Goal: Task Accomplishment & Management: Manage account settings

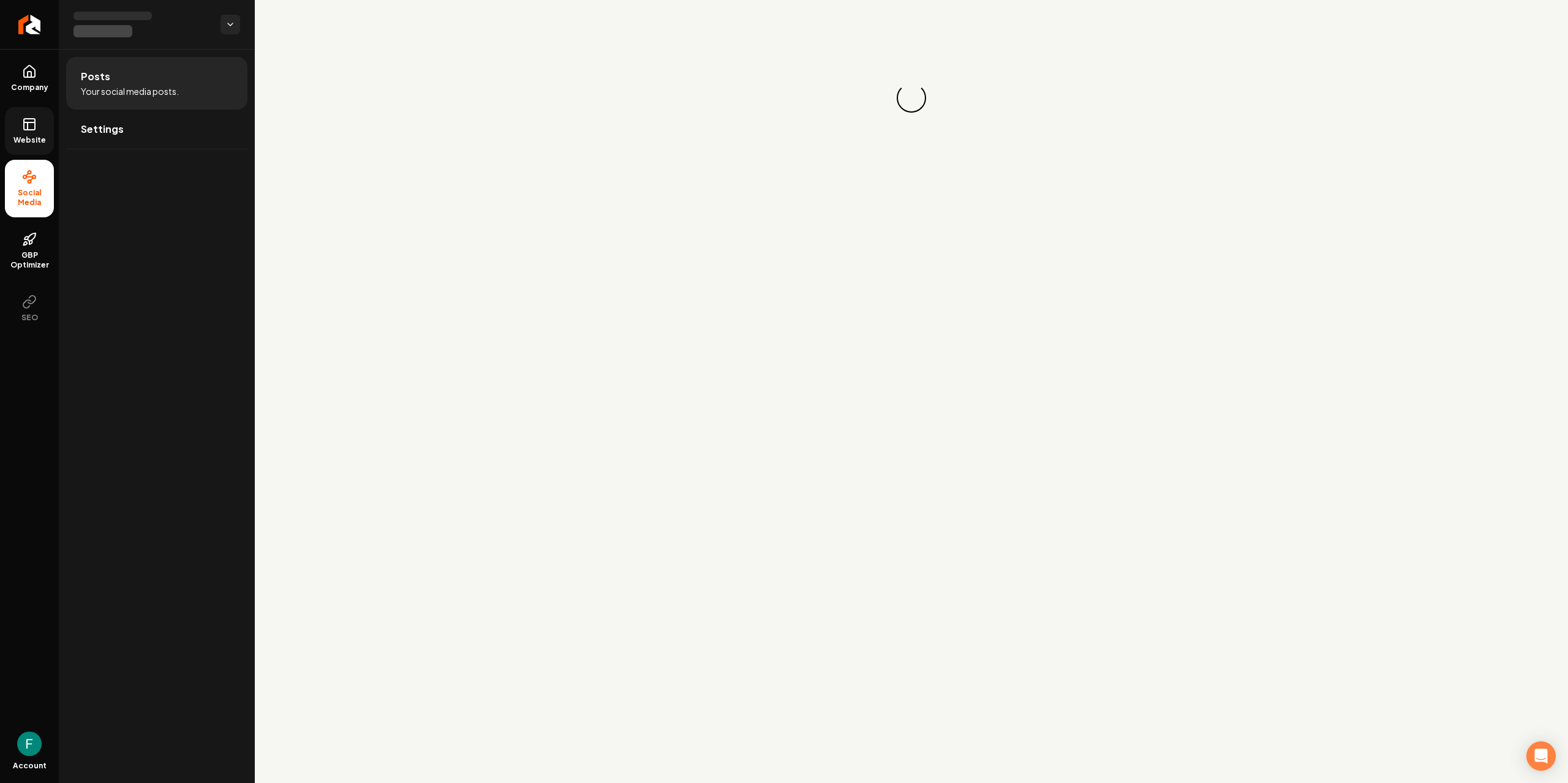
click at [17, 127] on link "Website" at bounding box center [29, 131] width 49 height 48
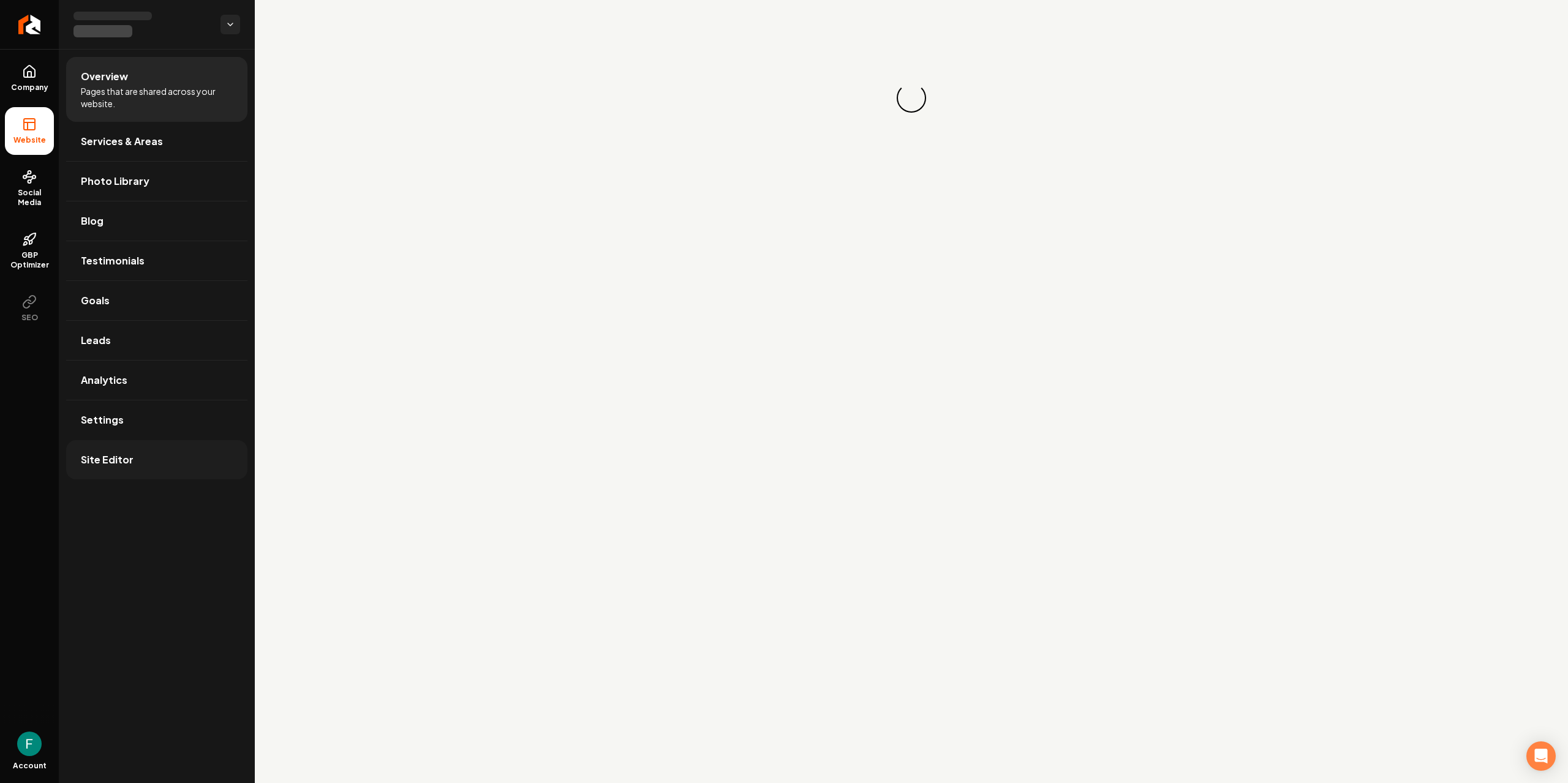
click at [135, 453] on link "Site Editor" at bounding box center [157, 459] width 181 height 39
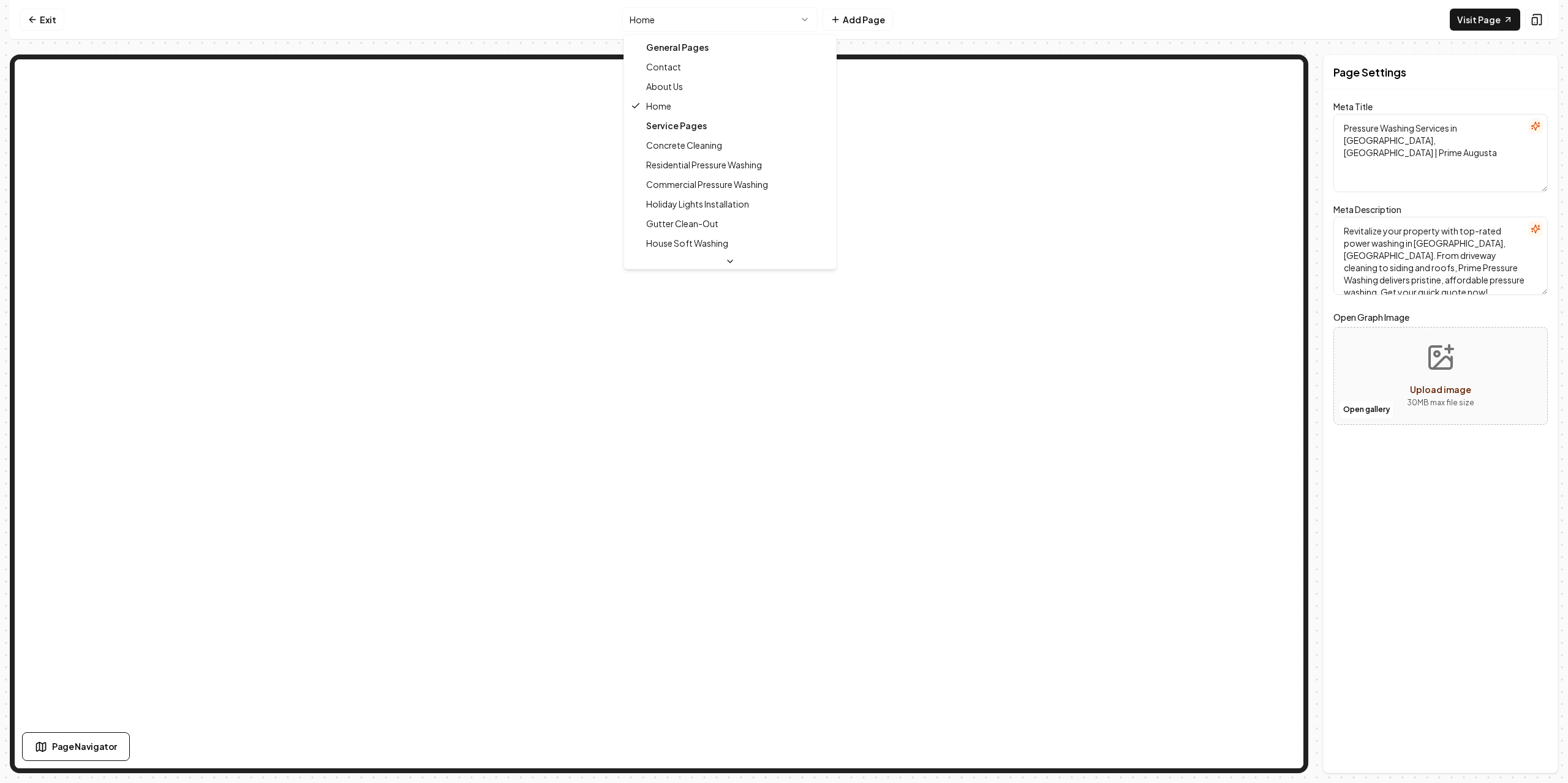
click at [801, 23] on html "Computer Required This feature is only available on a computer. Please switch t…" at bounding box center [784, 392] width 1568 height 783
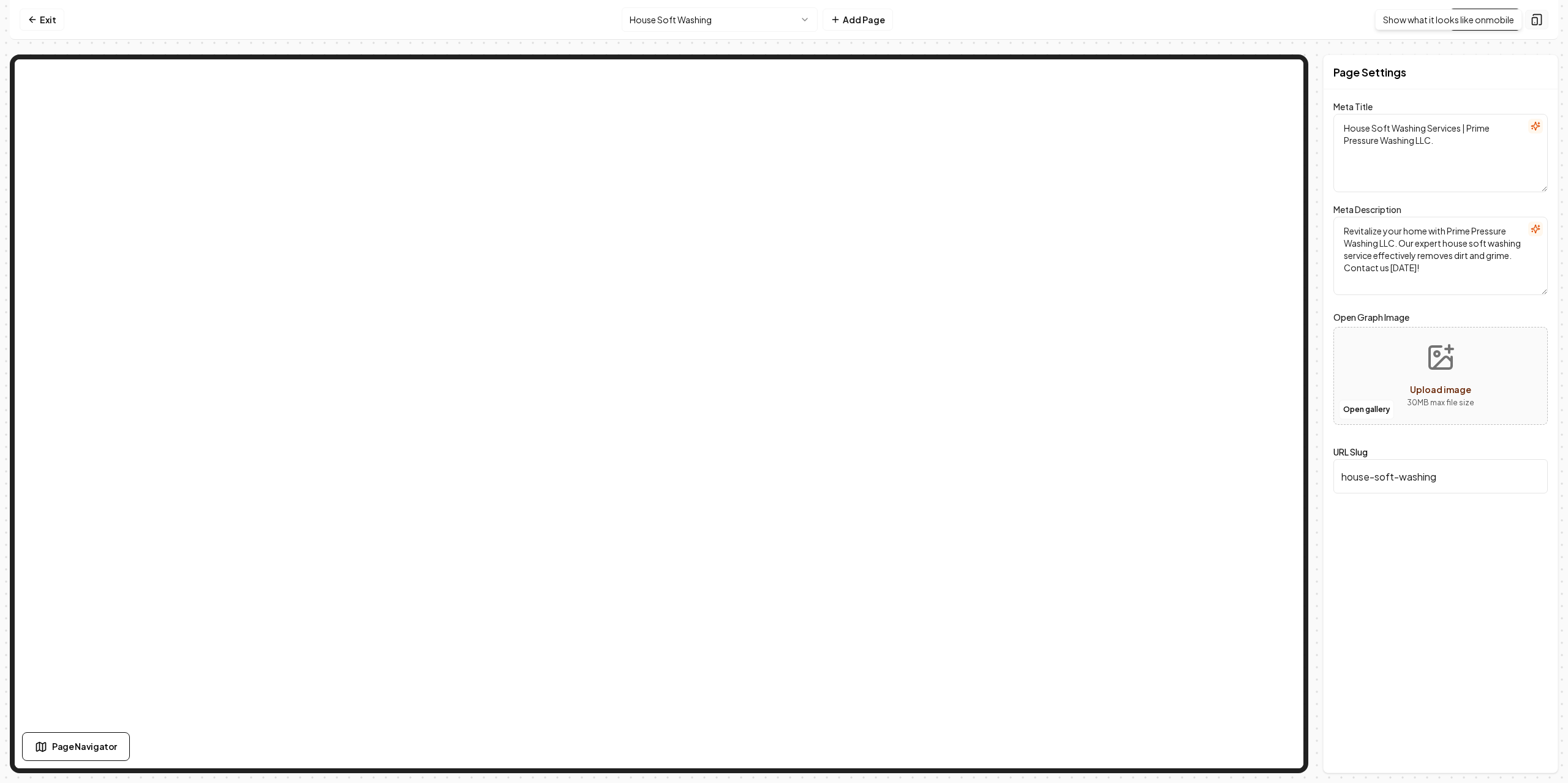
click at [1529, 20] on button at bounding box center [1537, 20] width 23 height 20
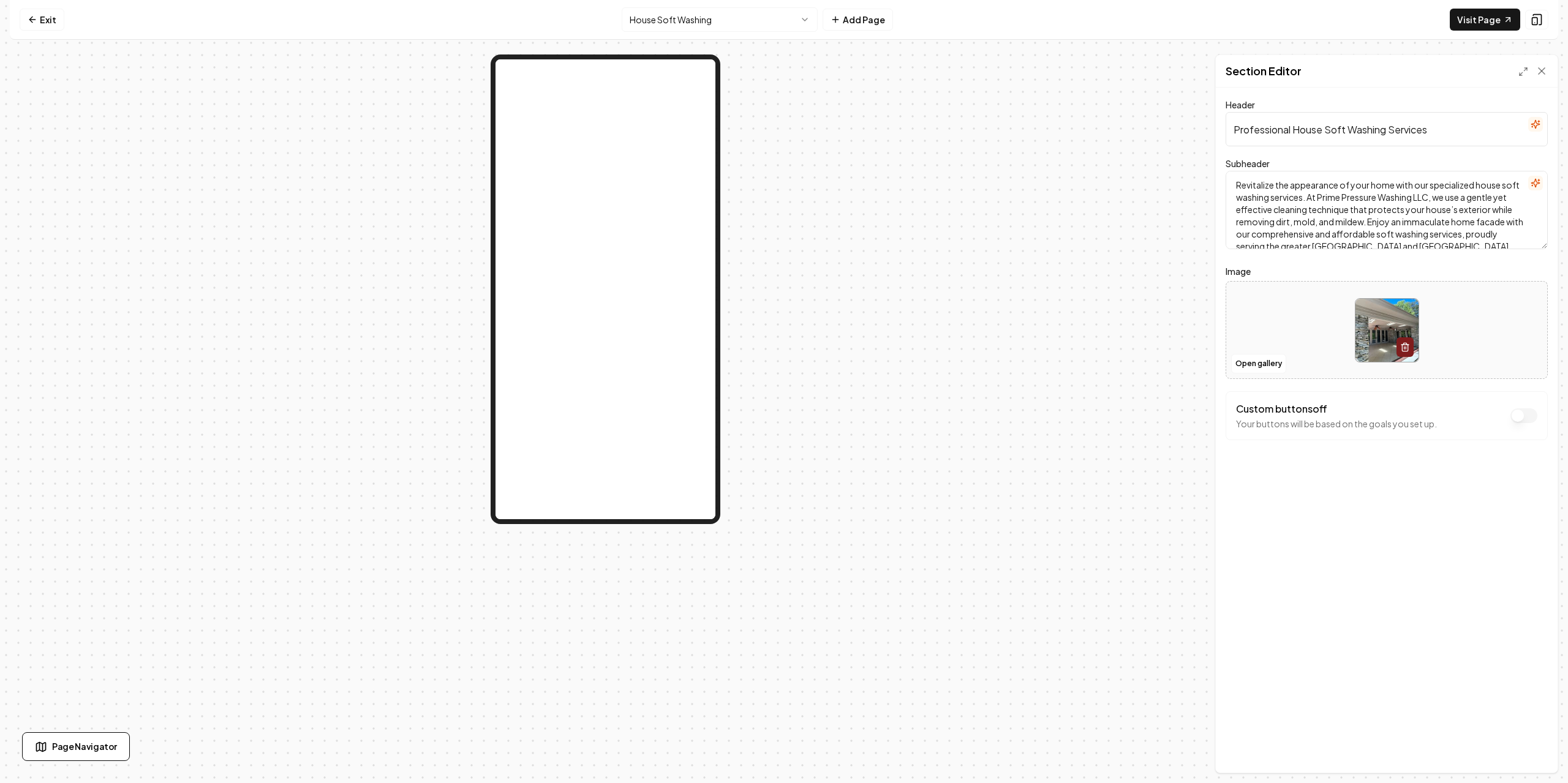
click at [1393, 134] on input "Professional House Soft Washing Services" at bounding box center [1387, 129] width 322 height 35
click at [1364, 227] on textarea "Revitalize the appearance of your home with our specialized house soft washing …" at bounding box center [1387, 210] width 322 height 78
click at [1284, 221] on textarea "Revitalize the appearance of your home with our specialized house soft washing …" at bounding box center [1387, 210] width 322 height 78
drag, startPoint x: 1284, startPoint y: 221, endPoint x: 1277, endPoint y: 223, distance: 7.3
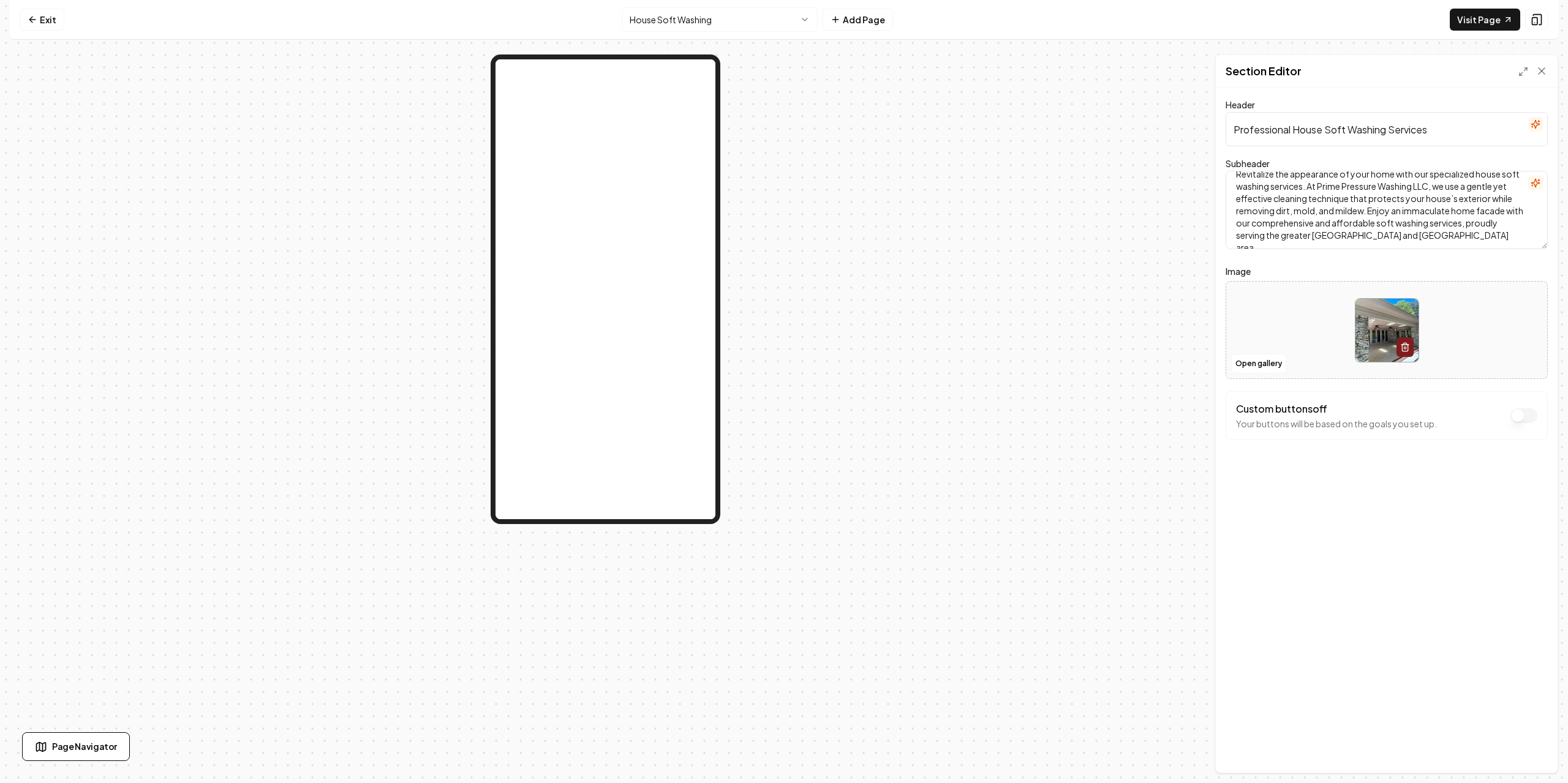
click at [1277, 223] on textarea "Revitalize the appearance of your home with our specialized house soft washing …" at bounding box center [1387, 210] width 322 height 78
click at [1331, 225] on textarea "Revitalize the appearance of your home with our specialized house soft washing …" at bounding box center [1387, 210] width 322 height 78
click at [923, 270] on div at bounding box center [605, 413] width 1191 height 719
click at [894, 282] on div at bounding box center [605, 413] width 1191 height 719
click at [1530, 186] on button "button" at bounding box center [1535, 183] width 15 height 15
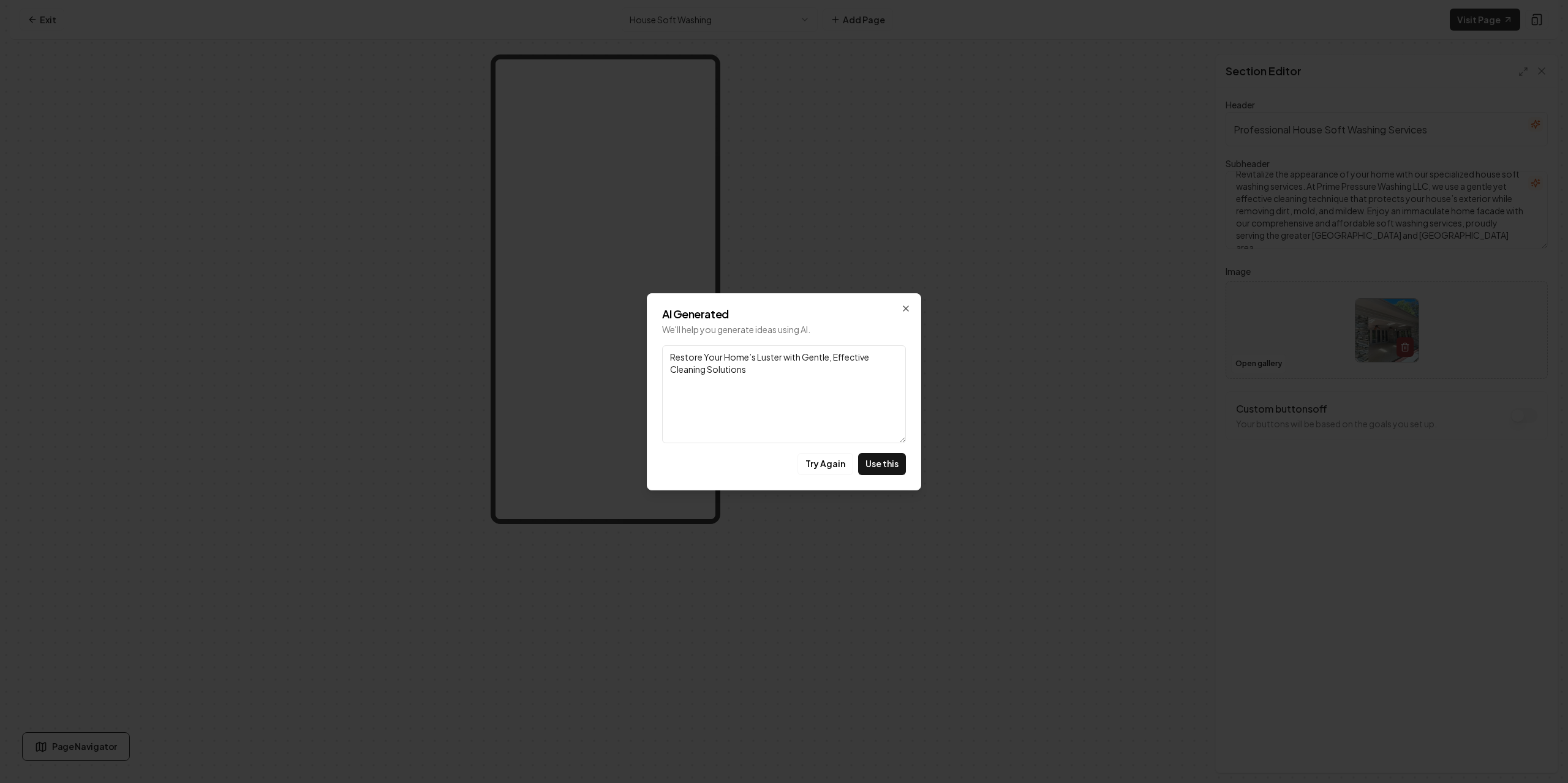
click at [795, 375] on textarea "Restore Your Home’s Luster with Gentle, Effective Cleaning Solutions" at bounding box center [784, 394] width 244 height 98
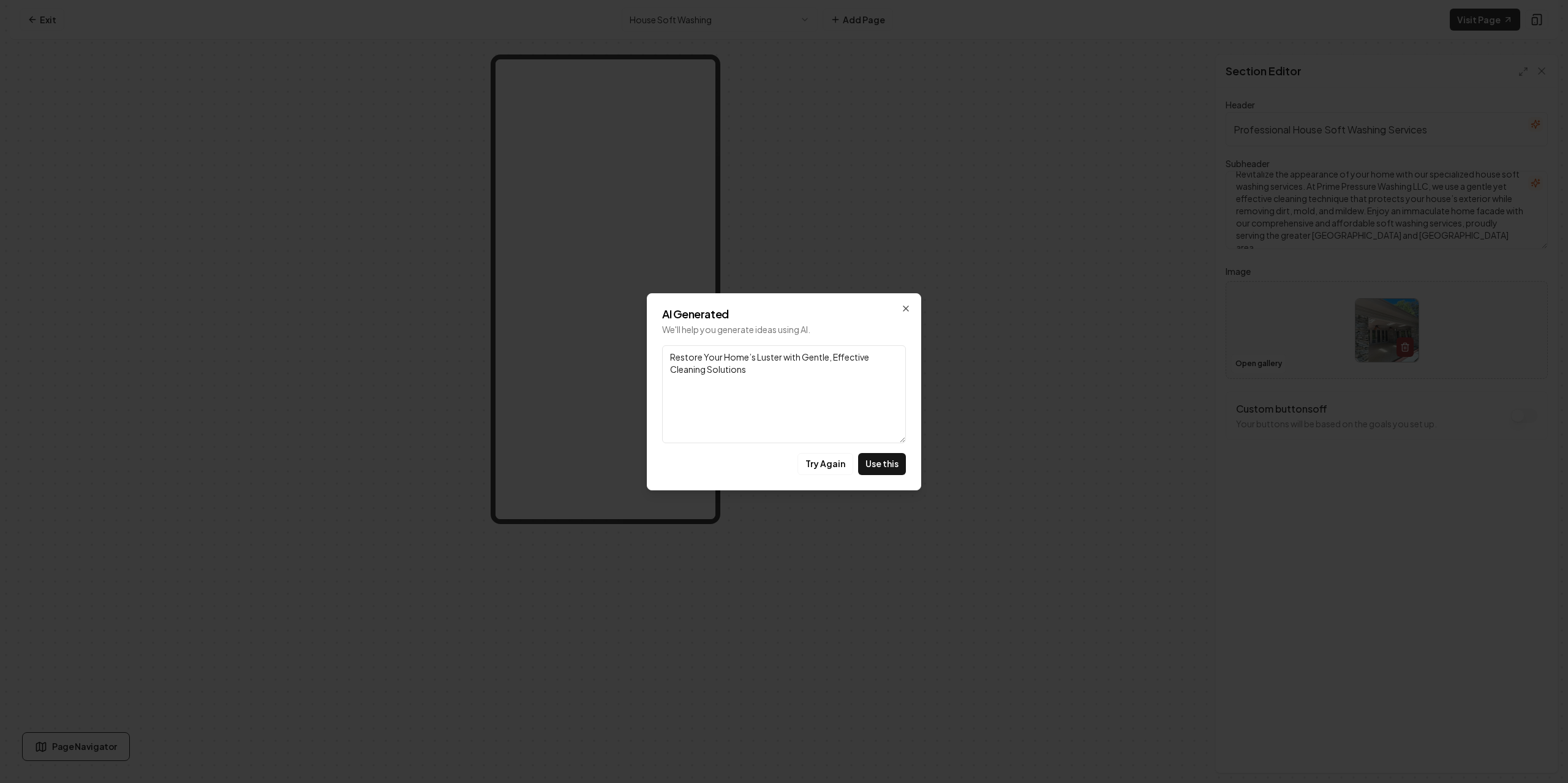
click at [816, 436] on textarea "Restore Your Home’s Luster with Gentle, Effective Cleaning Solutions" at bounding box center [784, 394] width 244 height 98
click at [894, 324] on p "We'll help you generate ideas using AI." at bounding box center [784, 329] width 244 height 12
click at [902, 312] on icon "button" at bounding box center [906, 309] width 10 height 10
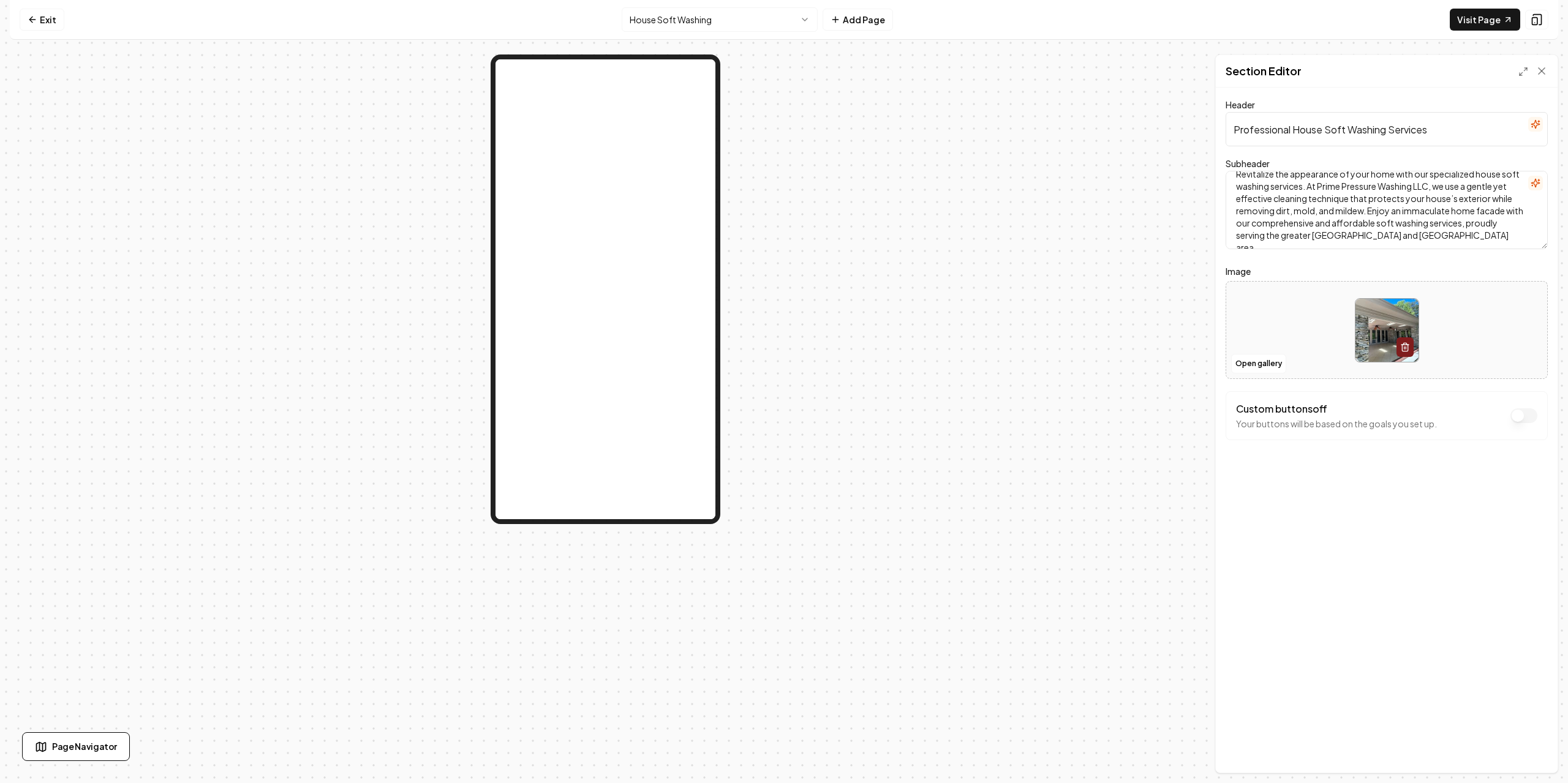
click at [1352, 171] on textarea "Revitalize the appearance of your home with our specialized house soft washing …" at bounding box center [1387, 210] width 322 height 78
click at [1342, 183] on textarea "Revitalize the appearance of your home with our specialized house soft washing …" at bounding box center [1387, 210] width 322 height 78
click at [1378, 229] on textarea "Revitalize the appearance of your home with our specialized house soft washing …" at bounding box center [1387, 210] width 322 height 78
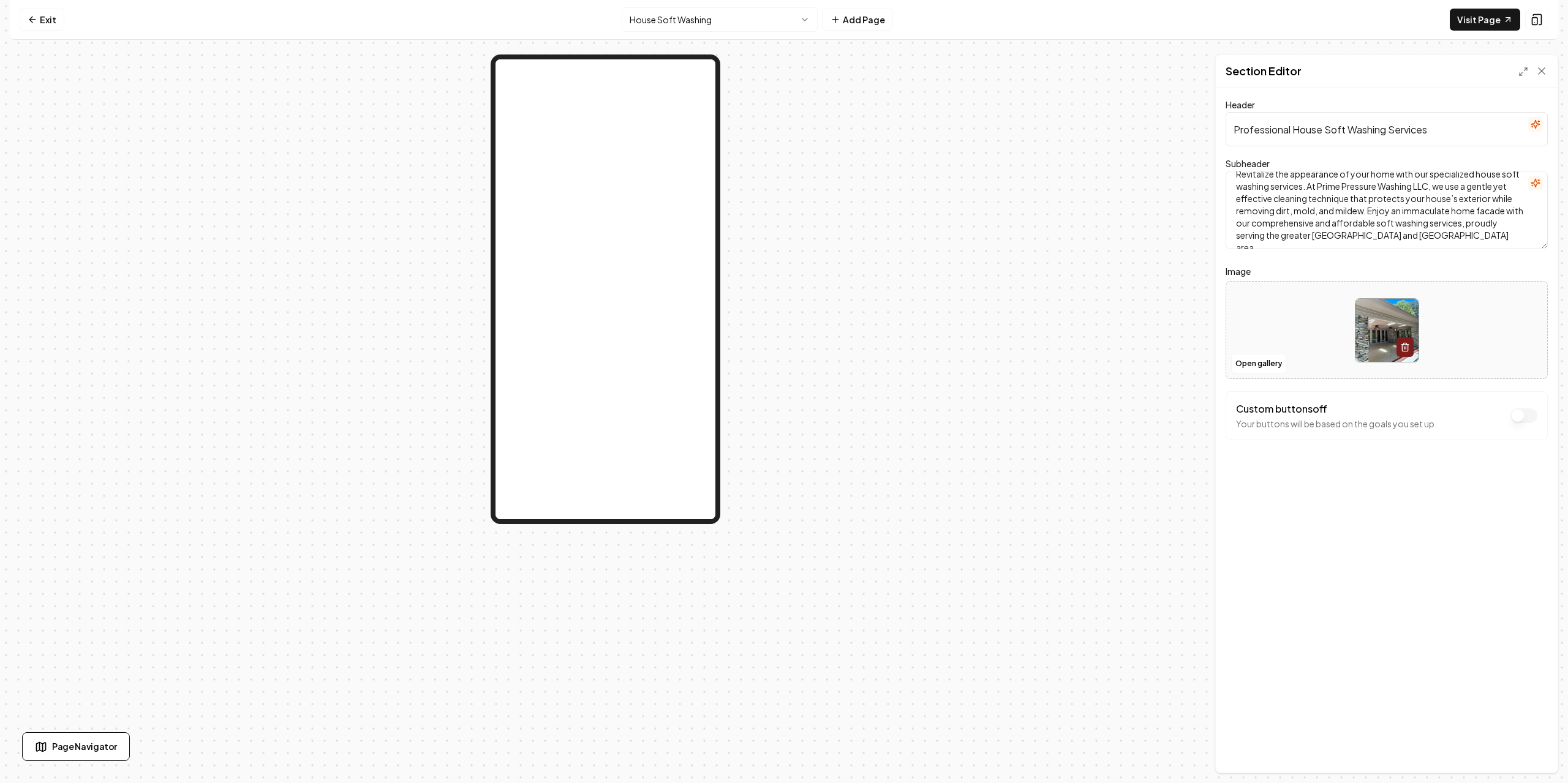
click at [1378, 229] on textarea "Revitalize the appearance of your home with our specialized house soft washing …" at bounding box center [1387, 210] width 322 height 78
click at [1501, 231] on textarea "Revitalize the appearance of your home with our specialized house soft washing …" at bounding box center [1387, 210] width 322 height 78
click at [1495, 233] on textarea "Revitalize the appearance of your home with our specialized house soft washing …" at bounding box center [1387, 210] width 322 height 78
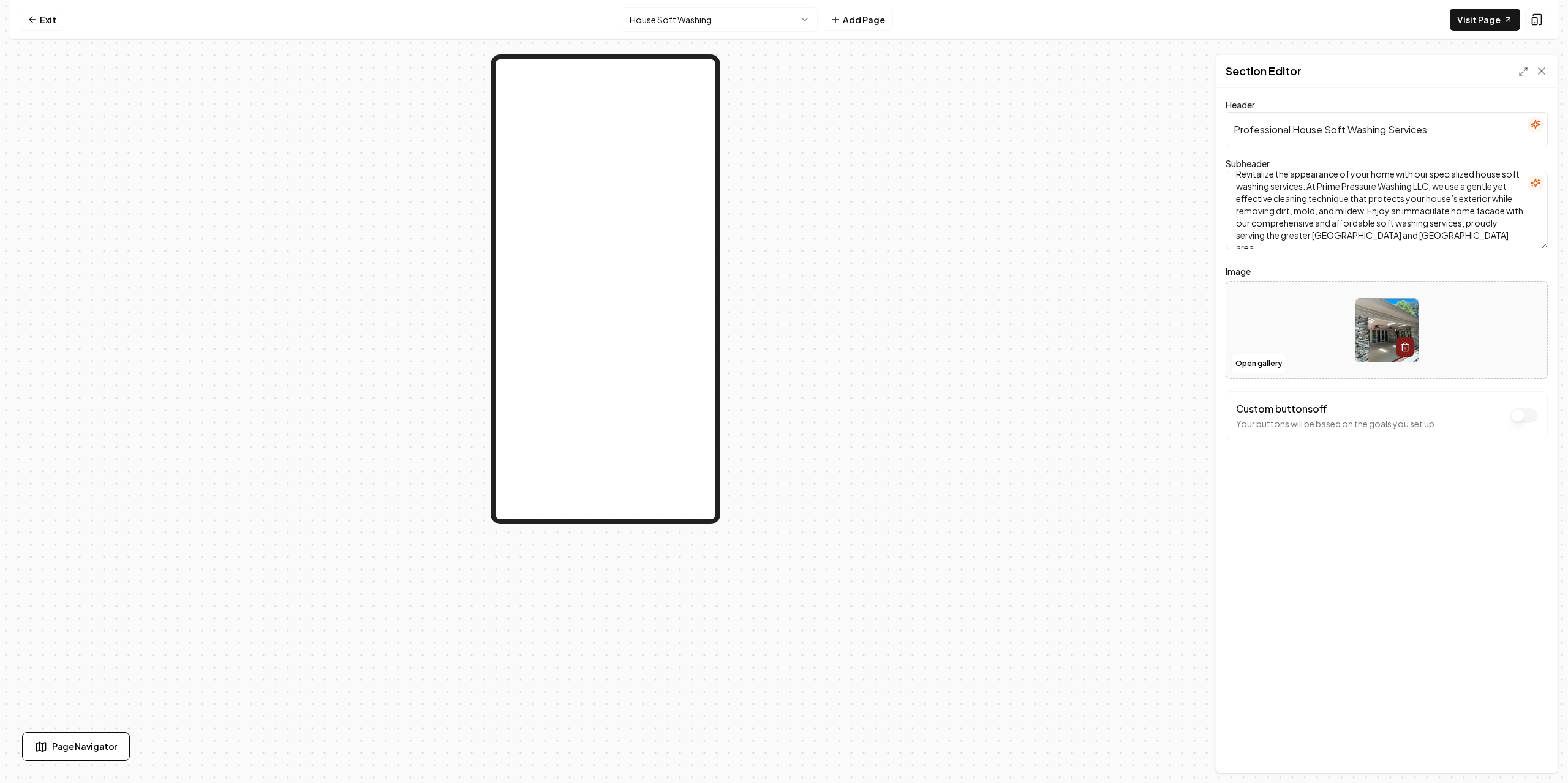
scroll to position [0, 0]
drag, startPoint x: 1492, startPoint y: 239, endPoint x: 1098, endPoint y: 158, distance: 402.2
click at [1099, 158] on div "Page Settings Section Editor Header Professional House Soft Washing Services Su…" at bounding box center [784, 413] width 1549 height 719
paste textarea "ve Your Home with Soft Washing Prime Pressure Washing LLC uses gentle, effectiv…"
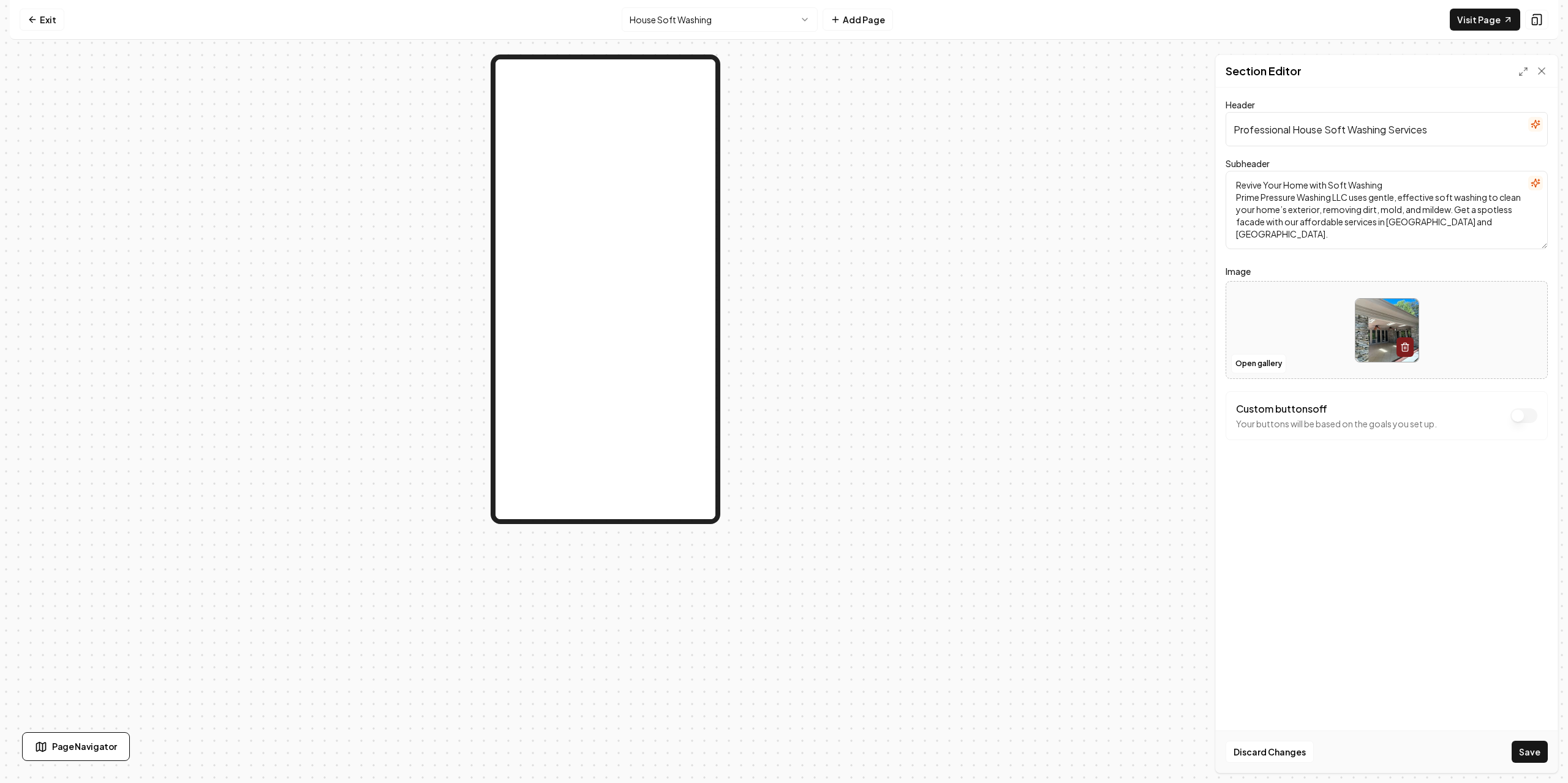
click at [1272, 223] on textarea "Revive Your Home with Soft Washing Prime Pressure Washing LLC uses gentle, effe…" at bounding box center [1387, 210] width 322 height 78
type textarea "Revive Your Home with Soft Washing Prime Pressure Washing LLC uses gentle, effe…"
click at [1401, 555] on div "Header Professional House Soft Washing Services Subheader Revive Your Home with…" at bounding box center [1387, 430] width 342 height 685
click at [1527, 746] on button "Save" at bounding box center [1530, 752] width 36 height 22
click at [1292, 556] on div "Header Professional House Soft Washing Services Subheader Revive Your Home with…" at bounding box center [1387, 430] width 342 height 685
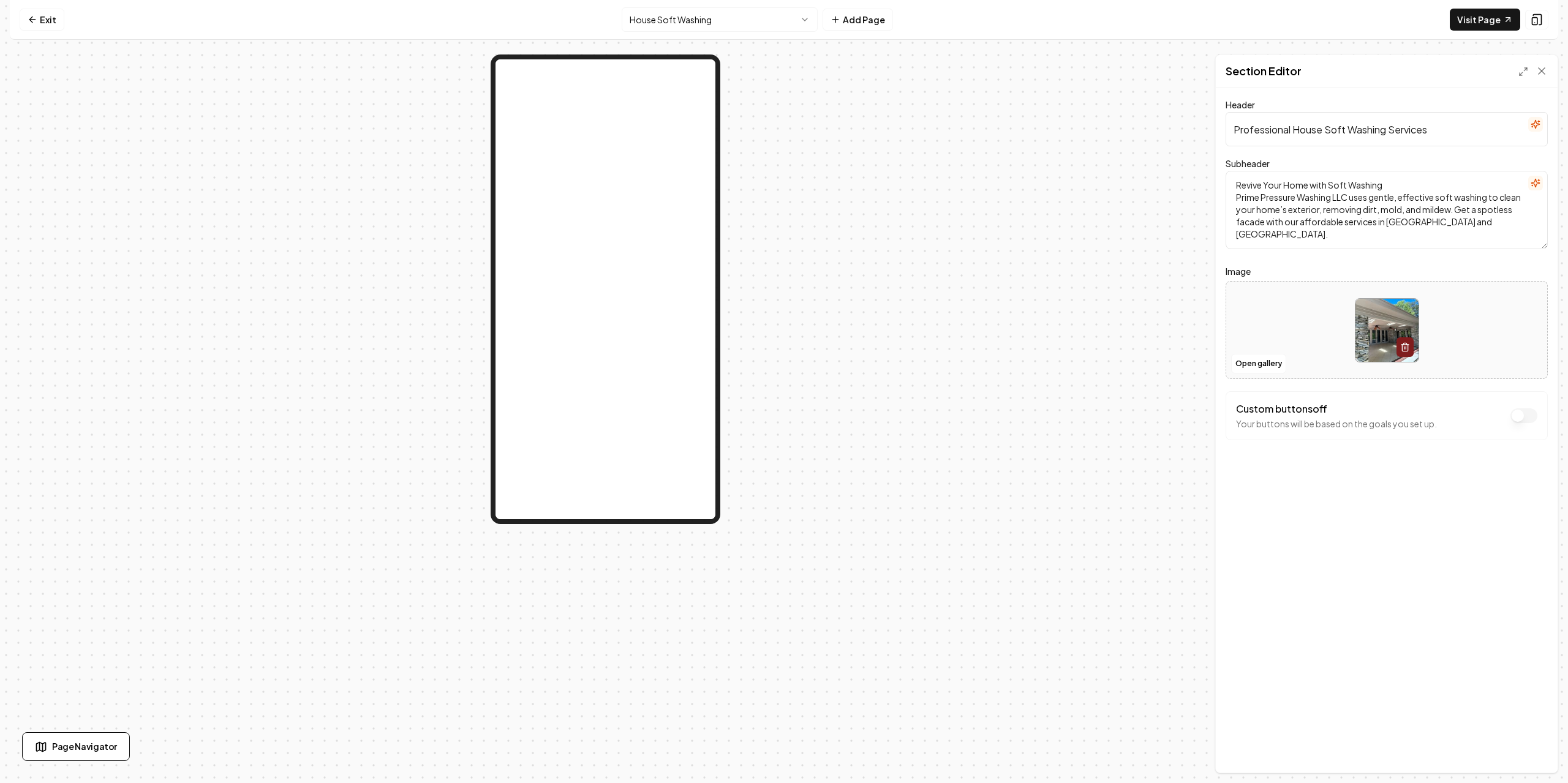
click at [1340, 500] on div "Header Professional House Soft Washing Services Subheader Revive Your Home with…" at bounding box center [1387, 430] width 342 height 685
click at [283, 155] on div at bounding box center [605, 413] width 1191 height 719
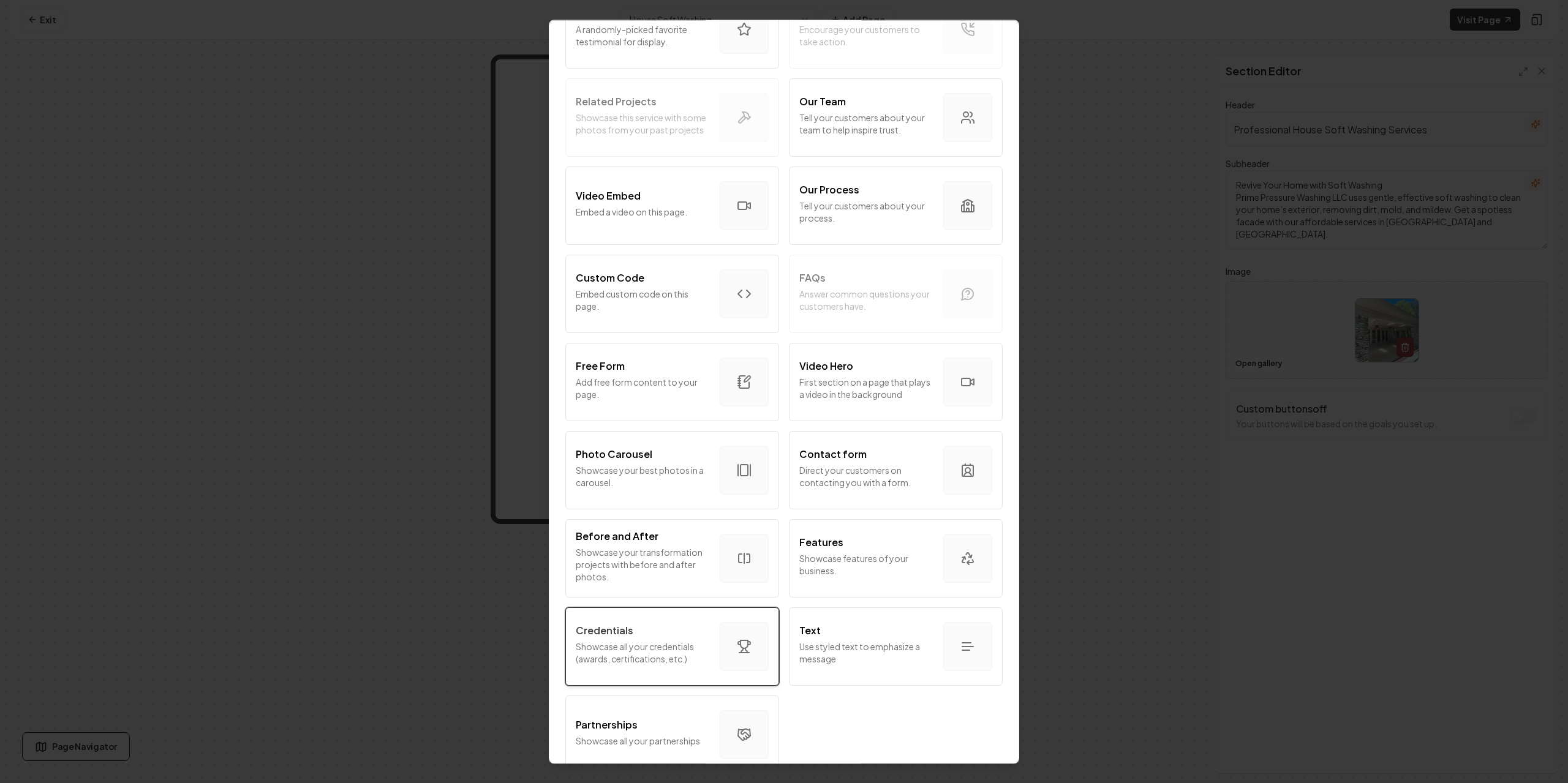
scroll to position [411, 0]
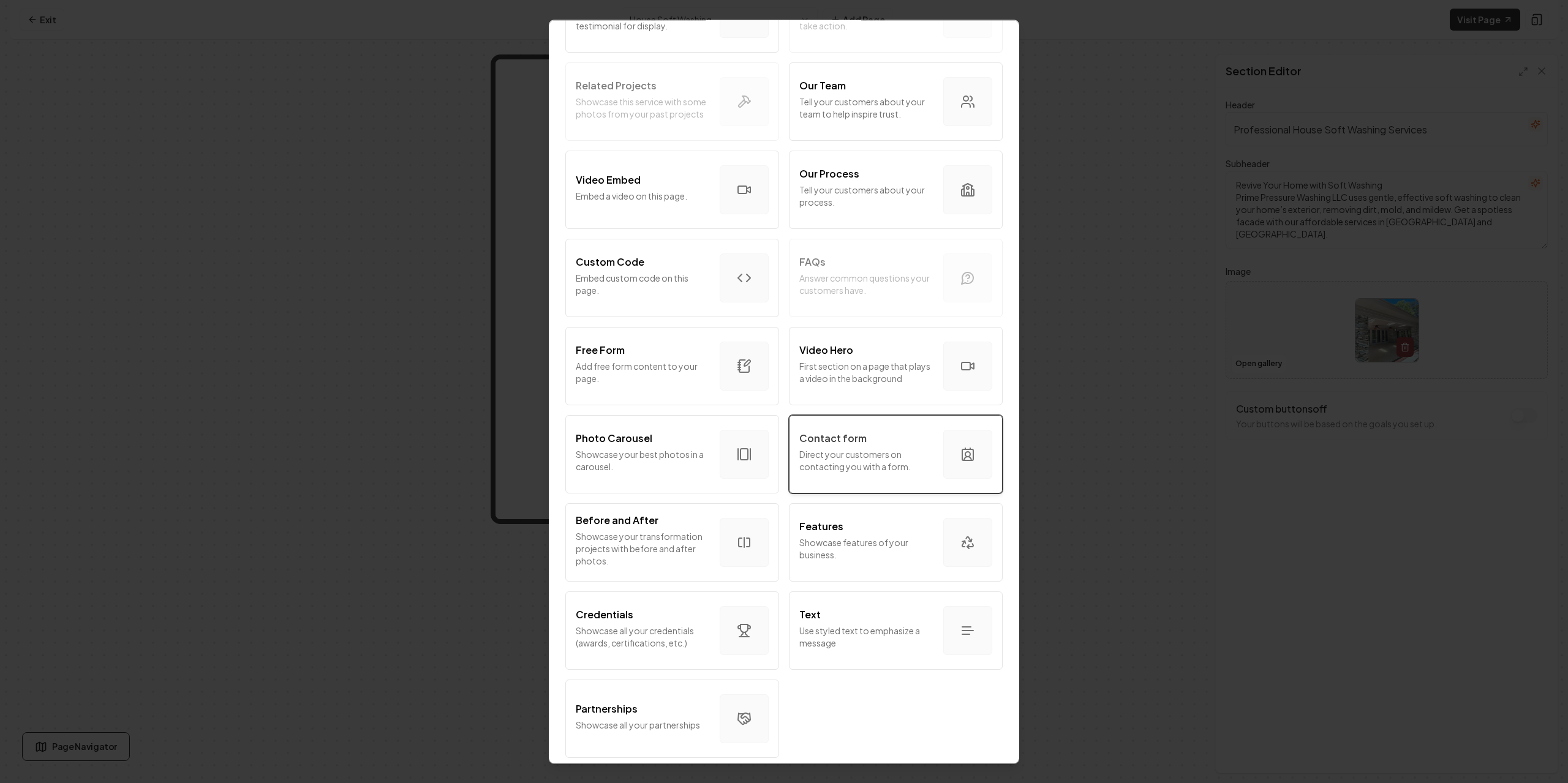
click at [932, 454] on button "Contact form Direct your customers on contacting you with a form." at bounding box center [896, 454] width 213 height 78
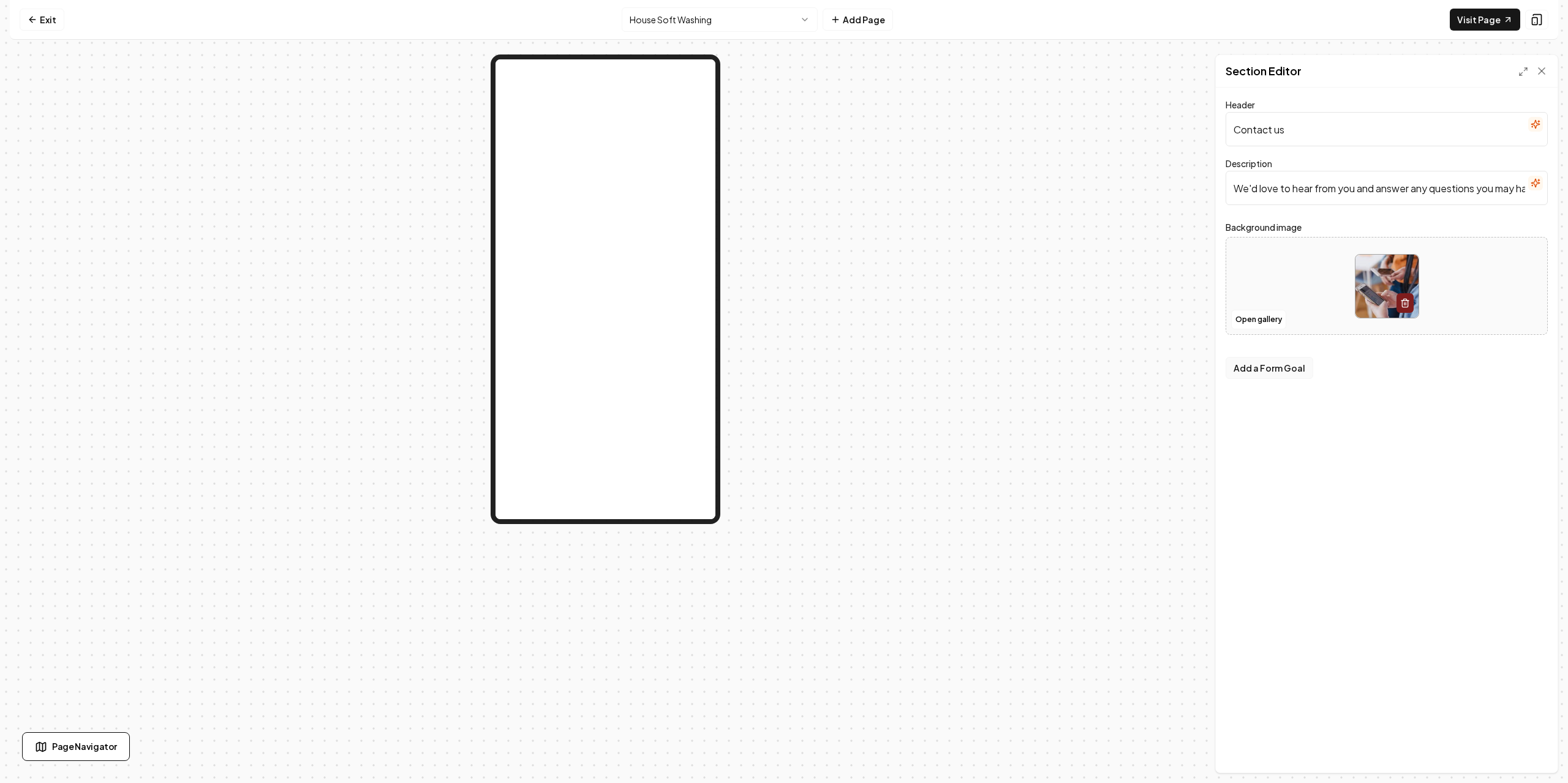
click at [1289, 364] on button "Add a Form Goal" at bounding box center [1270, 367] width 88 height 22
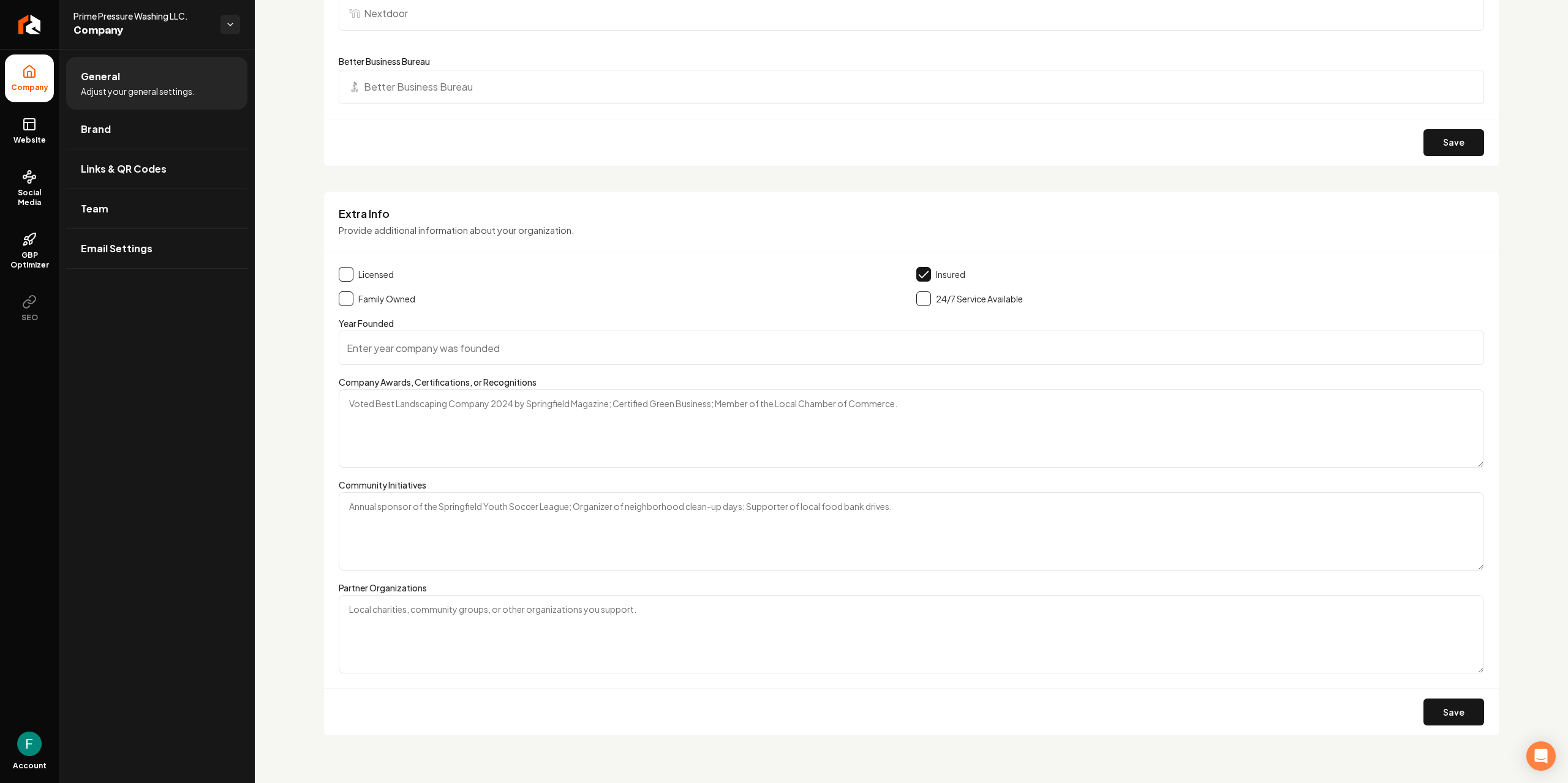
scroll to position [1418, 0]
click at [140, 170] on span "Links & QR Codes" at bounding box center [123, 169] width 86 height 15
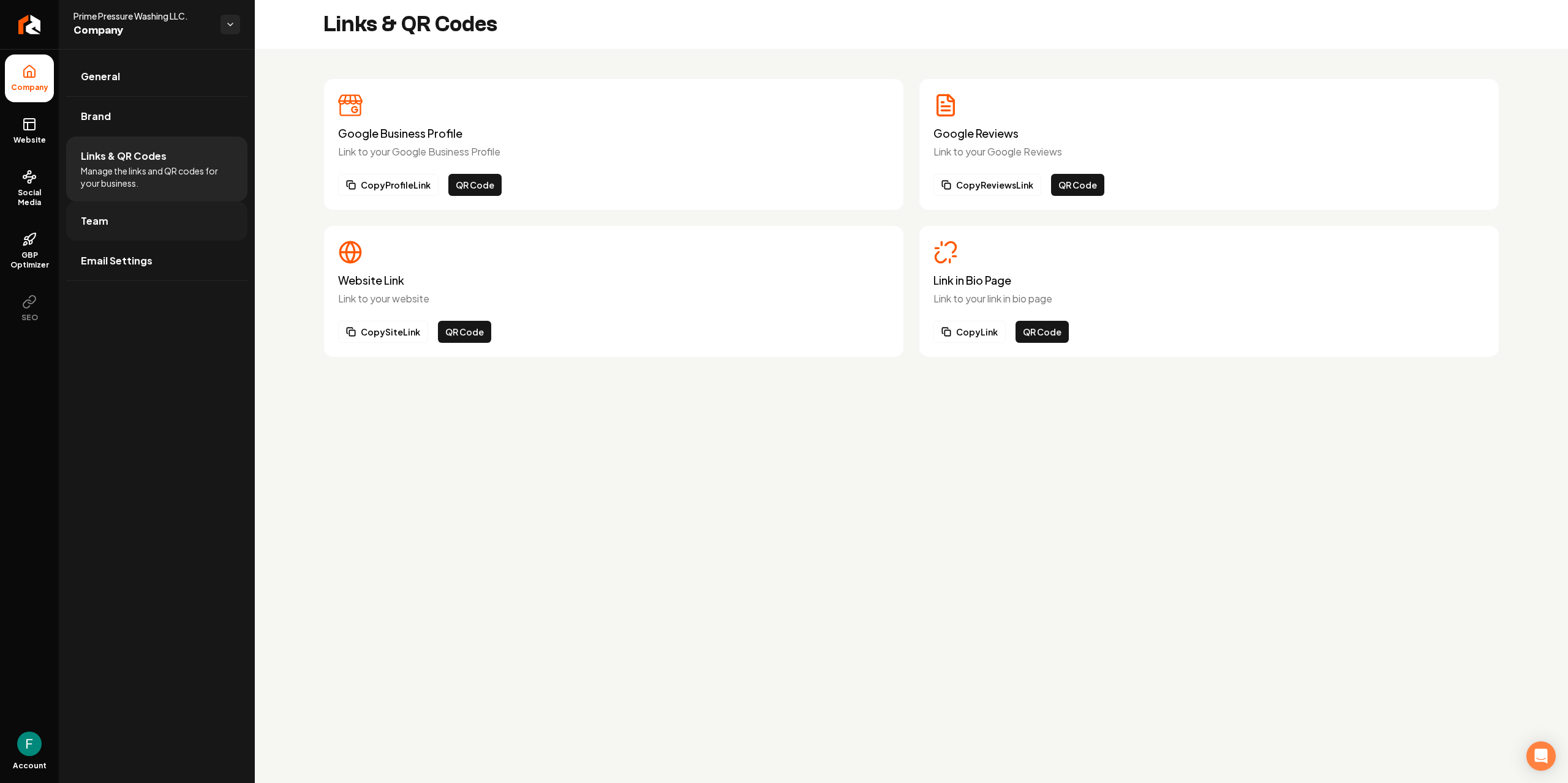
click at [126, 218] on link "Team" at bounding box center [157, 220] width 181 height 39
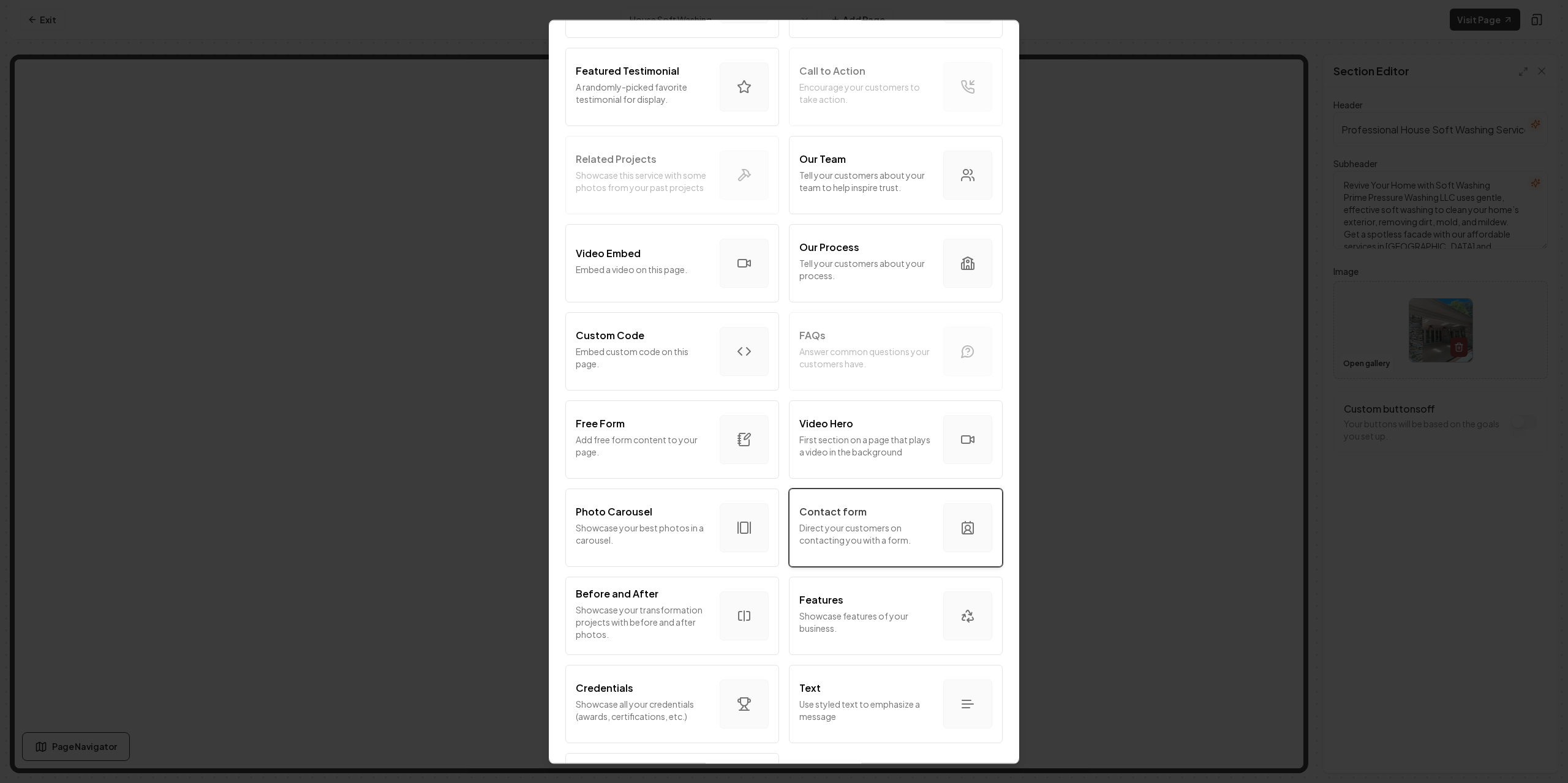
scroll to position [411, 0]
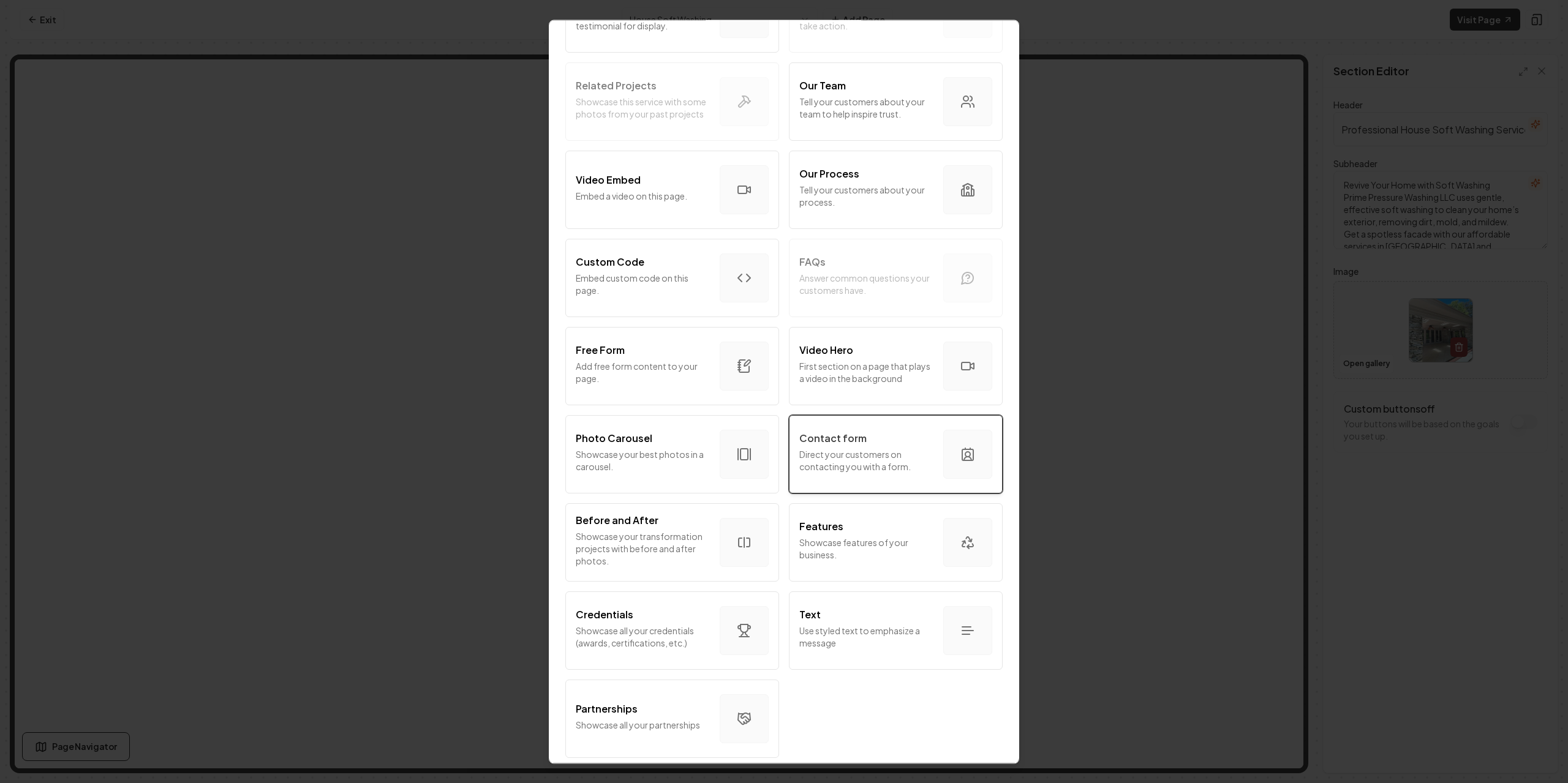
click at [807, 474] on button "Contact form Direct your customers on contacting you with a form." at bounding box center [896, 454] width 213 height 78
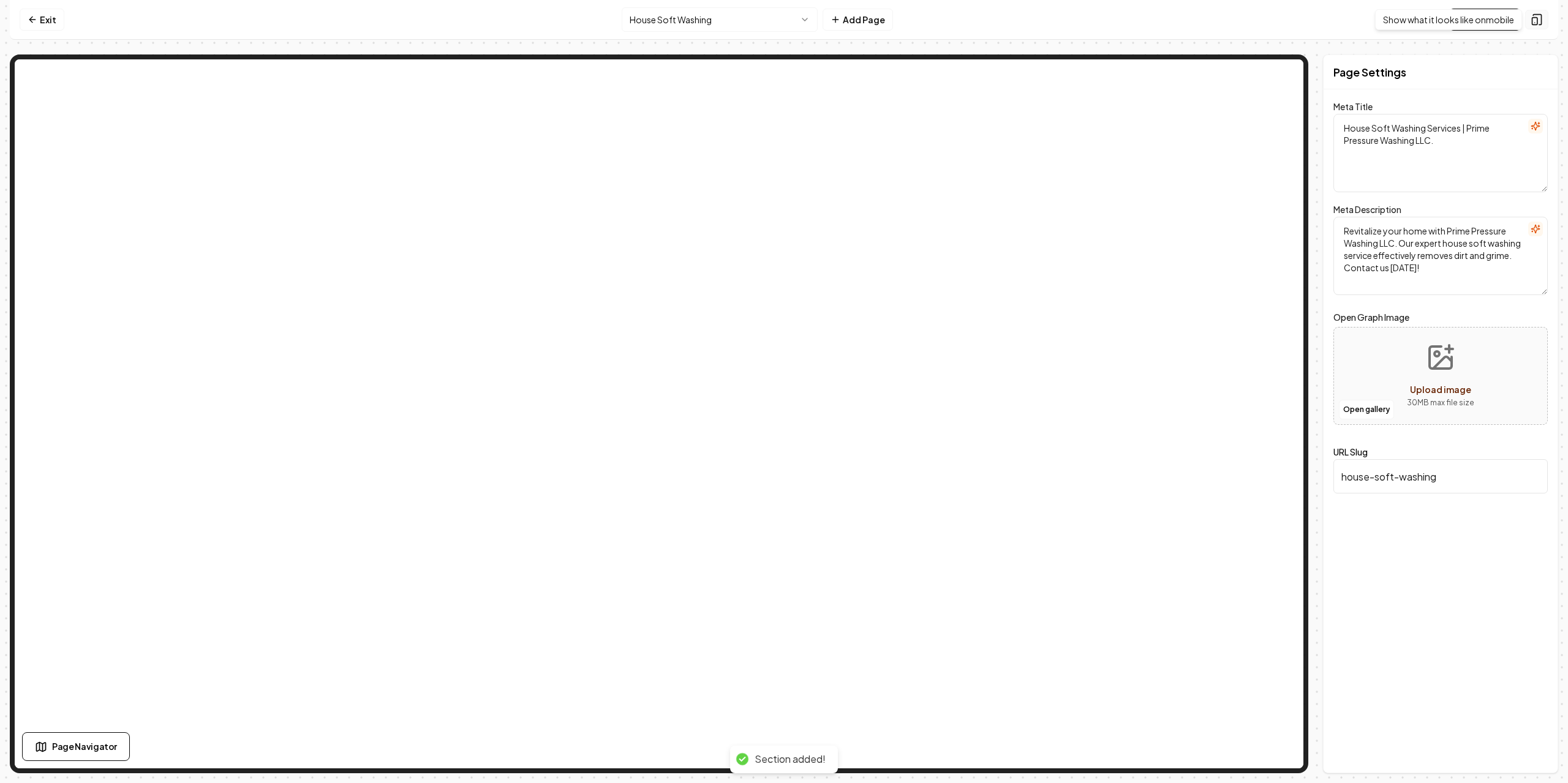
click at [1533, 13] on button at bounding box center [1537, 20] width 23 height 20
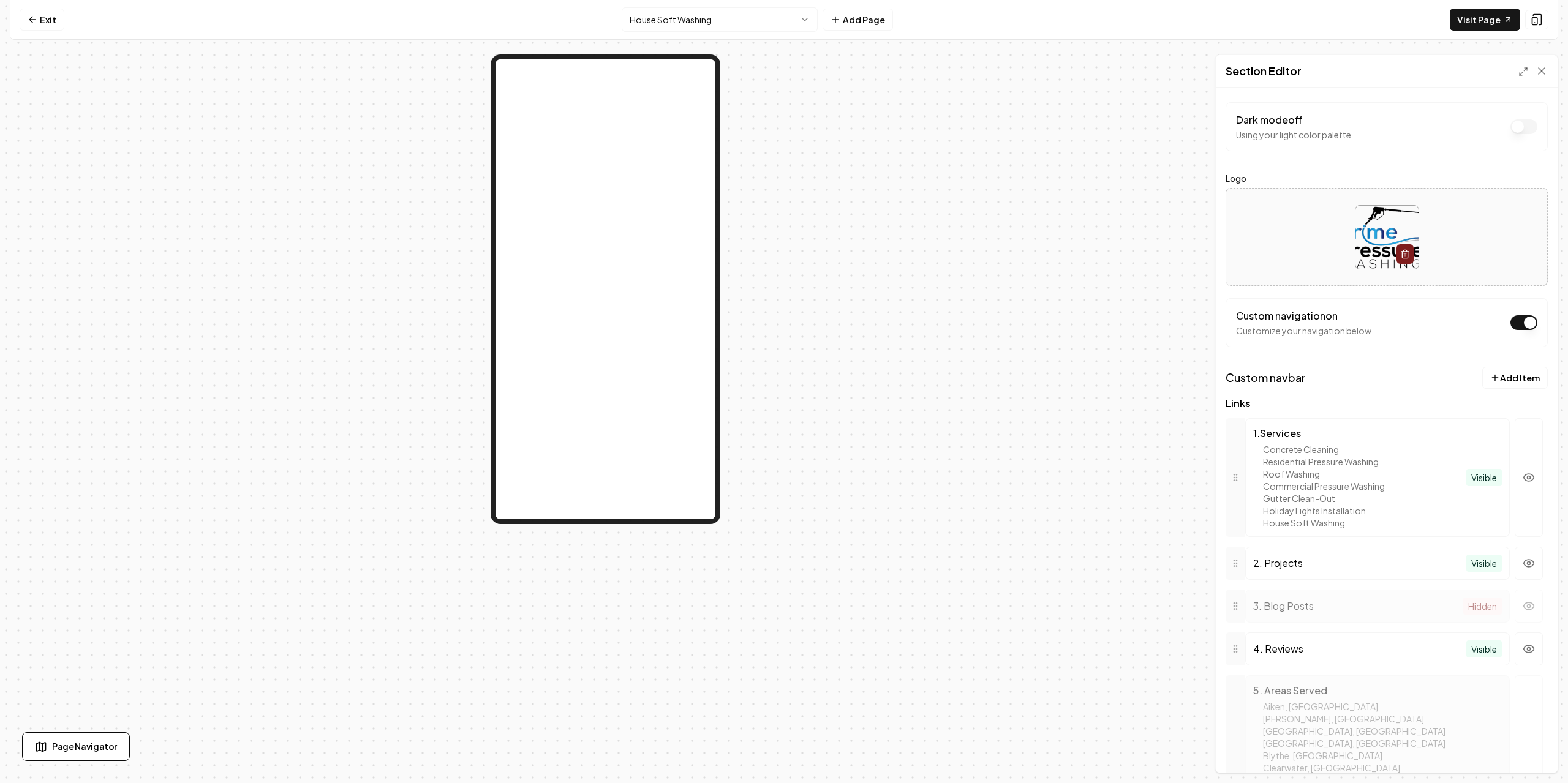
click at [858, 254] on div at bounding box center [605, 413] width 1191 height 719
click at [1545, 70] on icon at bounding box center [1541, 71] width 12 height 12
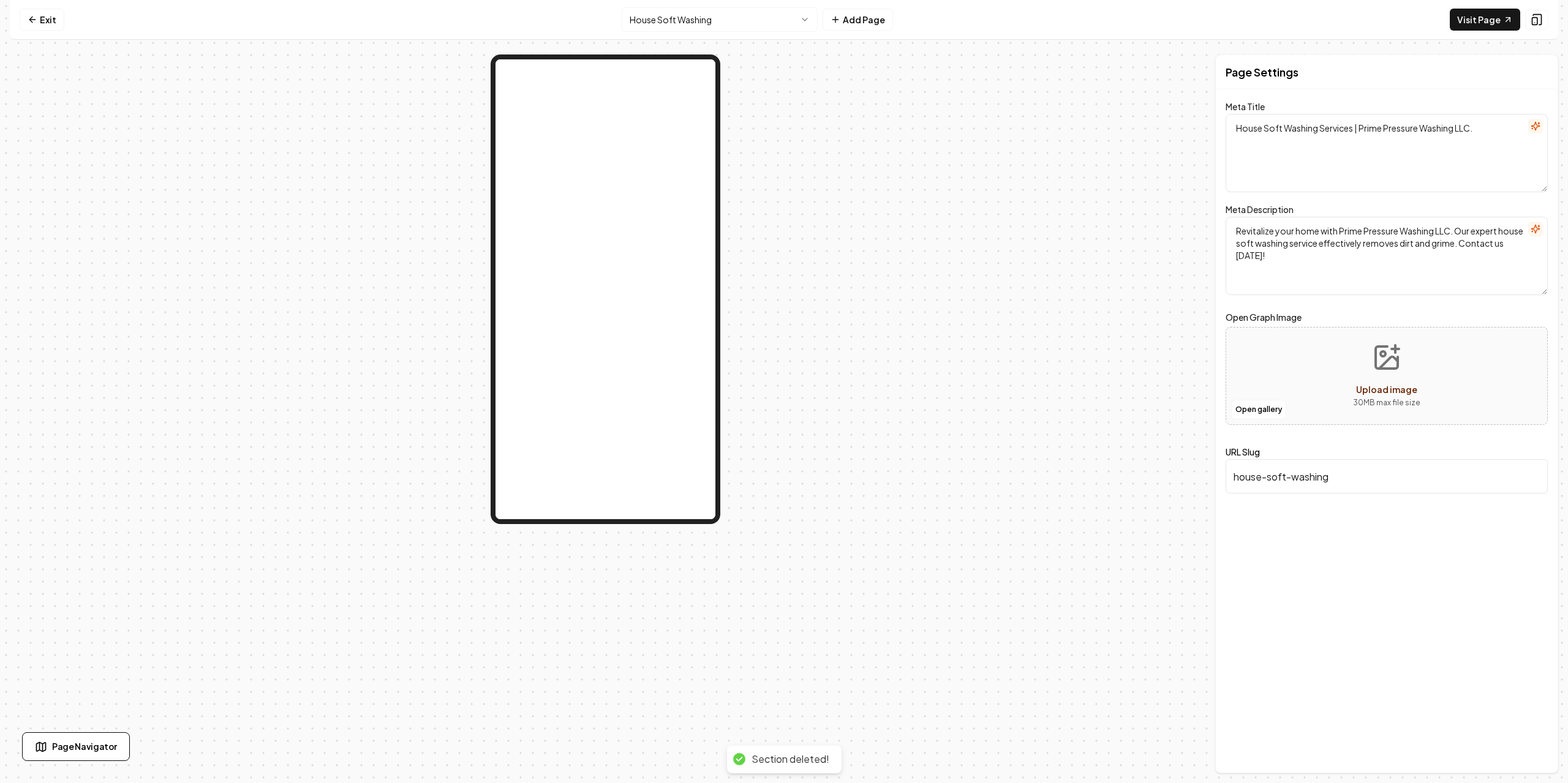
click at [988, 346] on div at bounding box center [605, 413] width 1191 height 719
click at [952, 200] on div at bounding box center [605, 413] width 1191 height 719
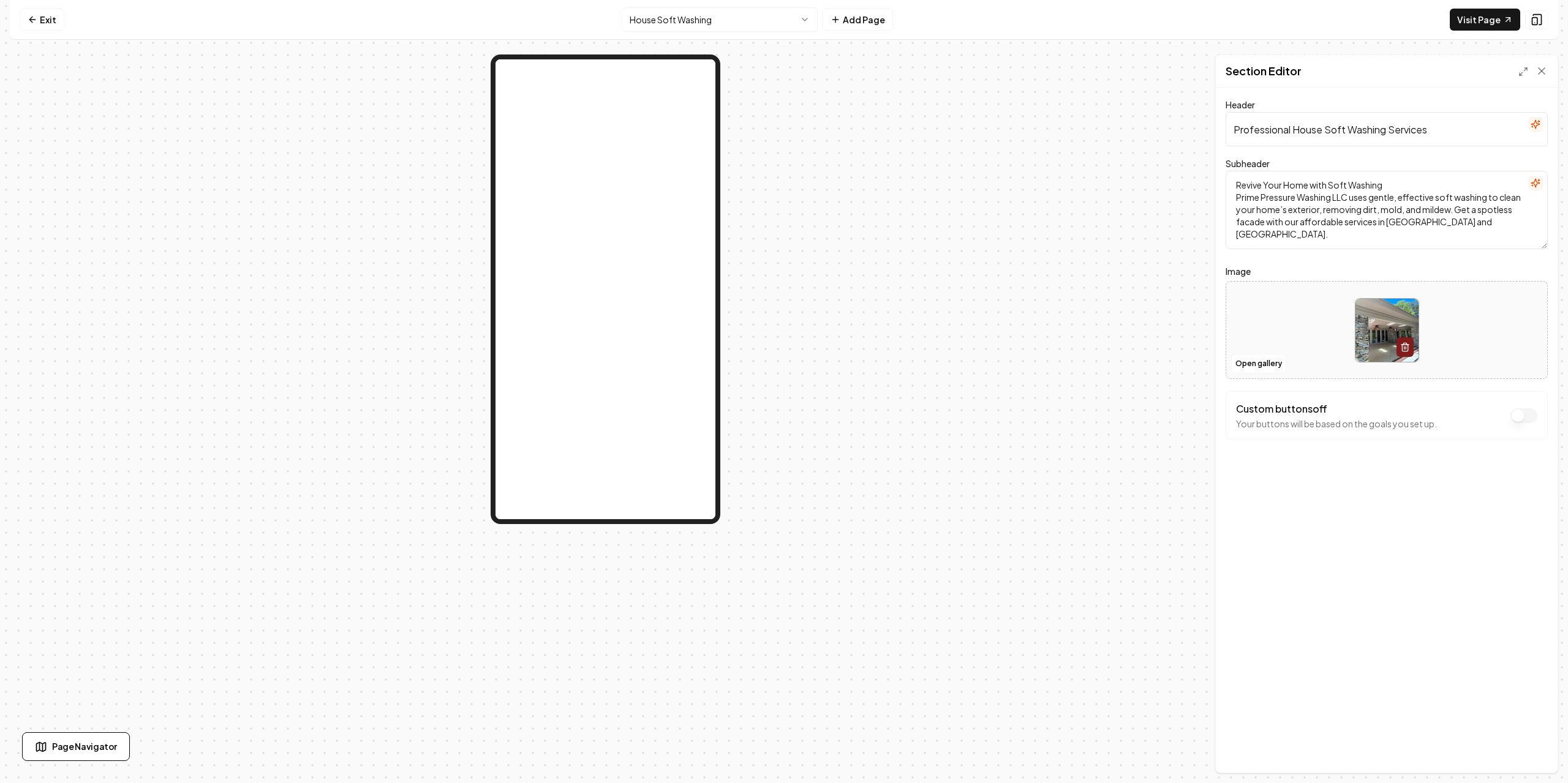
drag, startPoint x: 1021, startPoint y: 196, endPoint x: 1072, endPoint y: 158, distance: 63.6
click at [1022, 195] on div at bounding box center [605, 413] width 1191 height 719
click at [969, 153] on div at bounding box center [605, 413] width 1191 height 719
click at [780, 196] on div at bounding box center [605, 413] width 1191 height 719
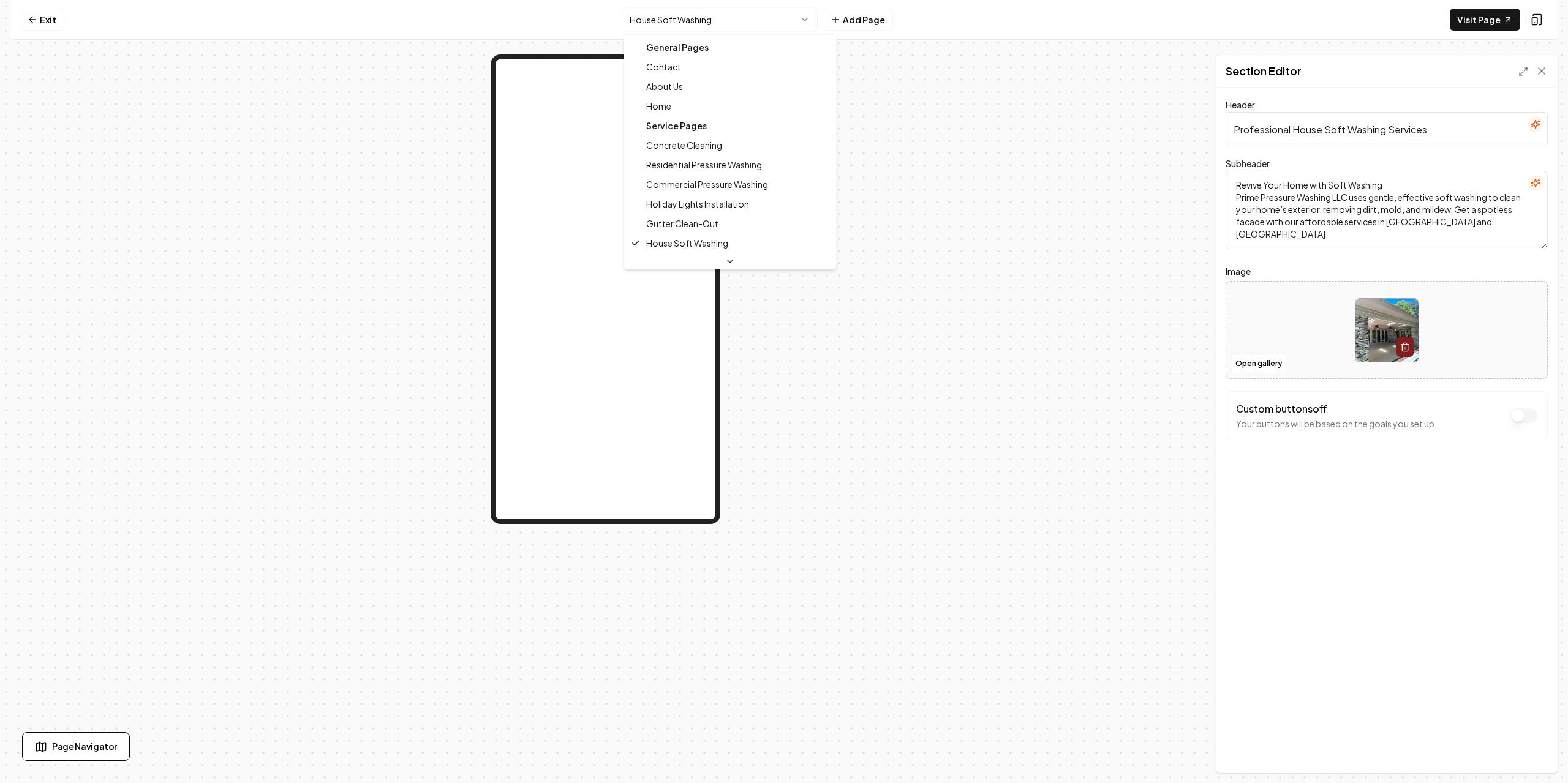
click at [751, 22] on html "Computer Required This feature is only available on a computer. Please switch t…" at bounding box center [784, 392] width 1568 height 783
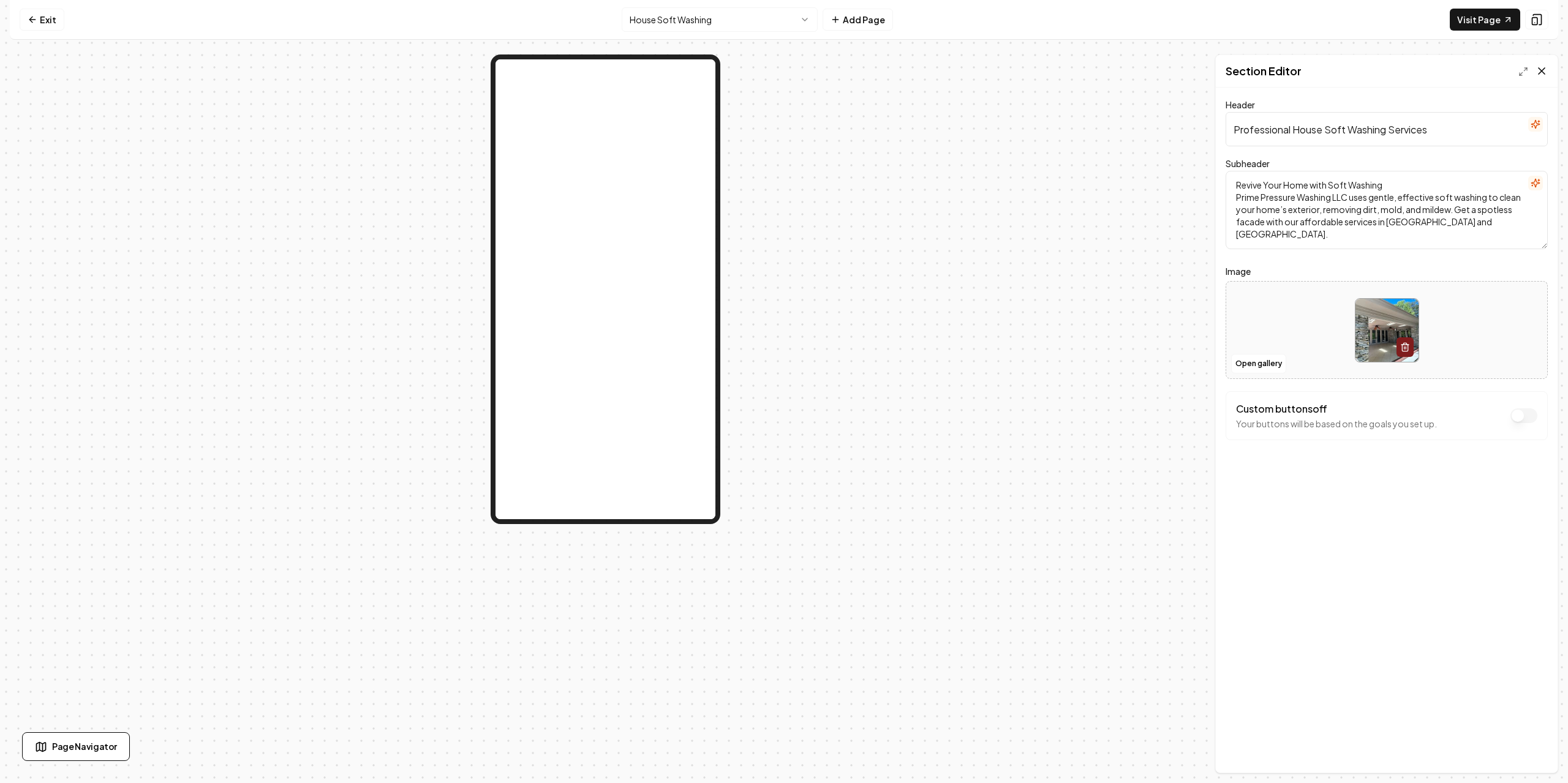
click at [1542, 71] on icon at bounding box center [1542, 71] width 6 height 6
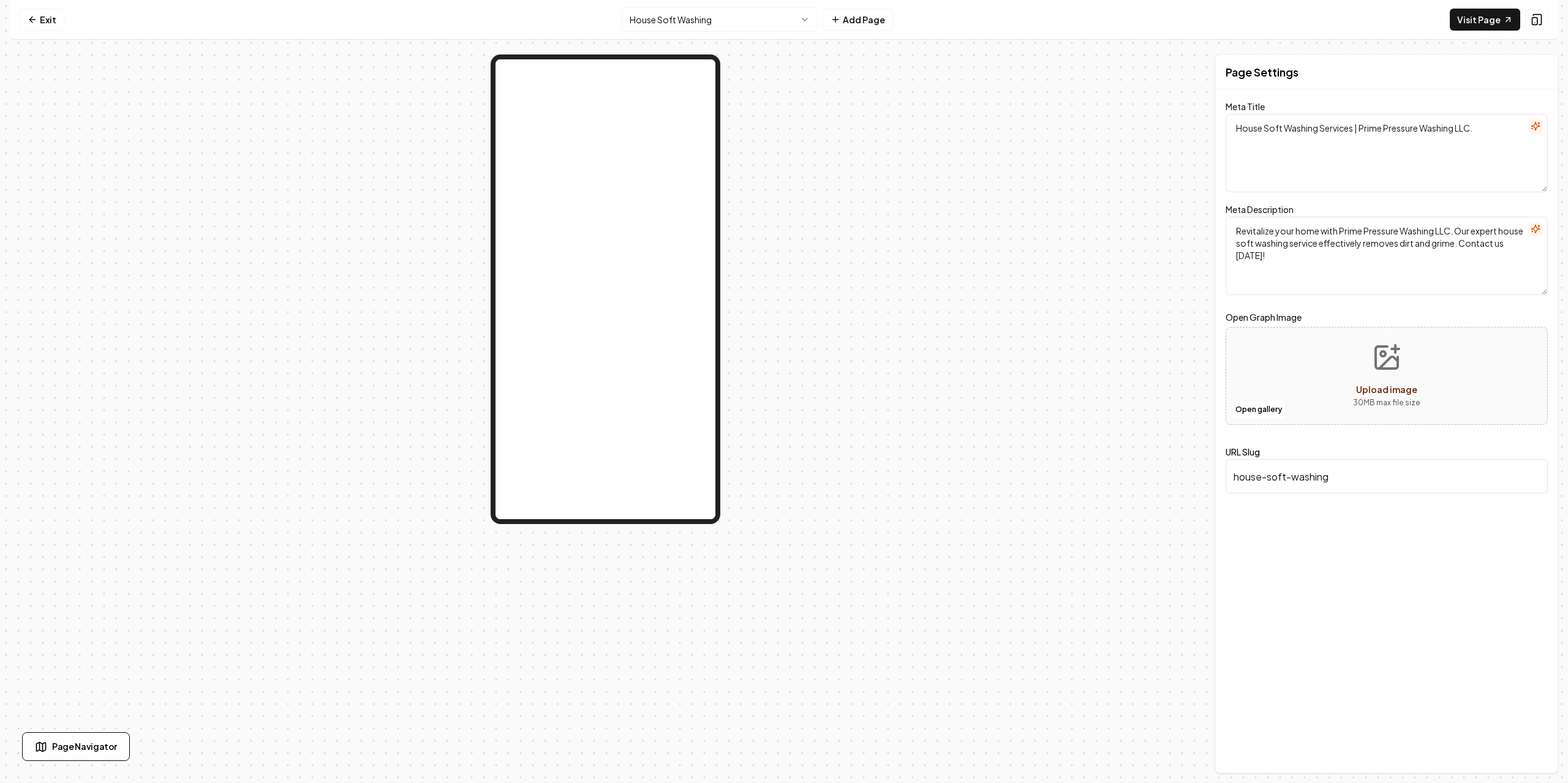
click at [1019, 305] on div at bounding box center [605, 413] width 1191 height 719
click at [1054, 288] on div at bounding box center [605, 413] width 1191 height 719
click at [1060, 278] on div at bounding box center [605, 413] width 1191 height 719
click at [901, 244] on div at bounding box center [605, 413] width 1191 height 719
click at [729, 8] on html "Computer Required This feature is only available on a computer. Please switch t…" at bounding box center [784, 392] width 1568 height 783
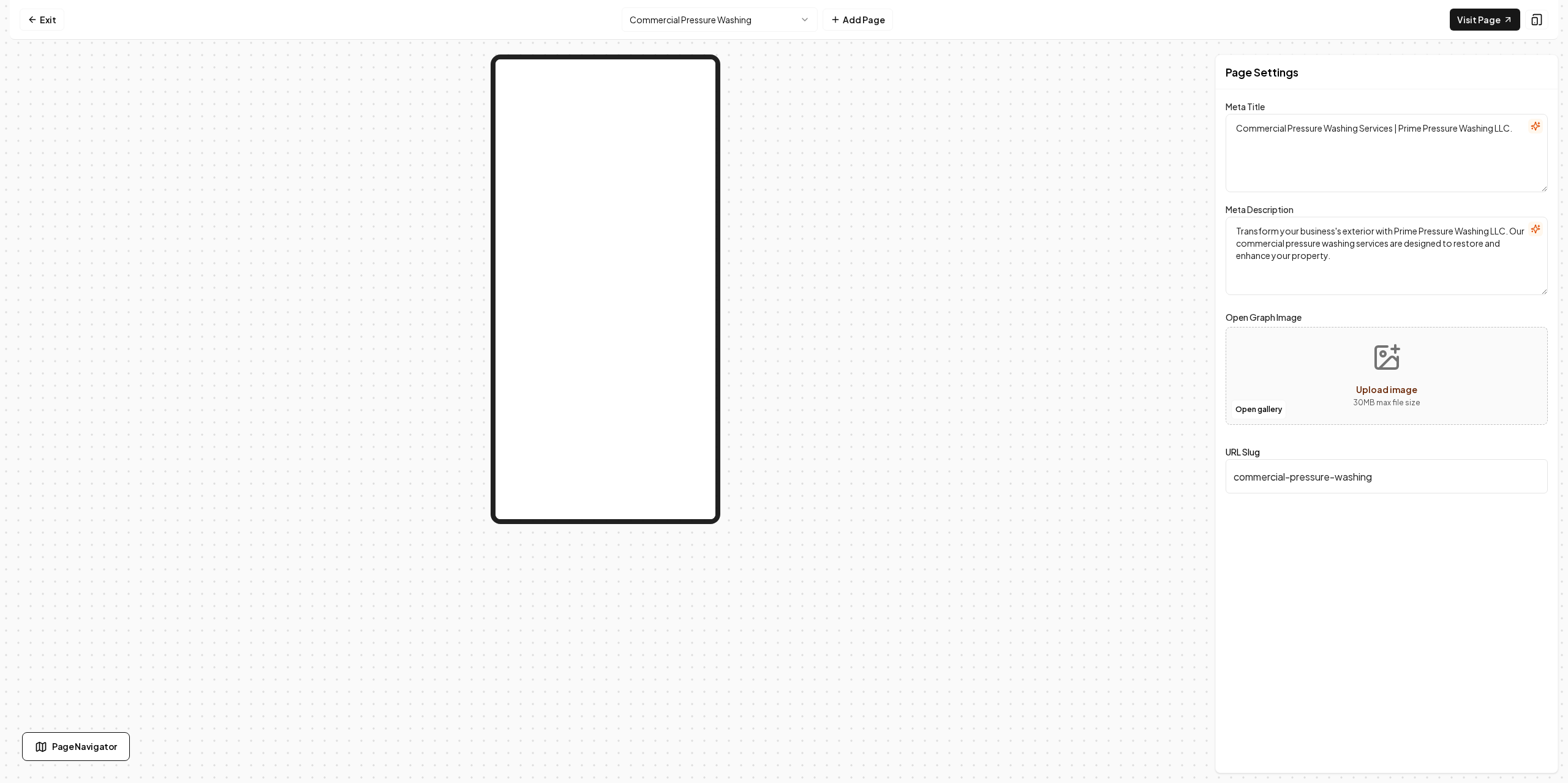
click at [1379, 249] on textarea "Transform your business's exterior with Prime Pressure Washing LLC. Our commerc…" at bounding box center [1387, 256] width 322 height 78
click at [1369, 259] on textarea "Transform your business's exterior with Prime Pressure Washing LLC. Our commerc…" at bounding box center [1387, 256] width 322 height 78
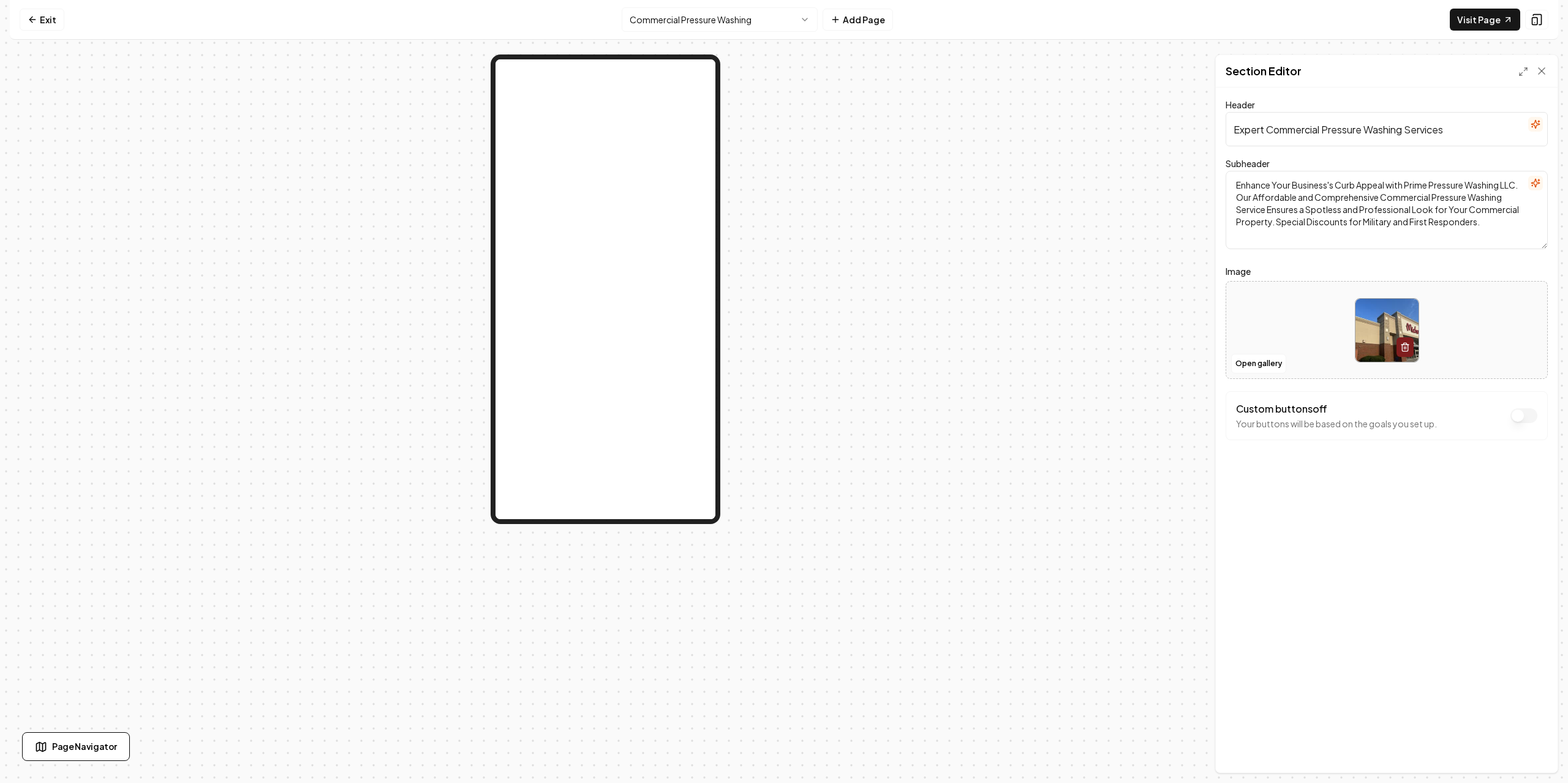
drag, startPoint x: 1511, startPoint y: 223, endPoint x: 1274, endPoint y: 237, distance: 237.4
click at [1274, 237] on textarea "Enhance Your Business's Curb Appeal with Prime Pressure Washing LLC. Our Afford…" at bounding box center [1387, 210] width 322 height 78
type textarea "Enhance Your Business's Curb Appeal with Prime Pressure Washing LLC. Our Afford…"
click at [1526, 747] on button "Save" at bounding box center [1530, 752] width 36 height 22
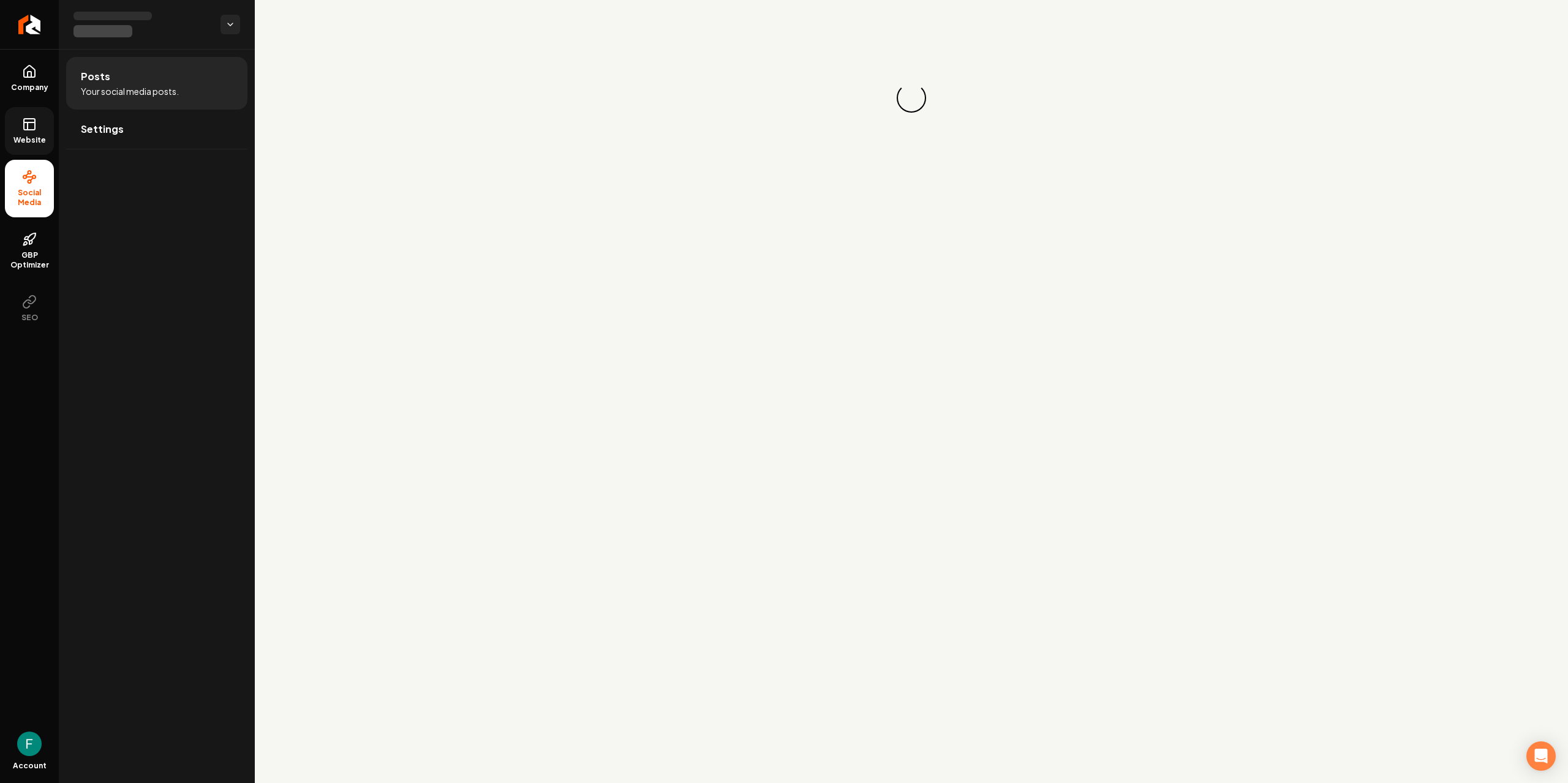
click at [29, 144] on span "Website" at bounding box center [30, 141] width 42 height 10
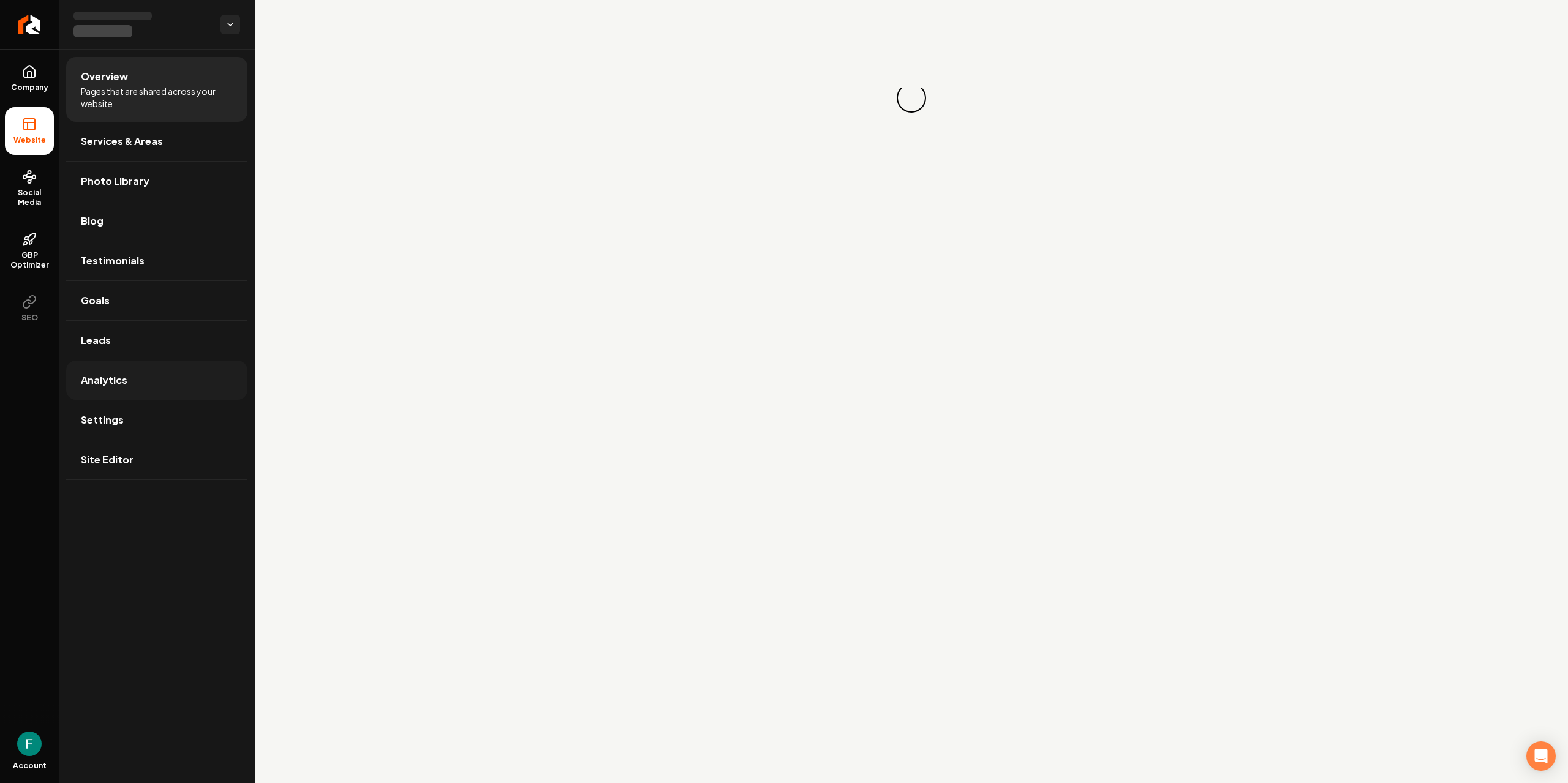
click at [160, 392] on link "Analytics" at bounding box center [157, 379] width 181 height 39
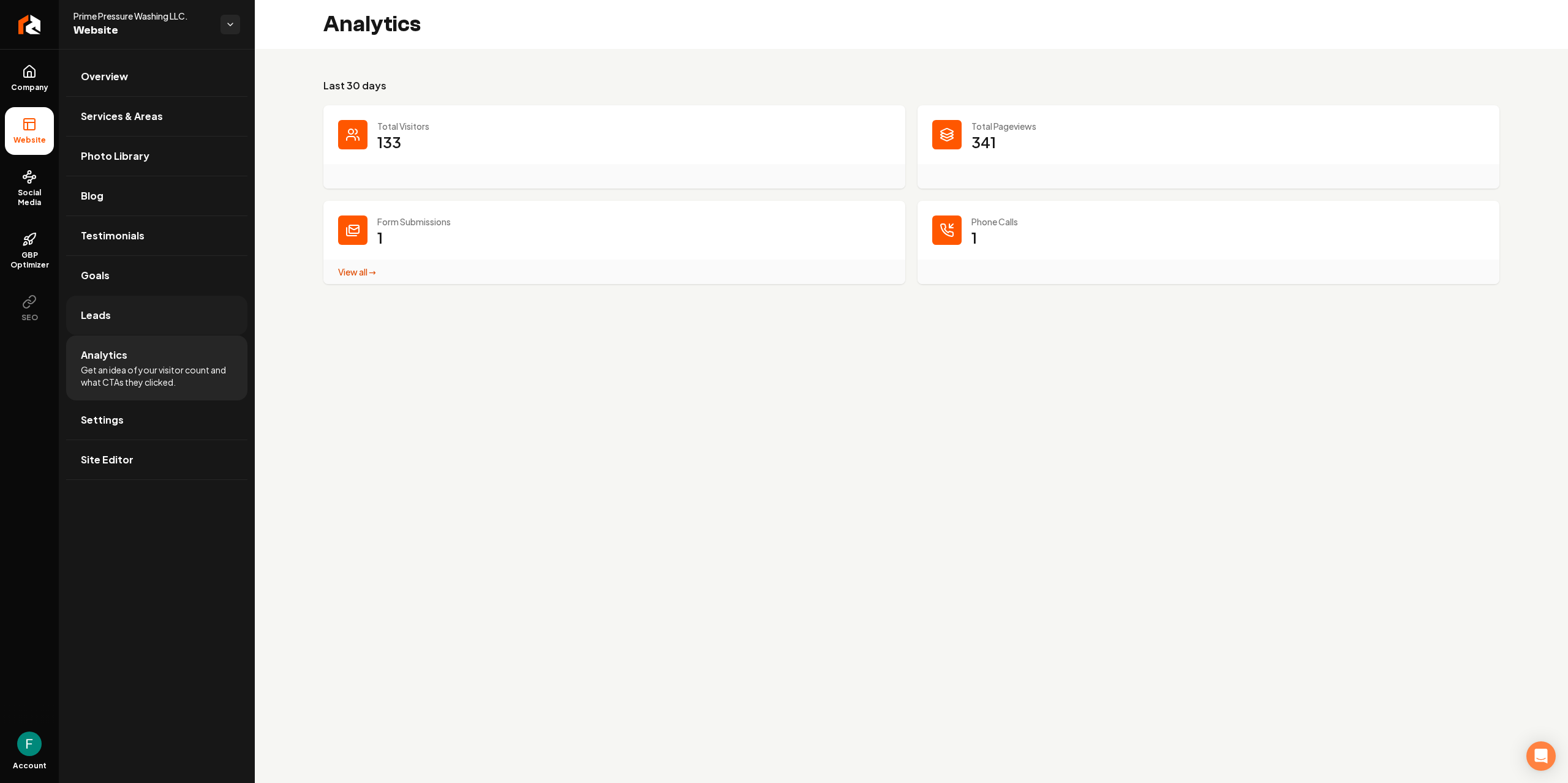
click at [145, 305] on link "Leads" at bounding box center [157, 315] width 181 height 39
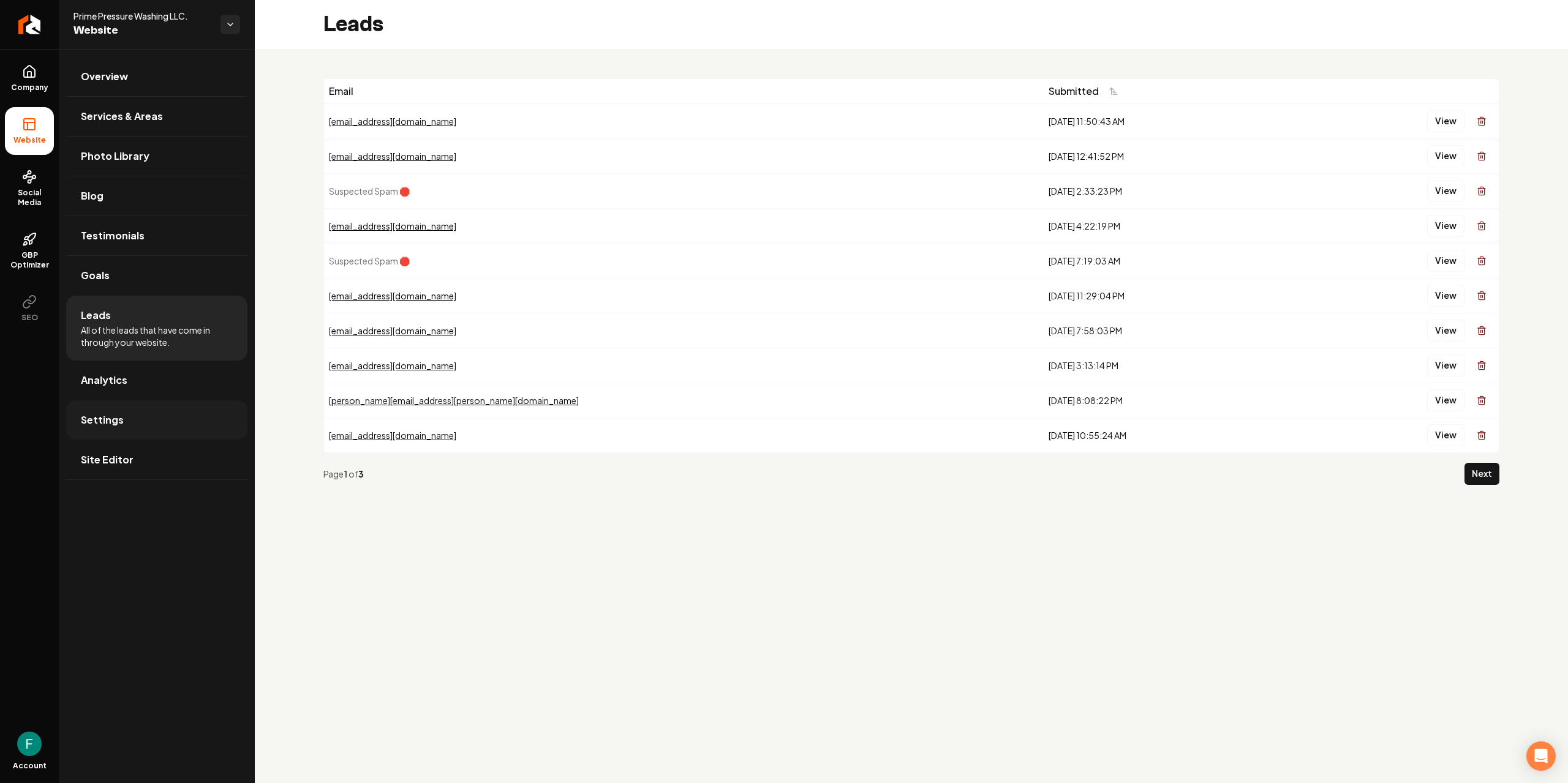
click at [125, 431] on link "Settings" at bounding box center [157, 420] width 181 height 39
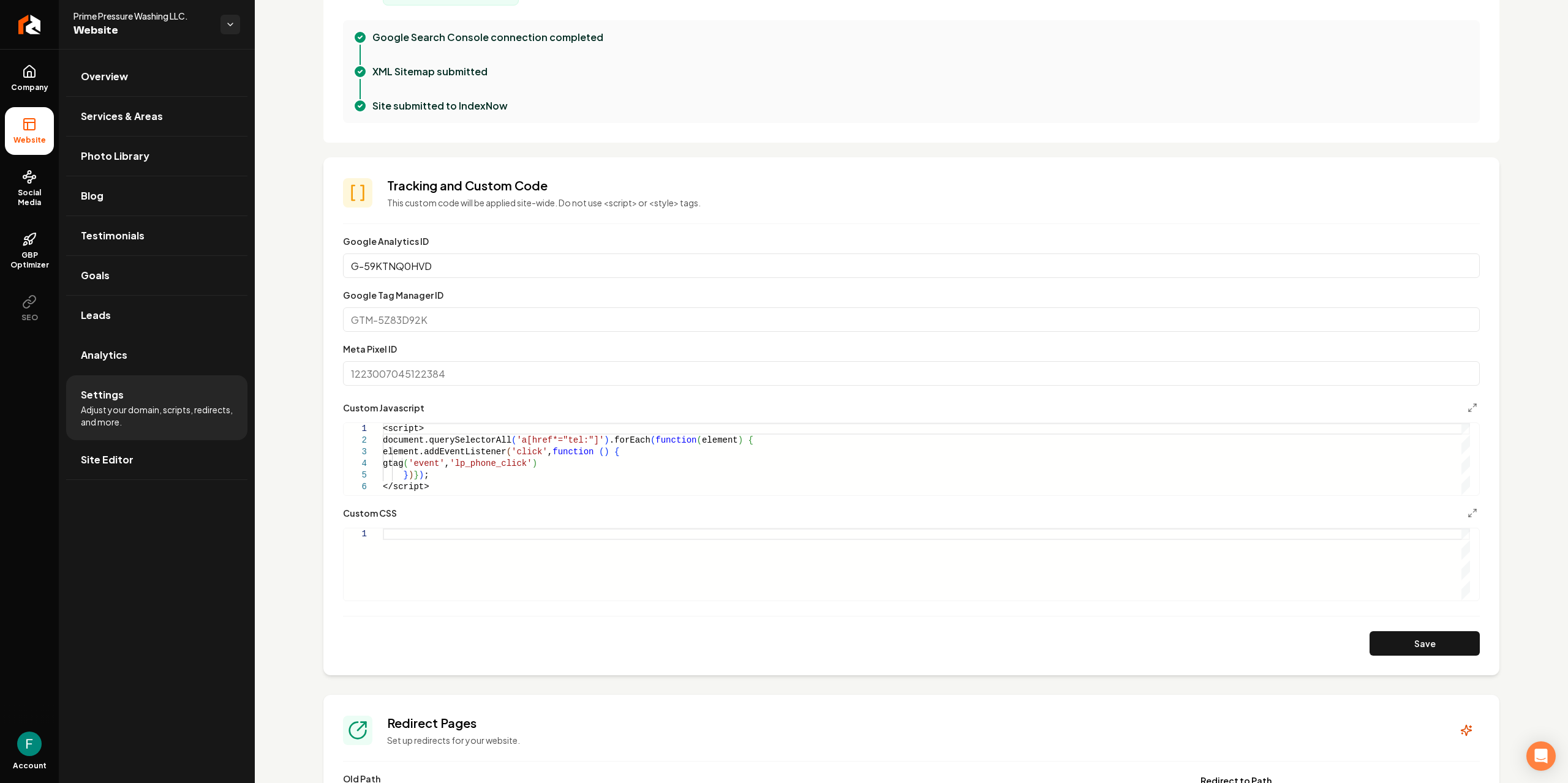
scroll to position [0, 42]
drag, startPoint x: 455, startPoint y: 487, endPoint x: 361, endPoint y: 397, distance: 130.1
click at [383, 423] on div "<script> document.querySelectorAll ( 'a[href*="tel:"]' ) .forEach ( function ( …" at bounding box center [927, 459] width 1087 height 72
click at [471, 468] on div "<script> document.querySelectorAll ( 'a[href*="tel:"]' ) .forEach ( function ( …" at bounding box center [927, 459] width 1087 height 72
click at [471, 476] on div "<script> document.querySelectorAll ( 'a[href*="tel:"]' ) .forEach ( function ( …" at bounding box center [927, 459] width 1087 height 72
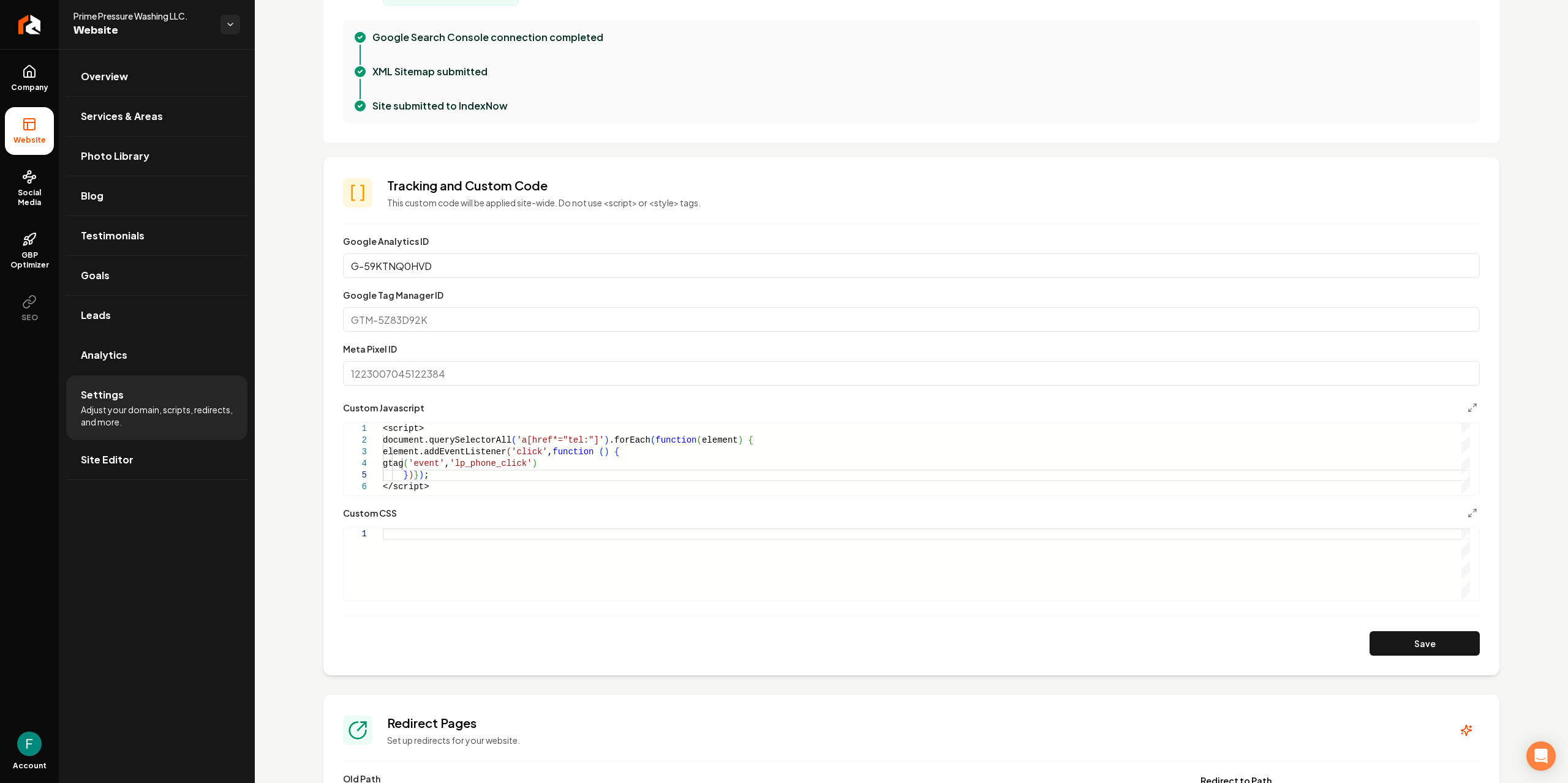
click at [466, 483] on div "<script> document.querySelectorAll ( 'a[href*="tel:"]' ) .forEach ( function ( …" at bounding box center [927, 459] width 1087 height 72
click at [334, 311] on section "**********" at bounding box center [912, 416] width 1176 height 518
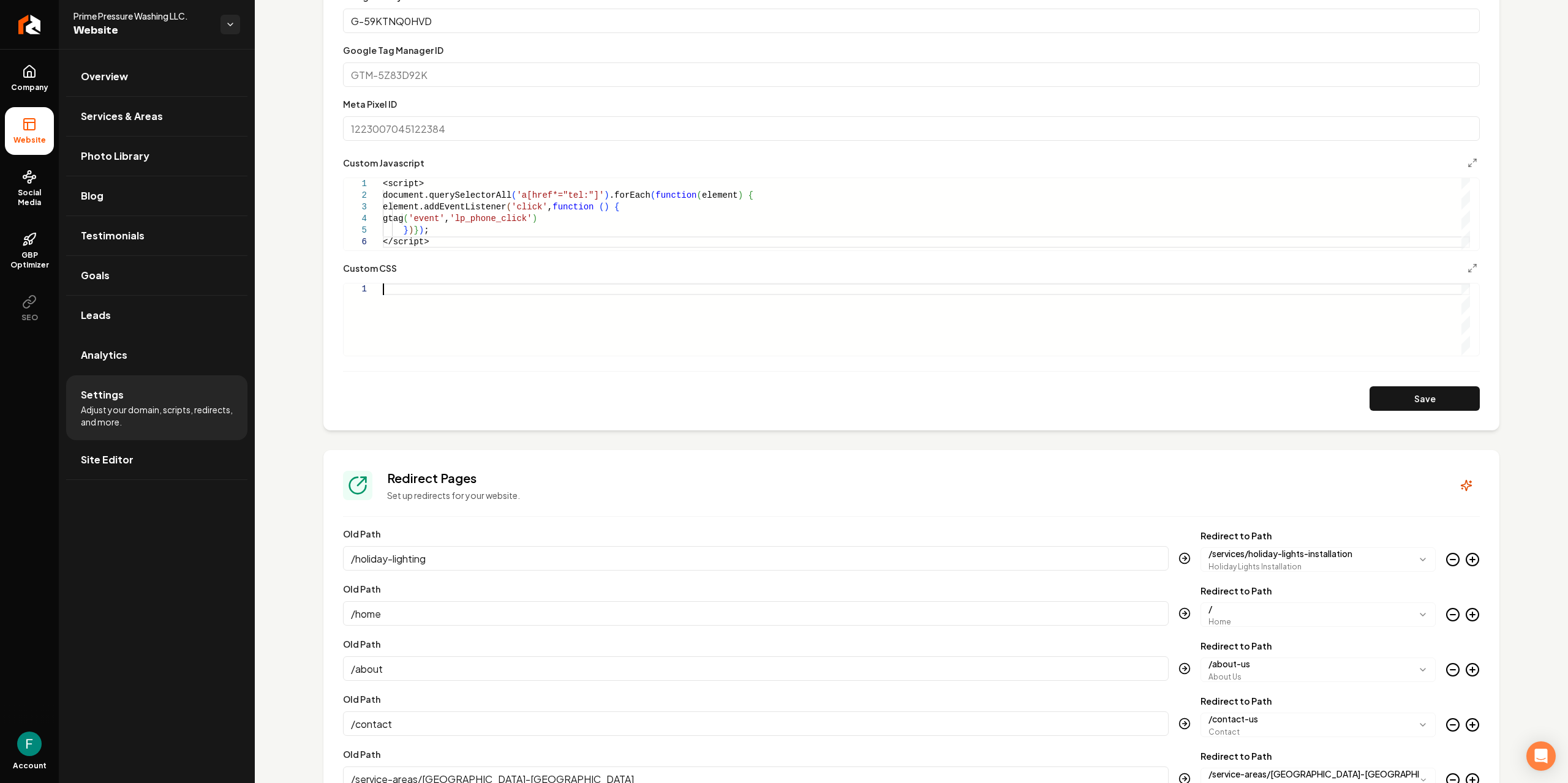
scroll to position [0, 0]
click at [399, 287] on div "Main content area" at bounding box center [927, 319] width 1087 height 72
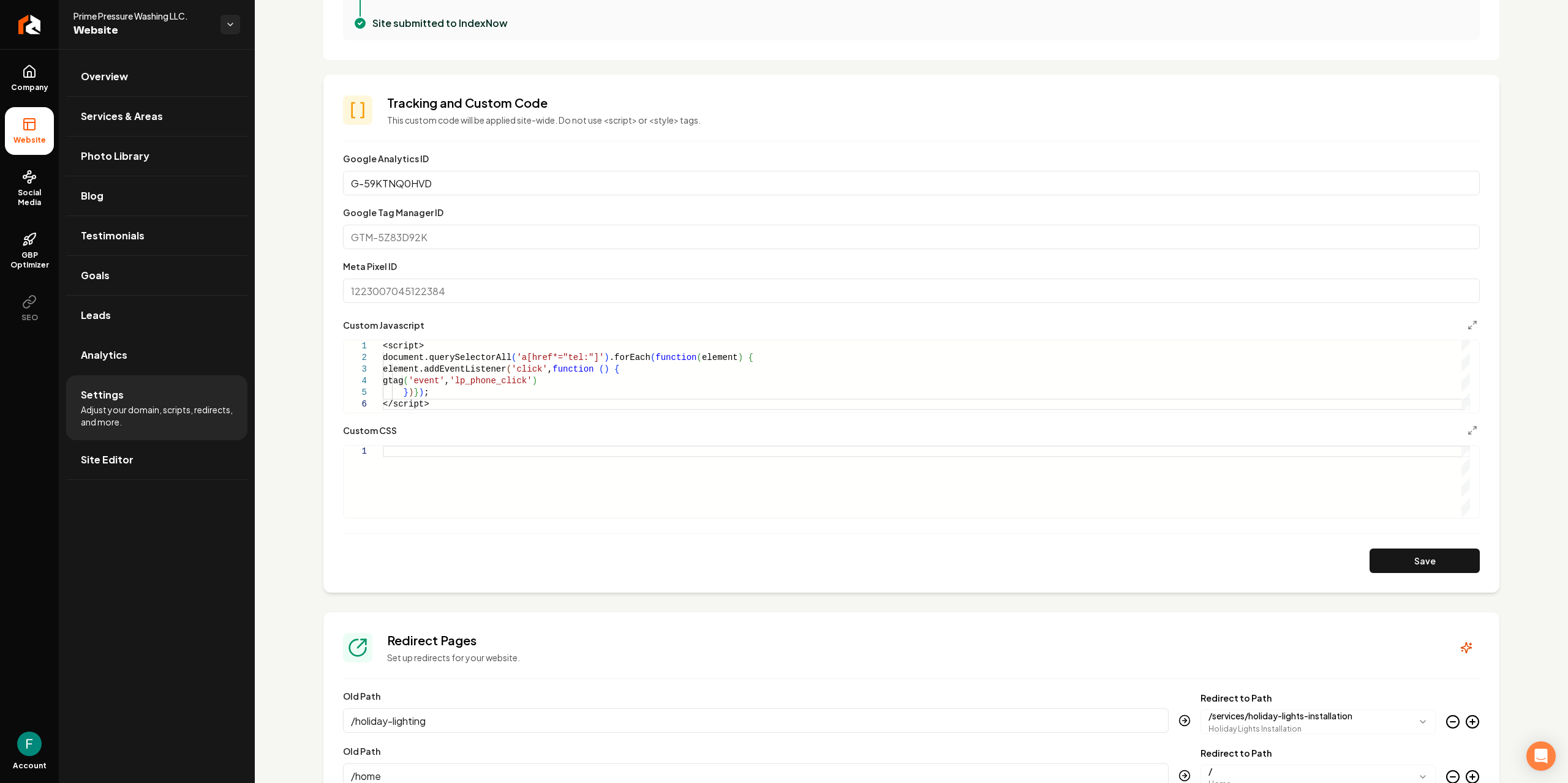
scroll to position [429, 0]
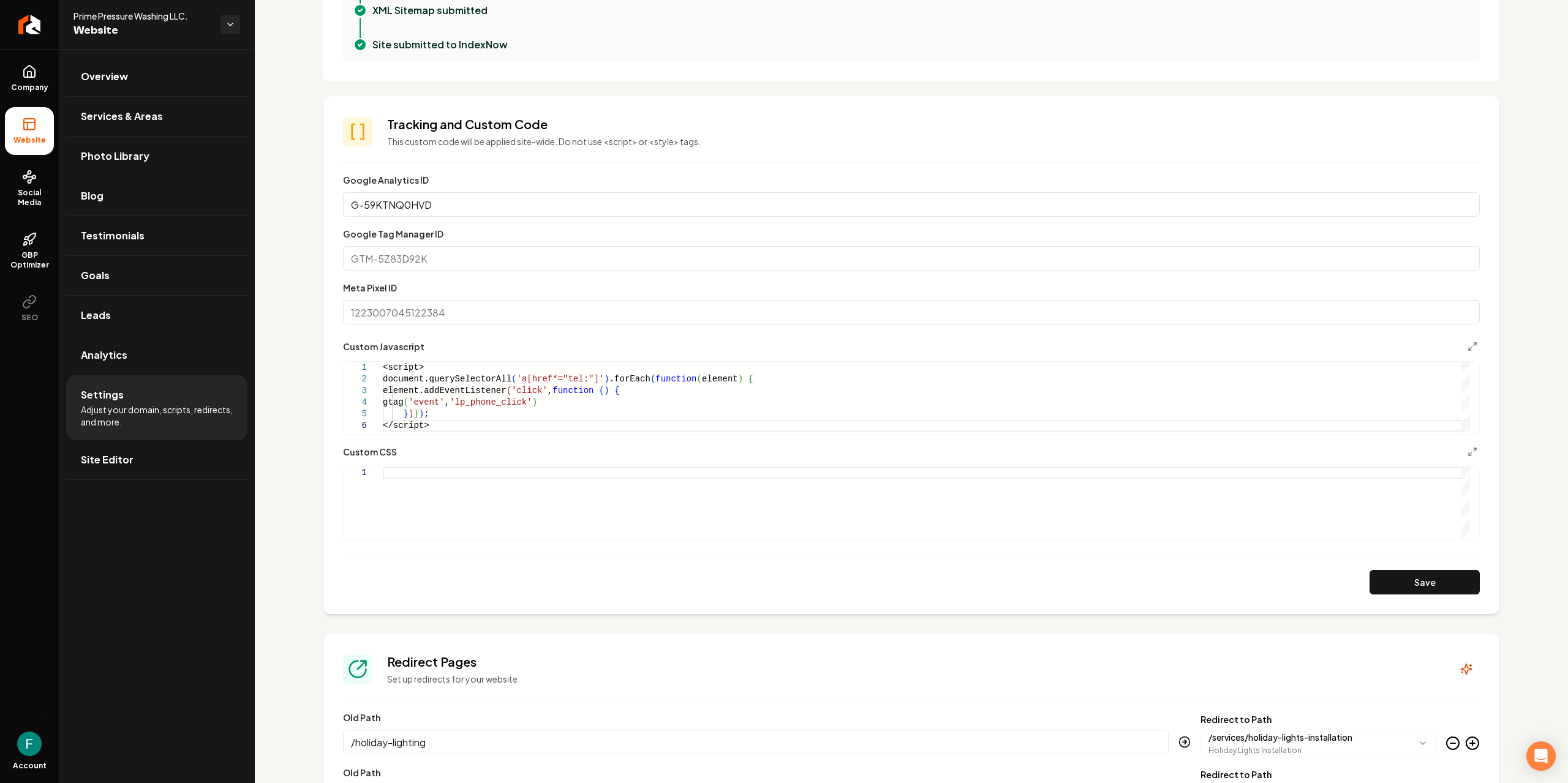
click at [455, 145] on p "This custom code will be applied site-wide. Do not use <script> or <style> tags." at bounding box center [934, 141] width 1093 height 12
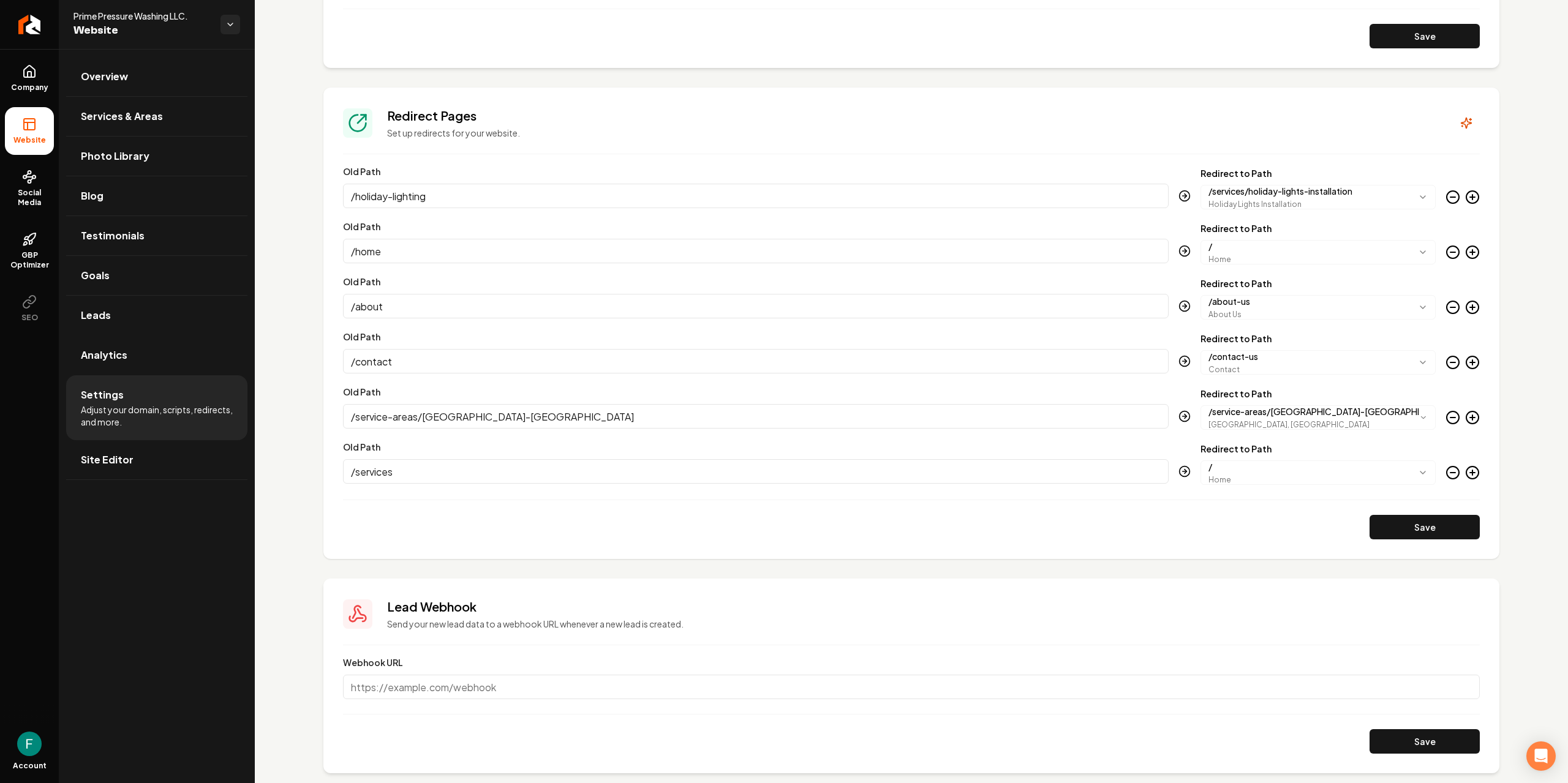
scroll to position [994, 0]
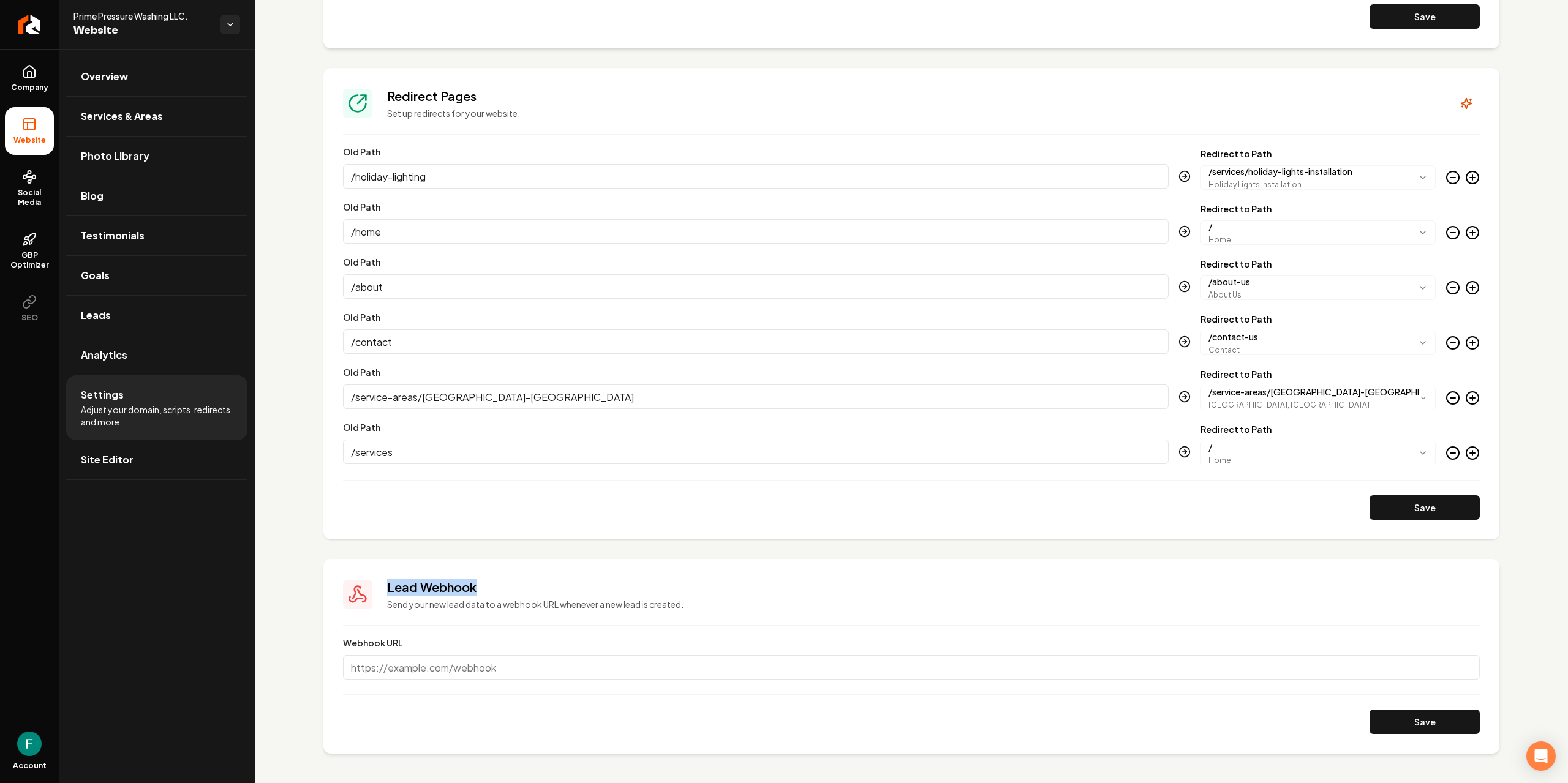
drag, startPoint x: 383, startPoint y: 585, endPoint x: 464, endPoint y: 586, distance: 81.0
click at [475, 588] on div "Lead Webhook Send your new lead data to a webhook URL whenever a new lead is cr…" at bounding box center [911, 594] width 1137 height 32
click at [542, 604] on p "Send your new lead data to a webhook URL whenever a new lead is created." at bounding box center [934, 604] width 1093 height 12
click at [187, 360] on link "Analytics" at bounding box center [157, 355] width 181 height 39
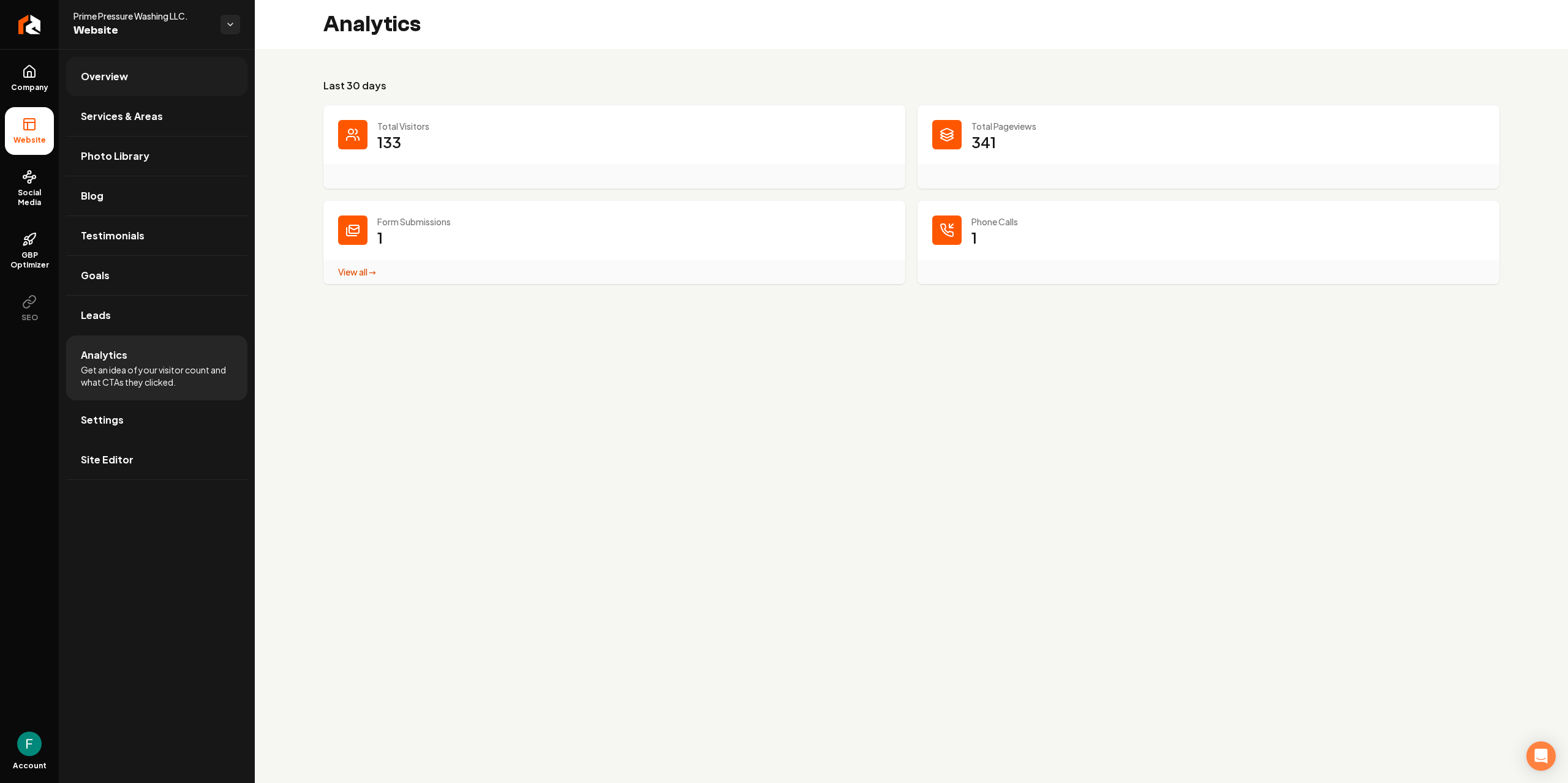
click at [110, 74] on span "Overview" at bounding box center [104, 76] width 47 height 15
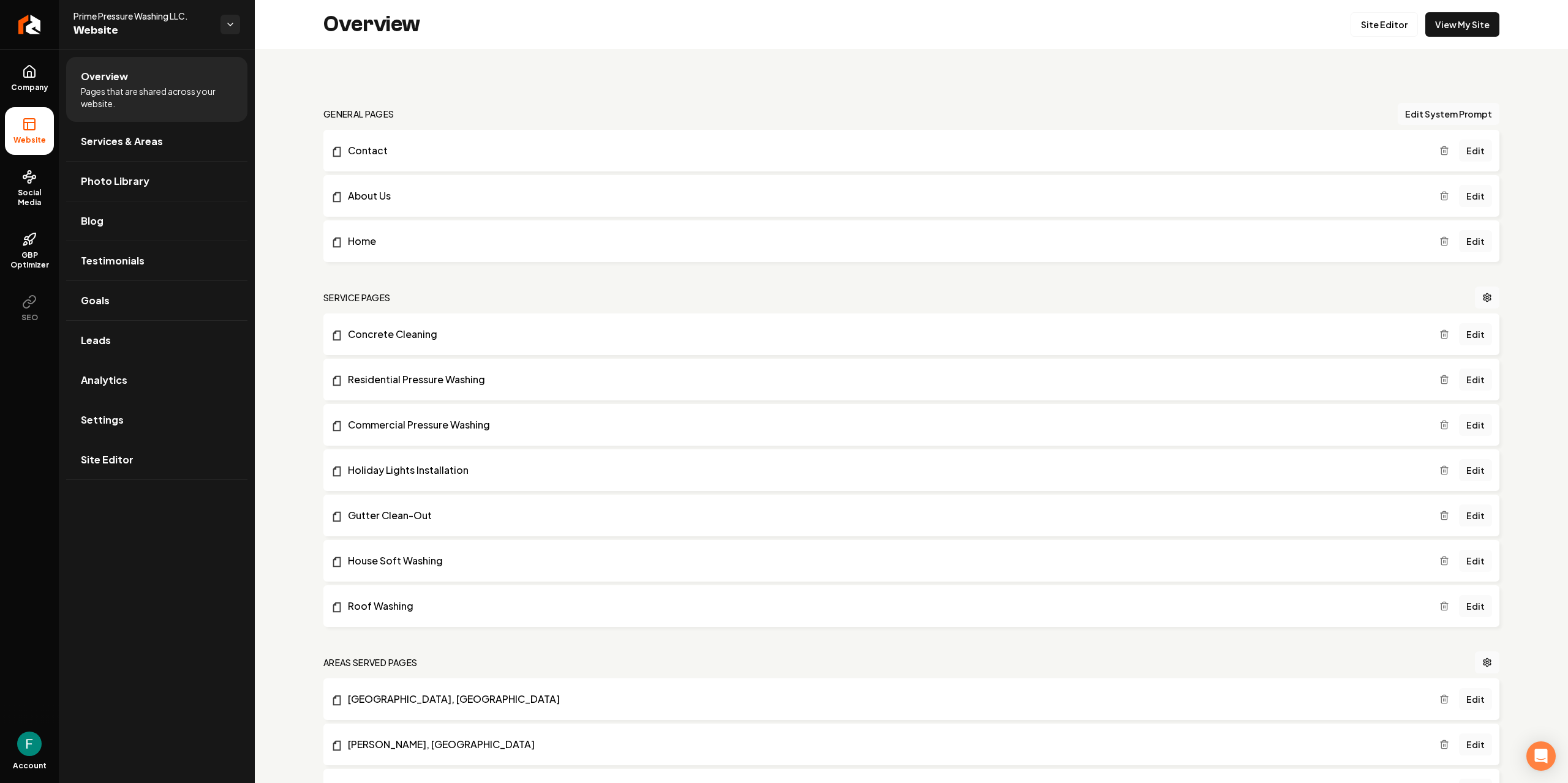
click at [1480, 555] on link "Edit" at bounding box center [1475, 560] width 33 height 22
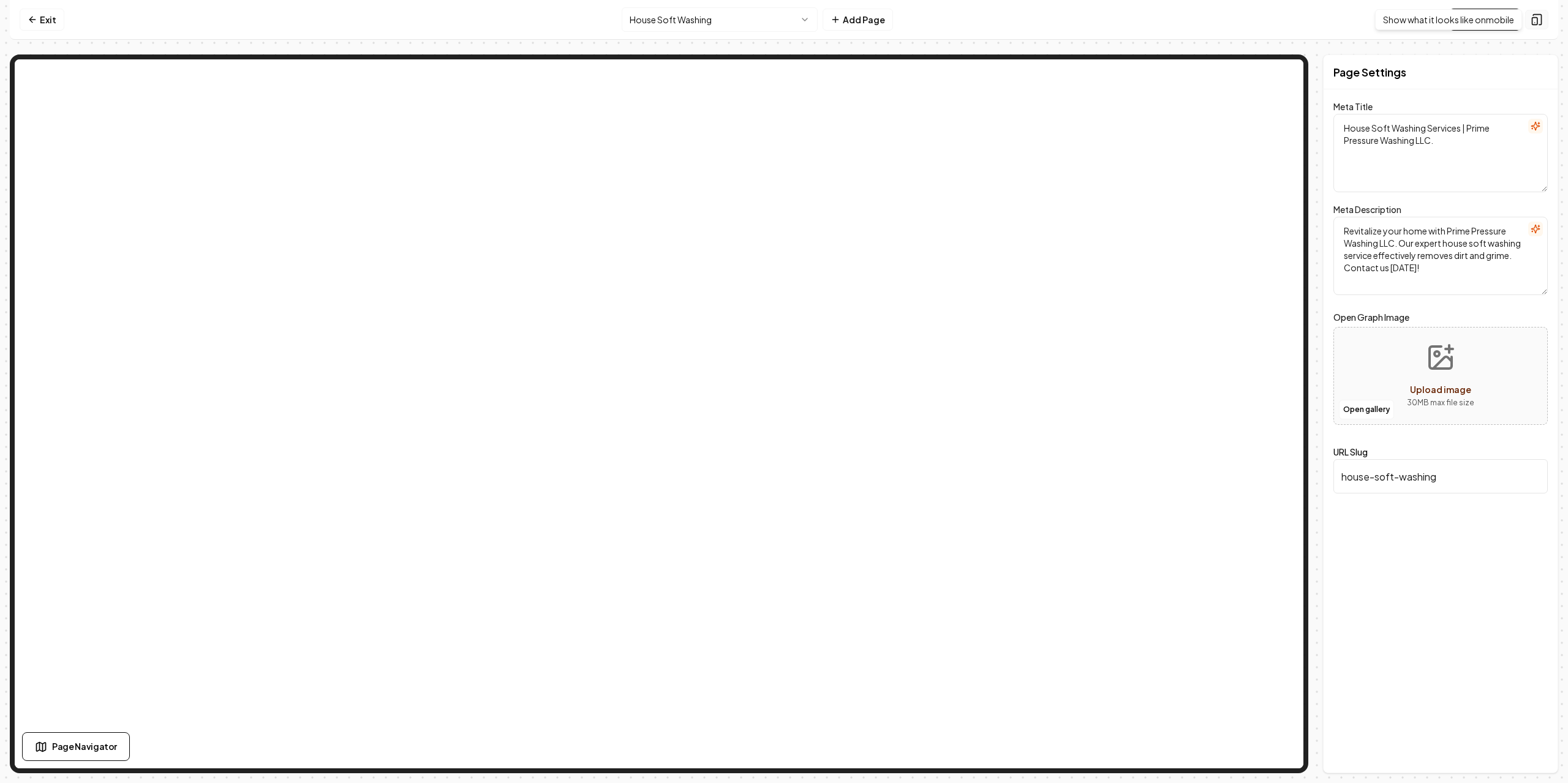
click at [1539, 18] on icon at bounding box center [1536, 19] width 12 height 12
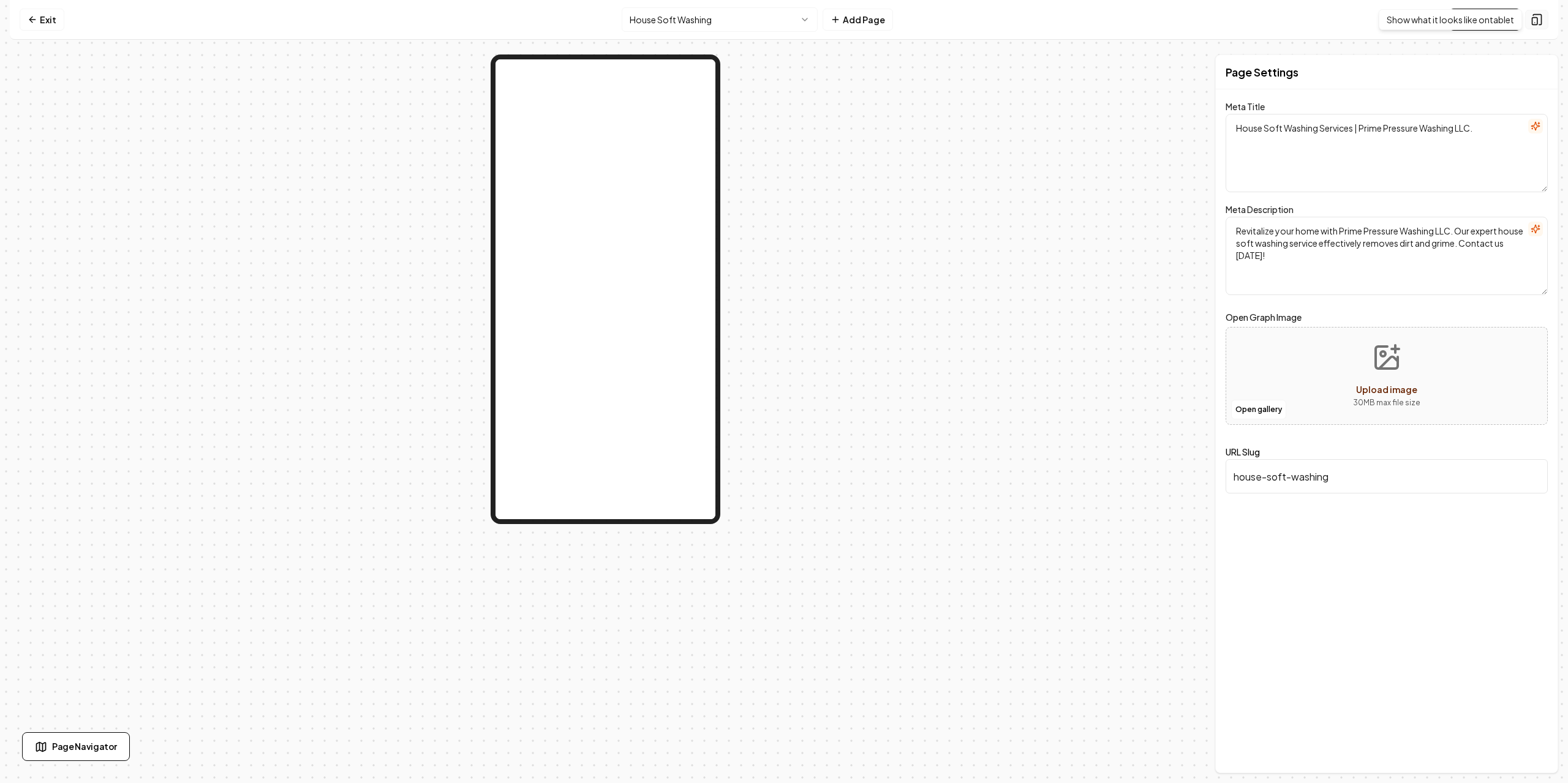
click at [1539, 18] on icon at bounding box center [1536, 19] width 12 height 12
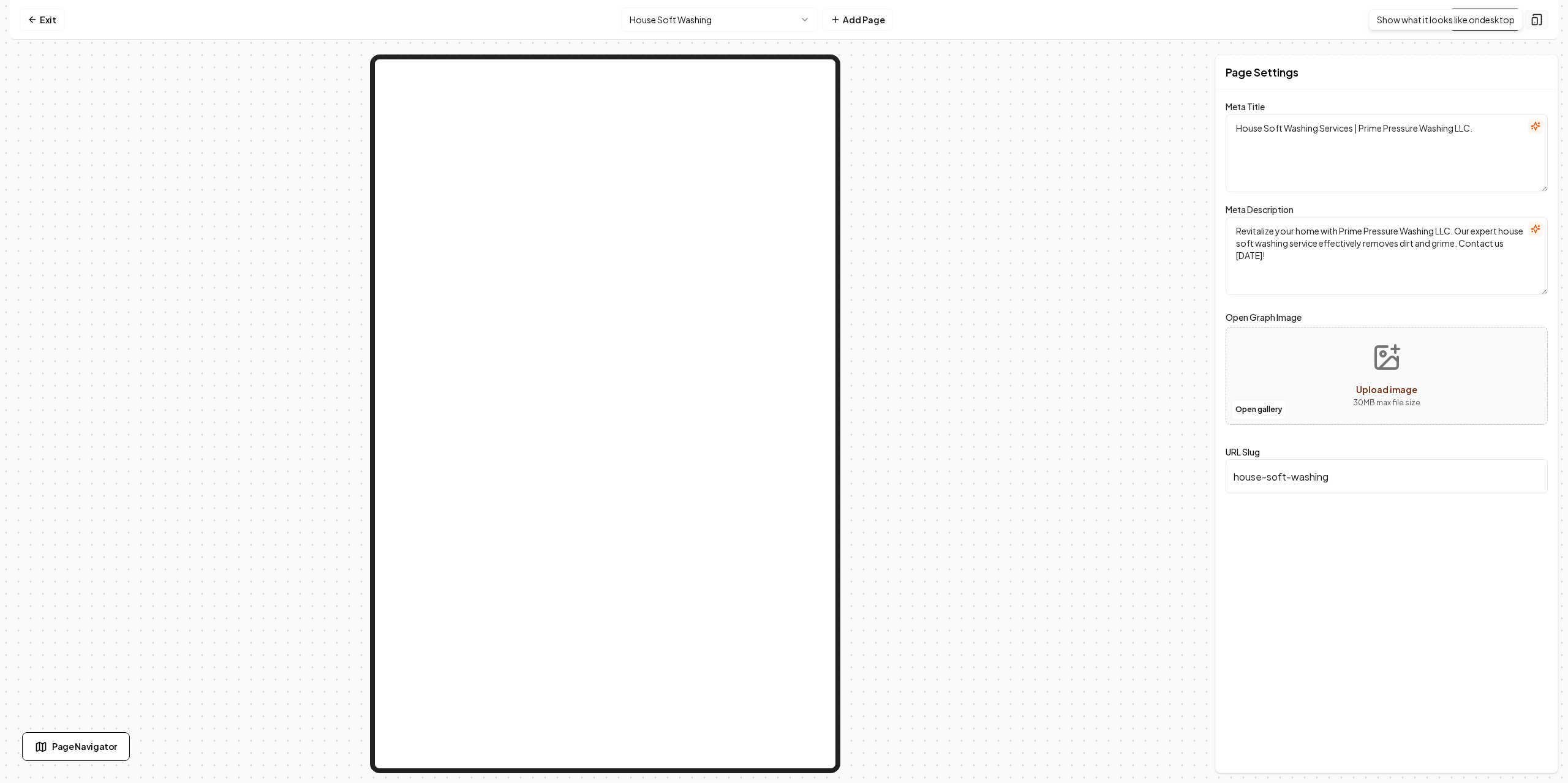
click at [1533, 15] on icon at bounding box center [1537, 20] width 8 height 11
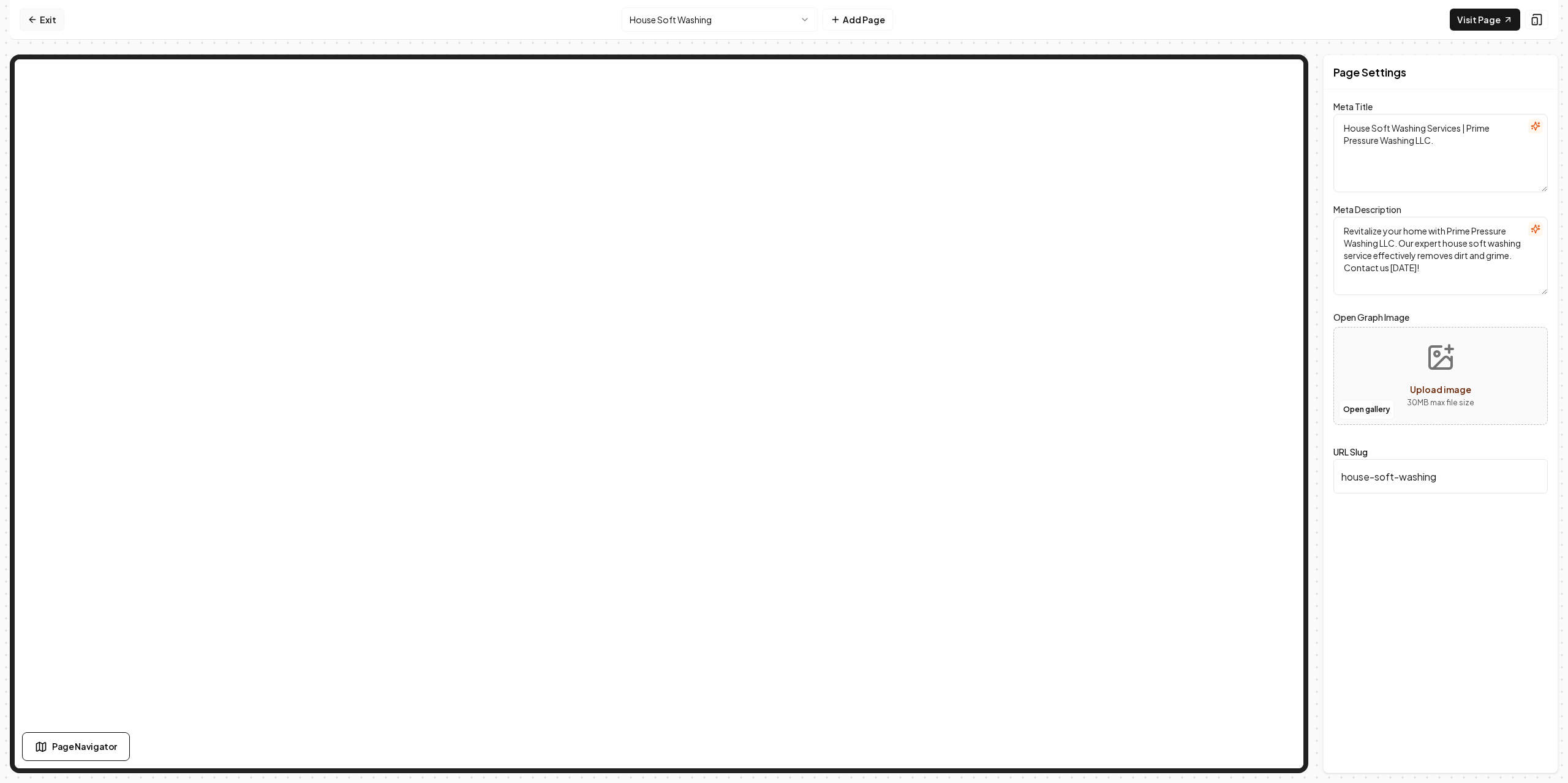
click at [47, 25] on link "Exit" at bounding box center [42, 19] width 45 height 22
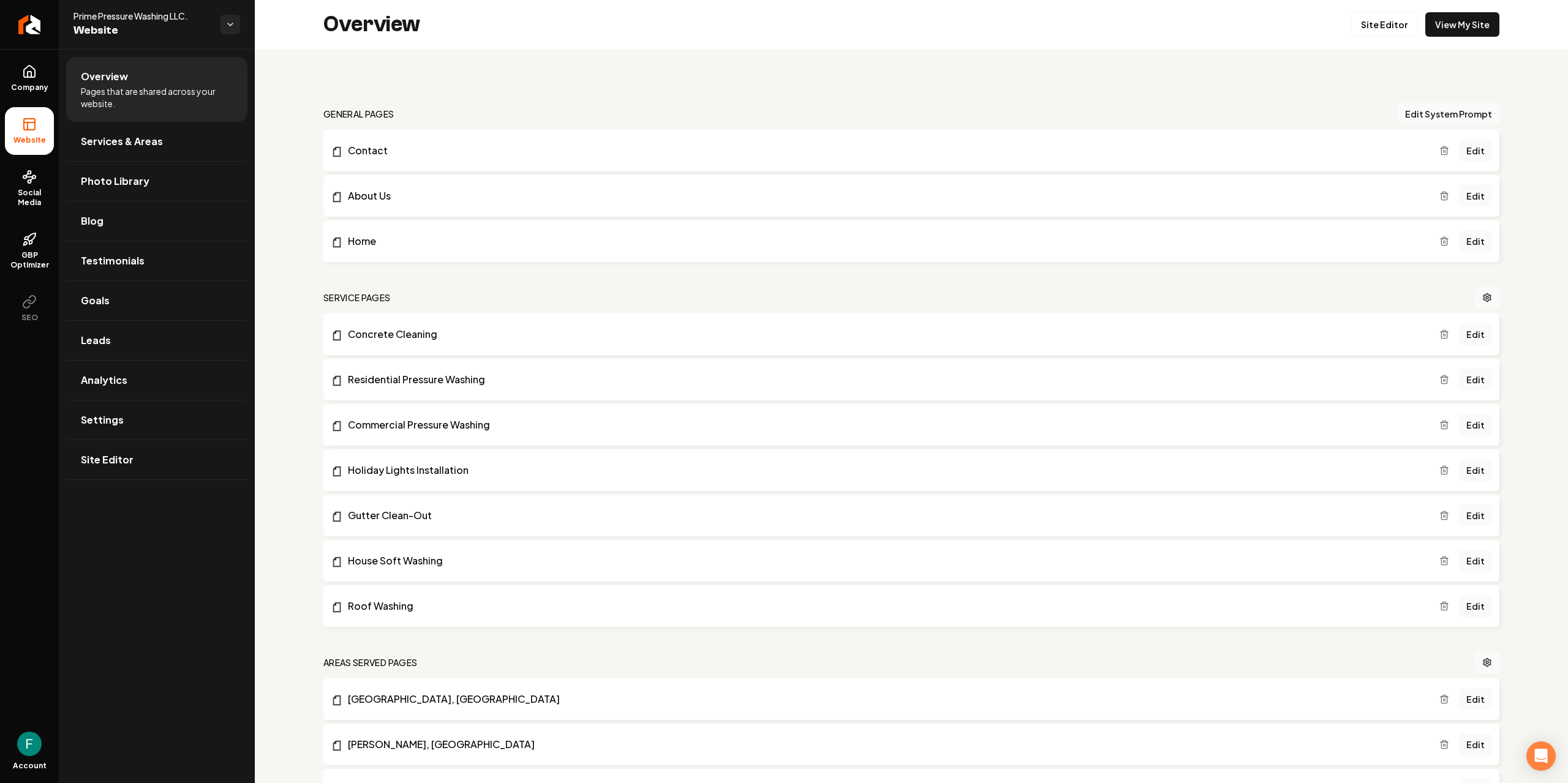
click at [16, 140] on span "Website" at bounding box center [30, 141] width 42 height 10
click at [31, 77] on icon at bounding box center [30, 71] width 11 height 11
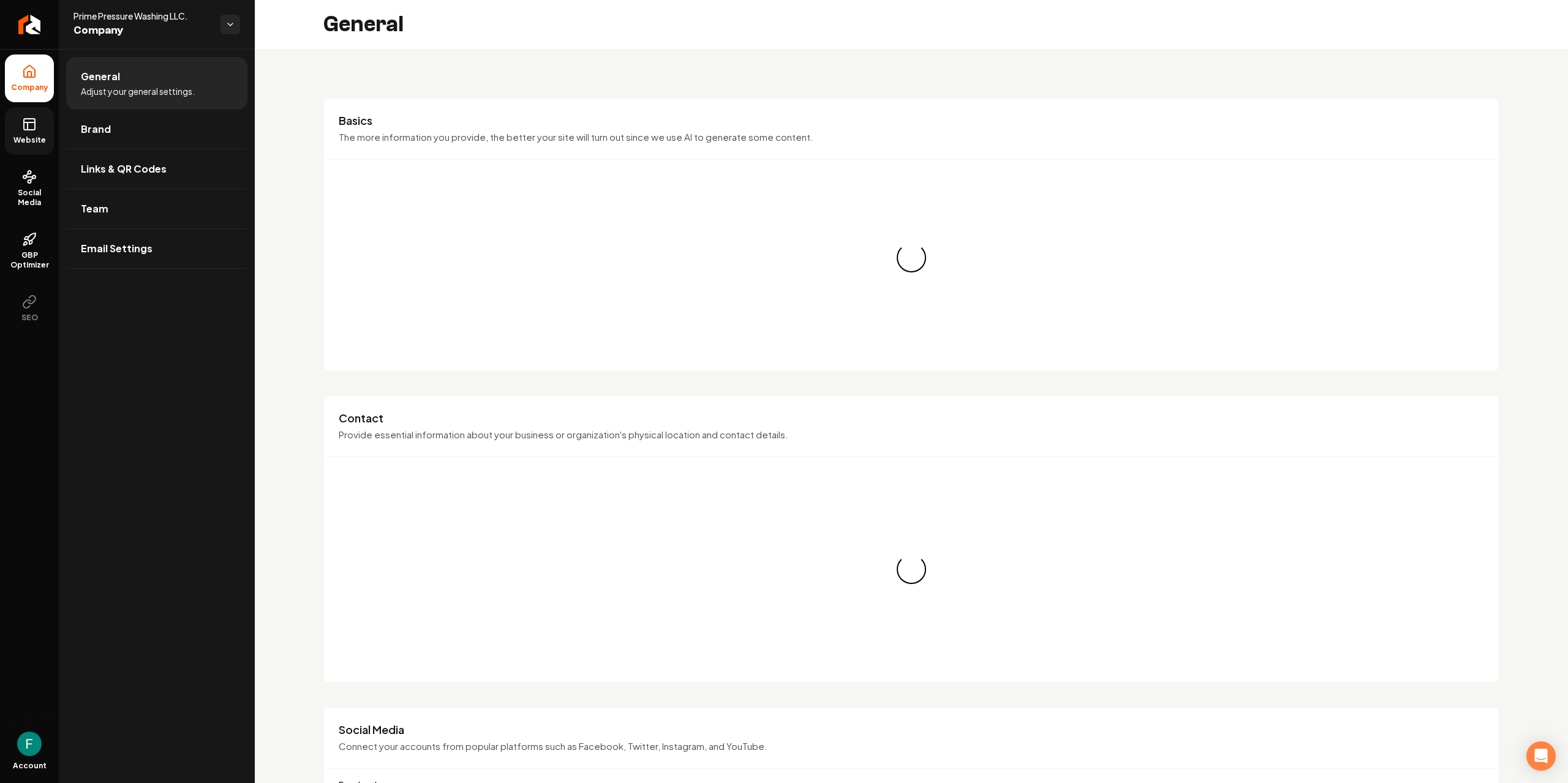
click at [36, 131] on icon at bounding box center [29, 124] width 15 height 15
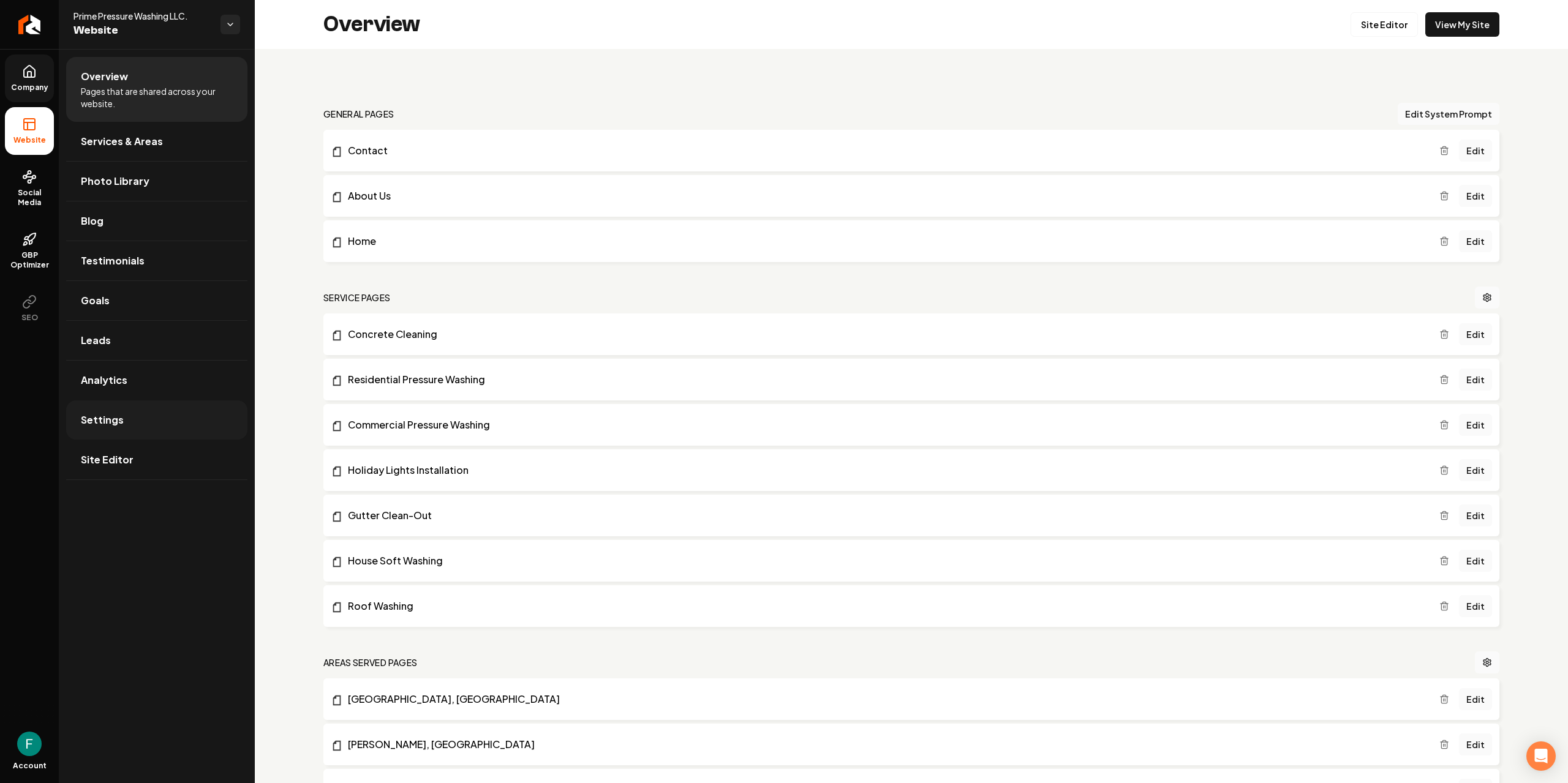
click at [164, 425] on link "Settings" at bounding box center [157, 420] width 181 height 39
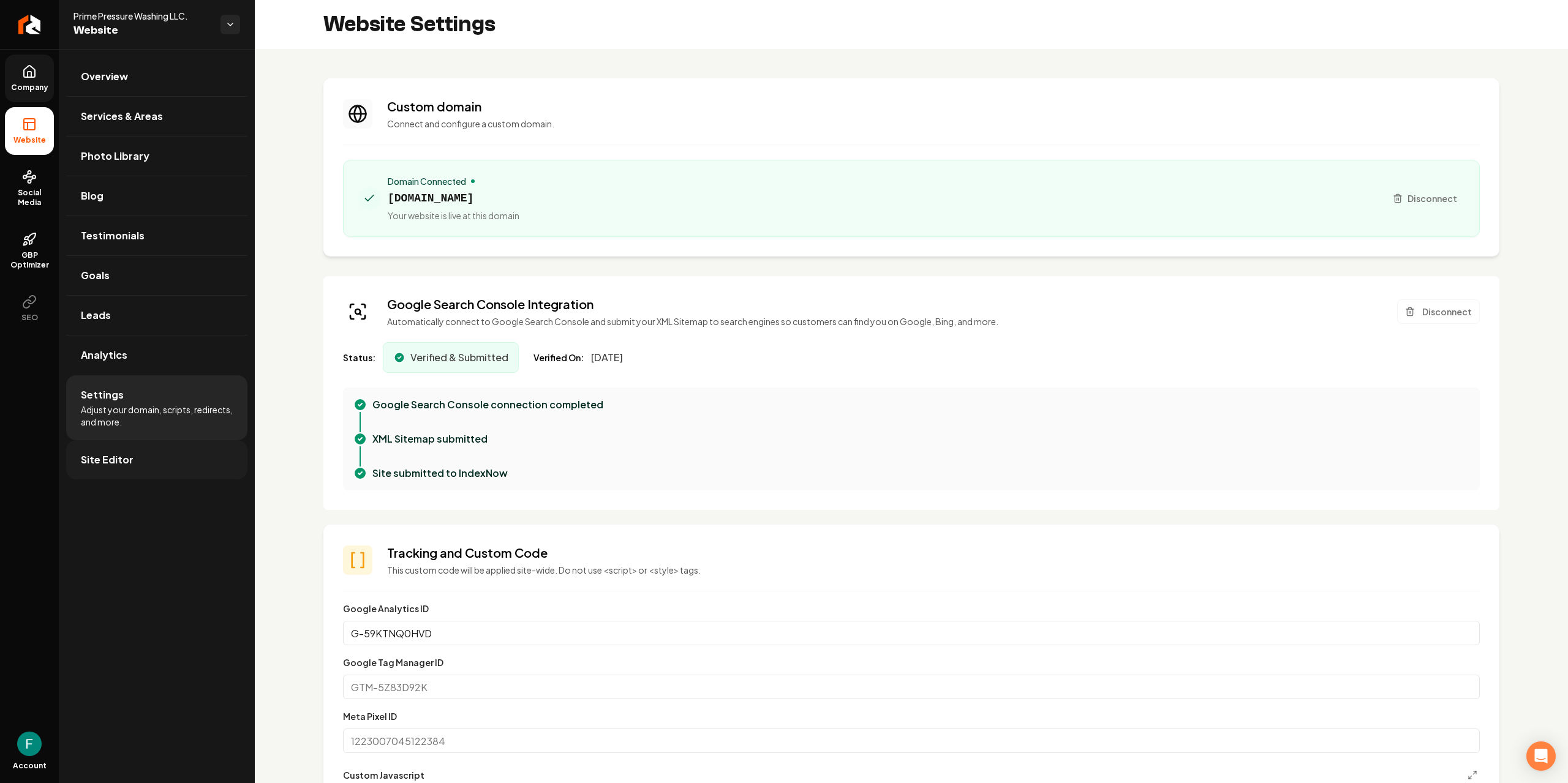
click at [126, 454] on span "Site Editor" at bounding box center [107, 459] width 53 height 15
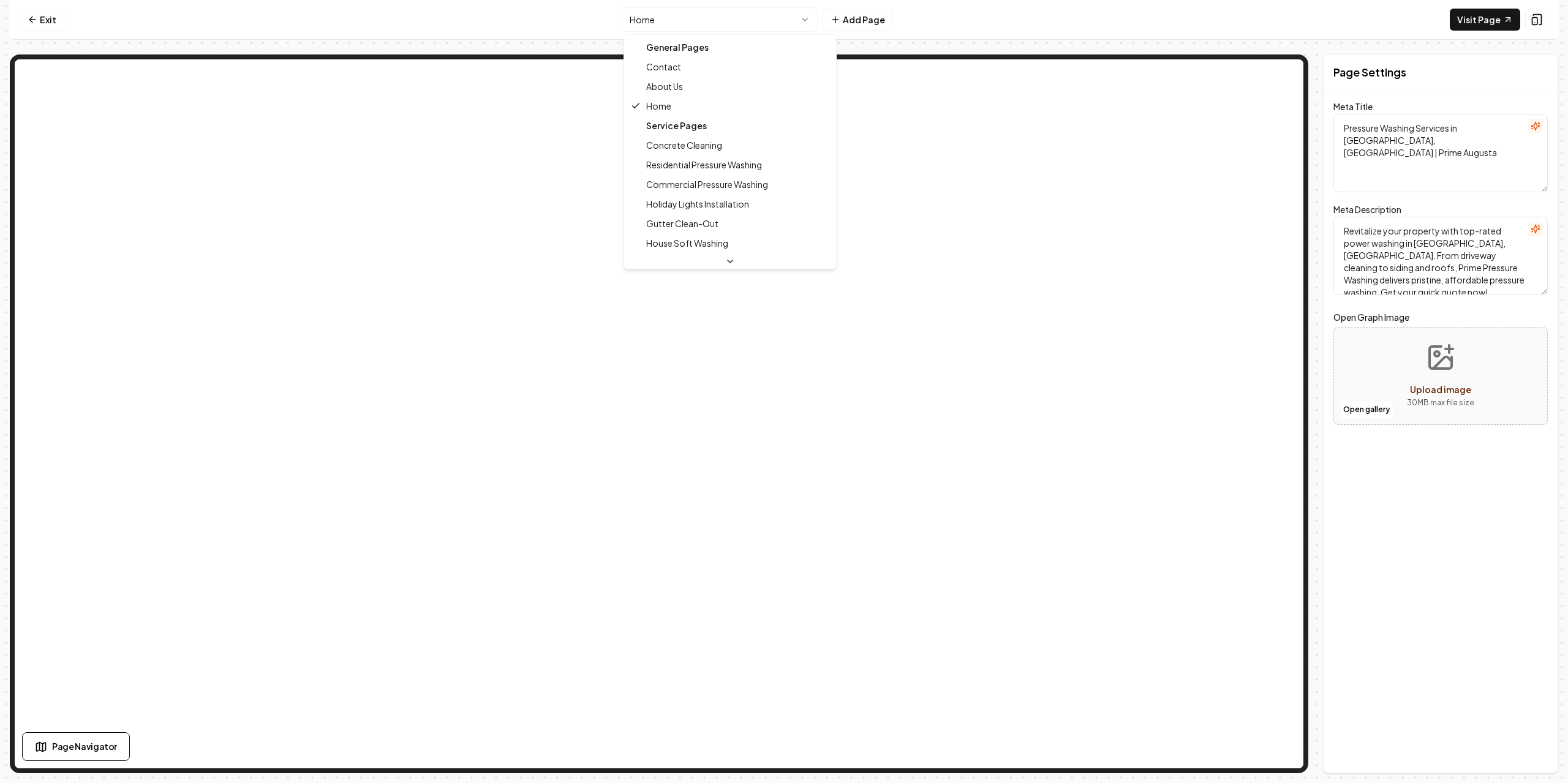
click at [789, 28] on html "Computer Required This feature is only available on a computer. Please switch t…" at bounding box center [784, 392] width 1568 height 783
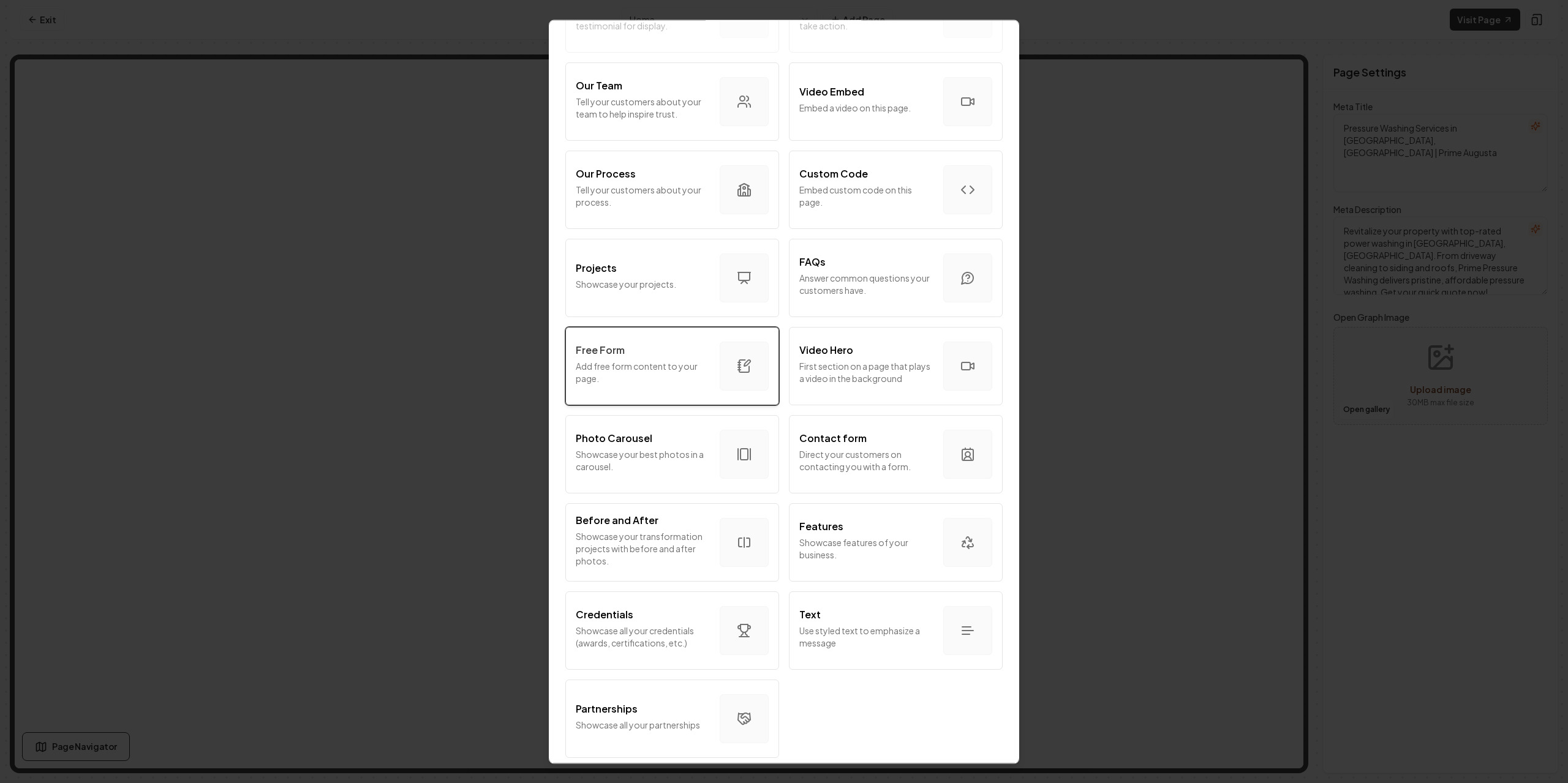
scroll to position [411, 0]
click at [843, 206] on button "Custom Code Embed custom code on this page." at bounding box center [896, 189] width 213 height 78
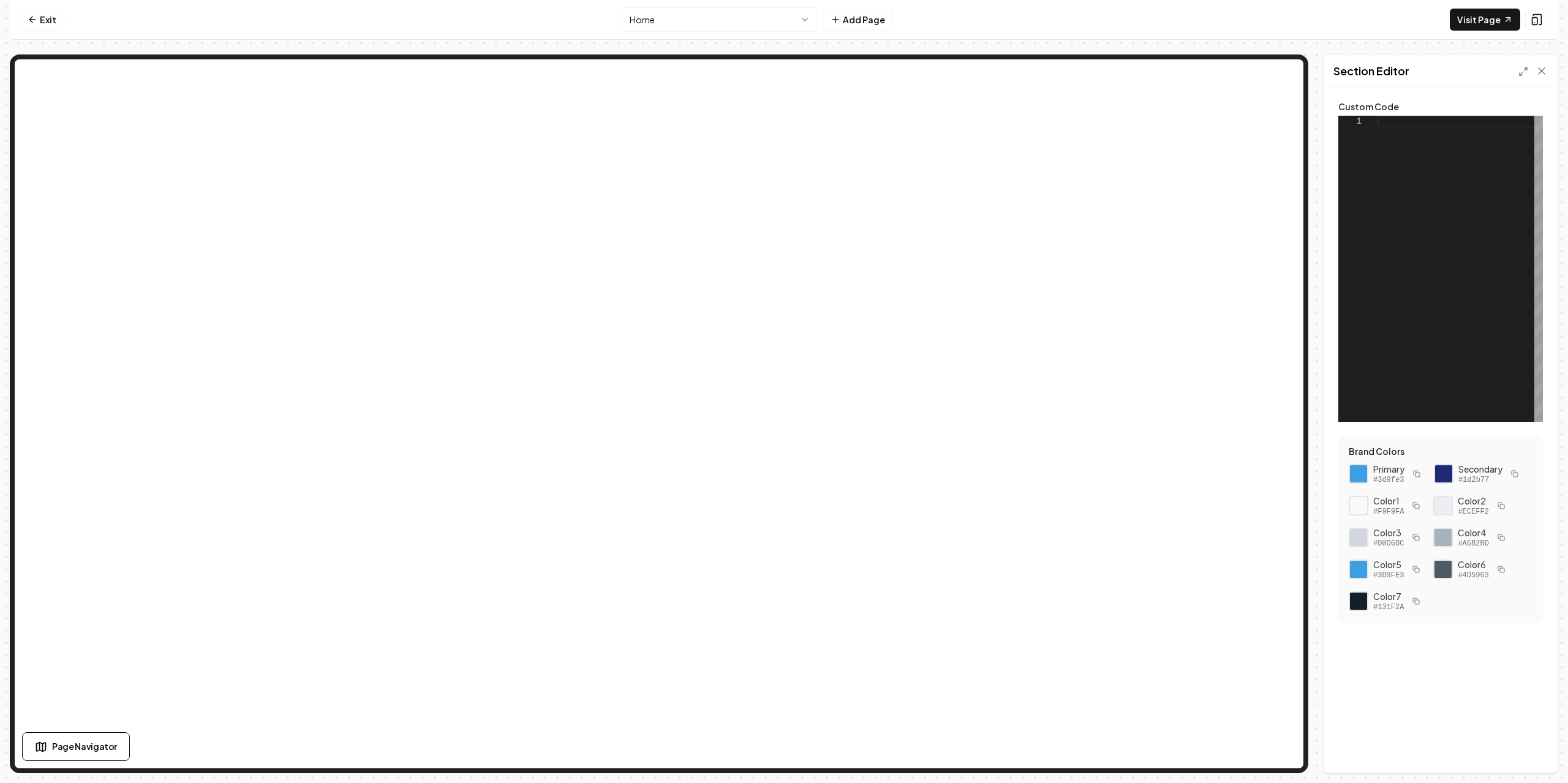
scroll to position [0, 0]
click at [1434, 167] on div at bounding box center [1461, 269] width 165 height 306
click at [1418, 133] on div at bounding box center [1461, 269] width 165 height 306
drag, startPoint x: 1429, startPoint y: 136, endPoint x: 1496, endPoint y: 136, distance: 67.0
click at [1496, 136] on div "< div id = "review-popup" class = "review-popup" > < a href = " YOUR_GOOGLE_REV…" at bounding box center [1508, 269] width 343 height 306
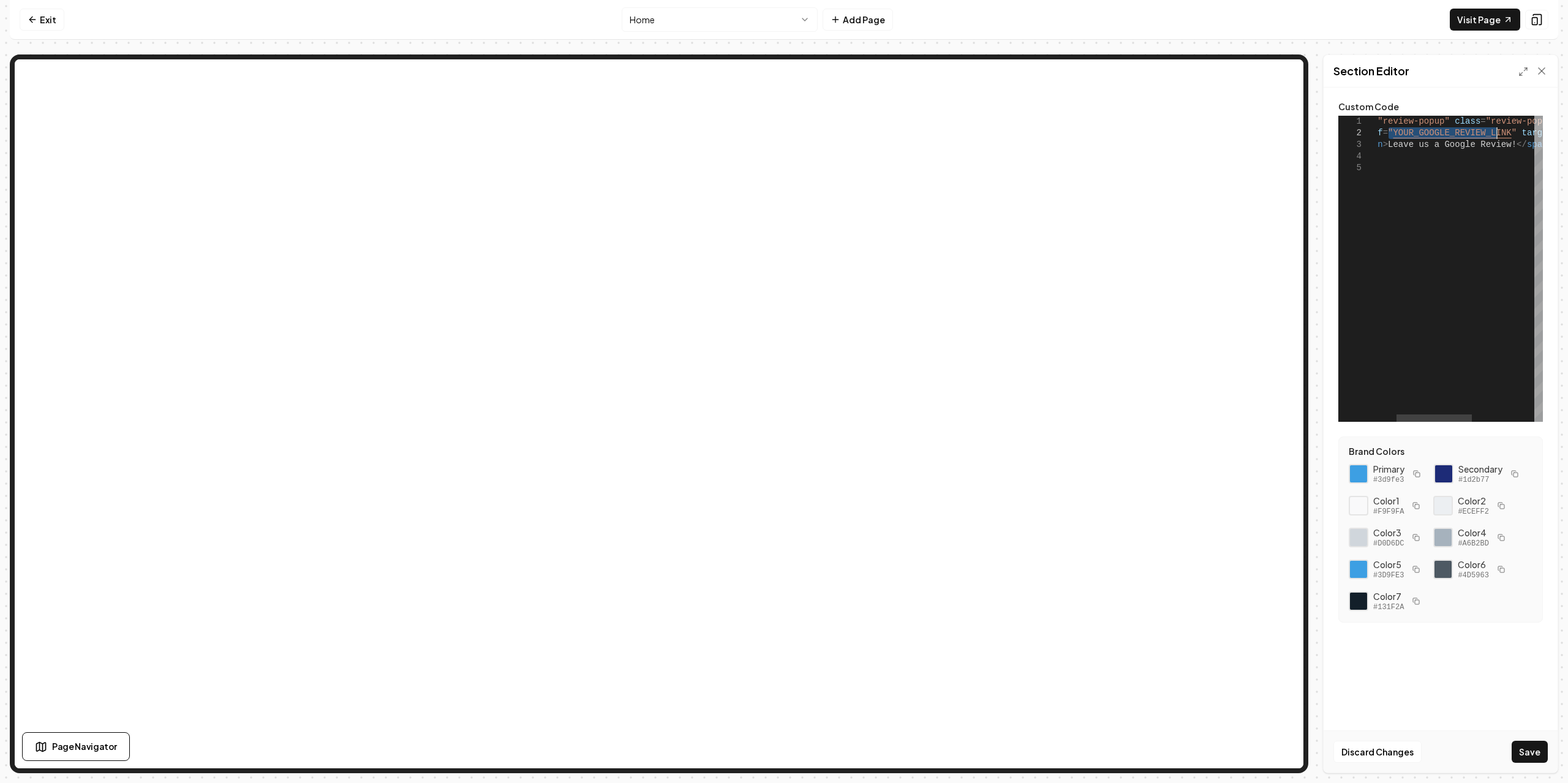
type textarea "**********"
click at [1531, 750] on button "Save" at bounding box center [1530, 752] width 36 height 22
click at [1494, 27] on link "Visit Page" at bounding box center [1485, 19] width 71 height 22
click at [30, 20] on icon at bounding box center [33, 20] width 6 height 0
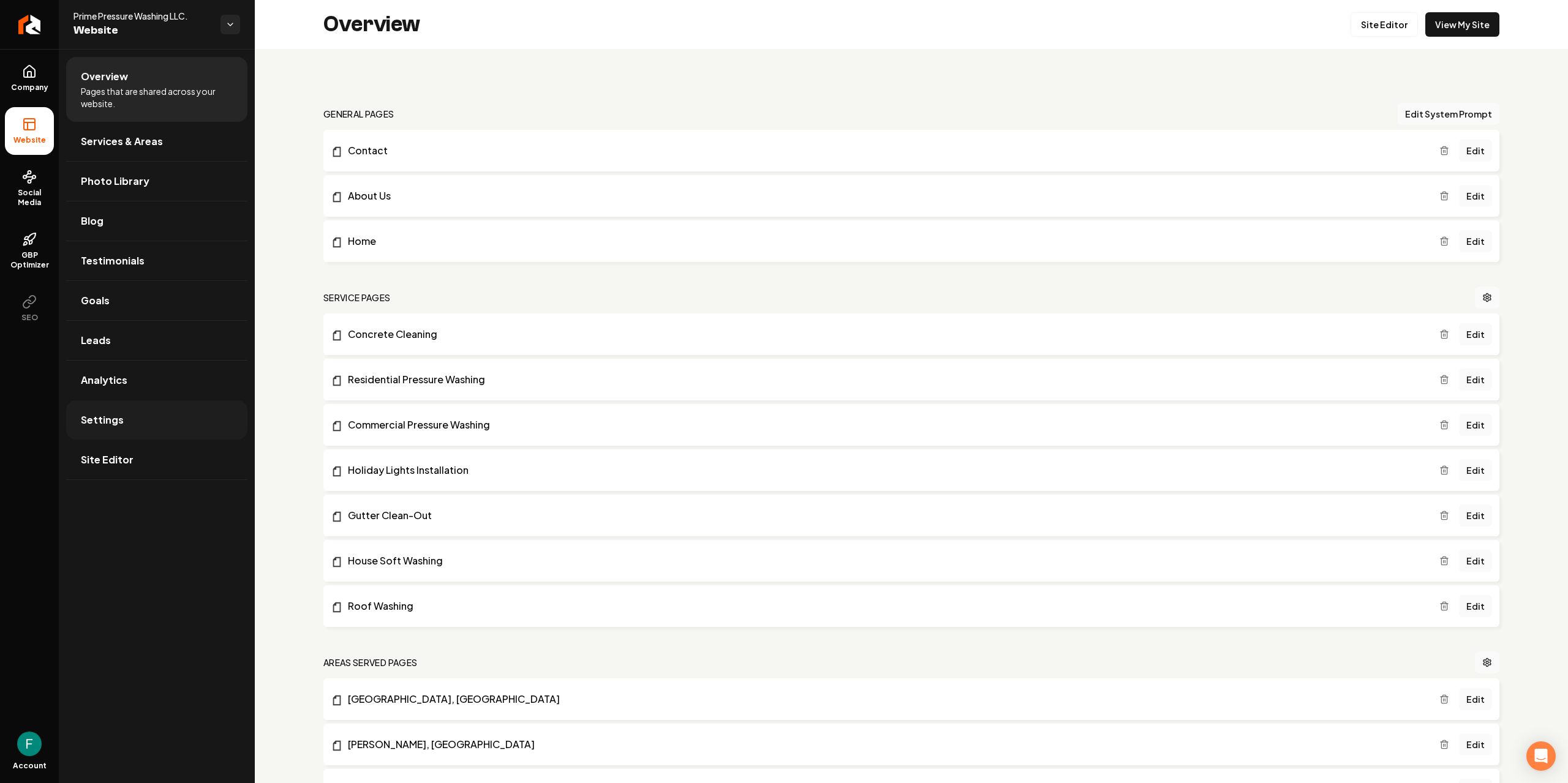
click at [163, 422] on link "Settings" at bounding box center [157, 420] width 181 height 39
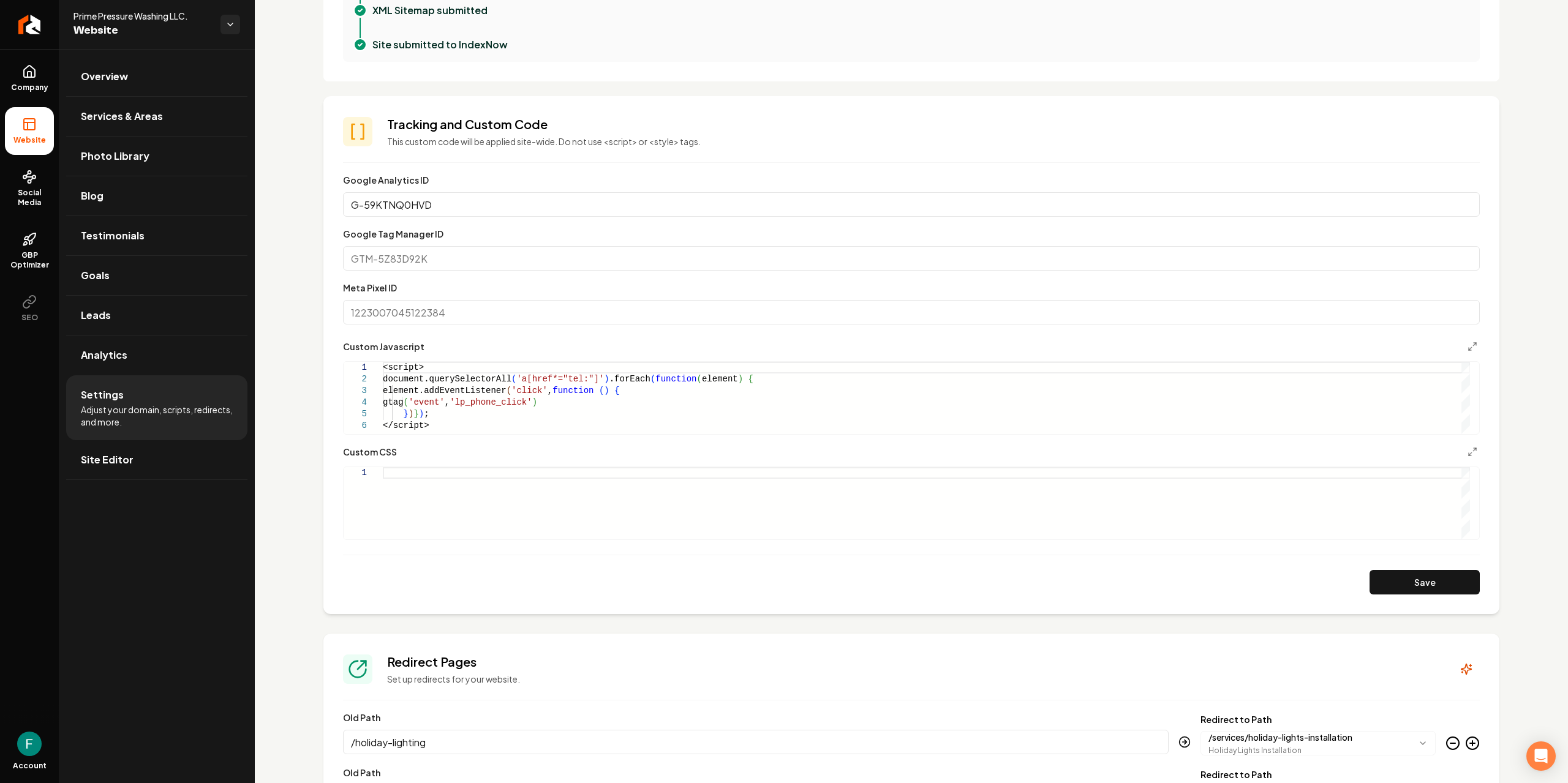
click at [449, 474] on div "Main content area" at bounding box center [927, 503] width 1087 height 72
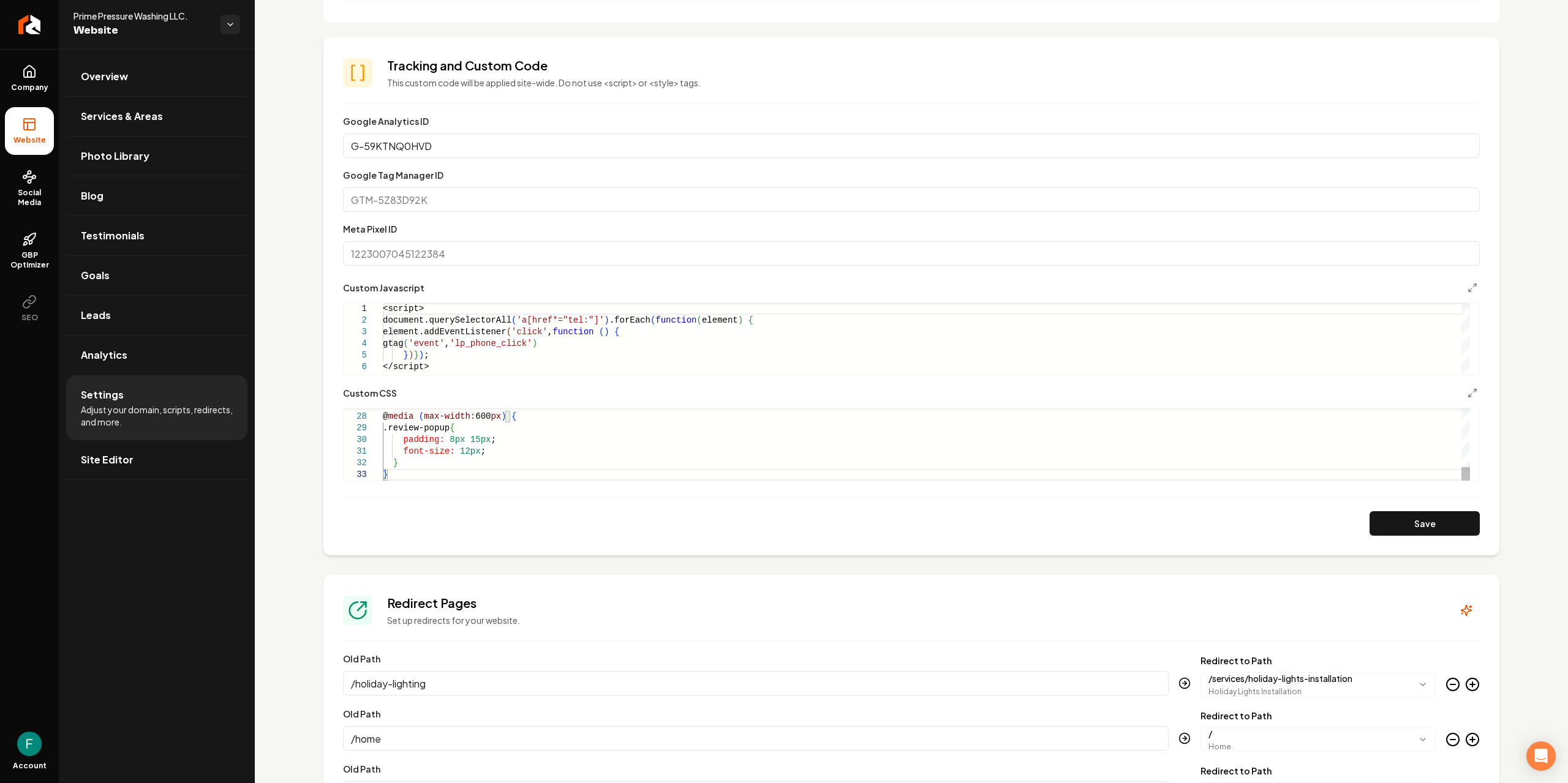
scroll to position [490, 0]
click at [1384, 507] on form "**********" at bounding box center [911, 322] width 1137 height 422
click at [1392, 522] on button "Save" at bounding box center [1425, 521] width 110 height 25
type textarea "**********"
click at [484, 488] on form "**********" at bounding box center [911, 322] width 1137 height 422
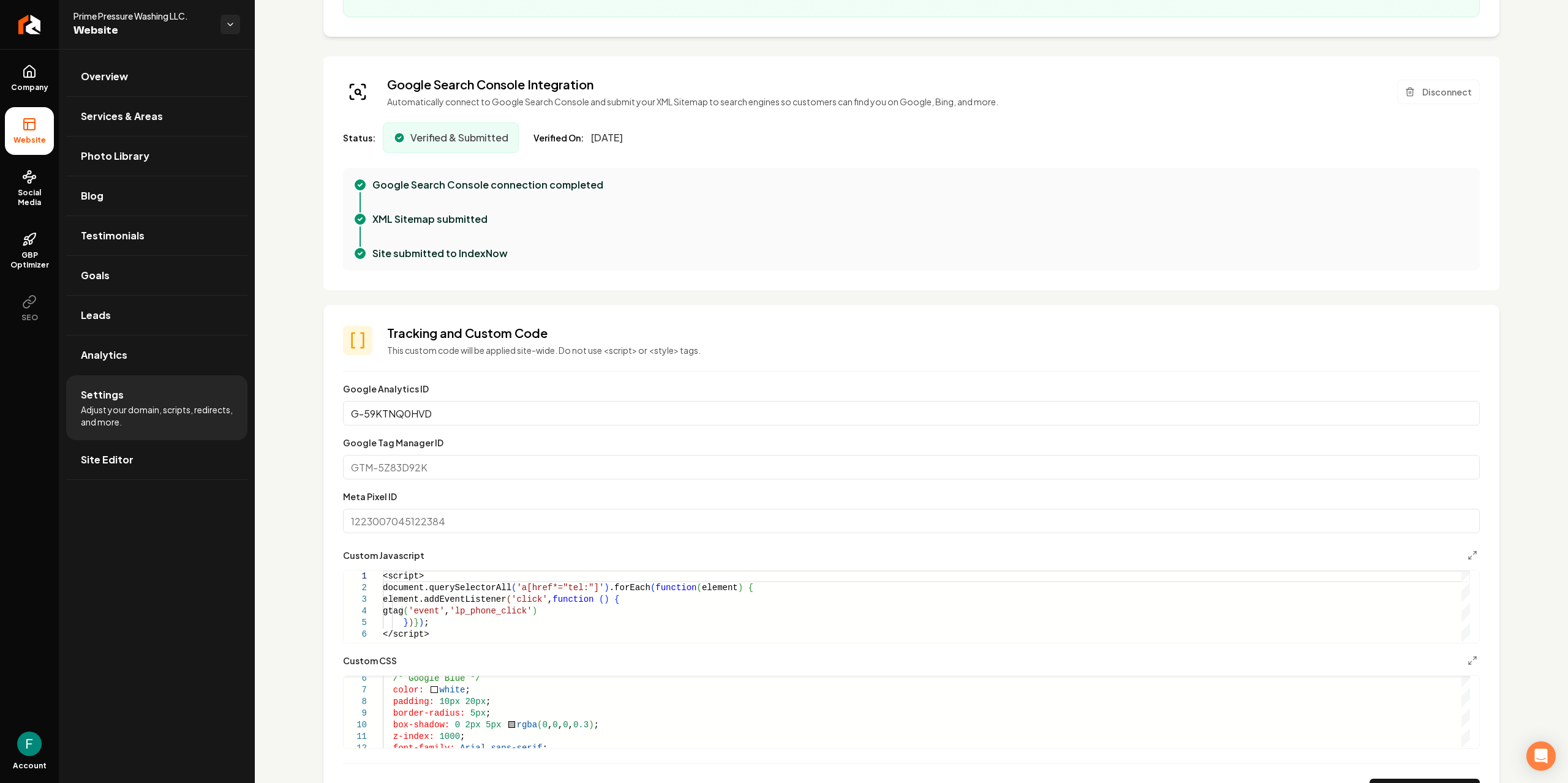
scroll to position [306, 0]
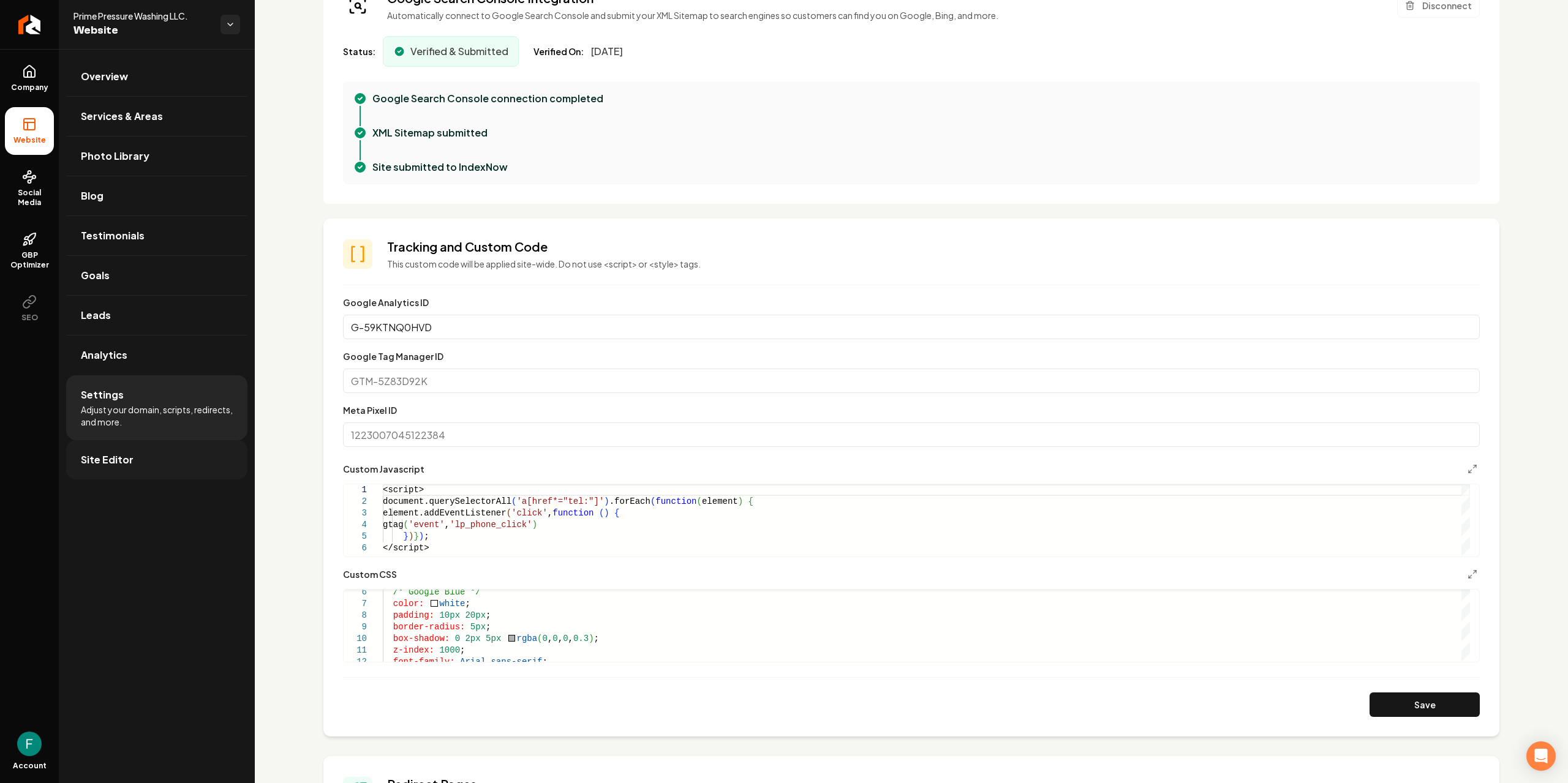
click at [131, 460] on link "Site Editor" at bounding box center [157, 459] width 181 height 39
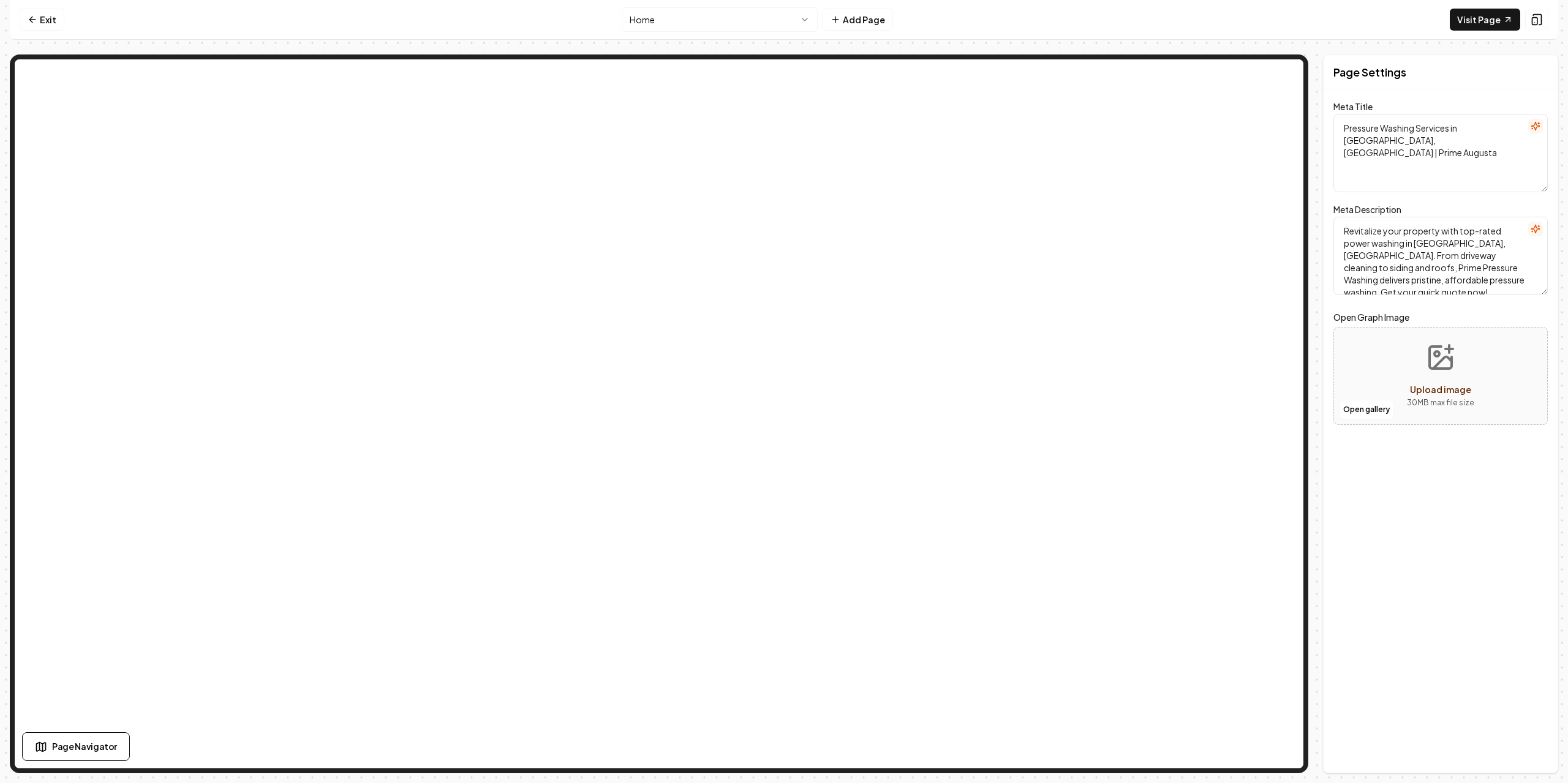
drag, startPoint x: 725, startPoint y: 40, endPoint x: 715, endPoint y: 25, distance: 18.0
click at [724, 40] on div "Exit Home Add Page Visit Page Page Navigator Page Settings Meta Title Pressure …" at bounding box center [784, 387] width 1549 height 773
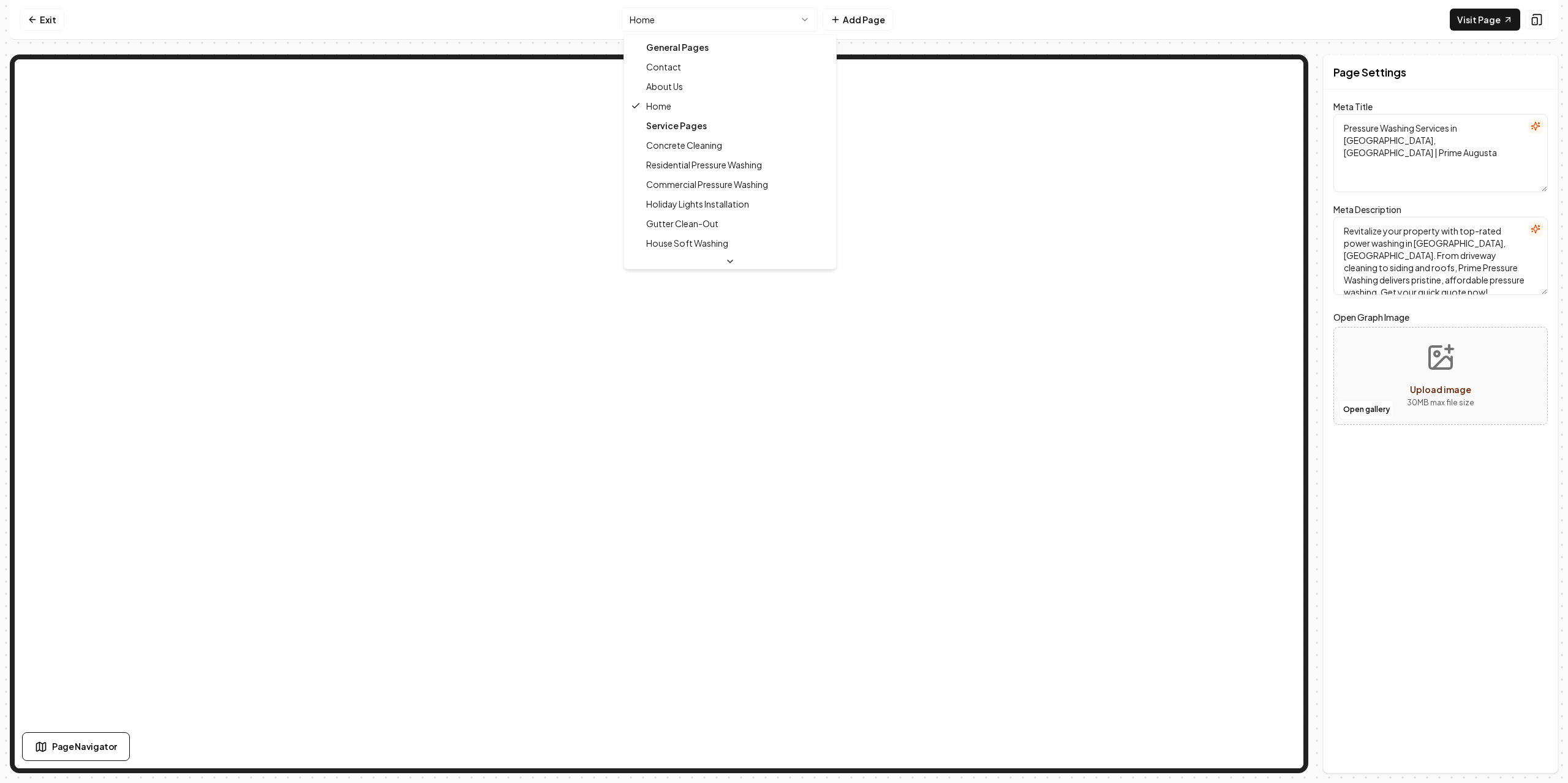
click at [715, 25] on html "Computer Required This feature is only available on a computer. Please switch t…" at bounding box center [784, 392] width 1568 height 783
type textarea "House Soft Washing Services | Prime Pressure Washing LLC."
type textarea "Revitalize your home with Prime Pressure Washing LLC. Our expert house soft was…"
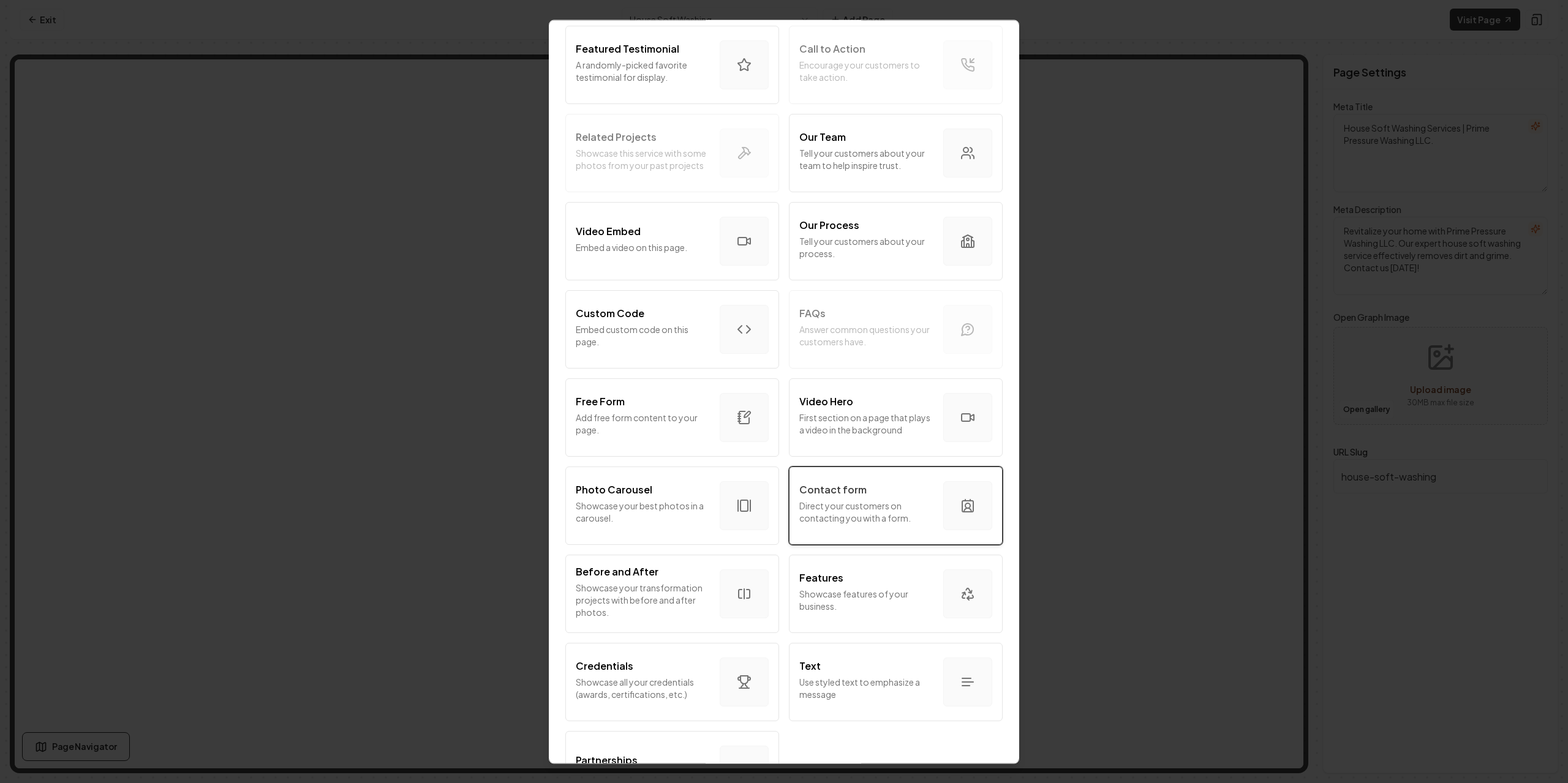
scroll to position [367, 0]
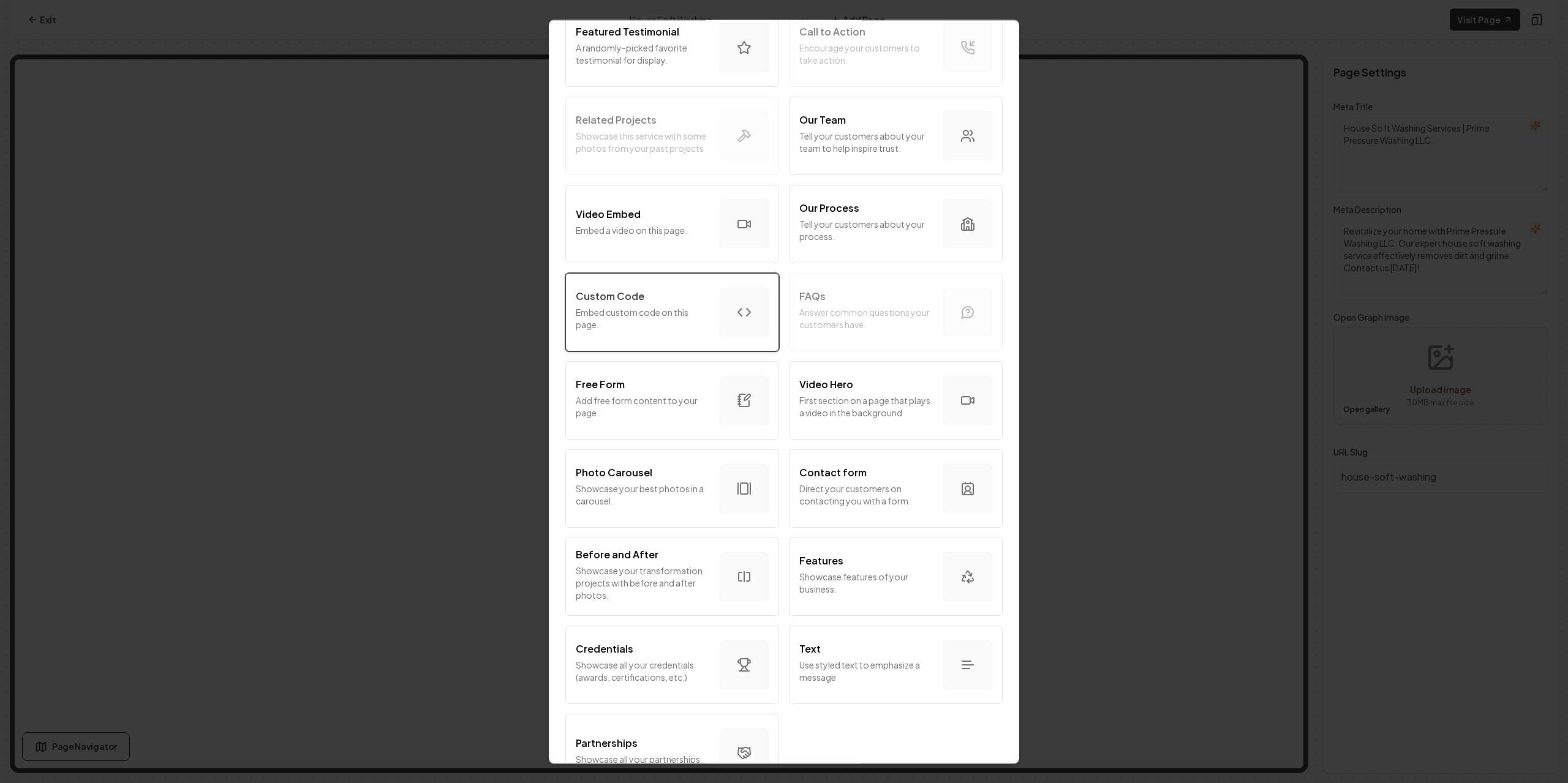
click at [688, 343] on button "Custom Code Embed custom code on this page." at bounding box center [672, 312] width 213 height 78
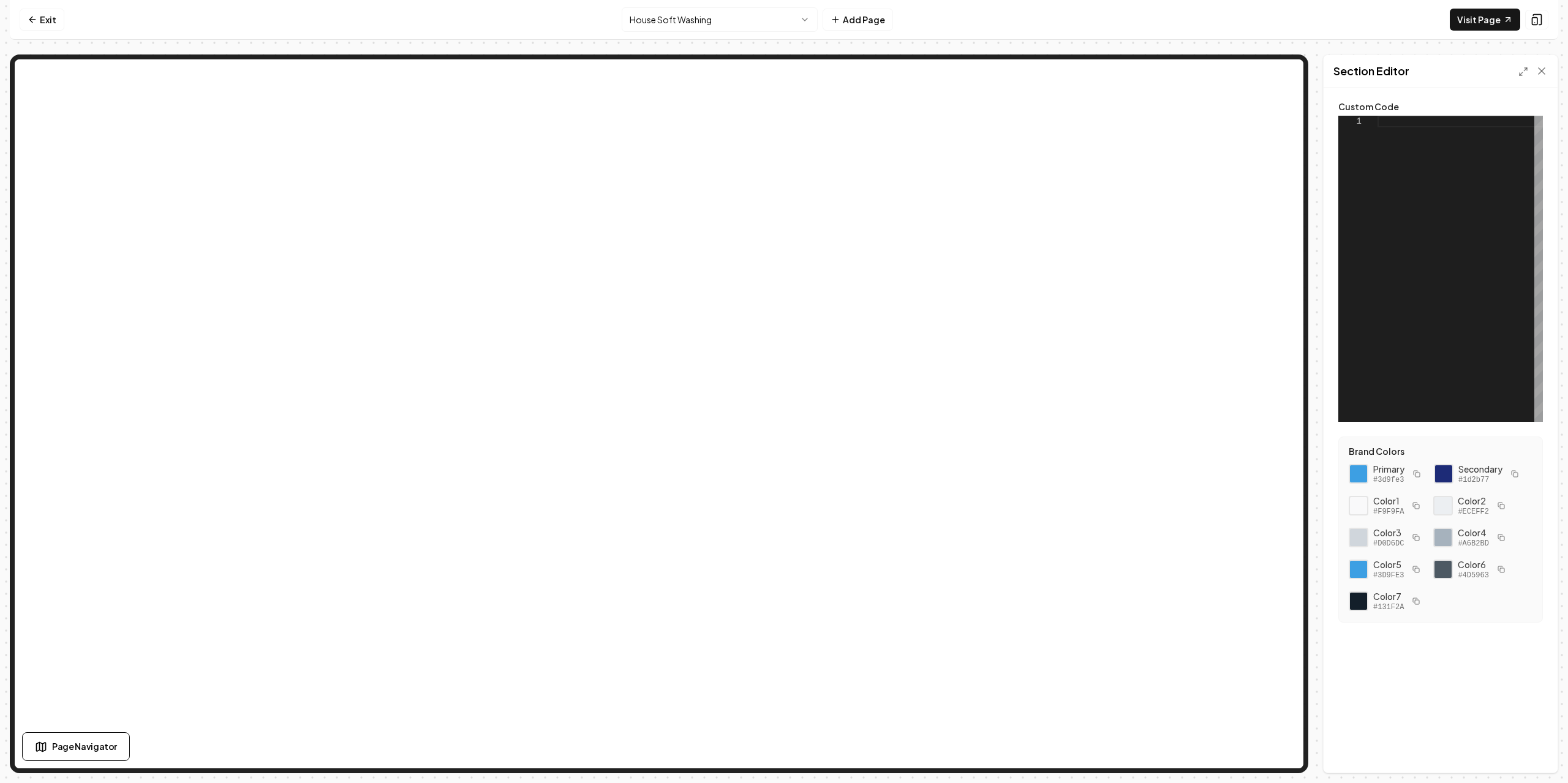
scroll to position [0, 0]
click at [1392, 130] on div at bounding box center [1461, 269] width 165 height 306
drag, startPoint x: 1429, startPoint y: 134, endPoint x: 1523, endPoint y: 119, distance: 95.2
click at [1523, 119] on div "< div id = "review-popup" class = "review-popup" > < a href = " YOUR_GOOGLE_REV…" at bounding box center [1390, 269] width 343 height 306
click at [1413, 148] on div "< div id = "review-popup" class = "review-popup" > < a href = " YOUR_GOOGLE_REV…" at bounding box center [1390, 269] width 343 height 306
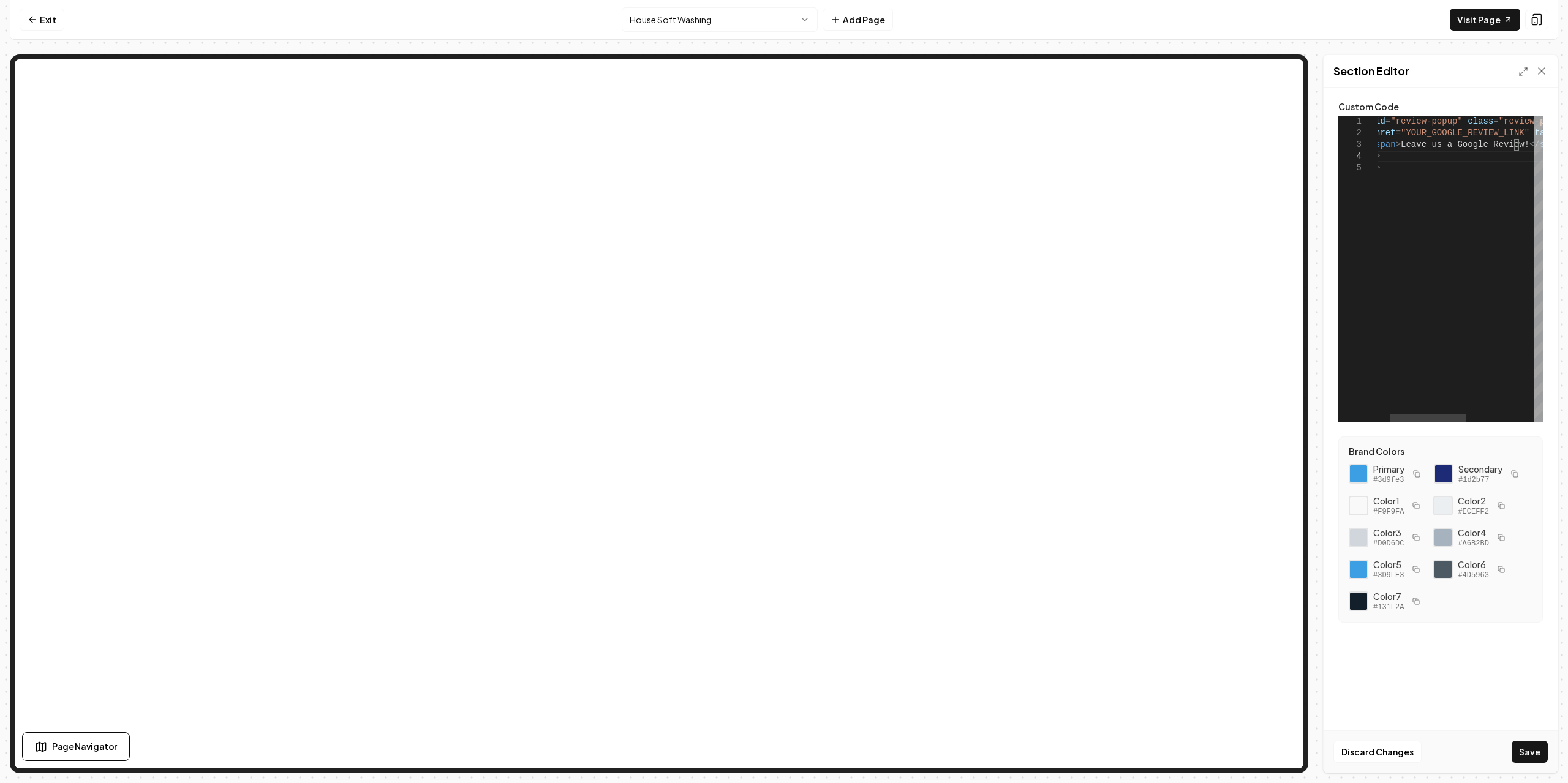
click at [1419, 154] on div "< div id = "review-popup" class = "review-popup" > < a href = " YOUR_GOOGLE_REV…" at bounding box center [1521, 269] width 343 height 306
drag, startPoint x: 1402, startPoint y: 136, endPoint x: 1509, endPoint y: 136, distance: 107.0
click at [1509, 136] on div "< div id = "review-popup" class = "review-popup" > < a href = " YOUR_GOOGLE_REV…" at bounding box center [1521, 269] width 343 height 306
type textarea "**********"
click at [1539, 758] on button "Save" at bounding box center [1530, 752] width 36 height 22
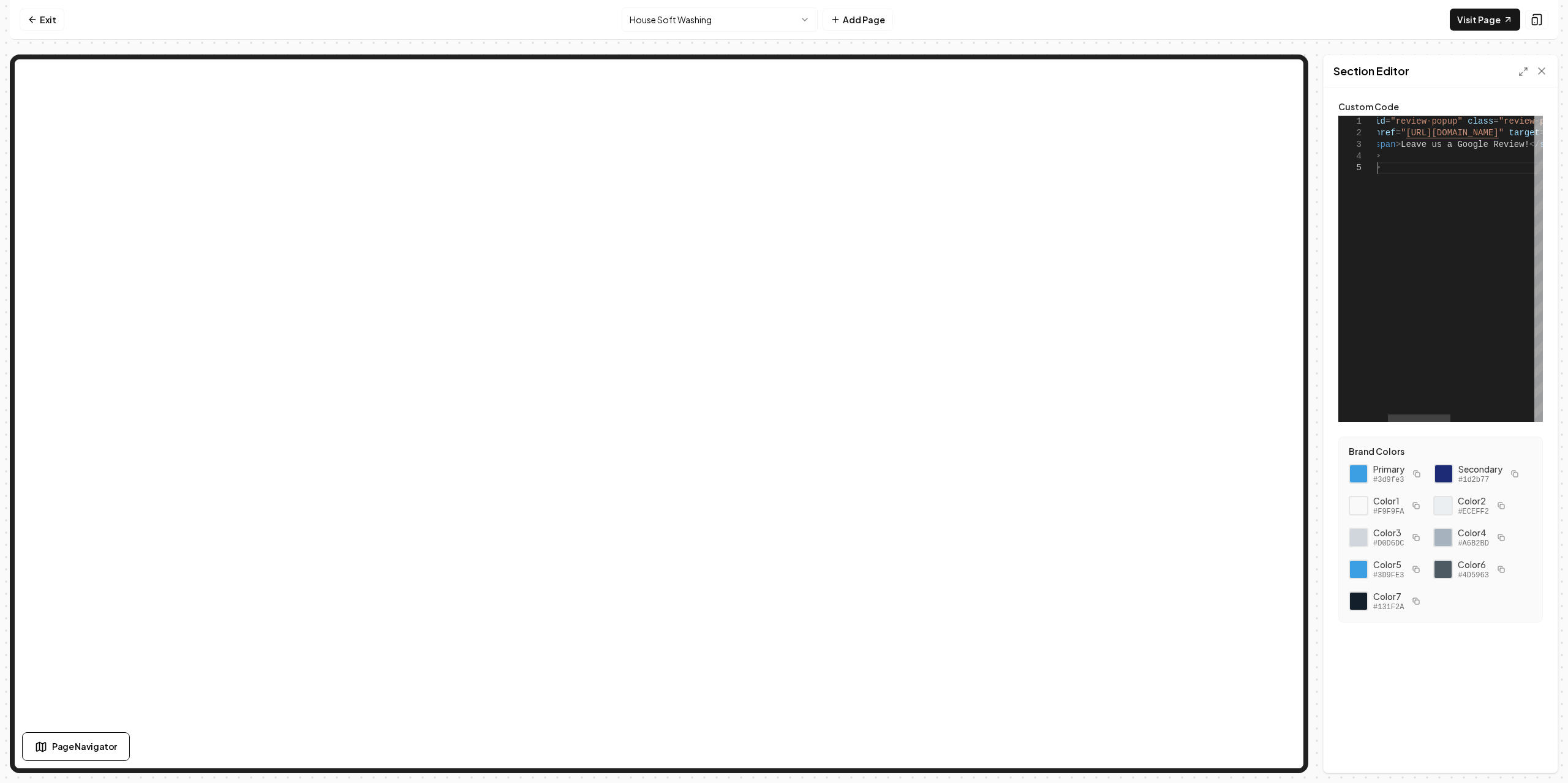
scroll to position [0, 231]
drag, startPoint x: 1422, startPoint y: 178, endPoint x: 1270, endPoint y: 75, distance: 183.6
click at [1378, 116] on div "< div id = "review-popup" class = "review-popup" > < a href = " https://share.g…" at bounding box center [1584, 269] width 414 height 306
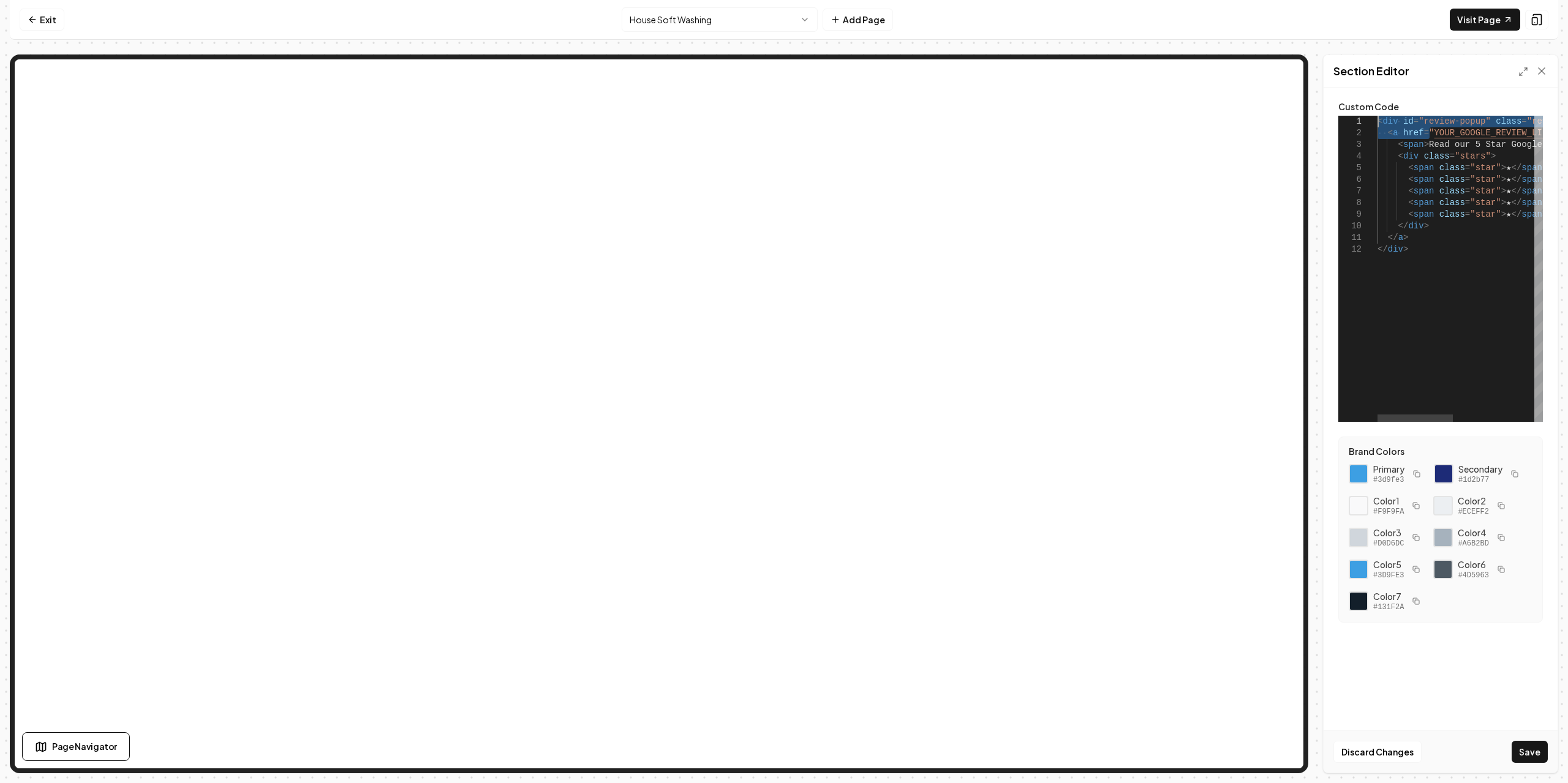
drag, startPoint x: 1430, startPoint y: 133, endPoint x: 1301, endPoint y: 126, distance: 129.2
click at [1378, 126] on div "< div id = "review-popup" class = "review-popup" > < a href = " YOUR_GOOGLE_REV…" at bounding box center [1549, 269] width 343 height 306
click at [1446, 420] on div at bounding box center [1426, 418] width 76 height 7
drag, startPoint x: 1516, startPoint y: 133, endPoint x: 1407, endPoint y: 138, distance: 109.1
click at [1407, 138] on div "< div id = "review-popup" class = "review-popup" > < a href = " YOUR_GOOGLE_REV…" at bounding box center [1526, 269] width 343 height 306
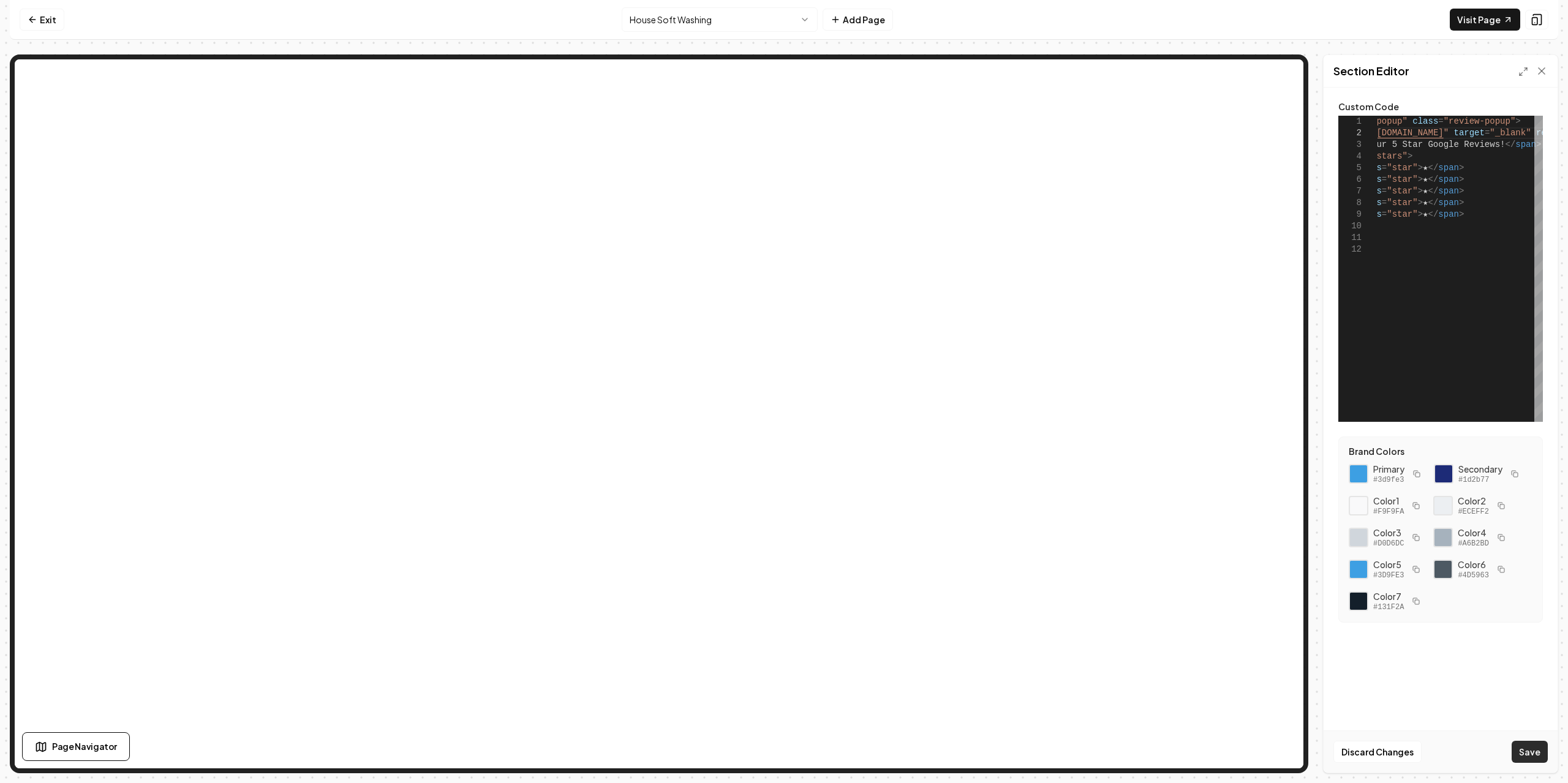
click at [1520, 752] on button "Save" at bounding box center [1530, 752] width 36 height 22
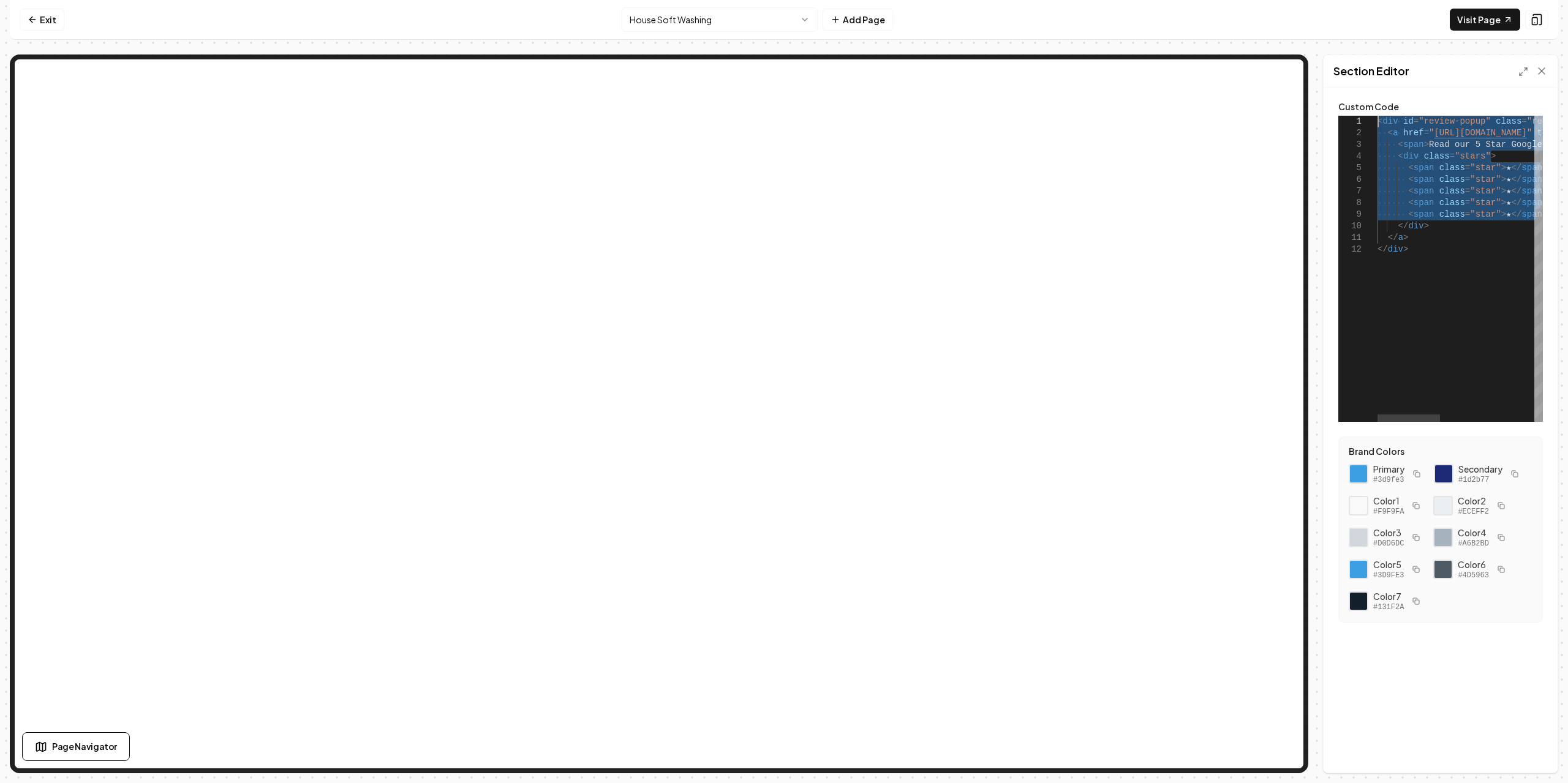
drag, startPoint x: 1441, startPoint y: 210, endPoint x: 1214, endPoint y: 57, distance: 273.7
click at [1378, 116] on div "< div id = "review-popup" class = "review-popup" > < a href = " https://share.g…" at bounding box center [1584, 269] width 414 height 306
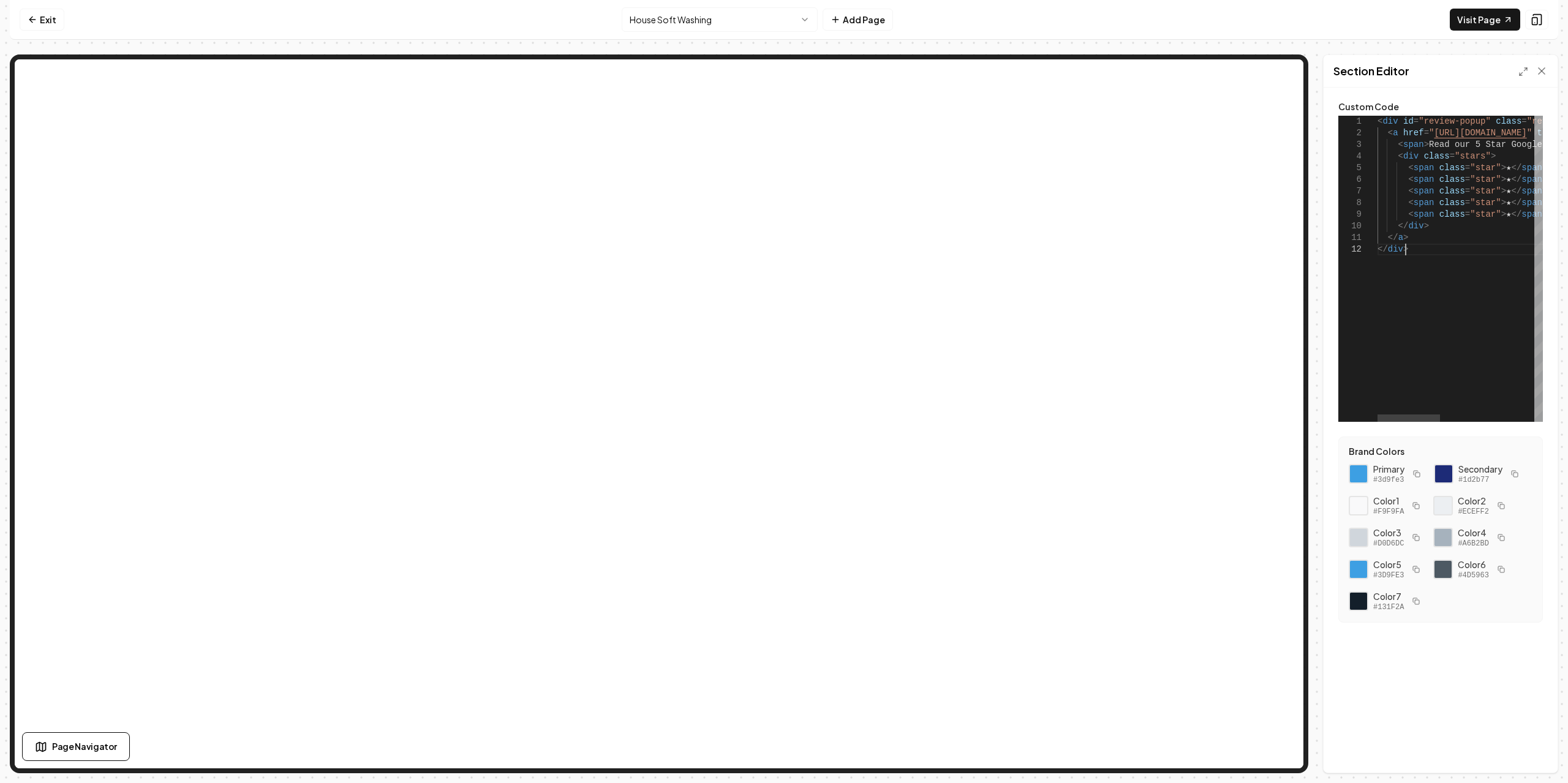
scroll to position [0, 28]
type textarea "**********"
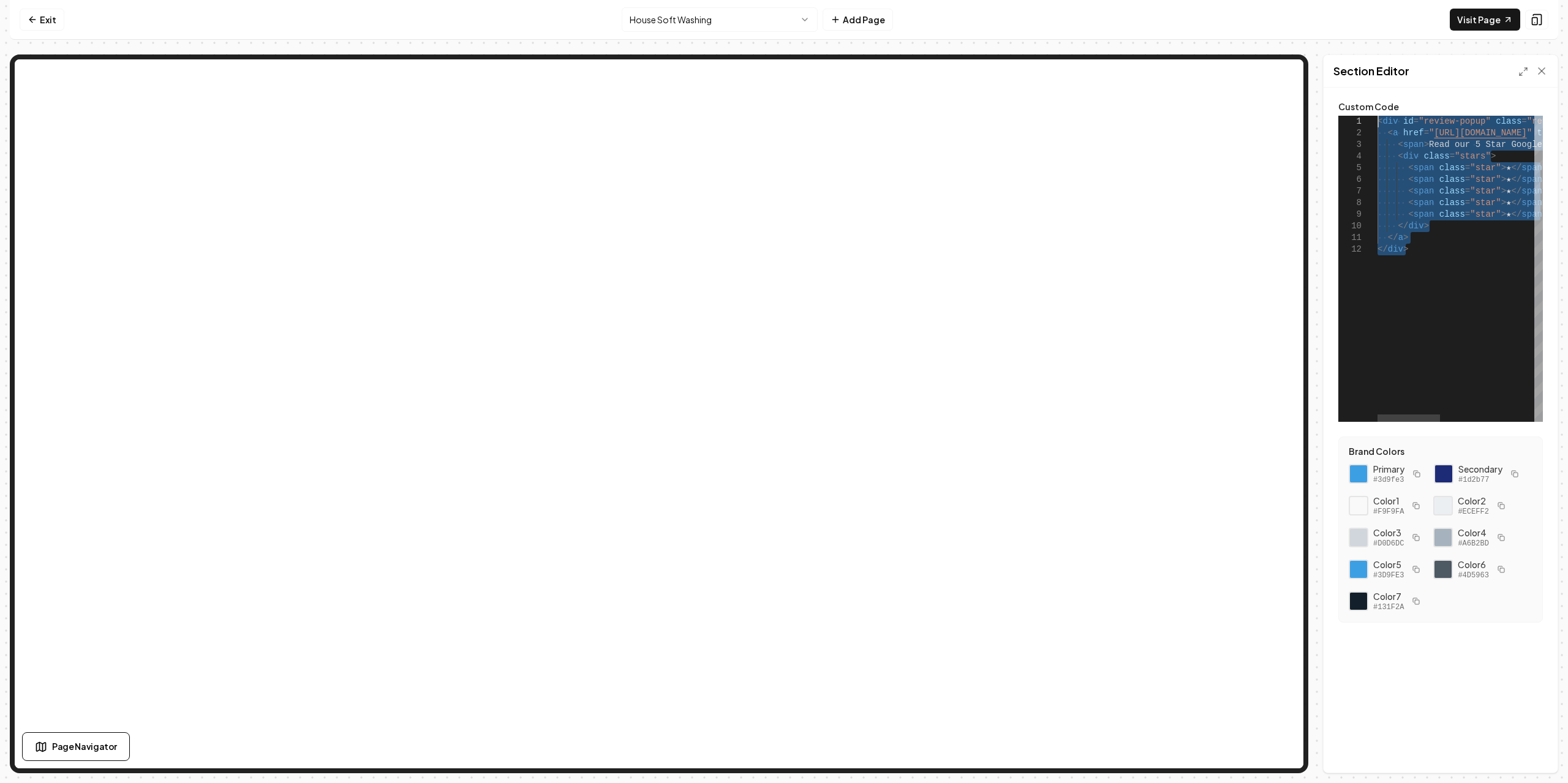
drag, startPoint x: 1438, startPoint y: 255, endPoint x: 1128, endPoint y: 21, distance: 388.4
click at [1378, 116] on div "< div id = "review-popup" class = "review-popup" > < a href = " https://share.g…" at bounding box center [1584, 269] width 414 height 306
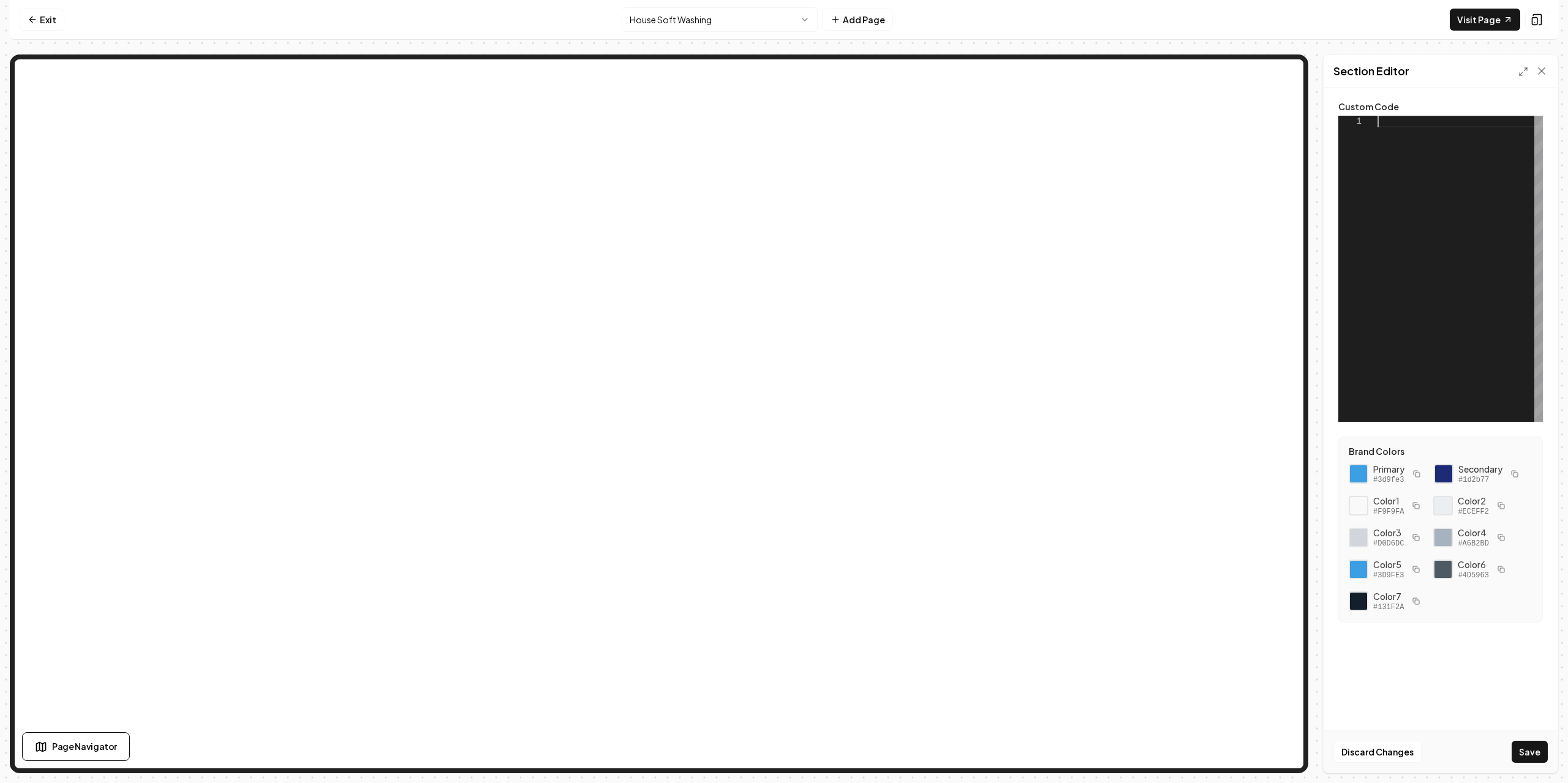
scroll to position [0, 0]
click at [1429, 418] on div at bounding box center [1421, 418] width 72 height 7
drag, startPoint x: 1521, startPoint y: 134, endPoint x: 1412, endPoint y: 139, distance: 109.1
click at [1412, 139] on div "< div id = "review-popup" class = "review-popup" > < a href = " YOUR_GOOGLE_REV…" at bounding box center [1539, 269] width 357 height 306
type textarea "**********"
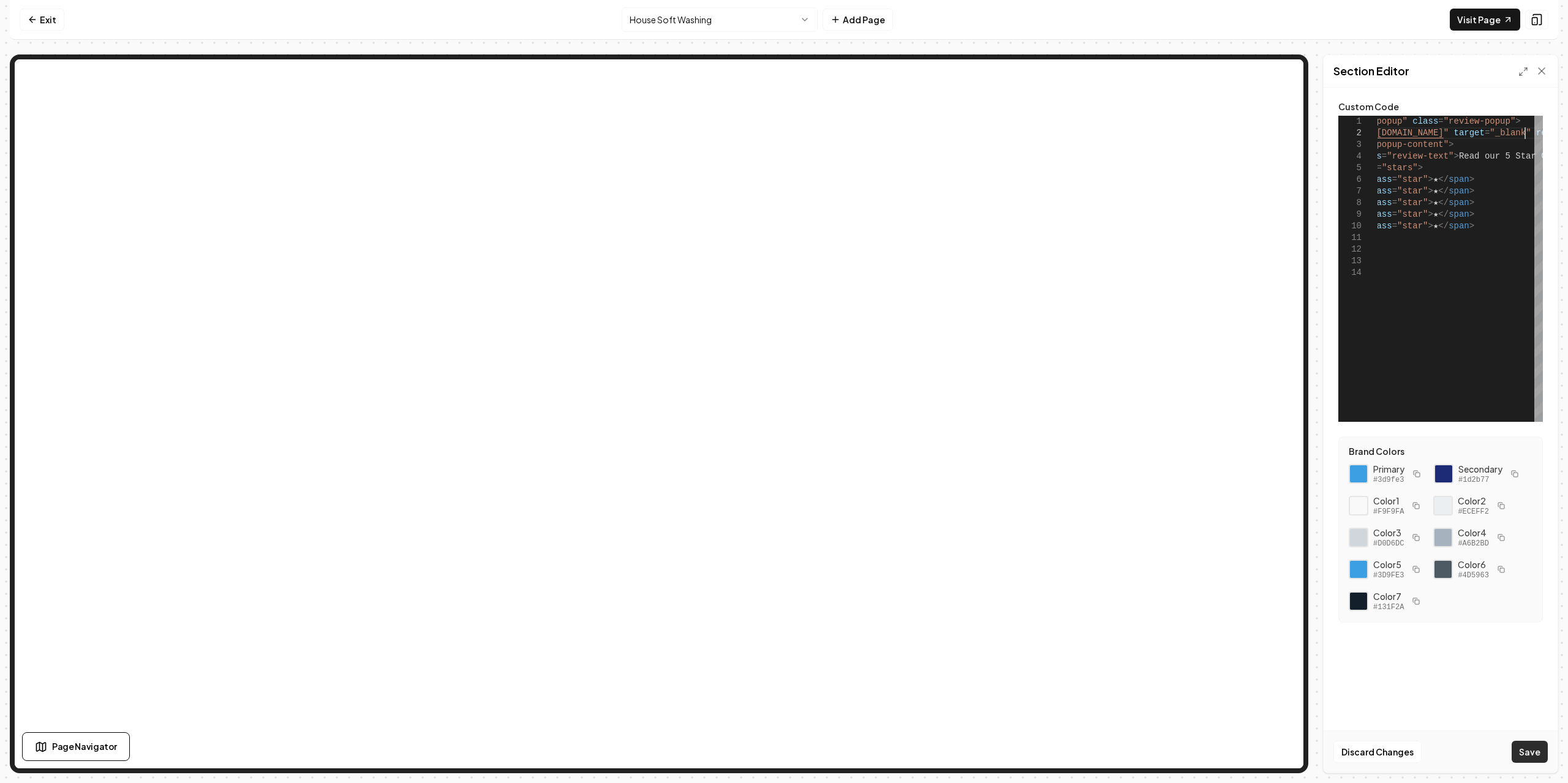
click at [1532, 748] on button "Save" at bounding box center [1530, 752] width 36 height 22
click at [1523, 72] on icon at bounding box center [1523, 71] width 10 height 10
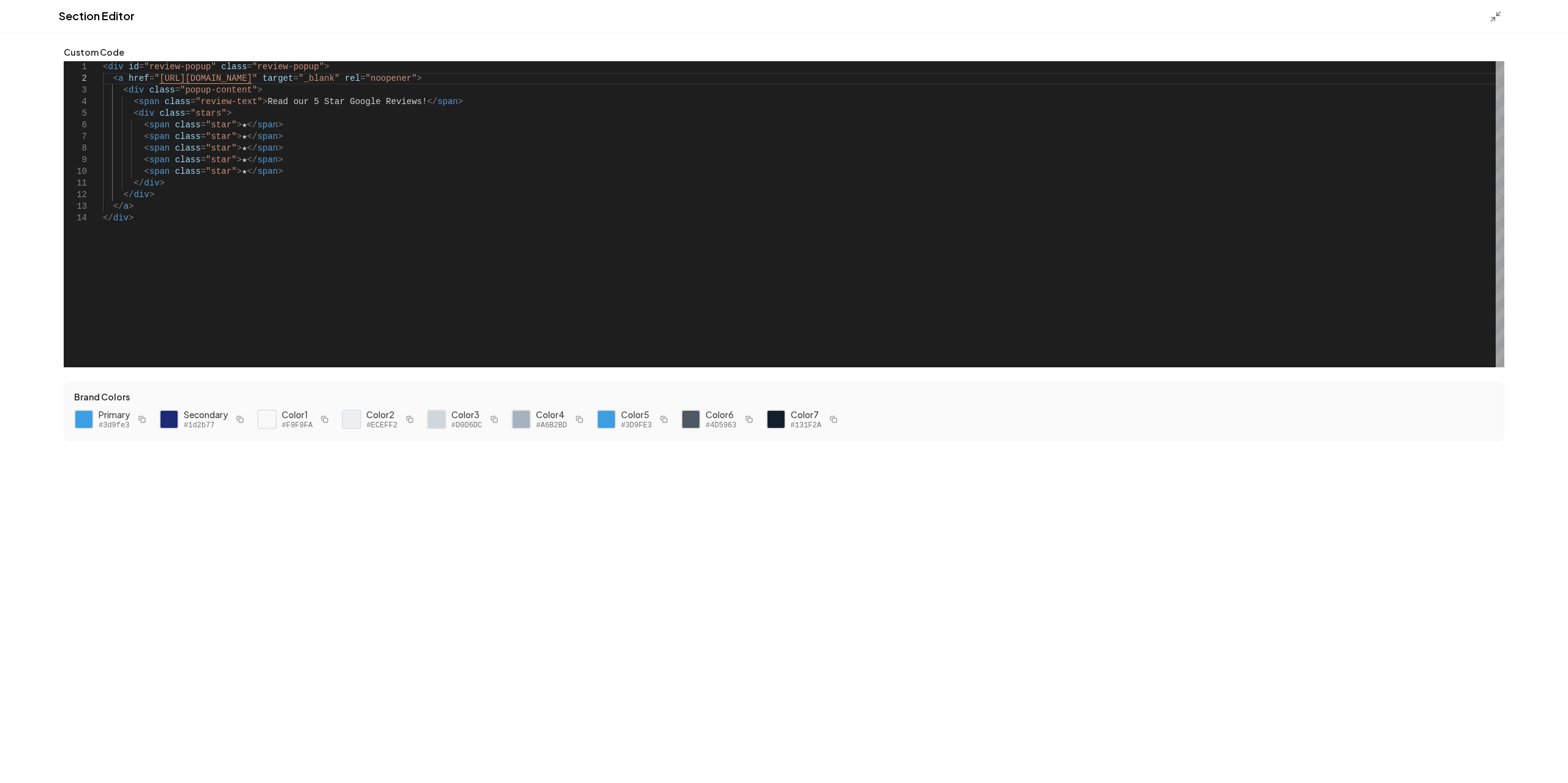
click at [1502, 16] on icon at bounding box center [1495, 16] width 12 height 12
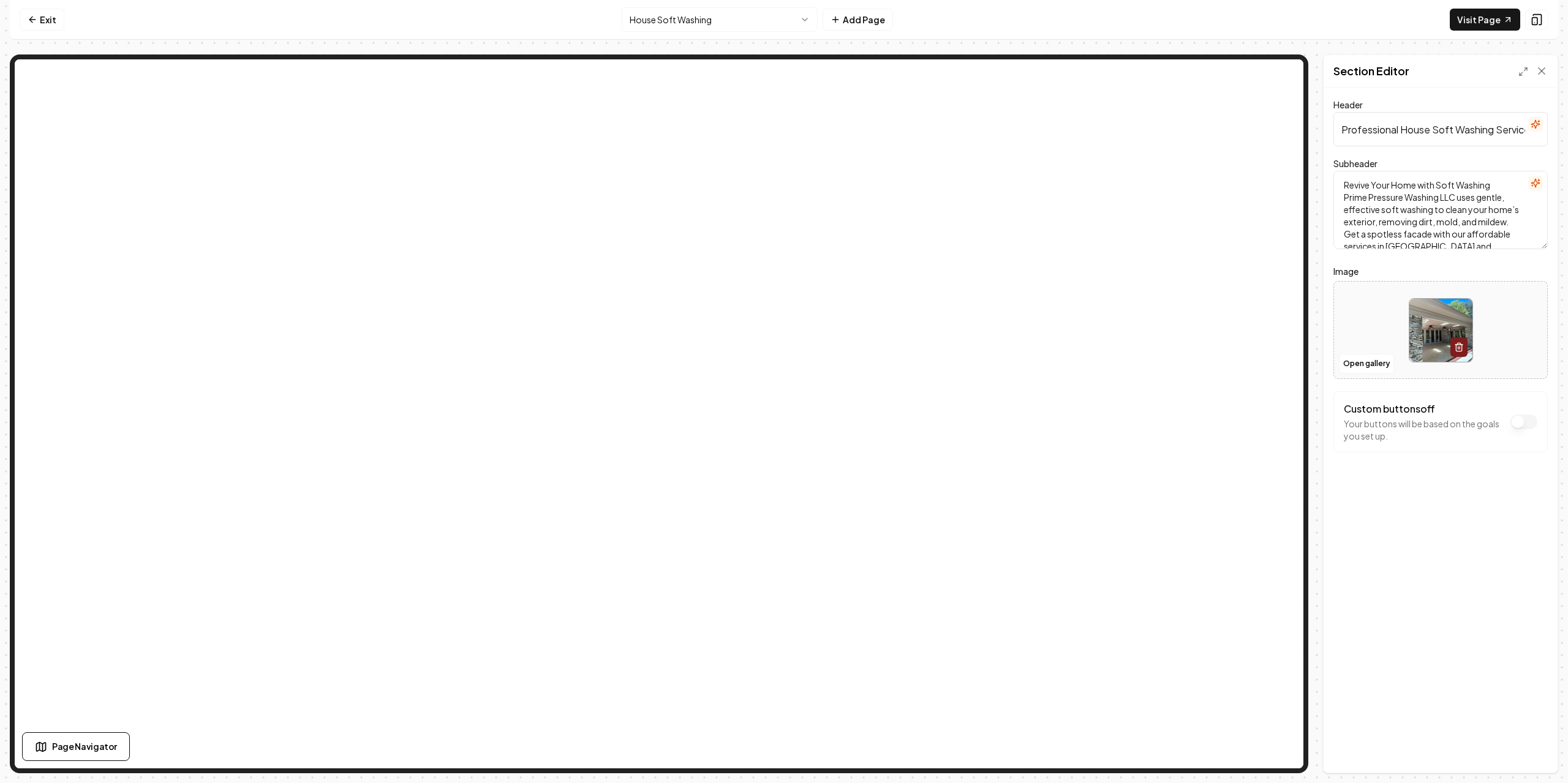
click at [1528, 429] on button "Custom buttons off" at bounding box center [1524, 422] width 27 height 15
click at [1517, 419] on button "Custom buttons on" at bounding box center [1524, 422] width 27 height 15
click at [1434, 487] on form "Header Professional House Soft Washing Services Subheader Revive Your Home with…" at bounding box center [1440, 300] width 214 height 404
click at [1543, 13] on nav "Exit House Soft Washing Add Page Visit Page" at bounding box center [784, 20] width 1549 height 40
click at [1540, 16] on icon at bounding box center [1536, 19] width 12 height 12
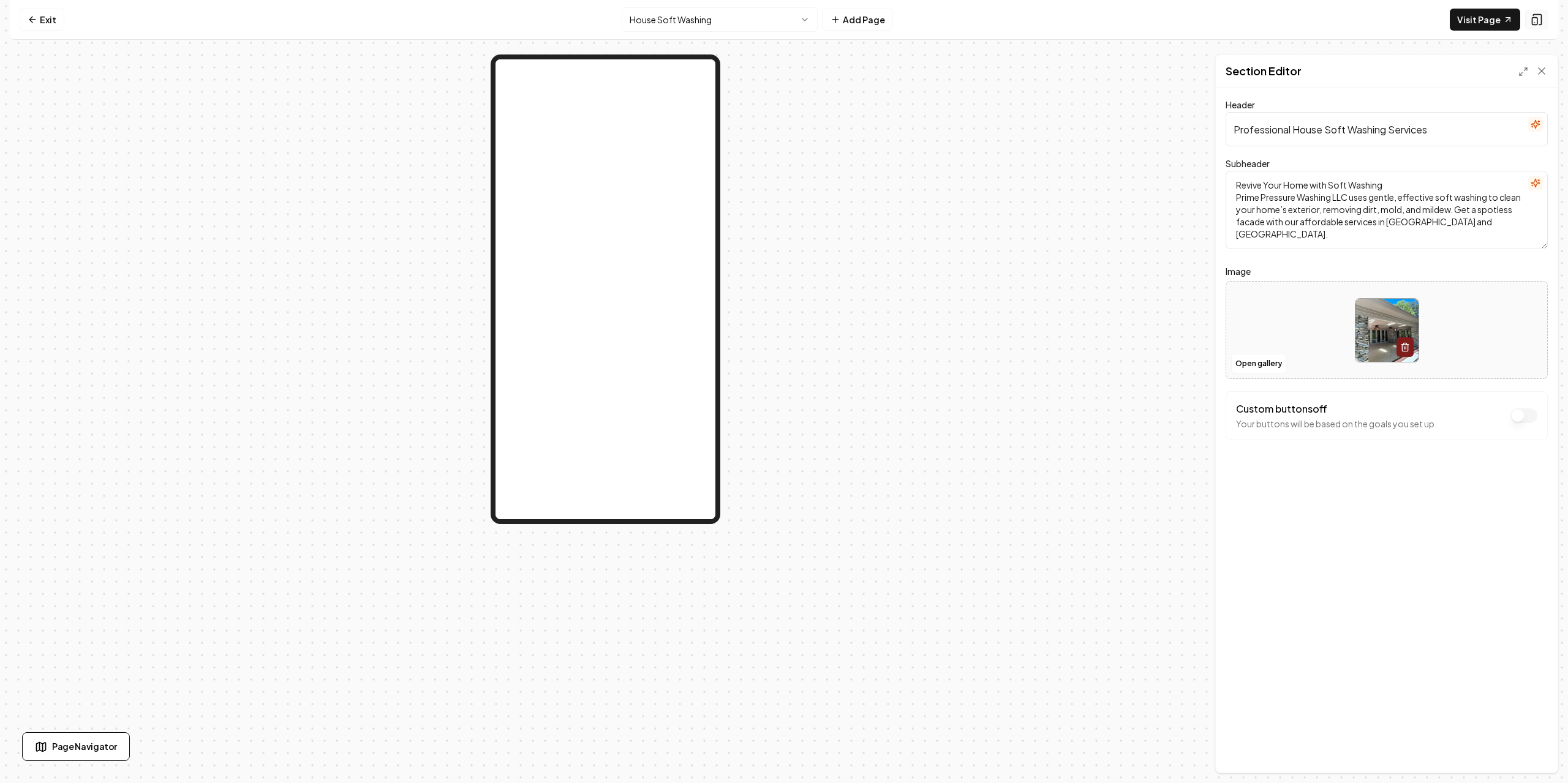
click at [1540, 16] on icon at bounding box center [1536, 19] width 12 height 12
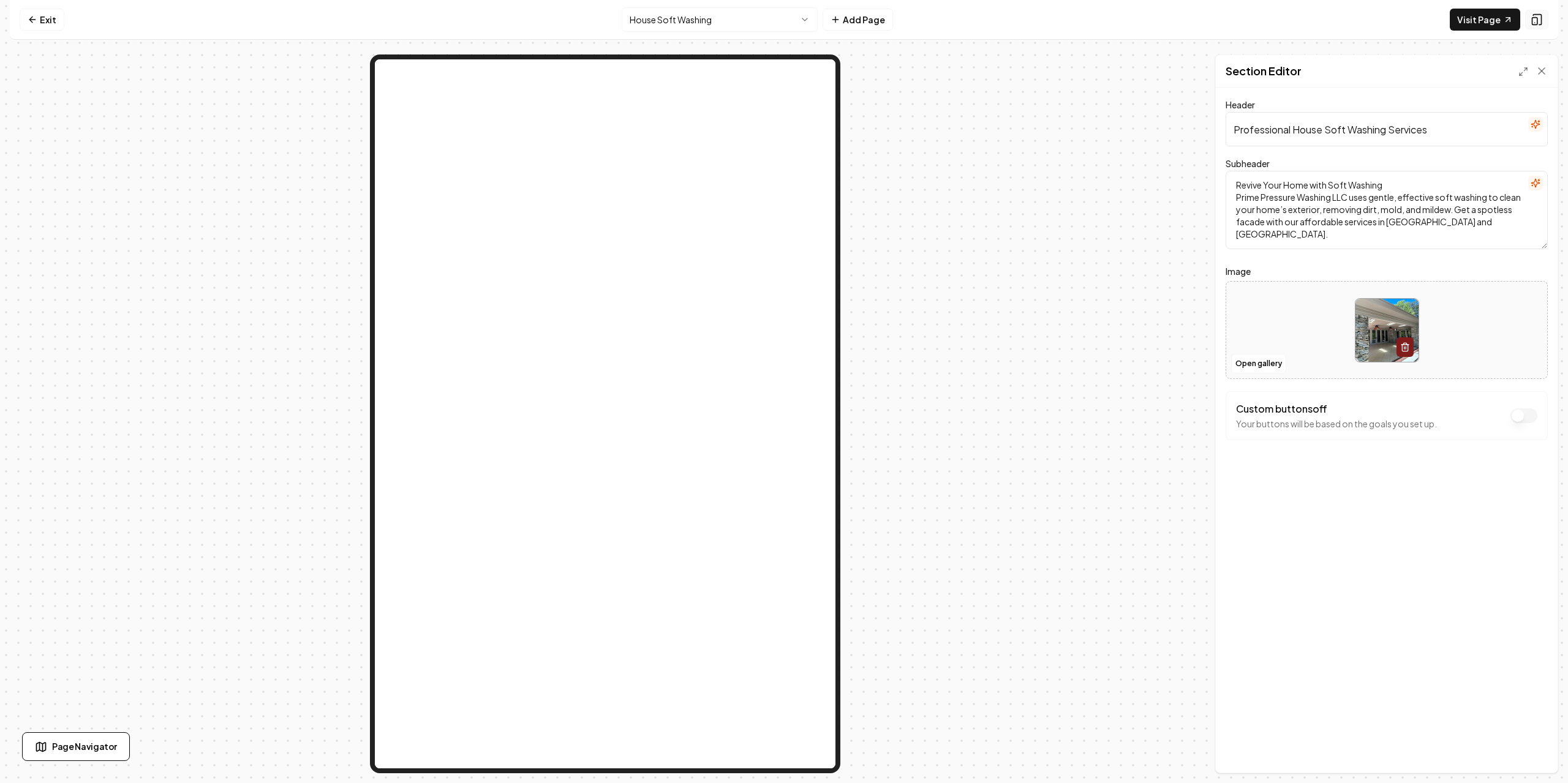
click at [1540, 16] on icon at bounding box center [1536, 19] width 12 height 12
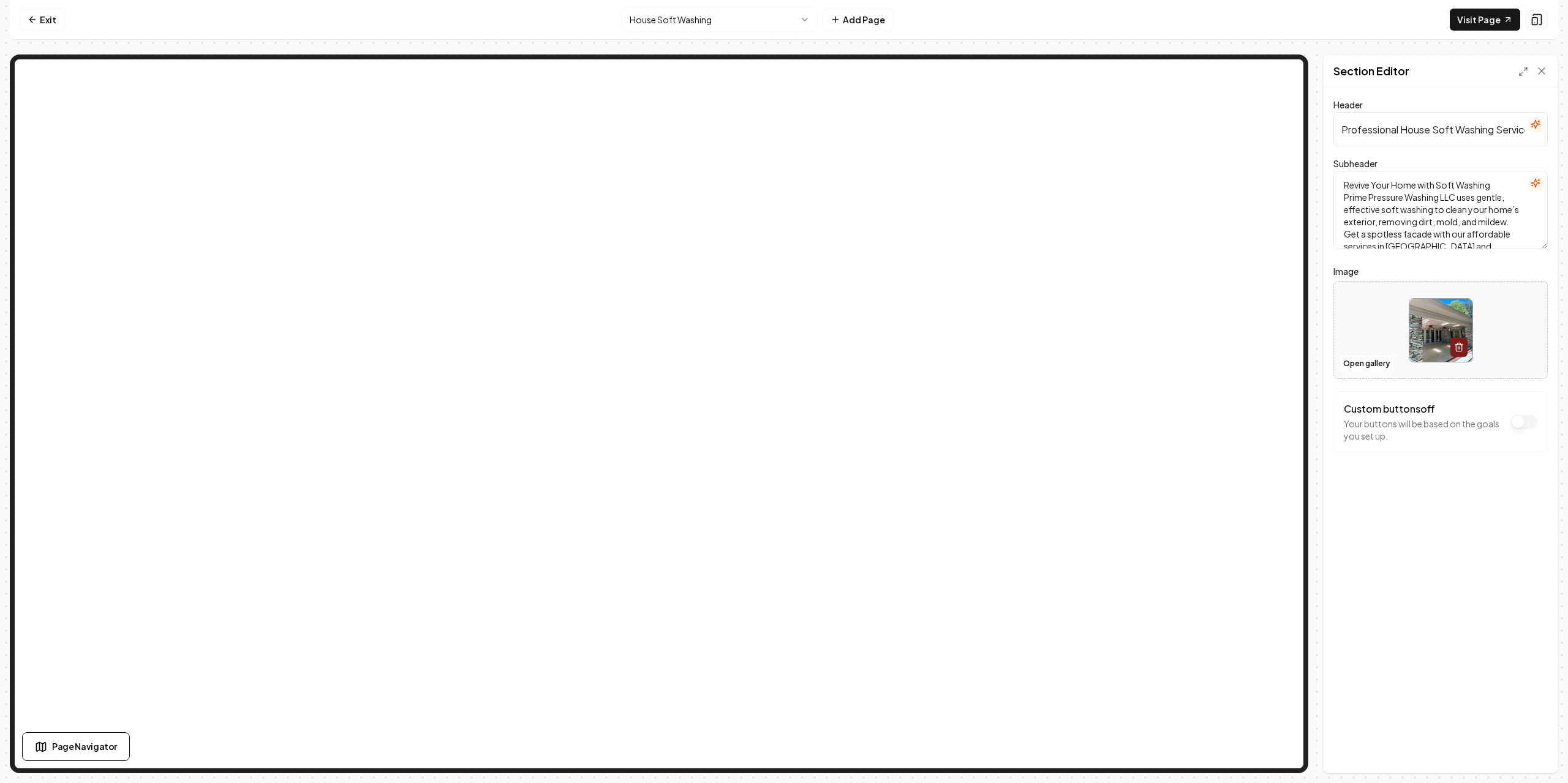
click at [1540, 16] on icon at bounding box center [1536, 19] width 12 height 12
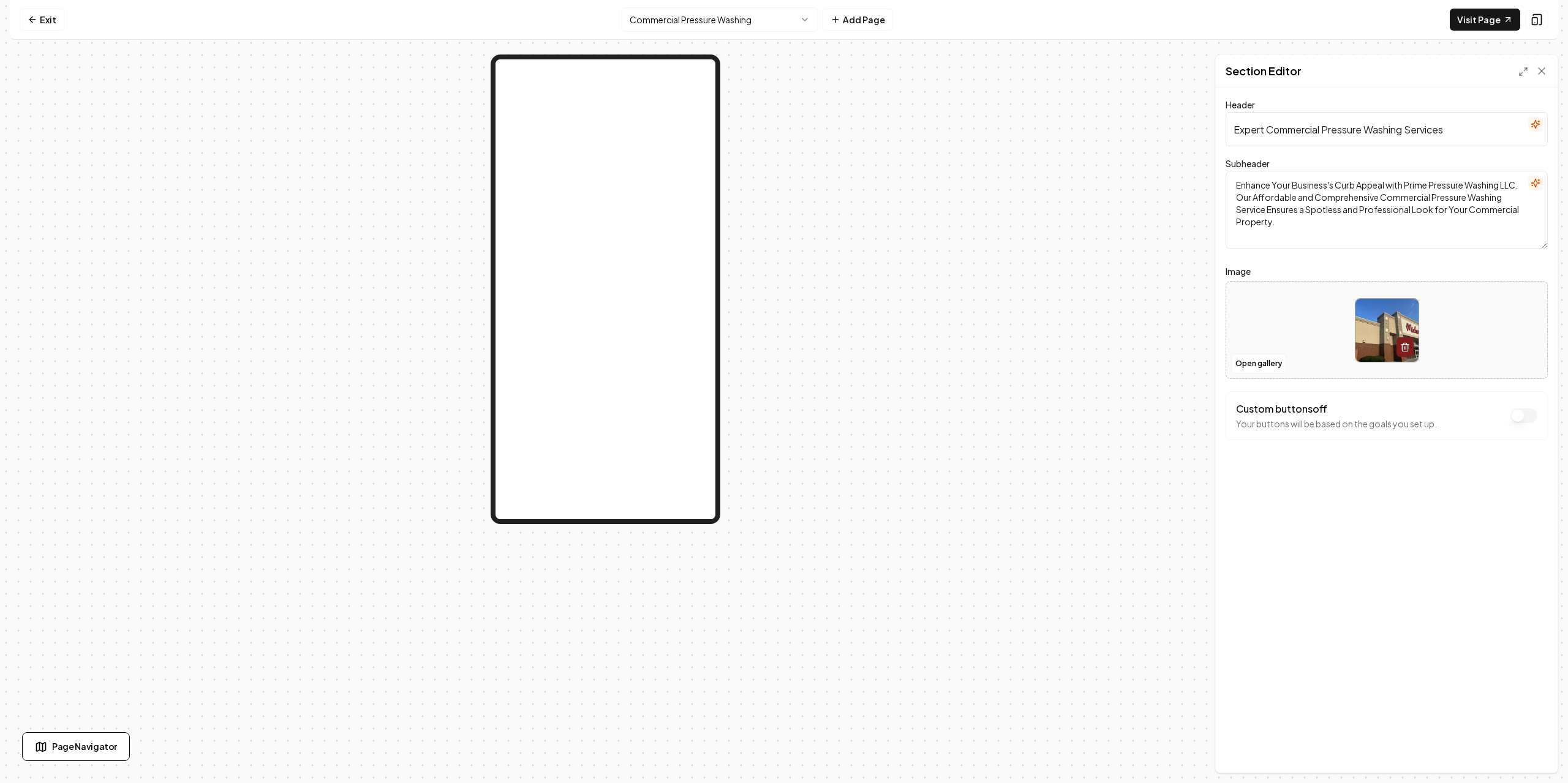
click at [53, 8] on nav "Exit Commercial Pressure Washing Add Page Visit Page" at bounding box center [784, 20] width 1549 height 40
click at [51, 11] on link "Exit" at bounding box center [42, 19] width 45 height 22
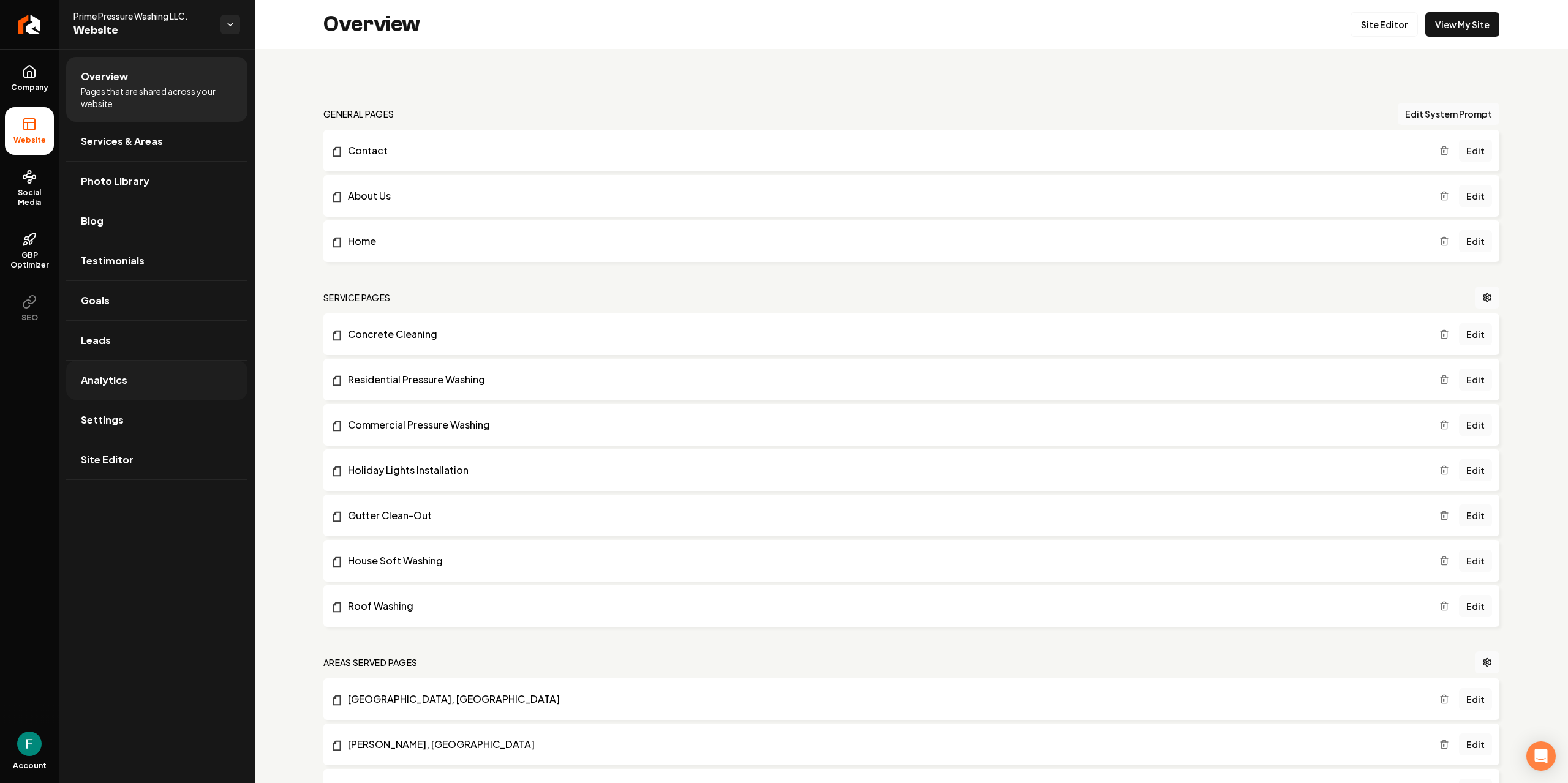
click at [136, 399] on link "Analytics" at bounding box center [157, 379] width 181 height 39
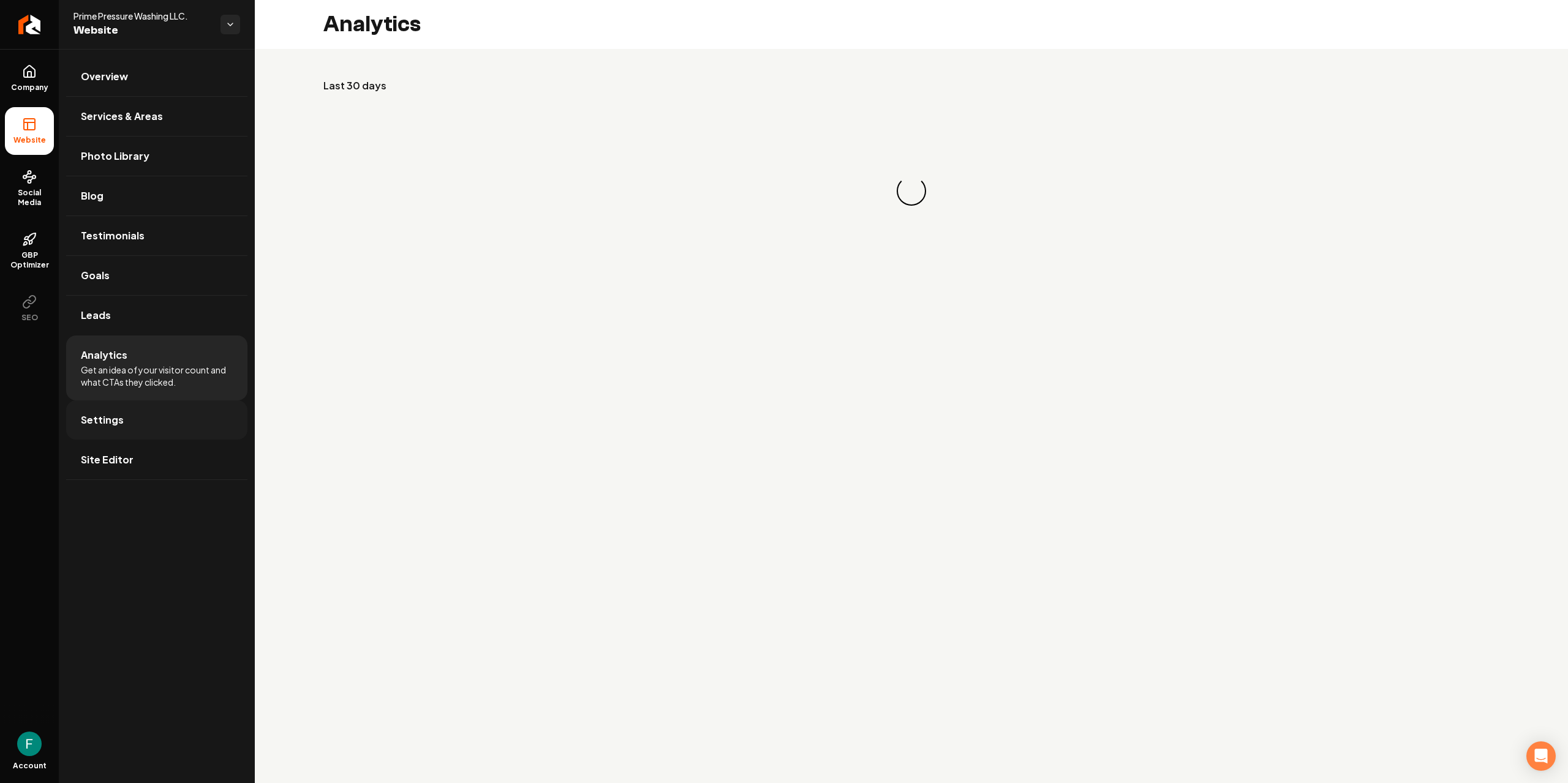
click at [134, 411] on link "Settings" at bounding box center [157, 420] width 181 height 39
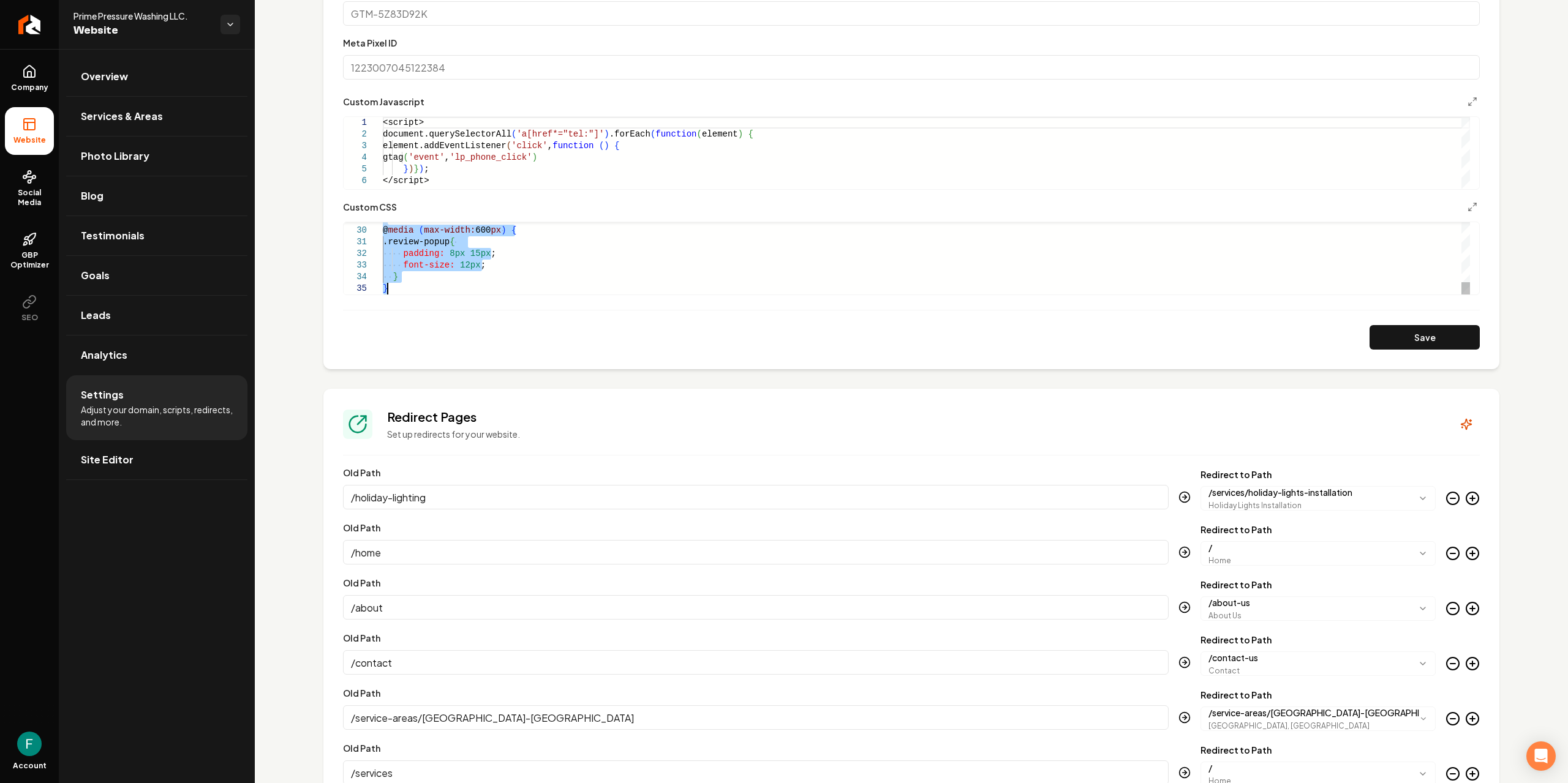
drag, startPoint x: 383, startPoint y: 230, endPoint x: 774, endPoint y: 520, distance: 486.8
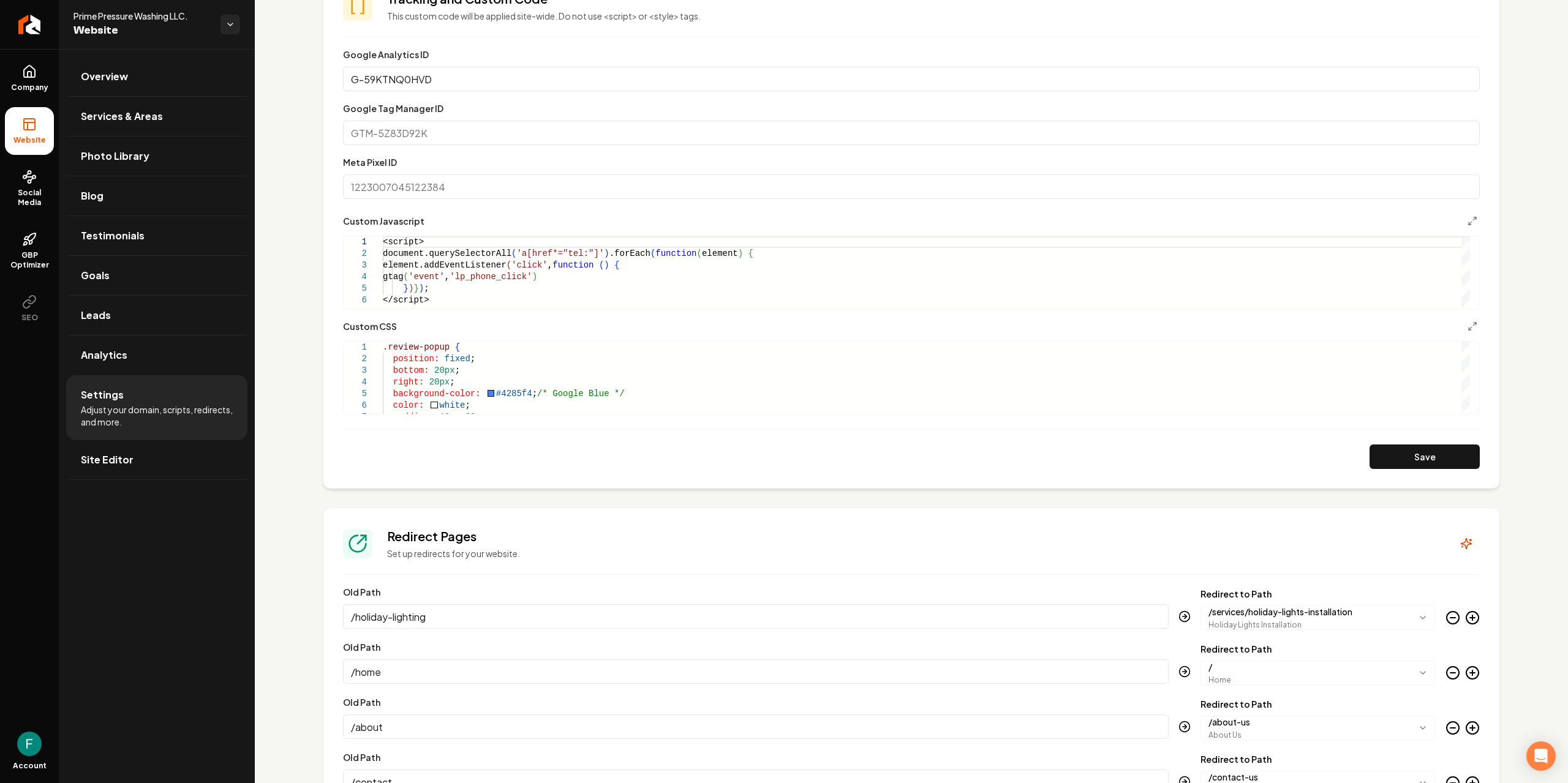
scroll to position [551, 0]
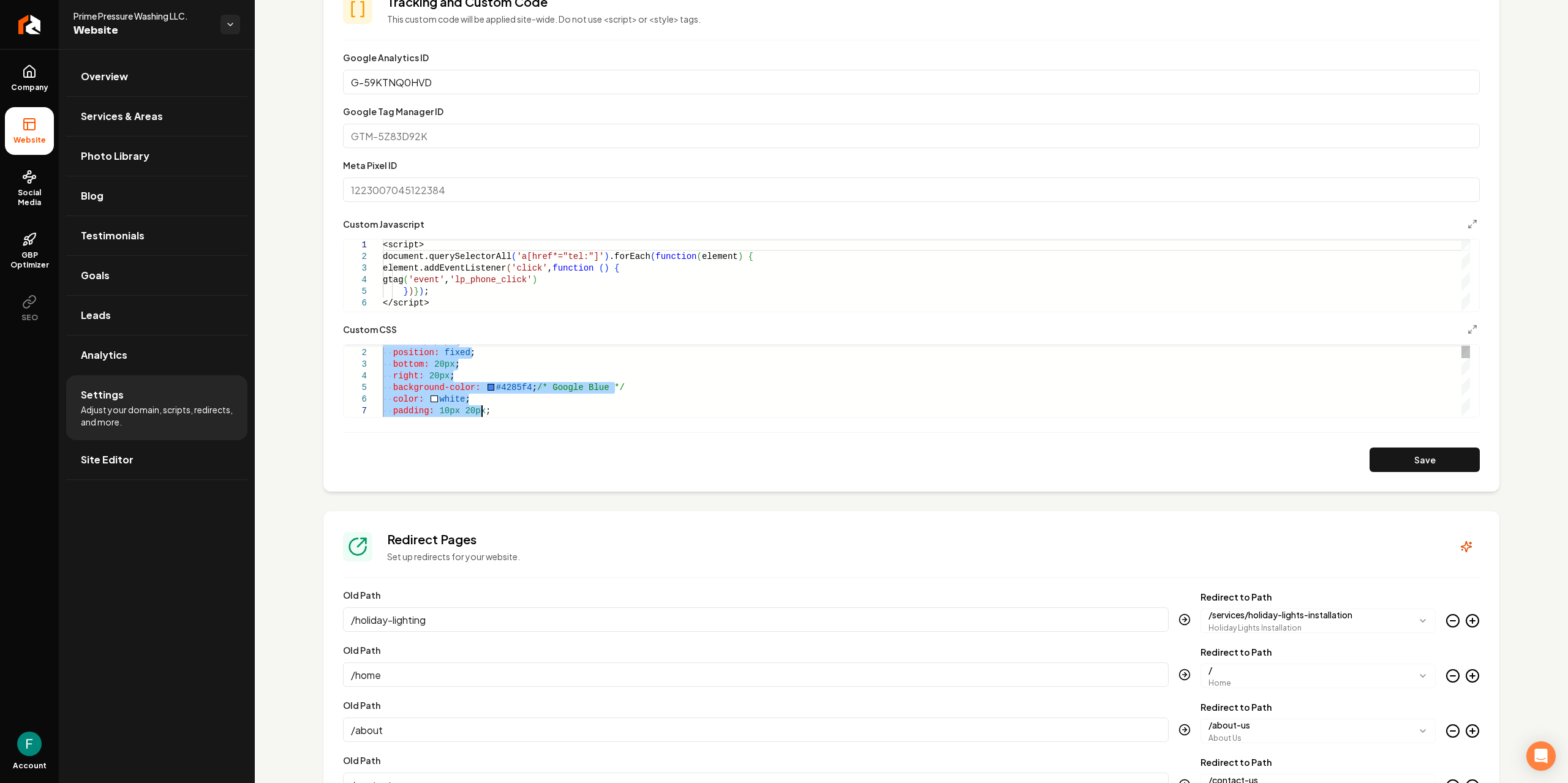
type textarea "**********"
drag, startPoint x: 383, startPoint y: 352, endPoint x: 744, endPoint y: 558, distance: 415.6
click at [401, 354] on div "Main content area" at bounding box center [927, 381] width 1087 height 72
click at [1417, 467] on button "Save" at bounding box center [1425, 459] width 110 height 25
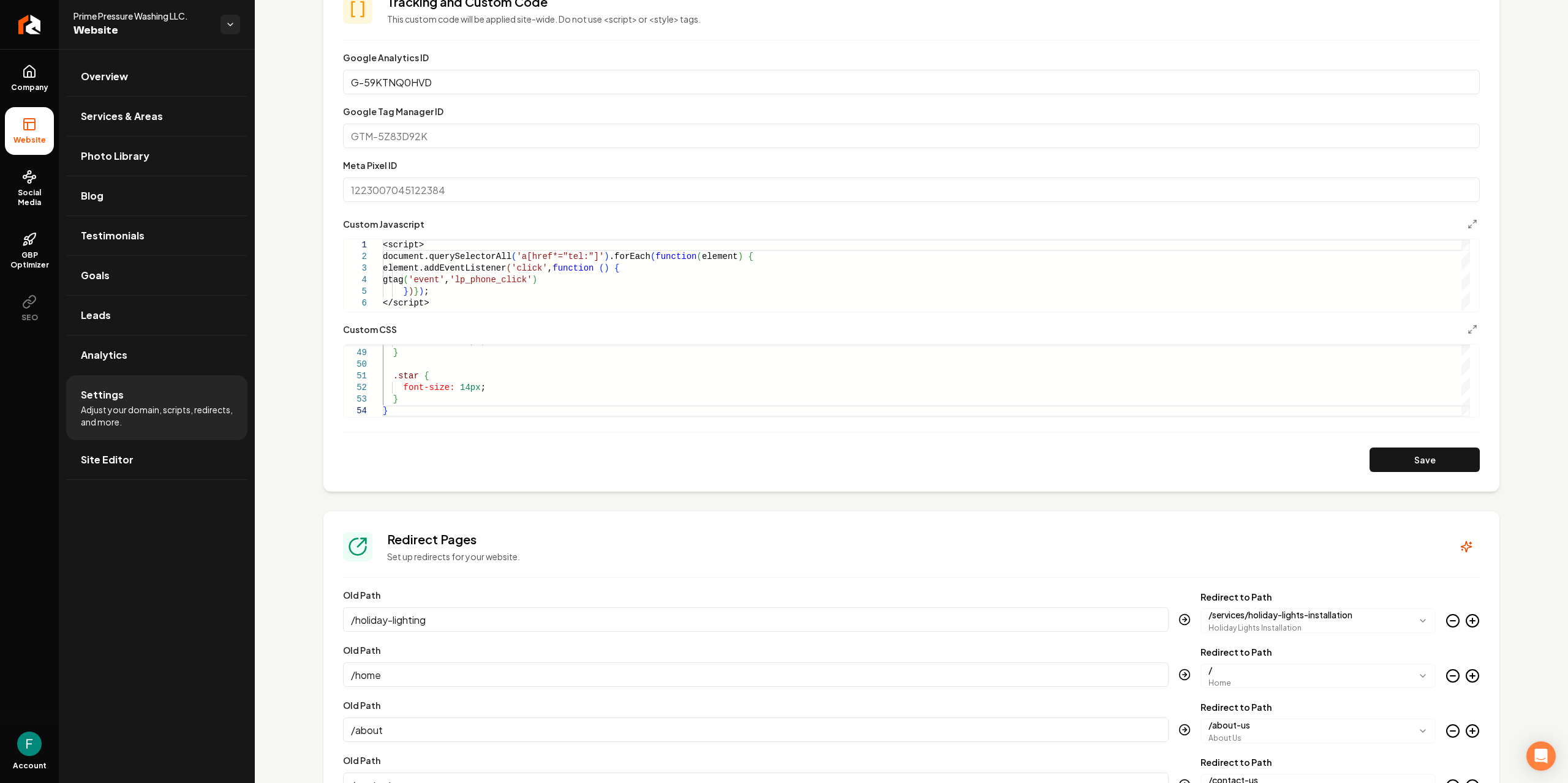
click at [434, 281] on div "<script> document.querySelectorAll ( 'a[href*="tel:"]' ) .forEach ( function ( …" at bounding box center [927, 276] width 1087 height 72
click at [460, 375] on div "font-size: 12px ; } .star { font-size: 14px ; } }" at bounding box center [927, 102] width 1087 height 628
type textarea "**********"
drag, startPoint x: 457, startPoint y: 387, endPoint x: 356, endPoint y: 315, distance: 124.0
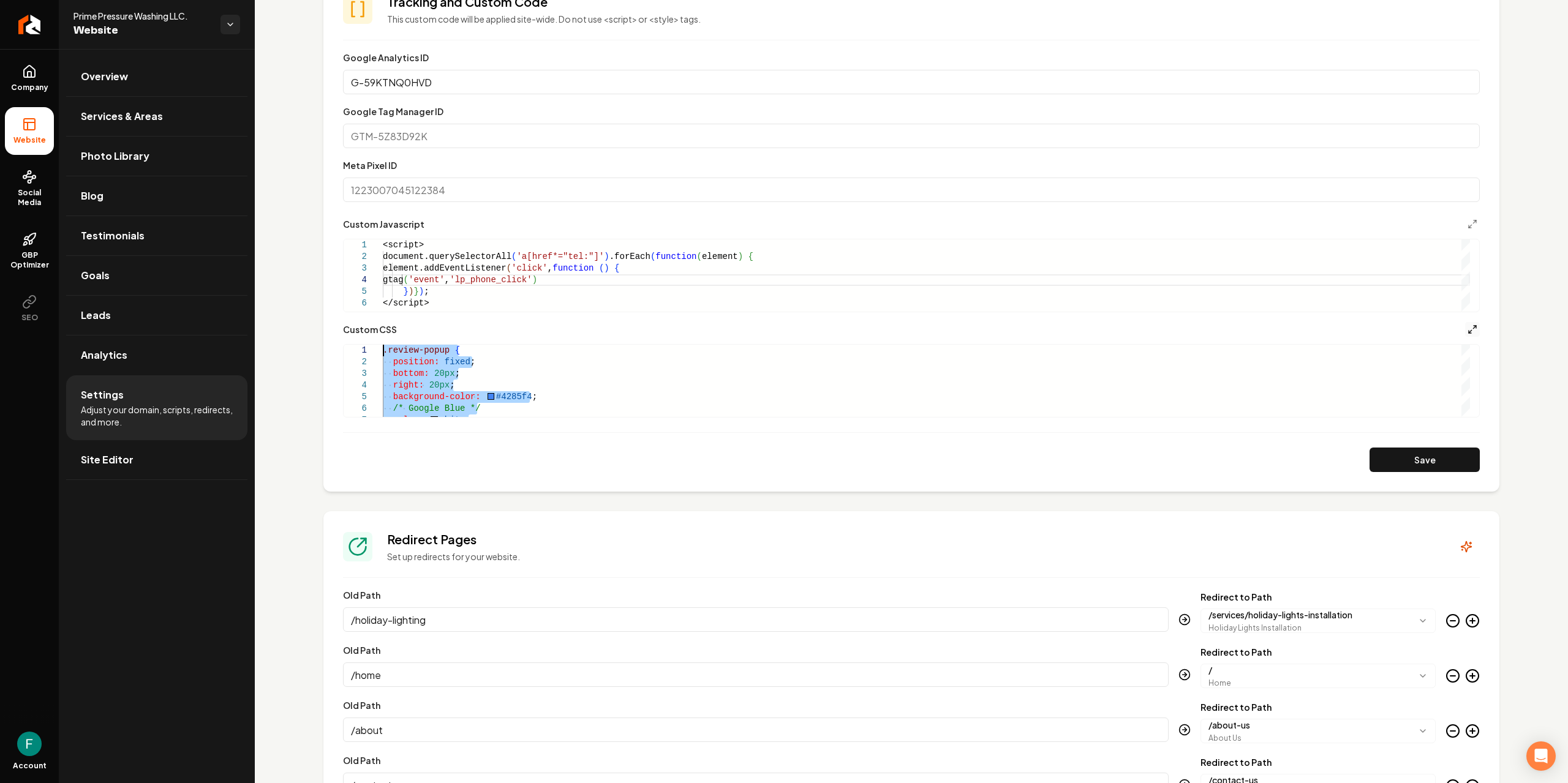
click at [1468, 330] on icon "Main content area" at bounding box center [1473, 329] width 10 height 10
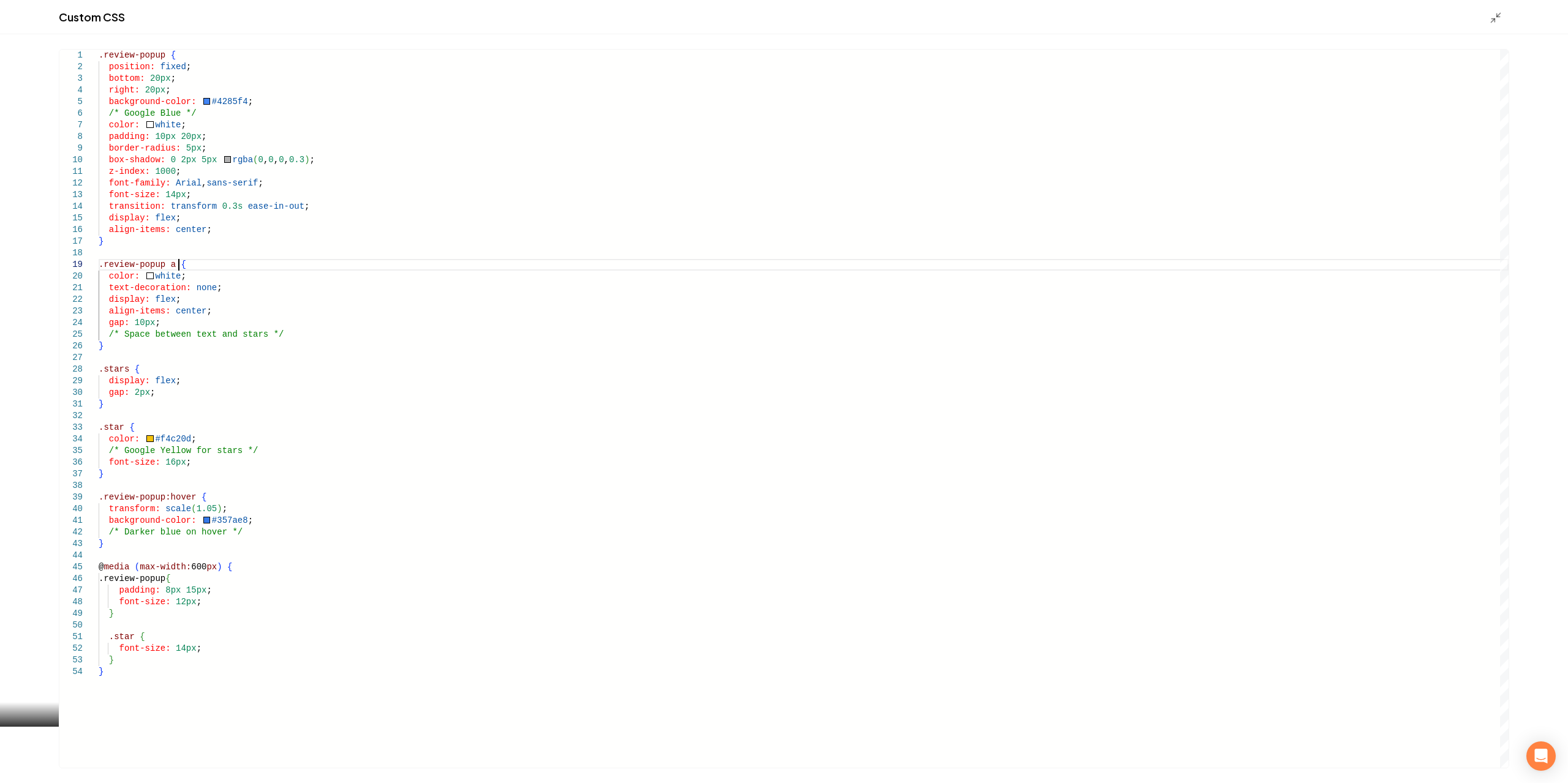
scroll to position [0, 0]
click at [353, 264] on div ".review-popup { position: fixed ; bottom: 20px ; right: 20px ; background-color…" at bounding box center [804, 408] width 1410 height 718
click at [303, 315] on div ".review-popup { position: fixed ; bottom: 20px ; right: 20px ; background-color…" at bounding box center [804, 408] width 1410 height 718
click at [222, 112] on div ".review-popup { position: fixed ; bottom: 20px ; right: 20px ; background-color…" at bounding box center [804, 408] width 1410 height 718
click at [206, 101] on div ".review-popup { position: fixed ; bottom: 20px ; right: 20px ; background-color…" at bounding box center [804, 408] width 1410 height 718
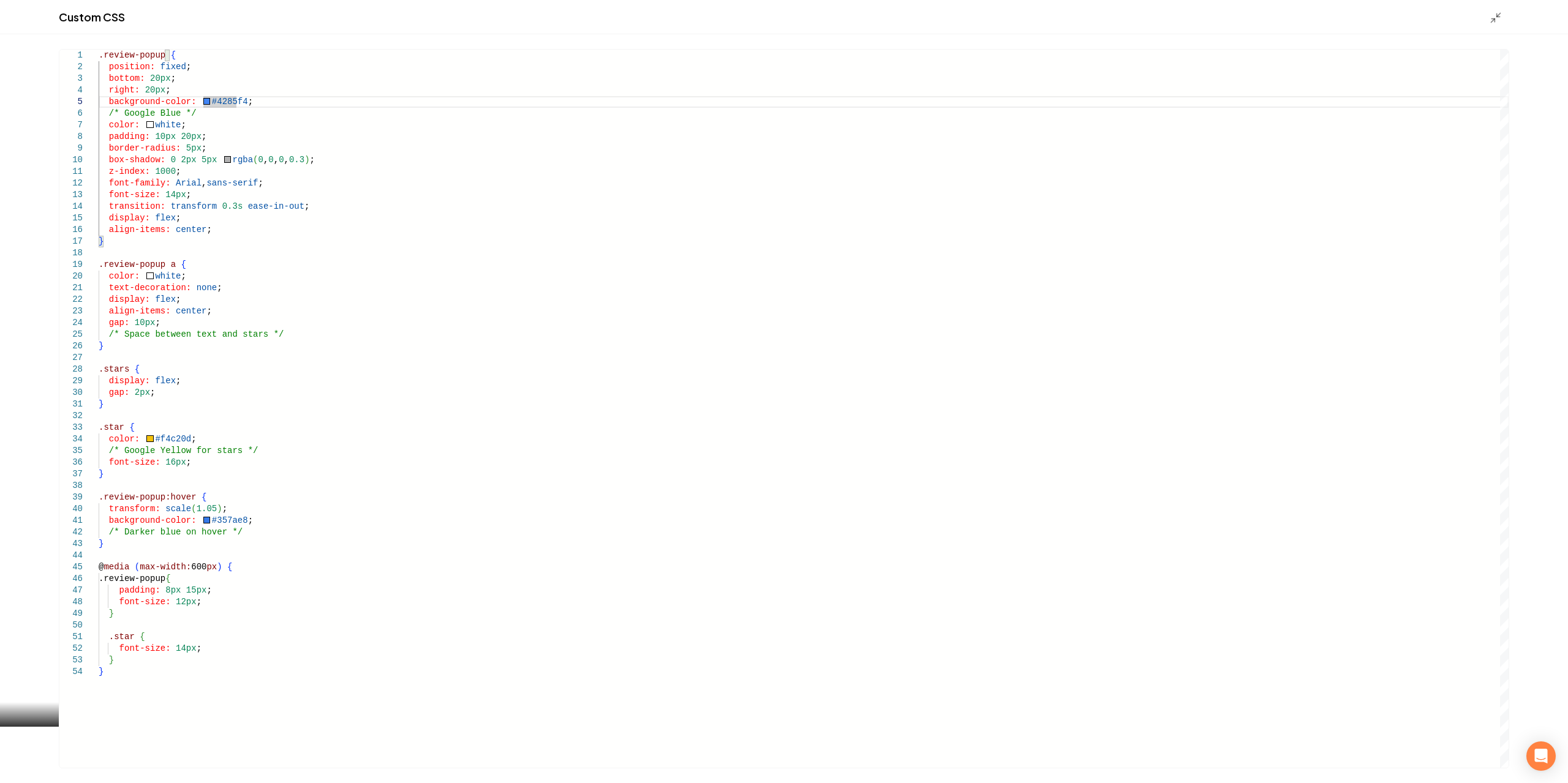
click at [209, 105] on div ".review-popup { position: fixed ; bottom: 20px ; right: 20px ; background-color…" at bounding box center [804, 408] width 1410 height 718
drag, startPoint x: 235, startPoint y: 103, endPoint x: 204, endPoint y: 103, distance: 31.0
click at [204, 103] on div ".review-popup { position: fixed ; bottom: 20px ; right: 20px ; background-color…" at bounding box center [804, 408] width 1410 height 718
type textarea "**********"
click at [1484, 22] on div "Custom CSS" at bounding box center [784, 17] width 1568 height 35
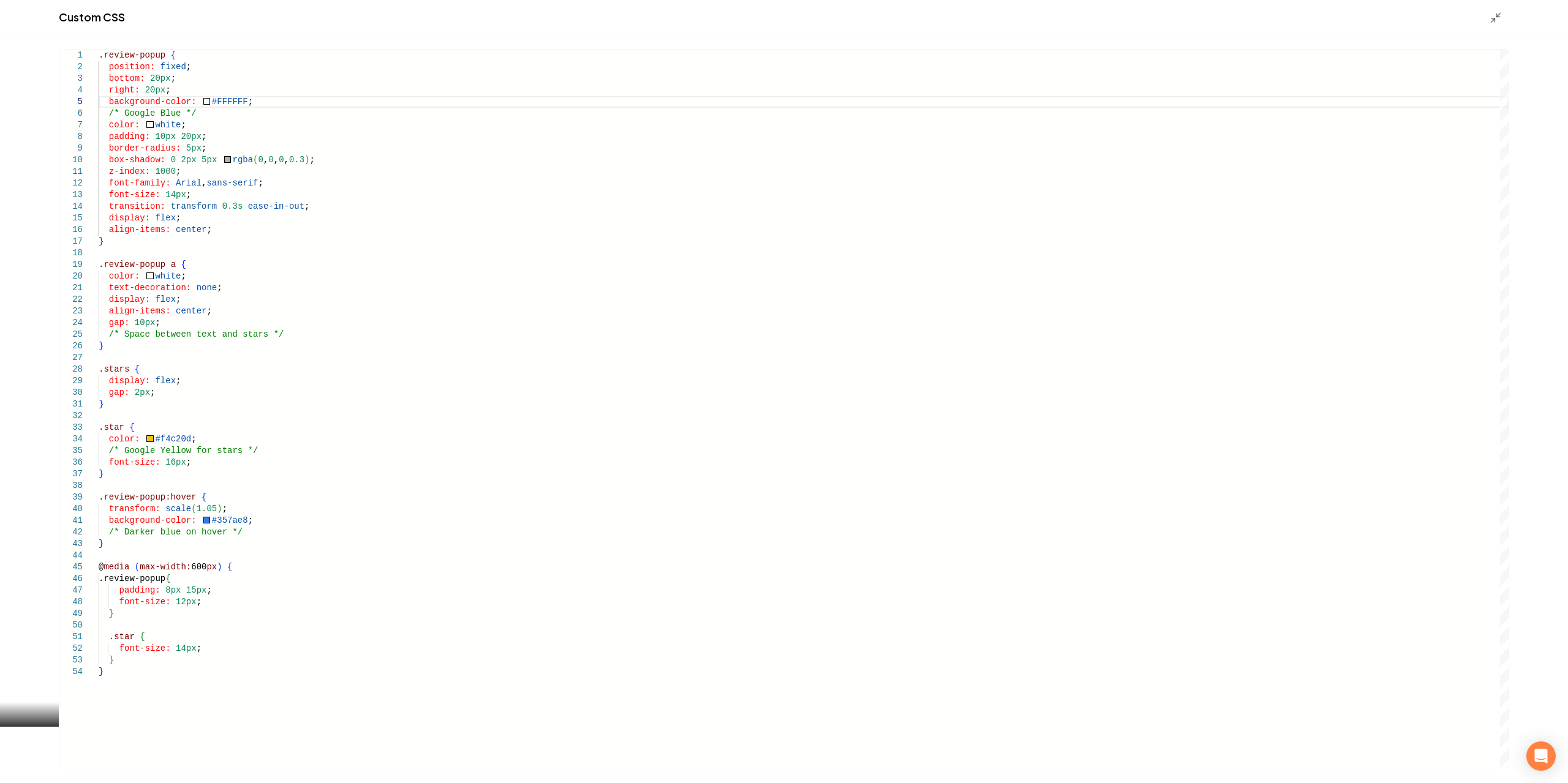
click at [1490, 20] on div "Custom CSS" at bounding box center [784, 17] width 1568 height 35
click at [1497, 17] on icon "Main content area" at bounding box center [1495, 17] width 12 height 12
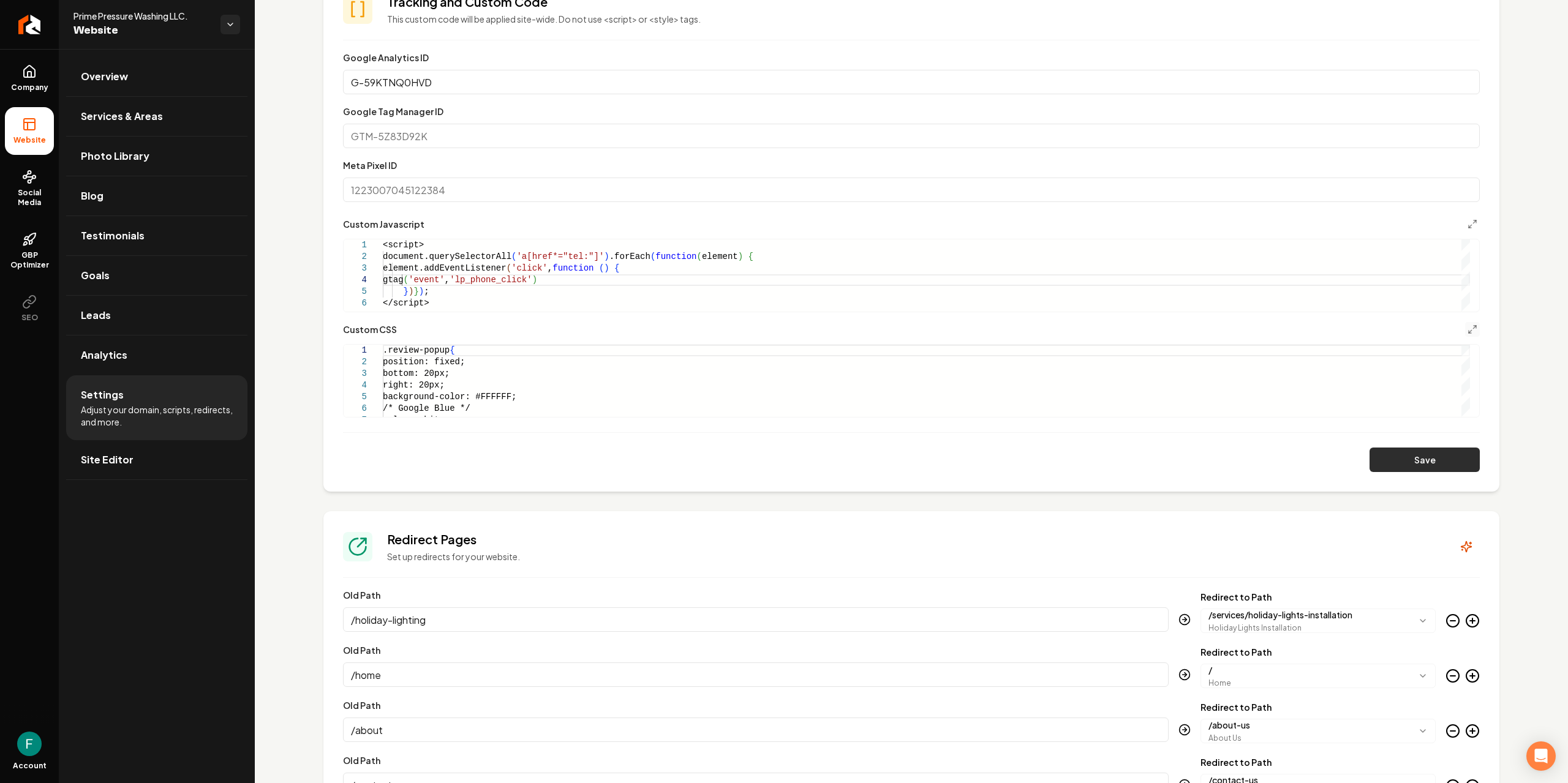
click at [1420, 458] on button "Save" at bounding box center [1425, 459] width 110 height 25
click at [1468, 328] on icon "Main content area" at bounding box center [1473, 329] width 10 height 10
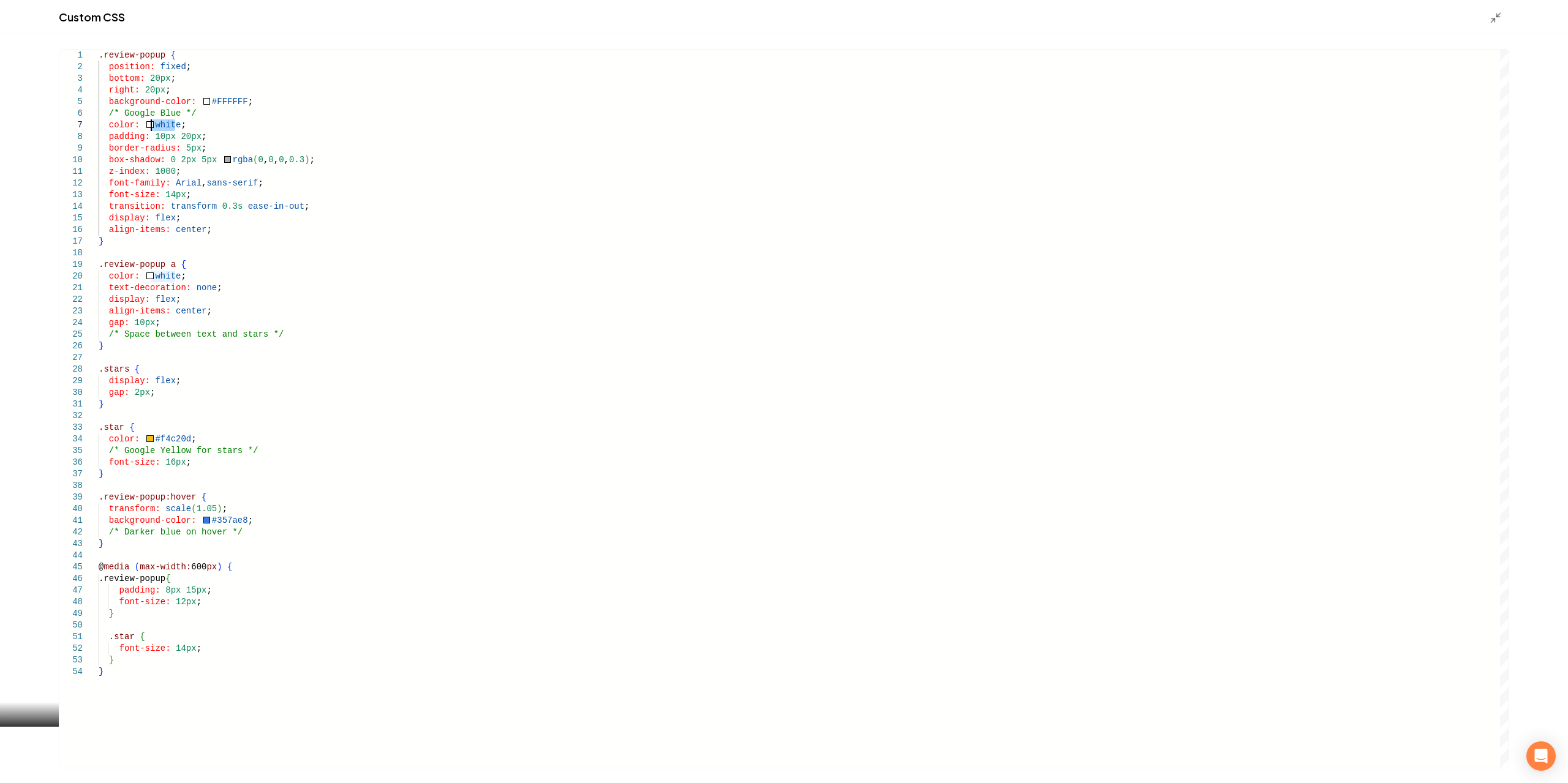
drag, startPoint x: 175, startPoint y: 127, endPoint x: 153, endPoint y: 128, distance: 22.0
click at [153, 128] on div ".review-popup { position: fixed ; bottom: 20px ; right: 20px ; background-color…" at bounding box center [804, 408] width 1410 height 718
click at [186, 146] on div ".review-popup { position: fixed ; bottom: 20px ; right: 20px ; background-color…" at bounding box center [804, 408] width 1410 height 718
click at [213, 143] on div ".review-popup { position: fixed ; bottom: 20px ; right: 20px ; background-color…" at bounding box center [804, 408] width 1410 height 718
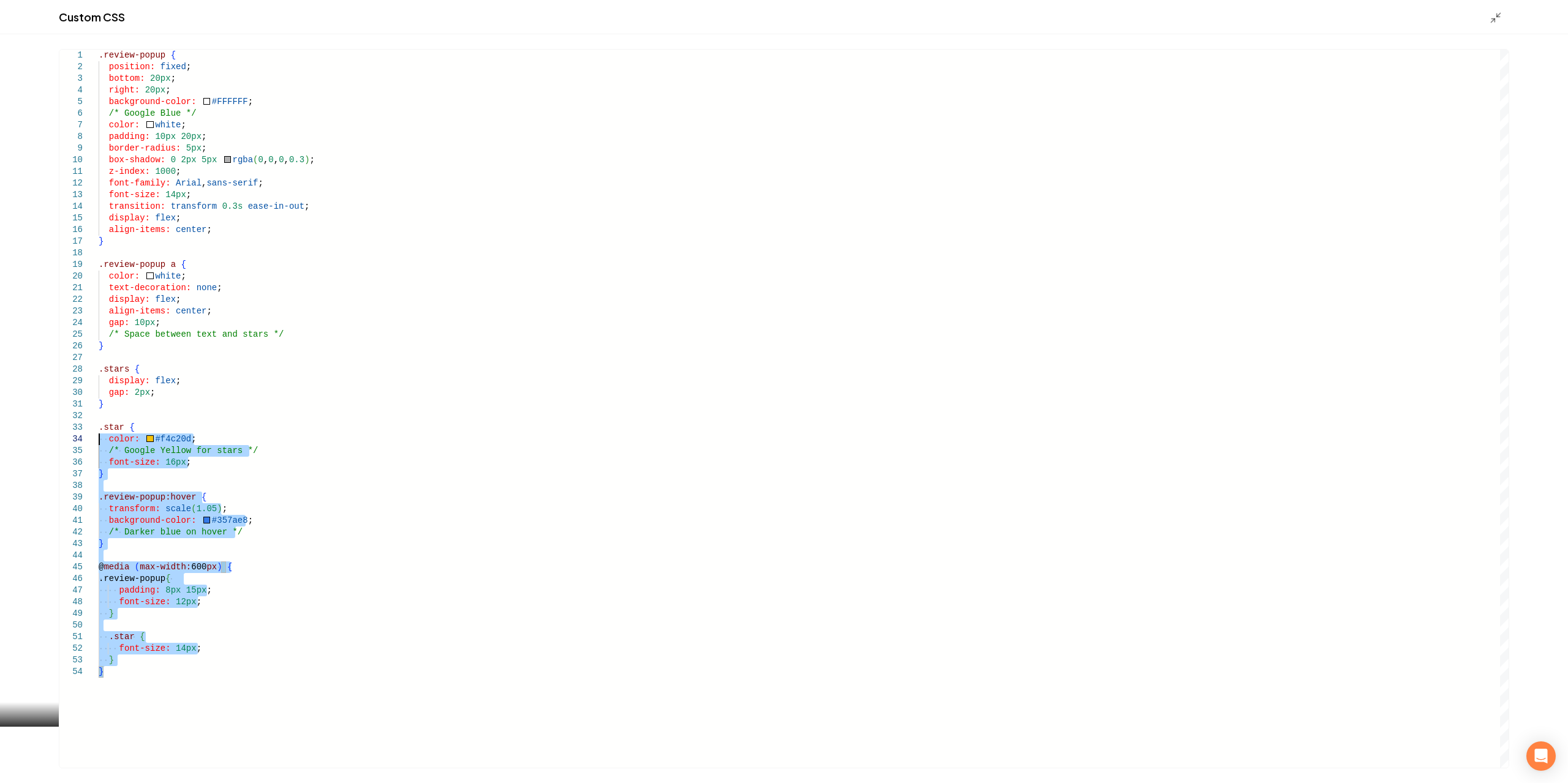
type textarea "**********"
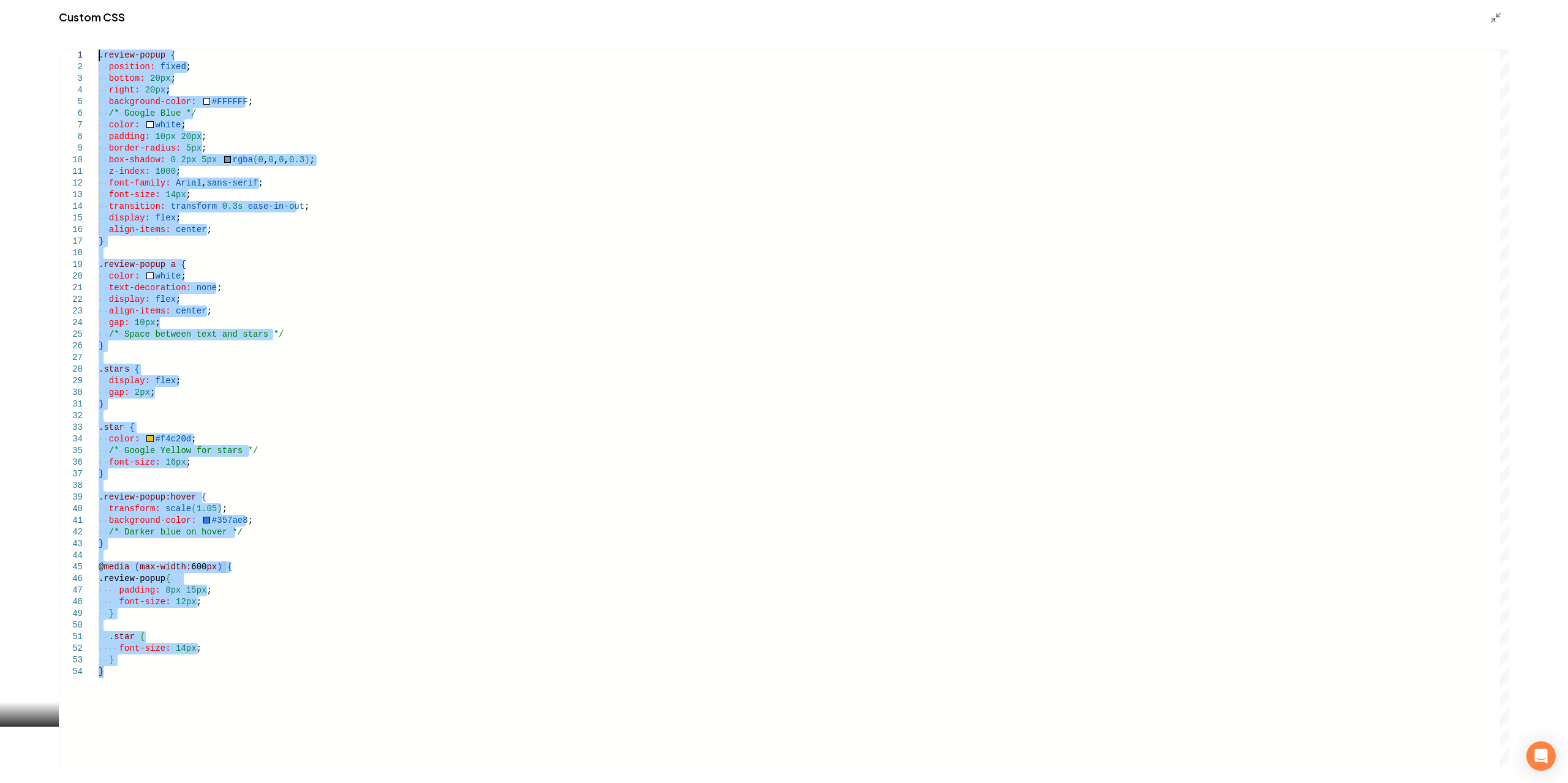
drag, startPoint x: 129, startPoint y: 674, endPoint x: 0, endPoint y: -18, distance: 703.9
click at [99, 49] on div ".review-popup { position: fixed ; bottom: 20px ; right: 20px ; background-color…" at bounding box center [804, 408] width 1410 height 718
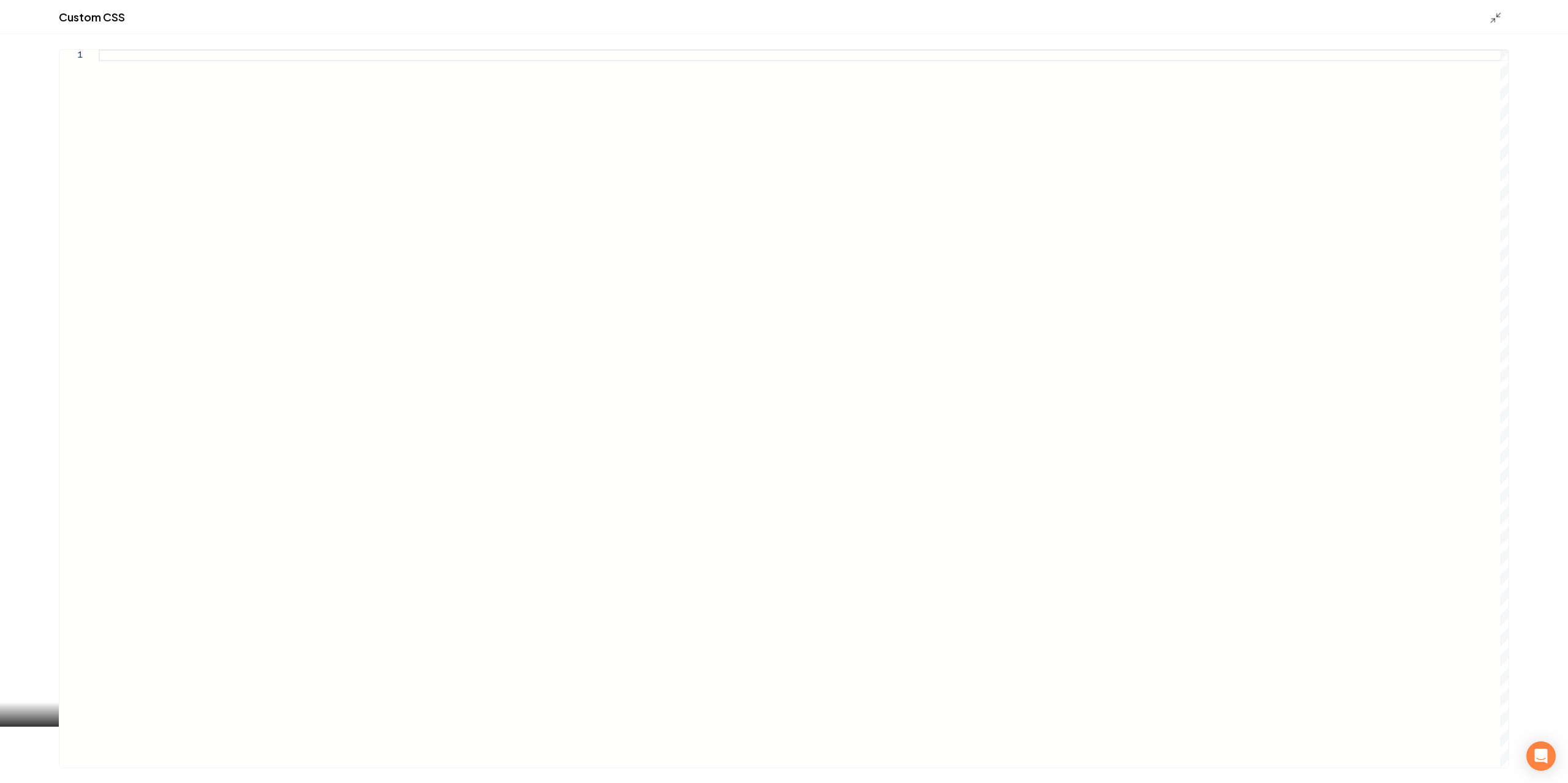
type textarea "**********"
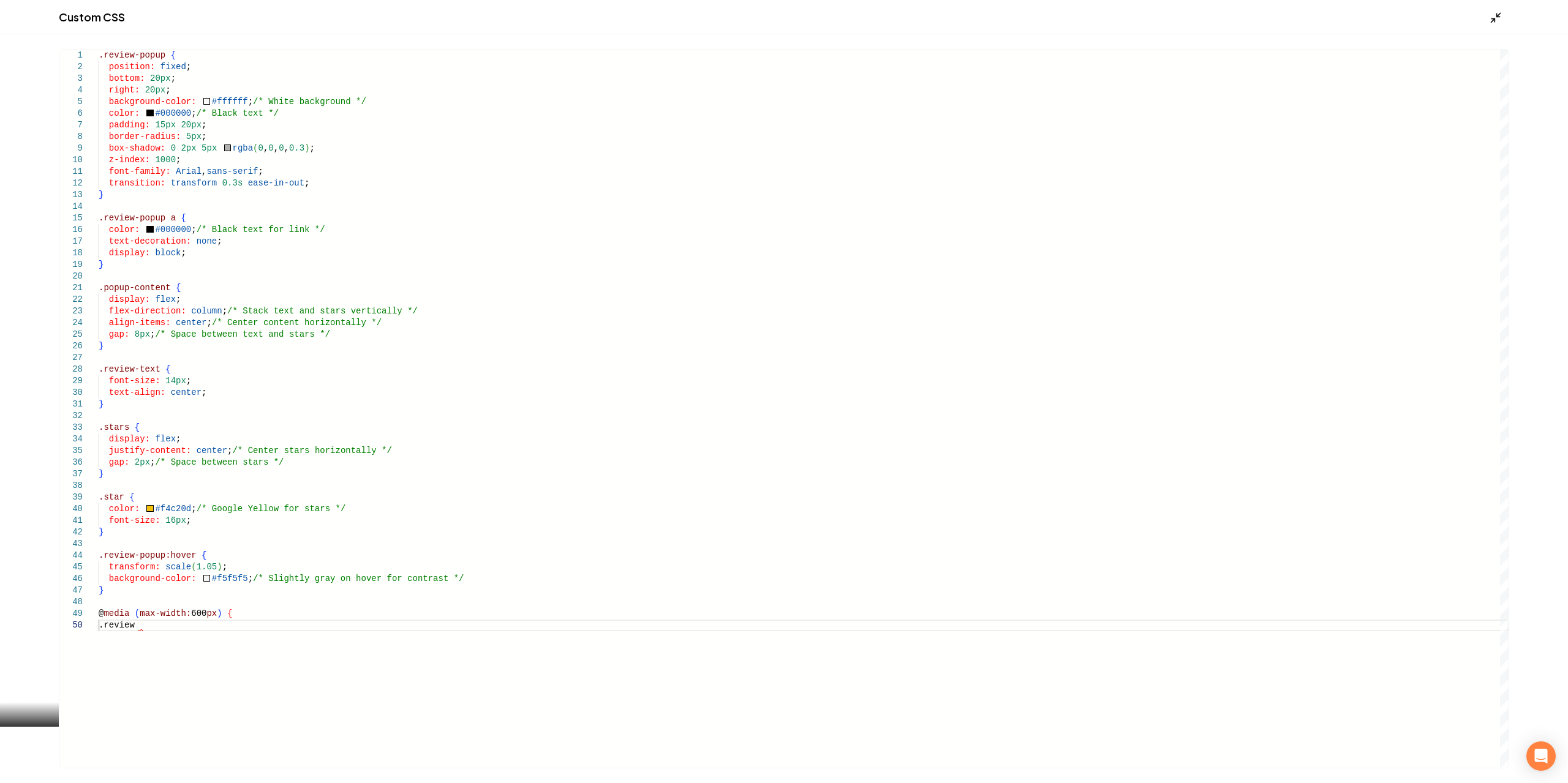
click at [1490, 23] on icon "Main content area" at bounding box center [1495, 17] width 12 height 12
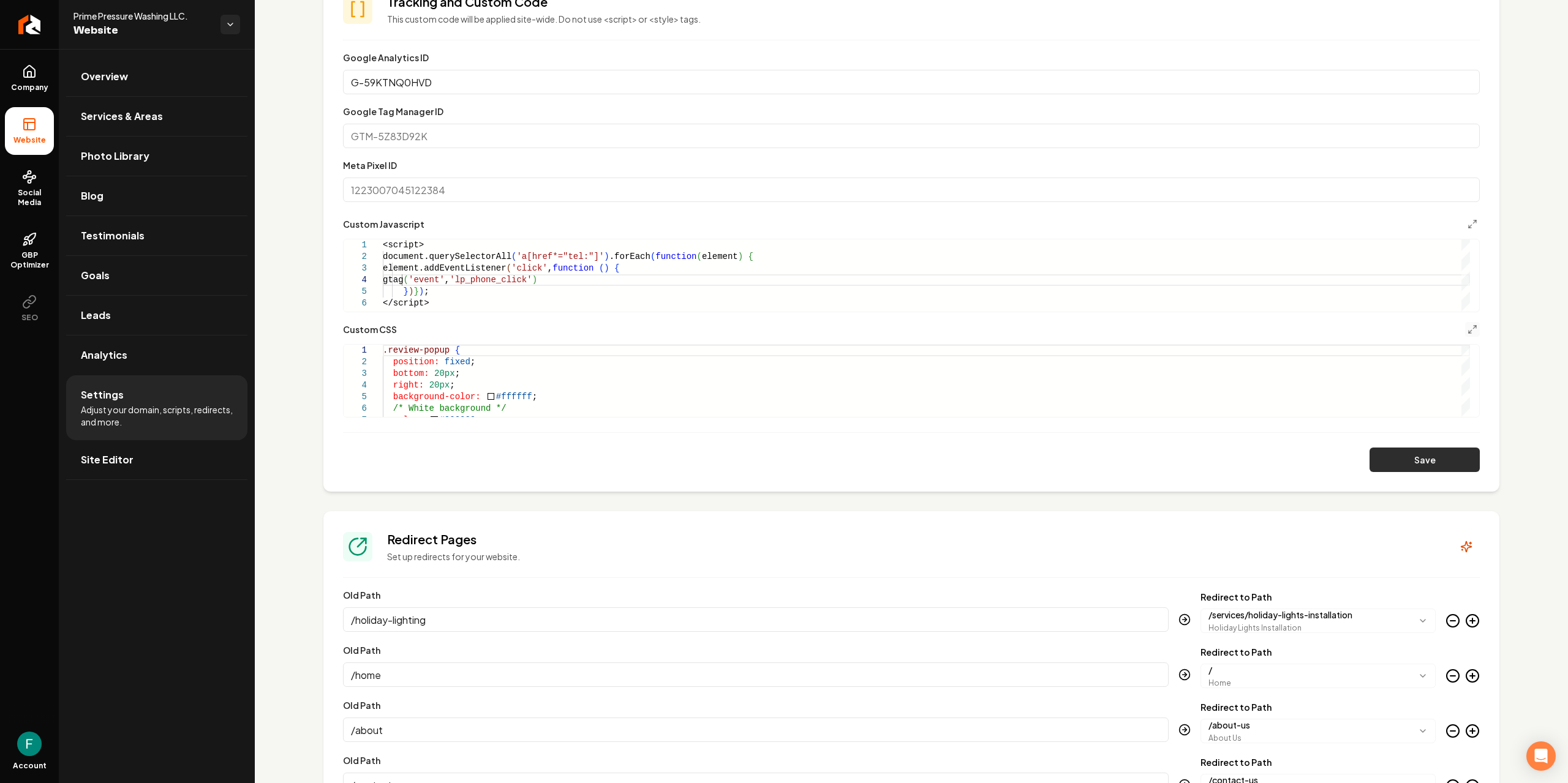
click at [1401, 459] on button "Save" at bounding box center [1425, 459] width 110 height 25
click at [516, 286] on div "<script> document.querySelectorAll ( 'a[href*="tel:"]' ) .forEach ( function ( …" at bounding box center [927, 276] width 1087 height 72
click at [1468, 227] on icon "Main content area" at bounding box center [1473, 224] width 10 height 10
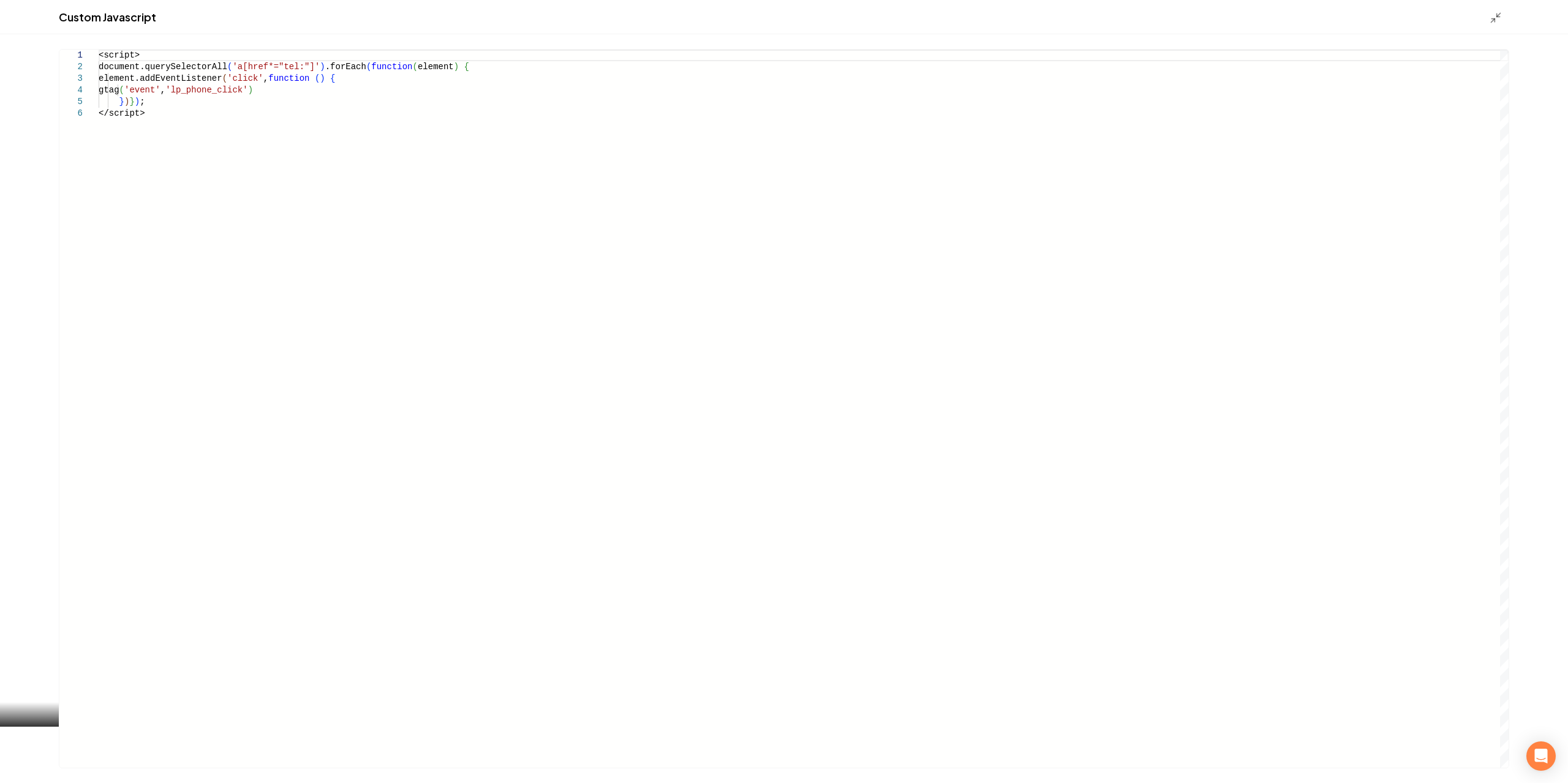
scroll to position [0, 42]
click at [462, 192] on div "<script> document.querySelectorAll ( 'a[href*="tel:"]' ) .forEach ( function ( …" at bounding box center [804, 408] width 1410 height 718
click at [1494, 16] on icon "Main content area" at bounding box center [1495, 17] width 12 height 12
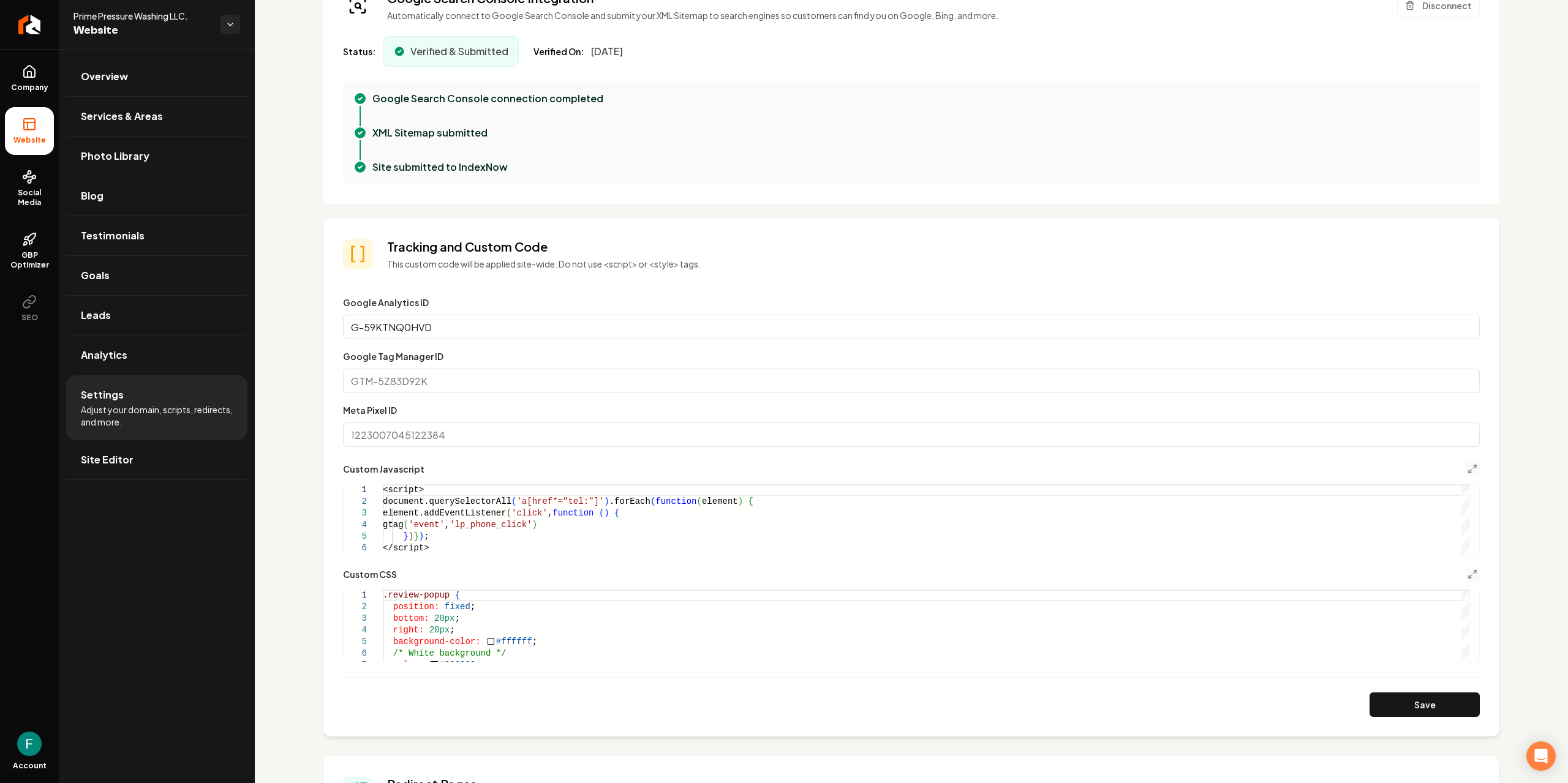
scroll to position [443, 0]
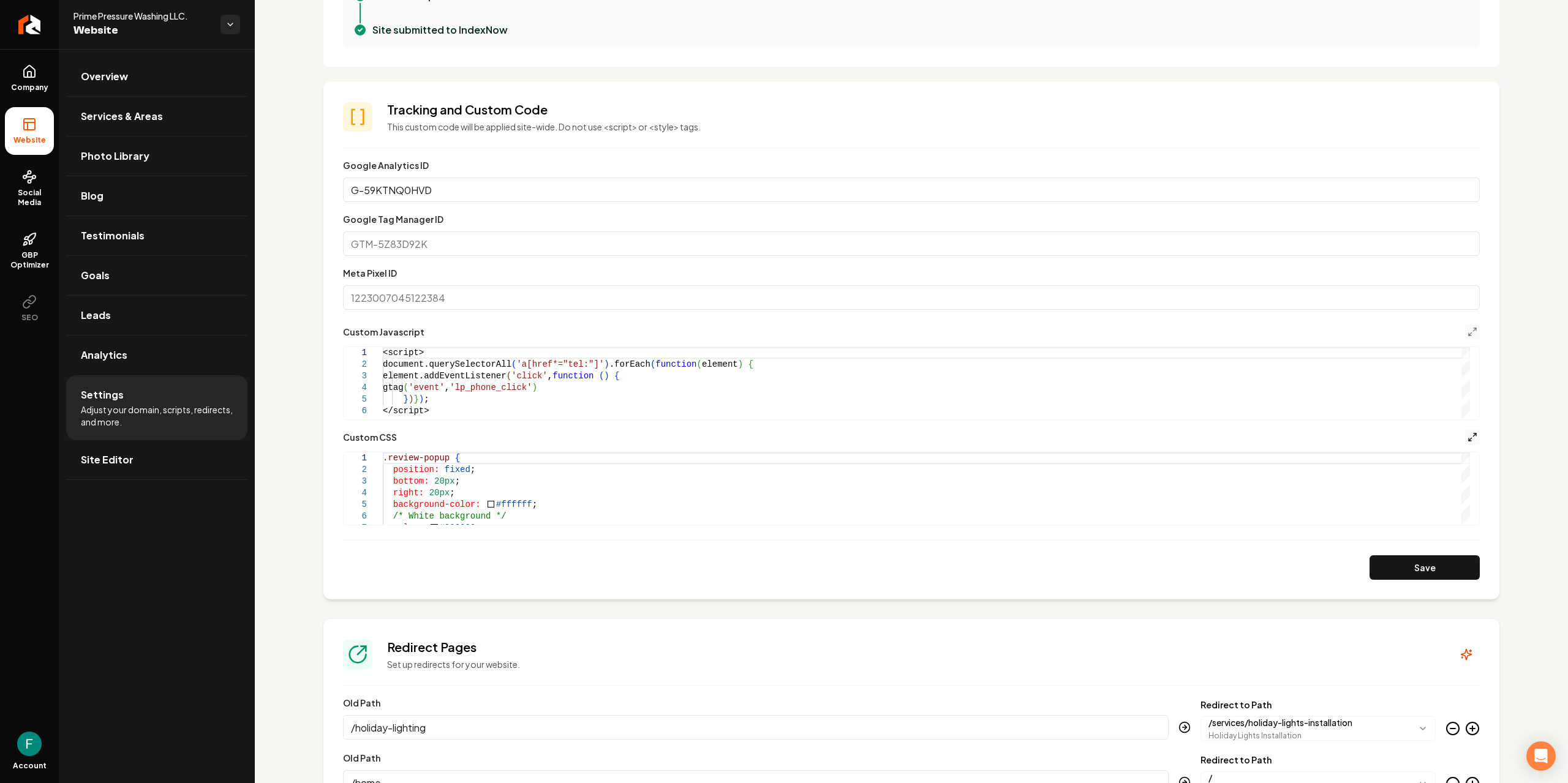
click at [1468, 440] on icon "Main content area" at bounding box center [1473, 437] width 10 height 10
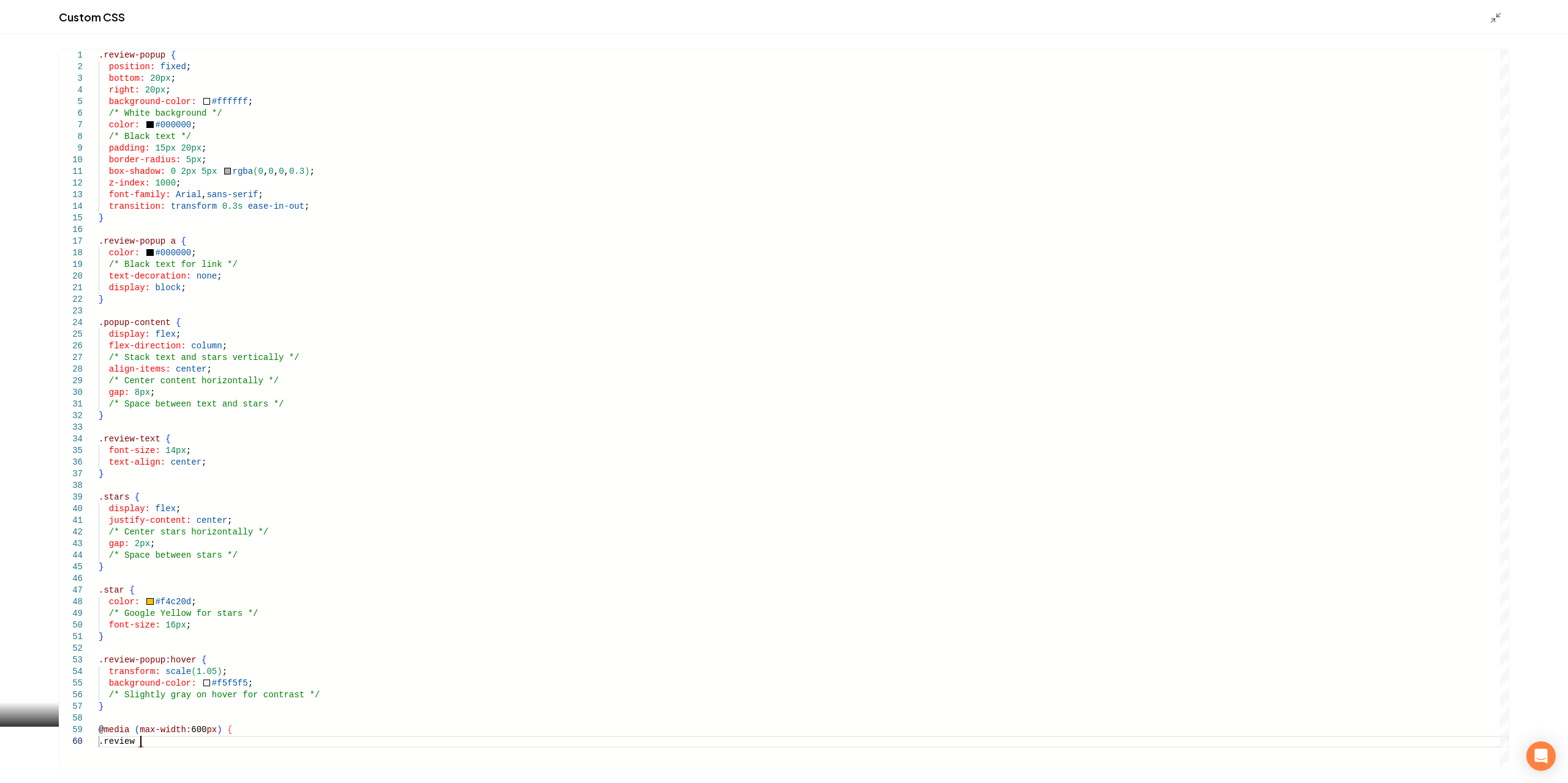
scroll to position [0, 0]
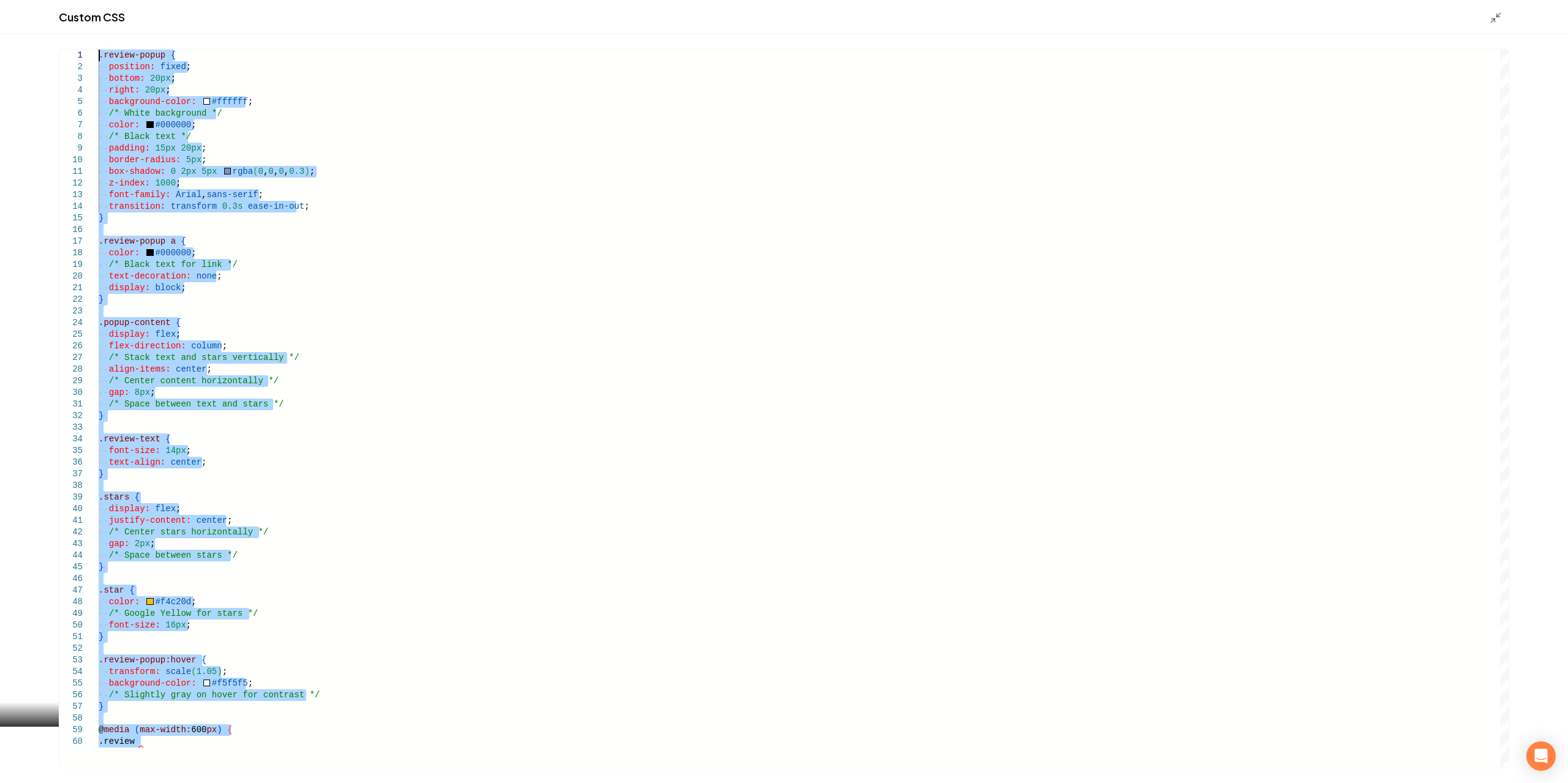
drag, startPoint x: 156, startPoint y: 752, endPoint x: 0, endPoint y: -36, distance: 803.3
click at [99, 49] on div ".review-popup { position: fixed ; bottom: 20px ; right: 20px ; background-color…" at bounding box center [804, 408] width 1410 height 718
type textarea "**********"
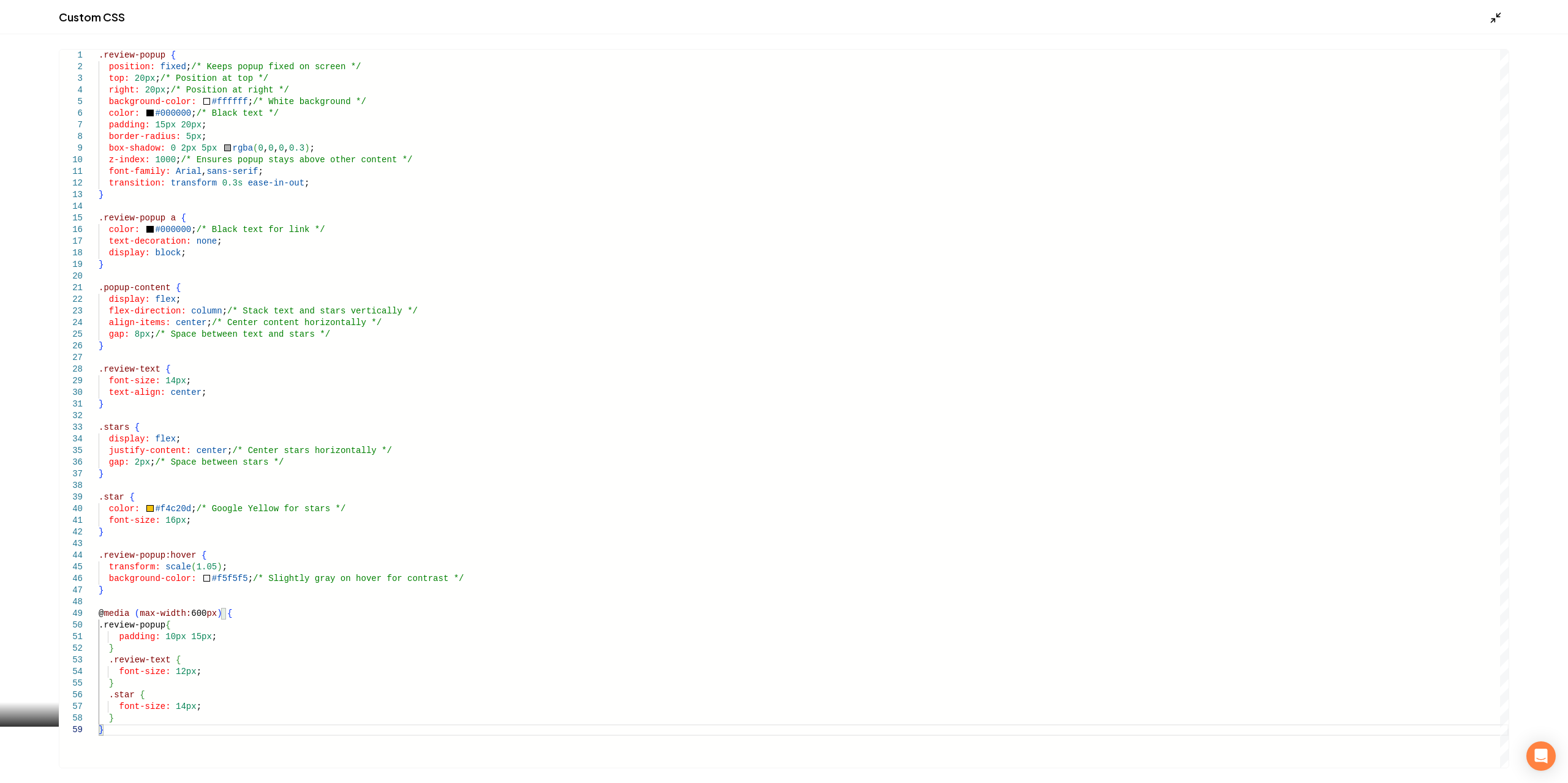
click at [1492, 16] on icon "Main content area" at bounding box center [1495, 17] width 12 height 12
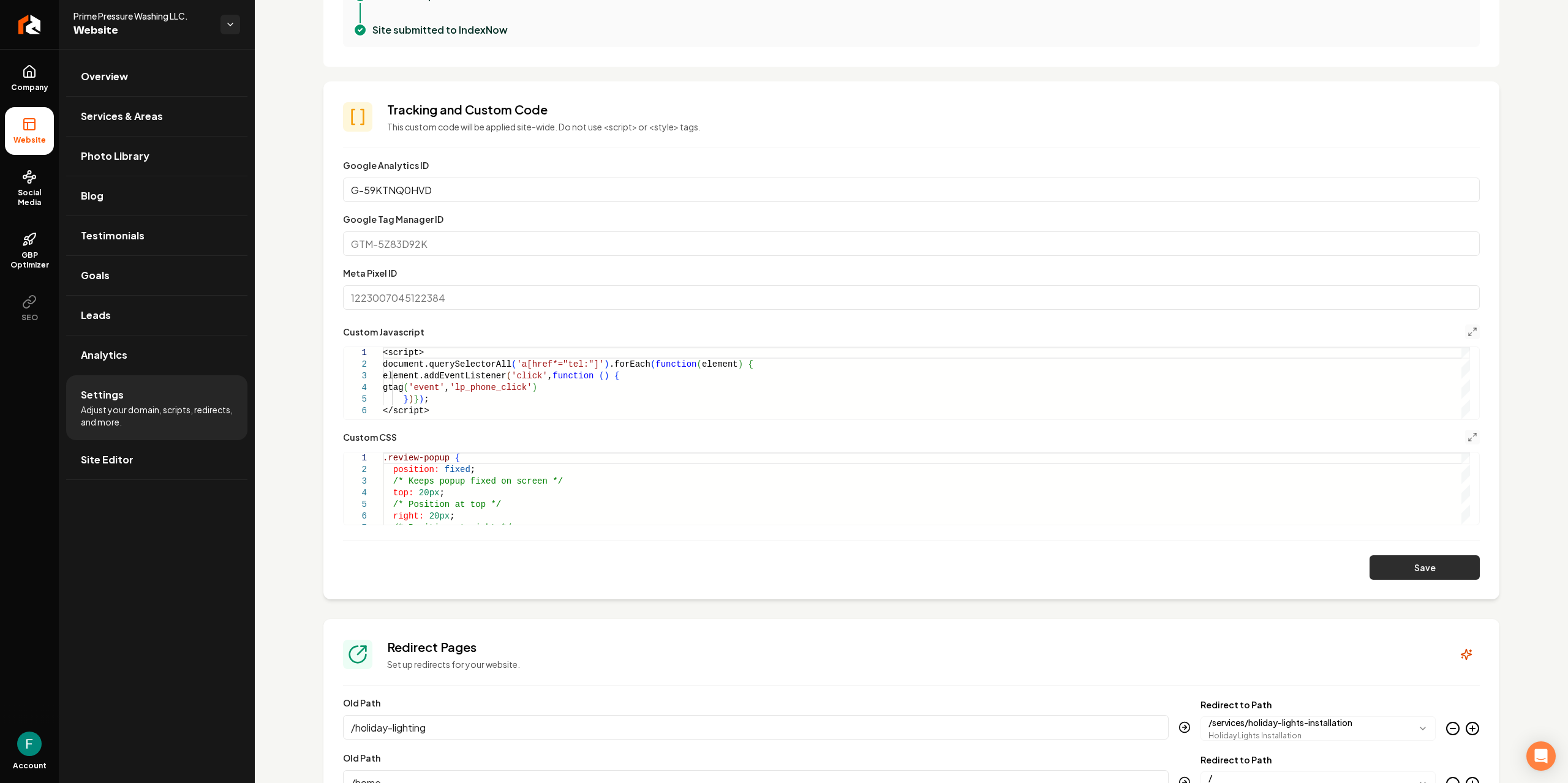
click at [1388, 569] on button "Save" at bounding box center [1425, 567] width 110 height 25
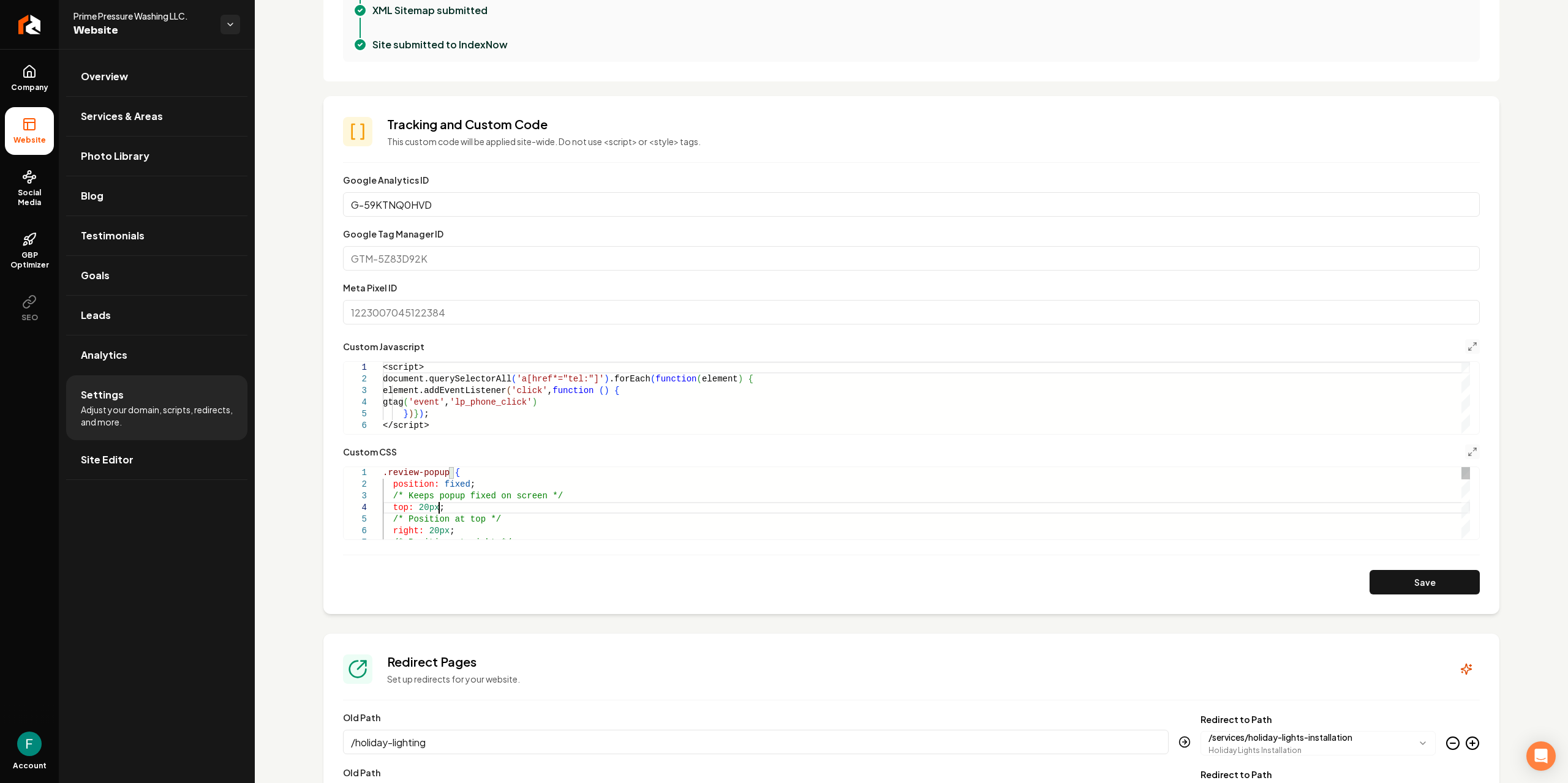
click at [1469, 454] on line "Main content area" at bounding box center [1470, 454] width 3 height 3
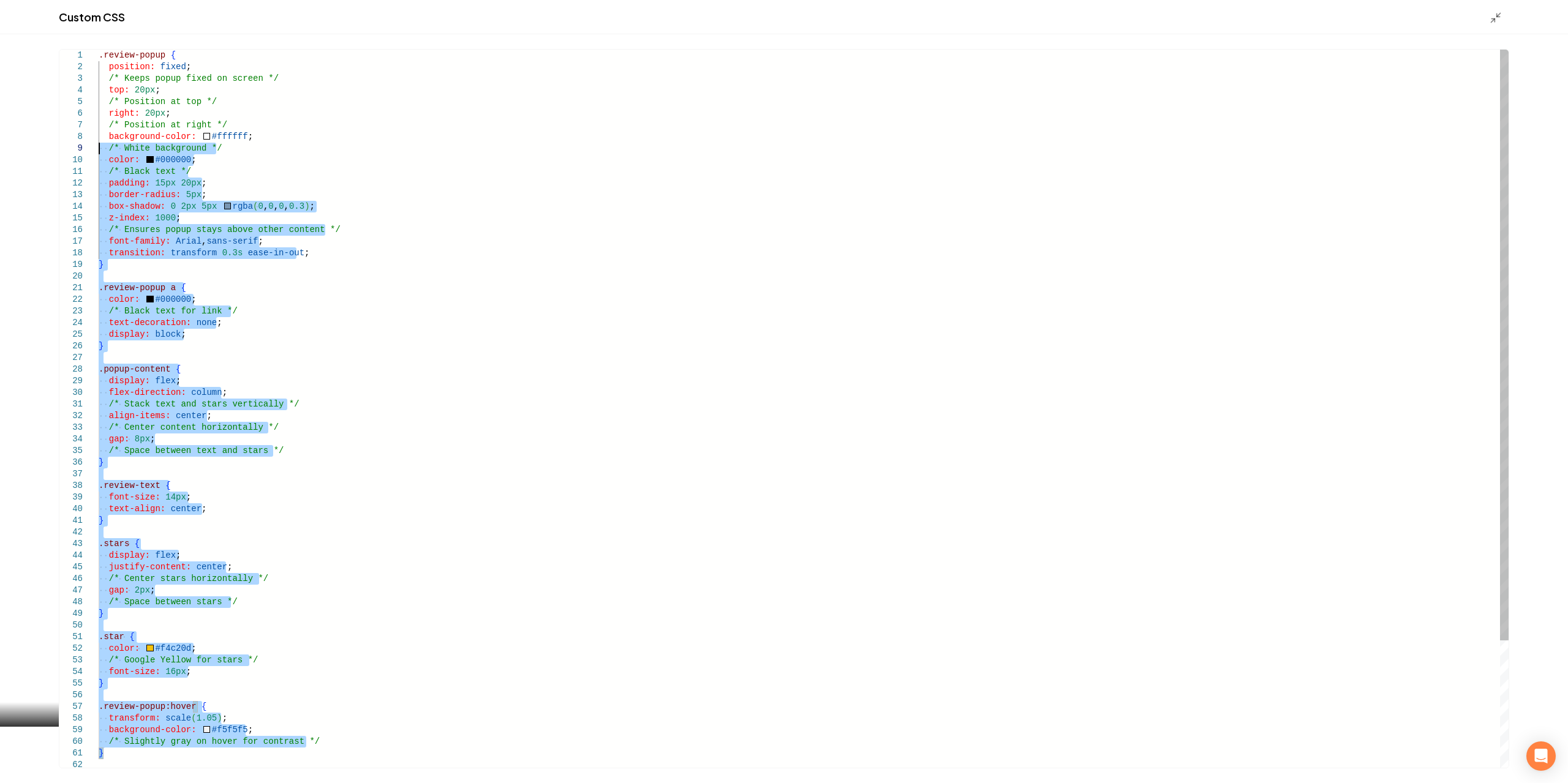
drag, startPoint x: 155, startPoint y: 758, endPoint x: 0, endPoint y: 0, distance: 773.7
click at [99, 49] on div ".review-popup { position: fixed ; /* Keeps popup fixed on screen */ top: 20px ;…" at bounding box center [804, 485] width 1410 height 873
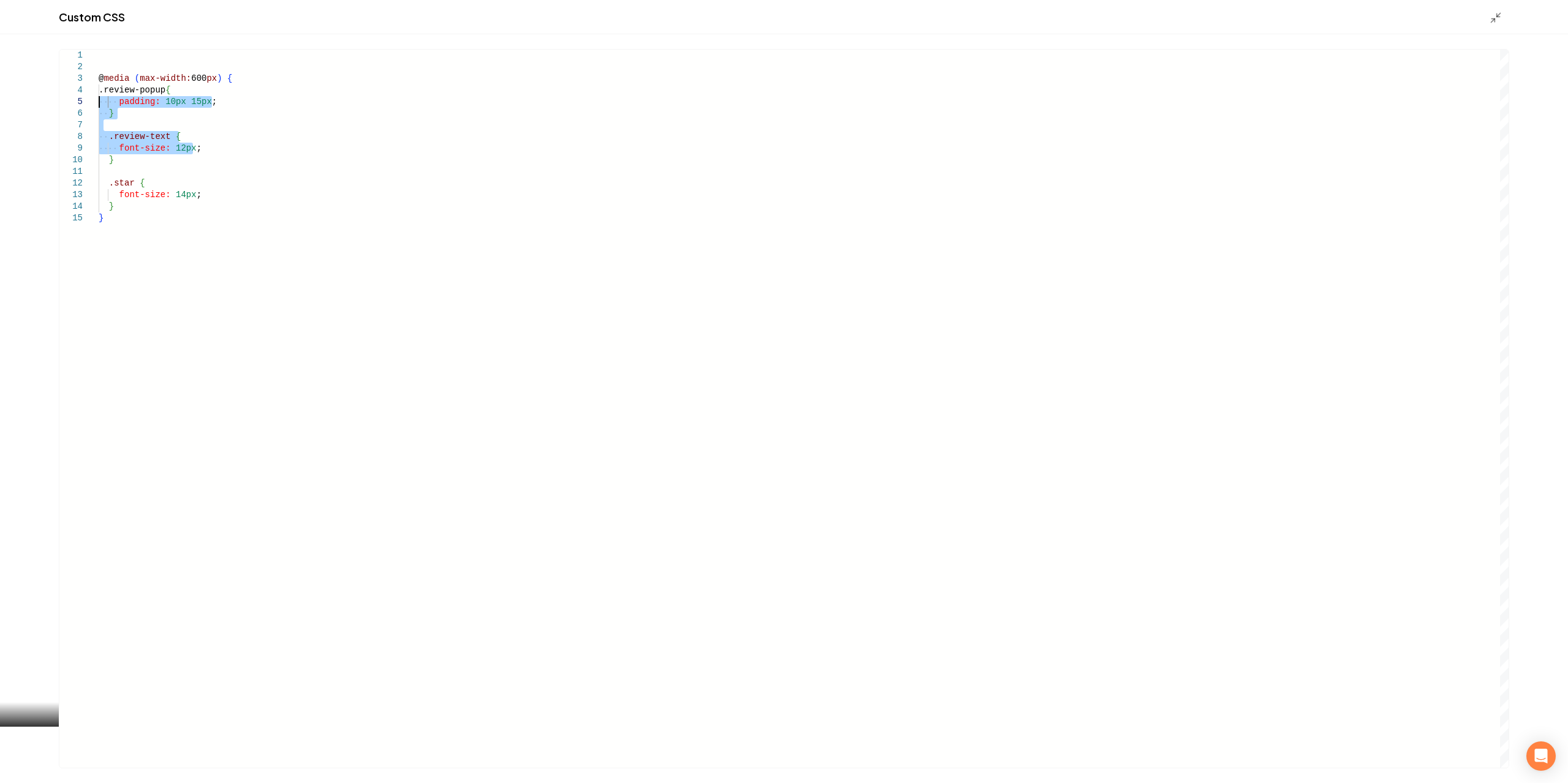
drag, startPoint x: 414, startPoint y: 147, endPoint x: 28, endPoint y: 100, distance: 388.9
click at [99, 85] on div "@ media ( max-width: 600 px ) { .review-popup { padding: 10px 15px ; } .review-…" at bounding box center [804, 408] width 1410 height 718
type textarea "**********"
drag, startPoint x: 136, startPoint y: 196, endPoint x: 0, endPoint y: 30, distance: 214.6
click at [99, 49] on div "@ media ( max-width: 600 px ) { .review-popup { padding: 10px 15px ; } .review-…" at bounding box center [804, 408] width 1410 height 718
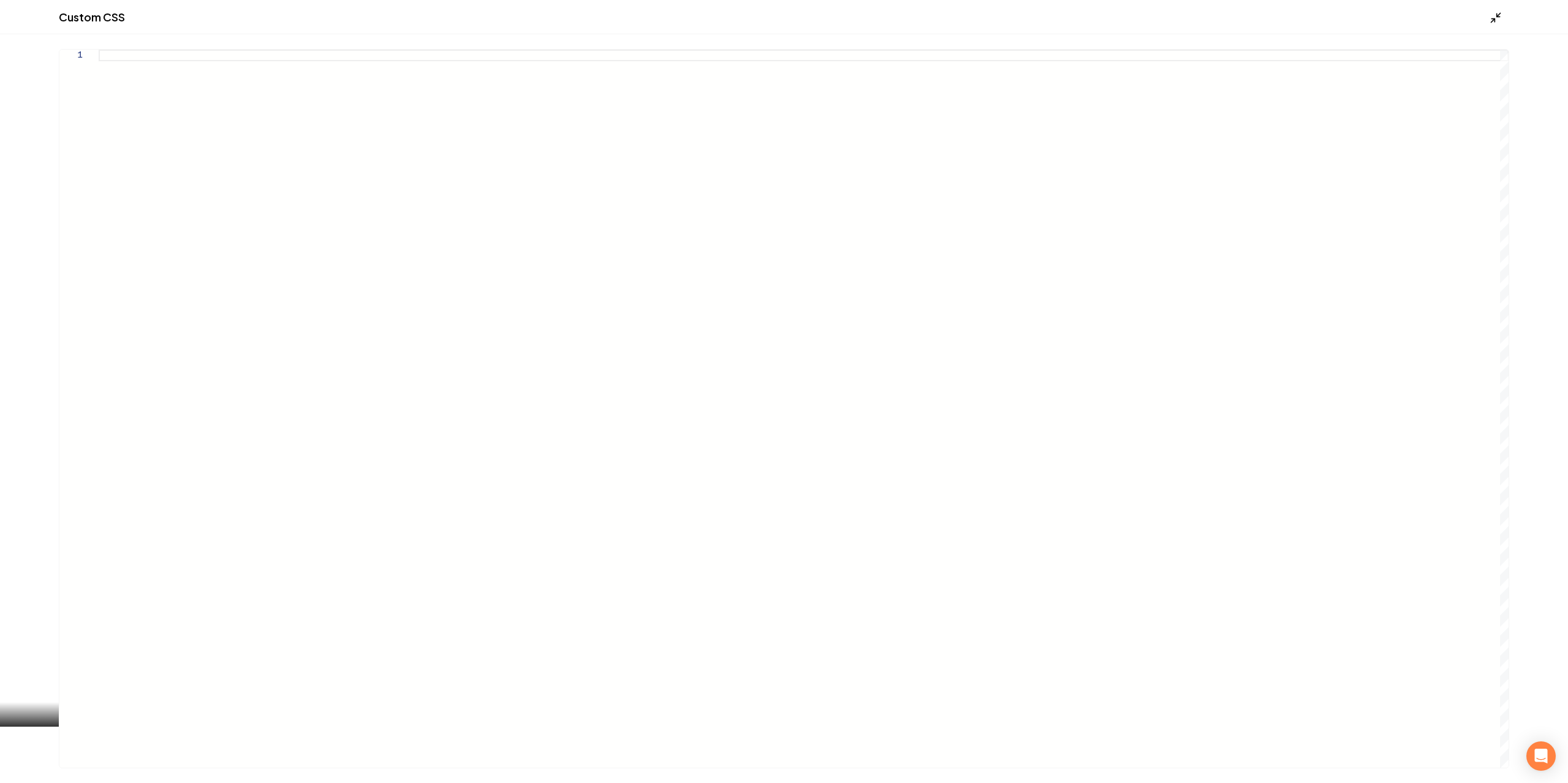
click at [1494, 20] on line "Main content area" at bounding box center [1493, 20] width 4 height 4
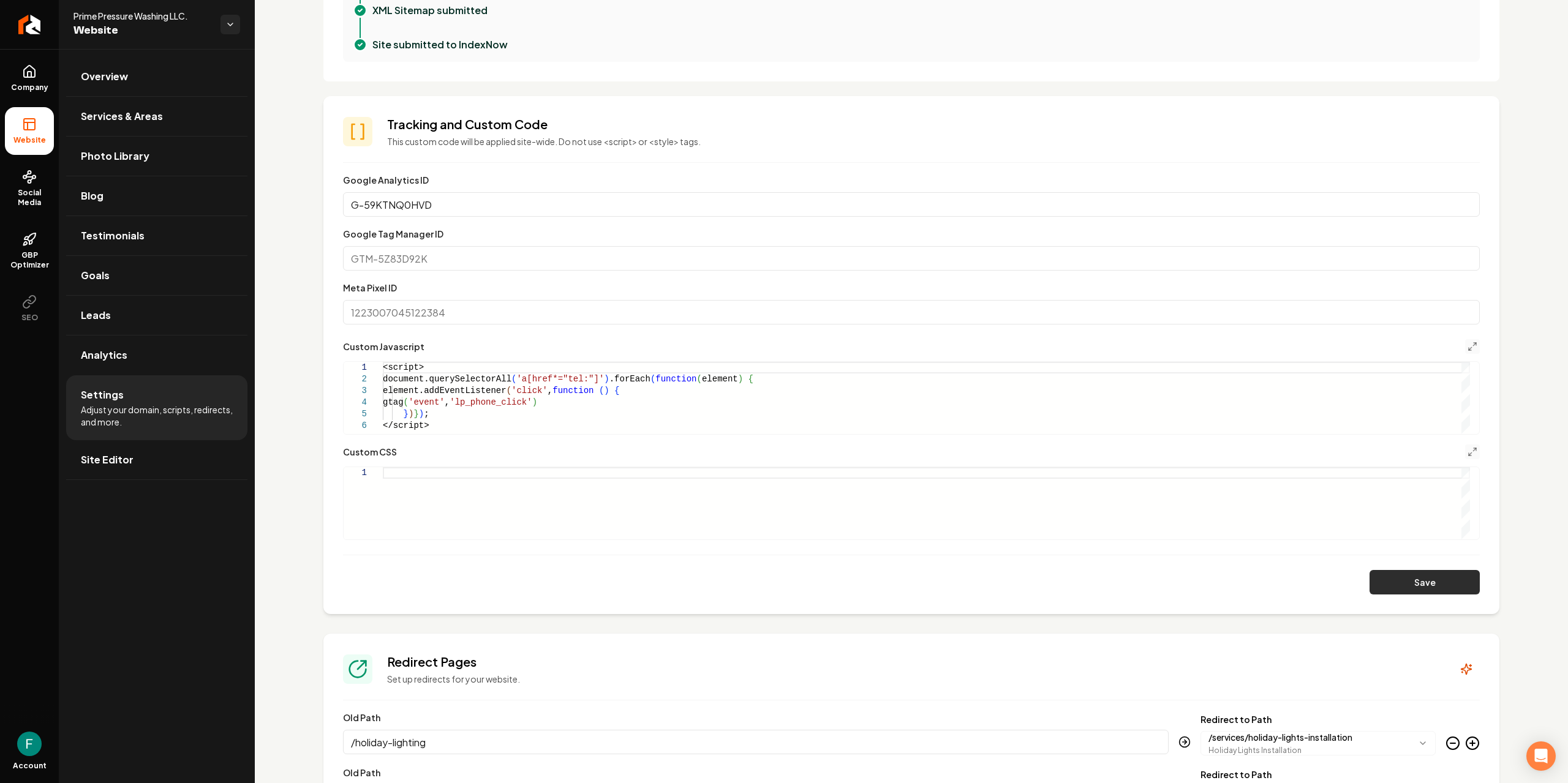
click at [1425, 579] on button "Save" at bounding box center [1425, 582] width 110 height 25
click at [423, 502] on div "Main content area" at bounding box center [927, 503] width 1087 height 72
click at [462, 467] on div "Main content area" at bounding box center [927, 503] width 1087 height 72
click at [1396, 577] on button "Save" at bounding box center [1425, 582] width 110 height 25
type textarea "**********"
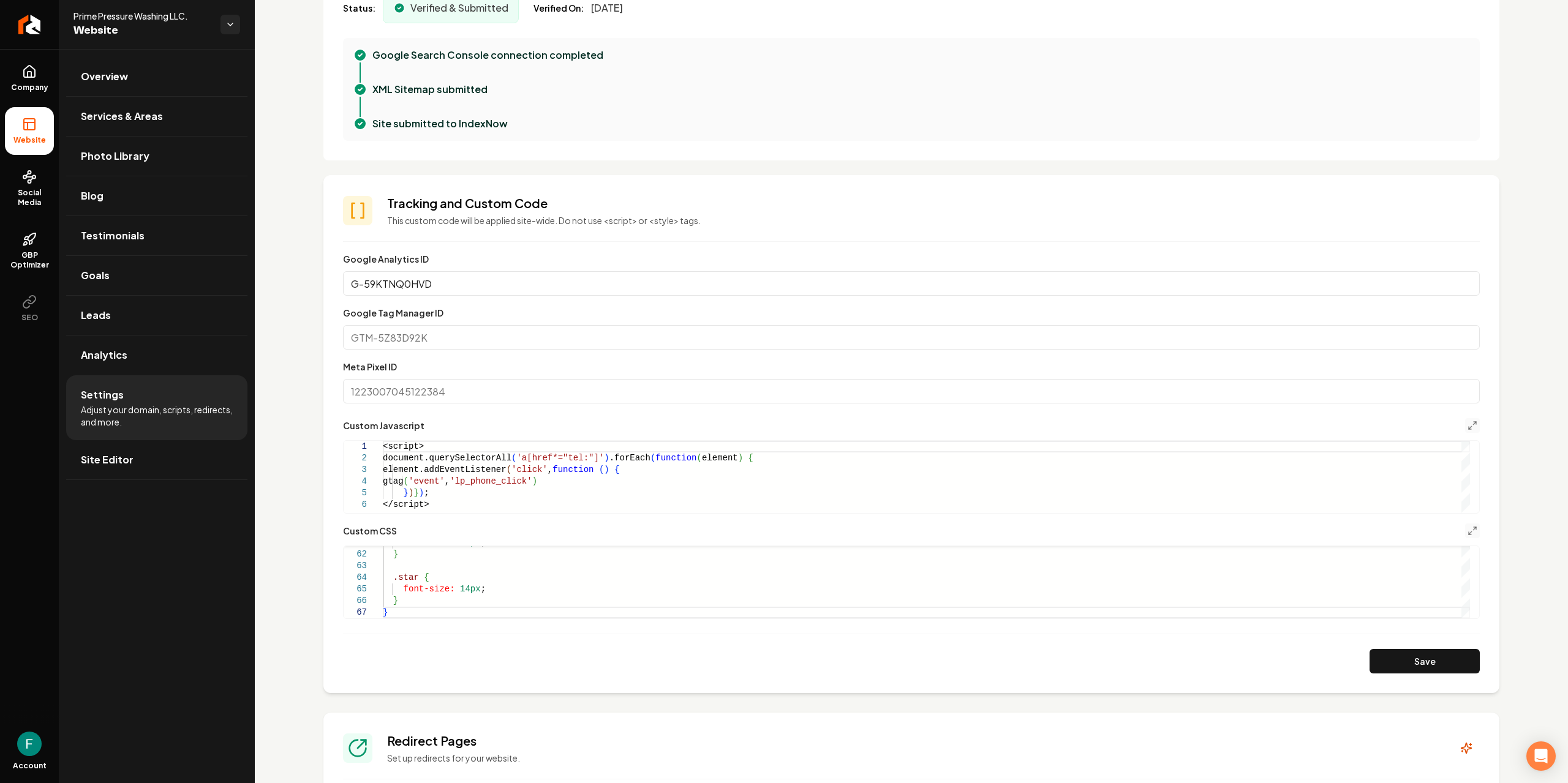
scroll to position [367, 0]
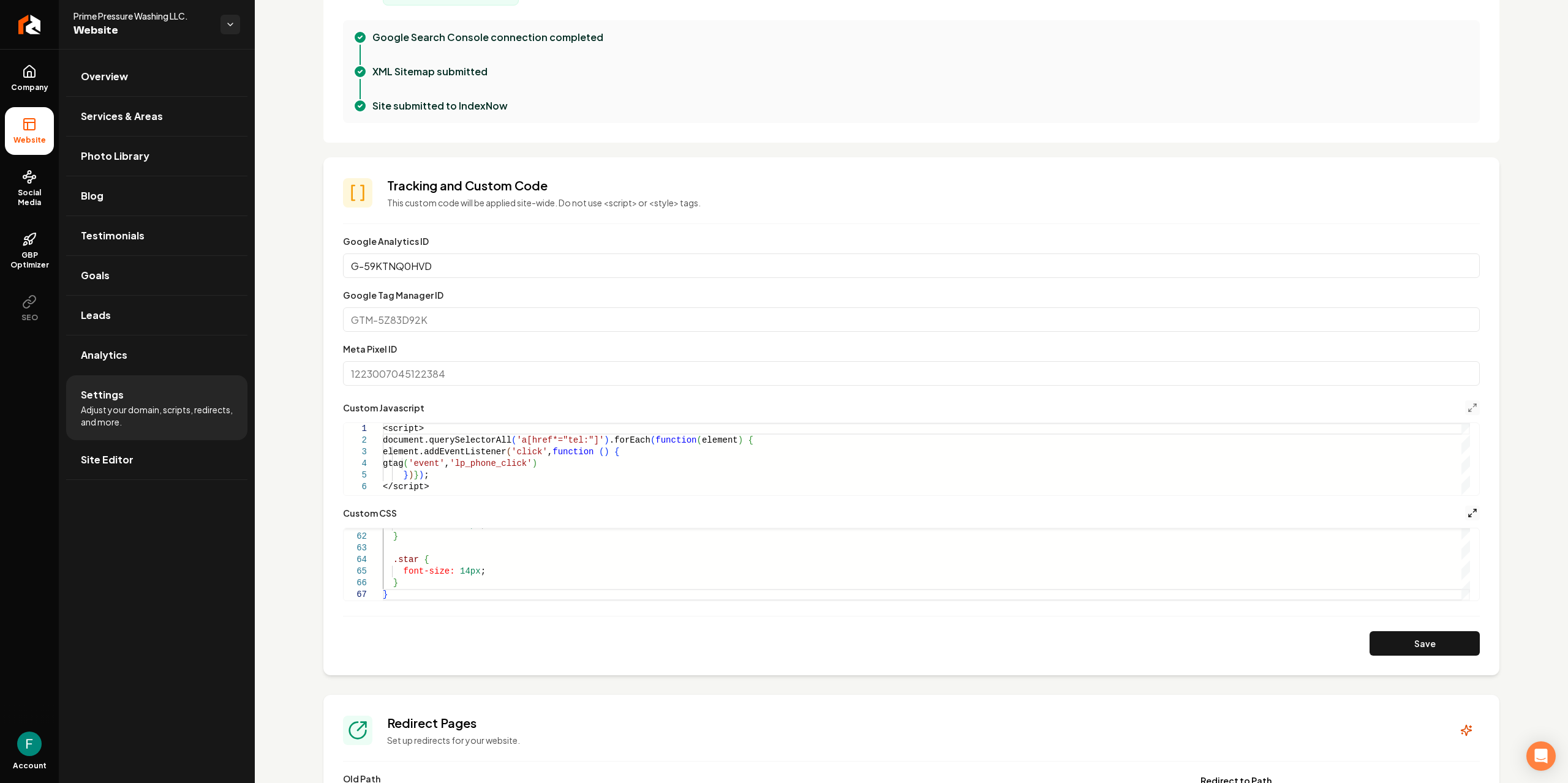
click at [1468, 511] on icon "Main content area" at bounding box center [1473, 513] width 10 height 10
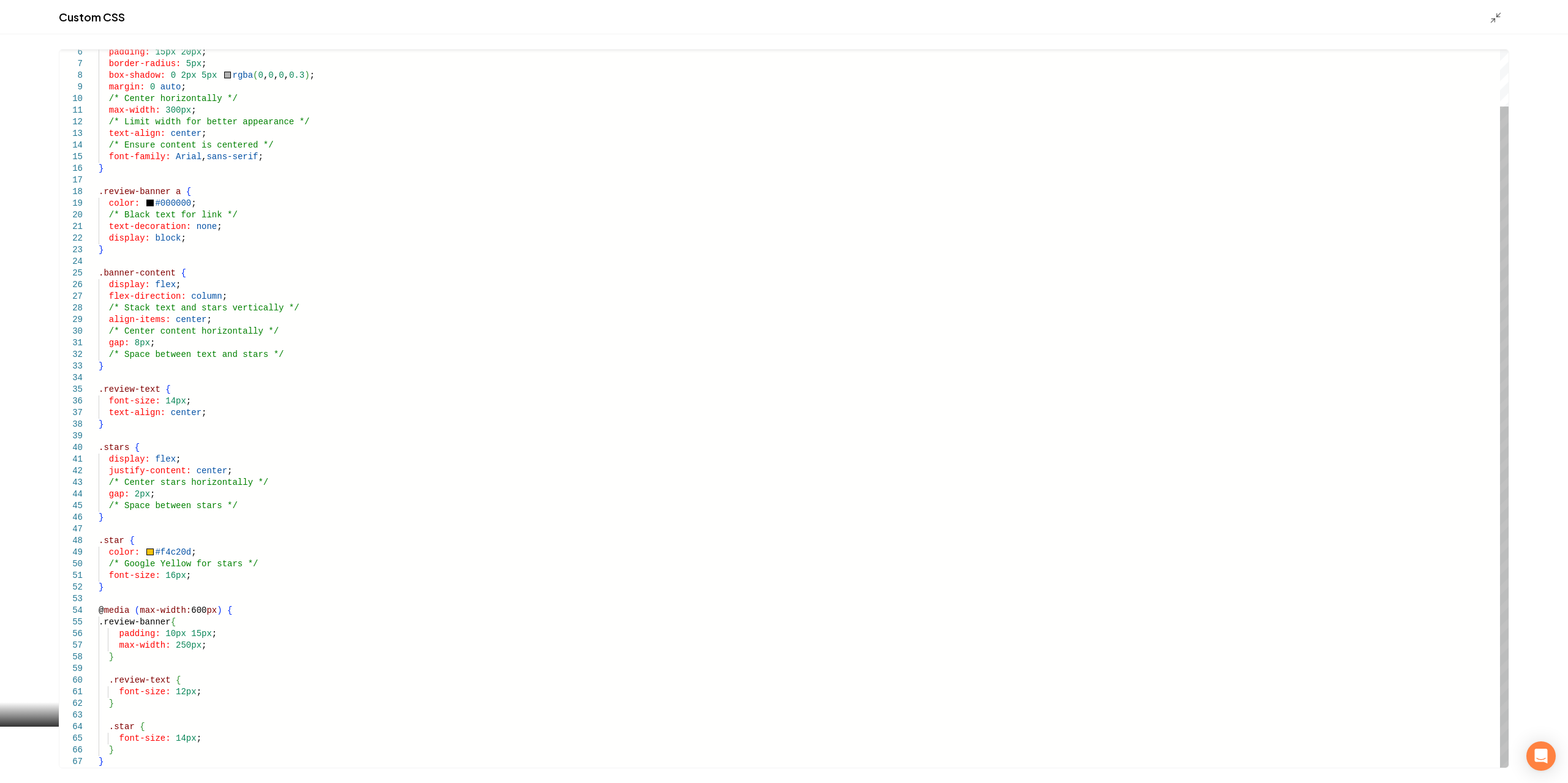
scroll to position [0, 0]
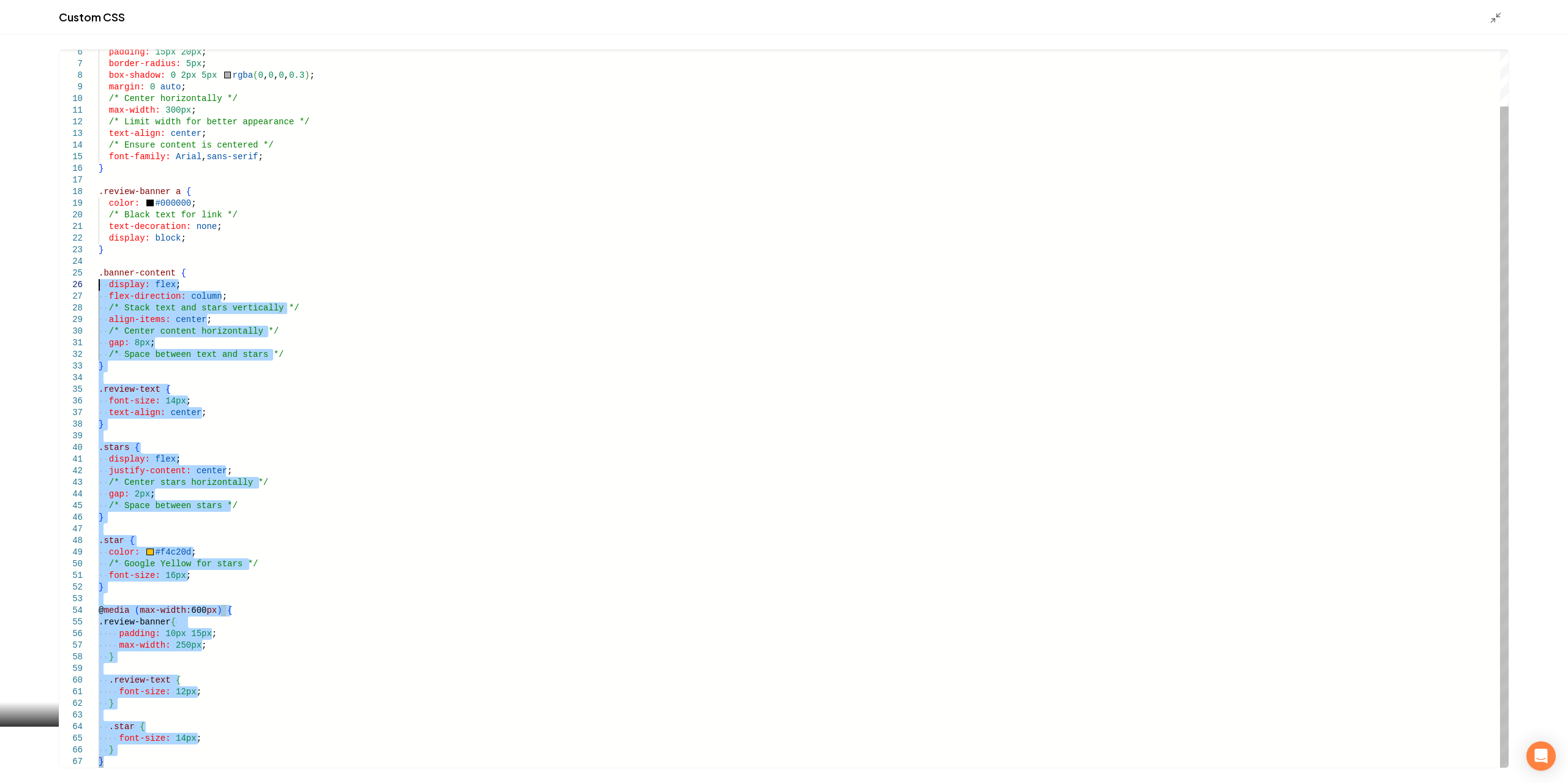
type textarea "**********"
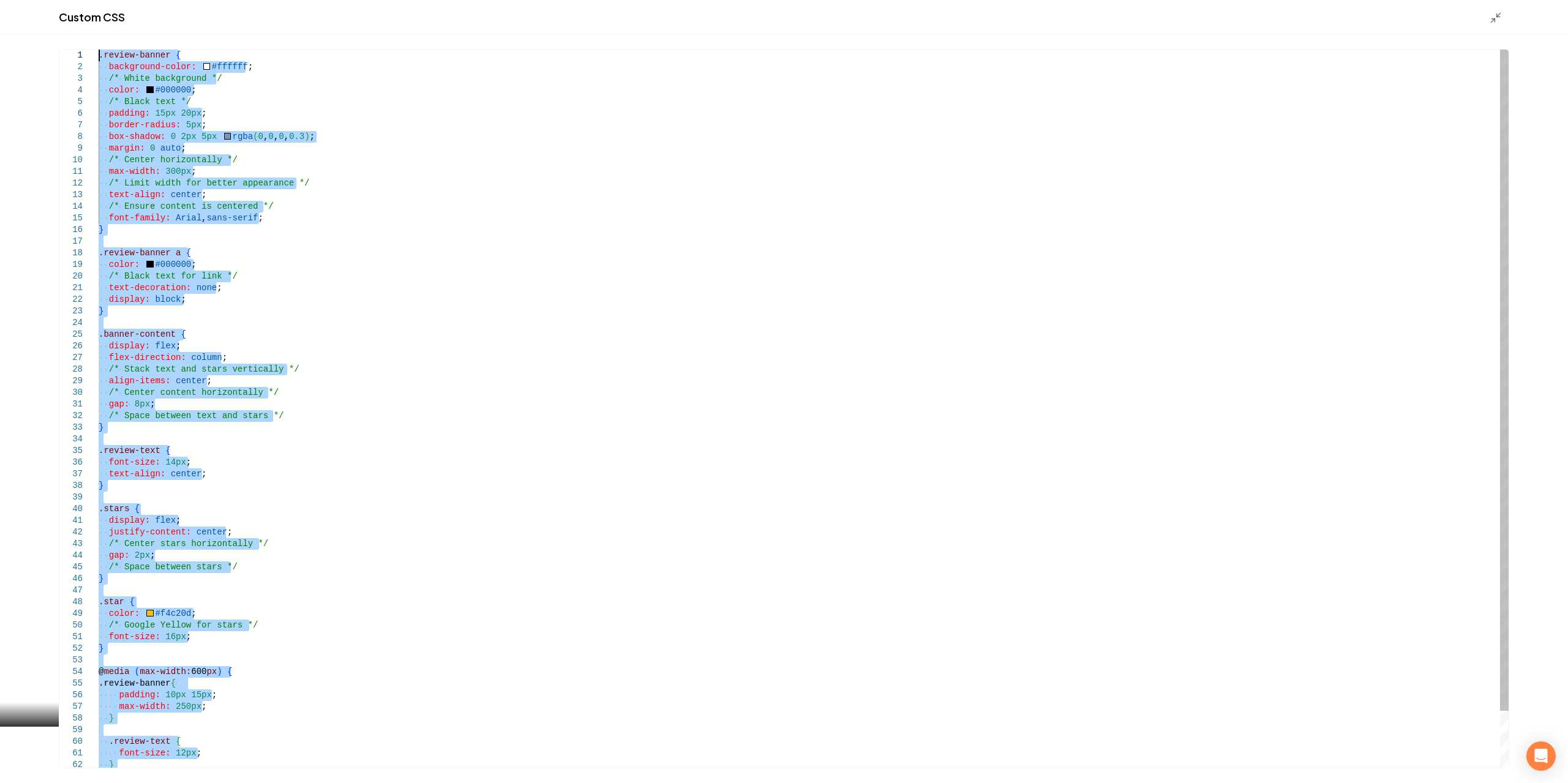
drag, startPoint x: 154, startPoint y: 760, endPoint x: 0, endPoint y: -45, distance: 819.6
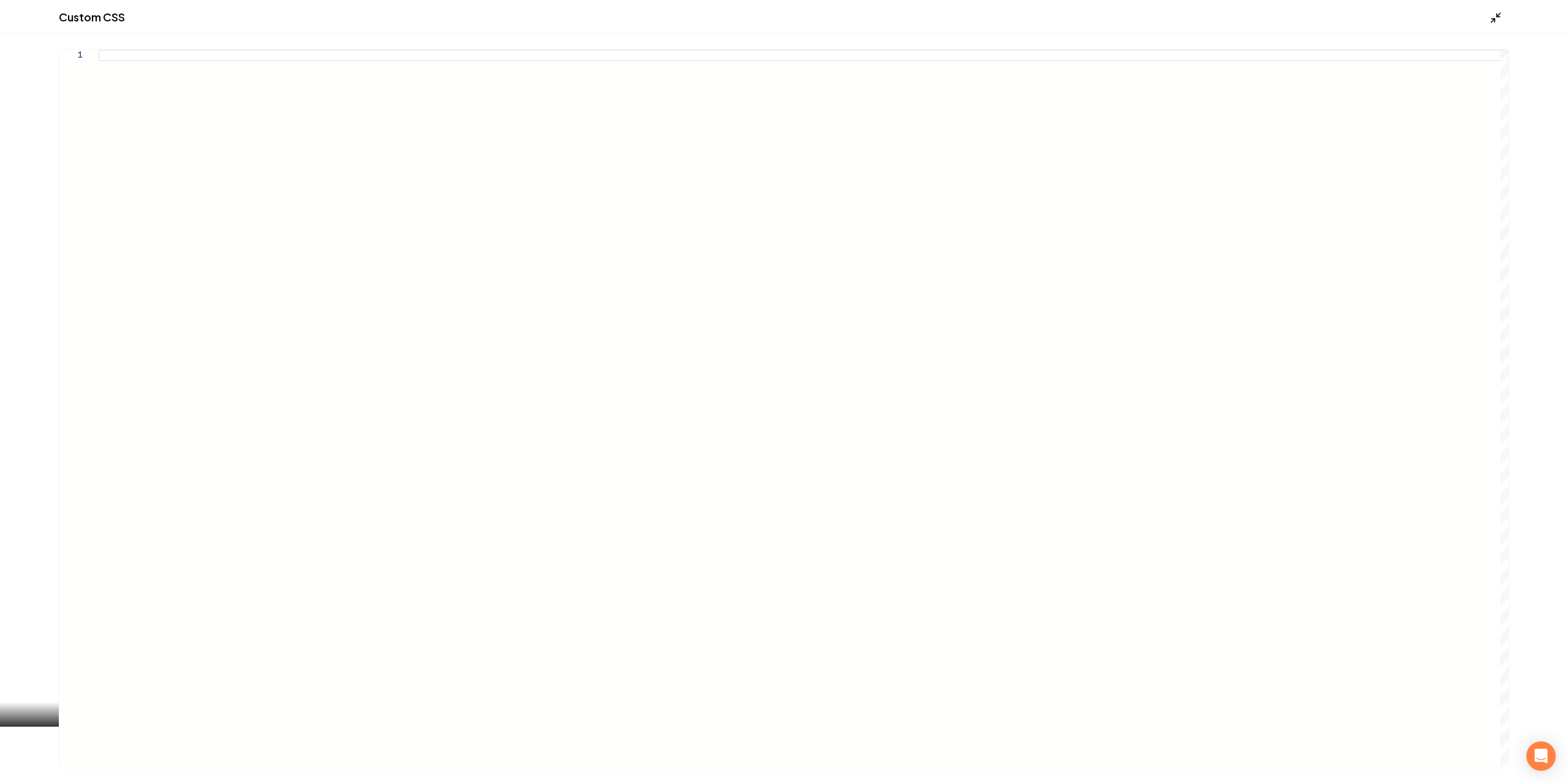
click at [1490, 21] on icon "Main content area" at bounding box center [1495, 17] width 12 height 12
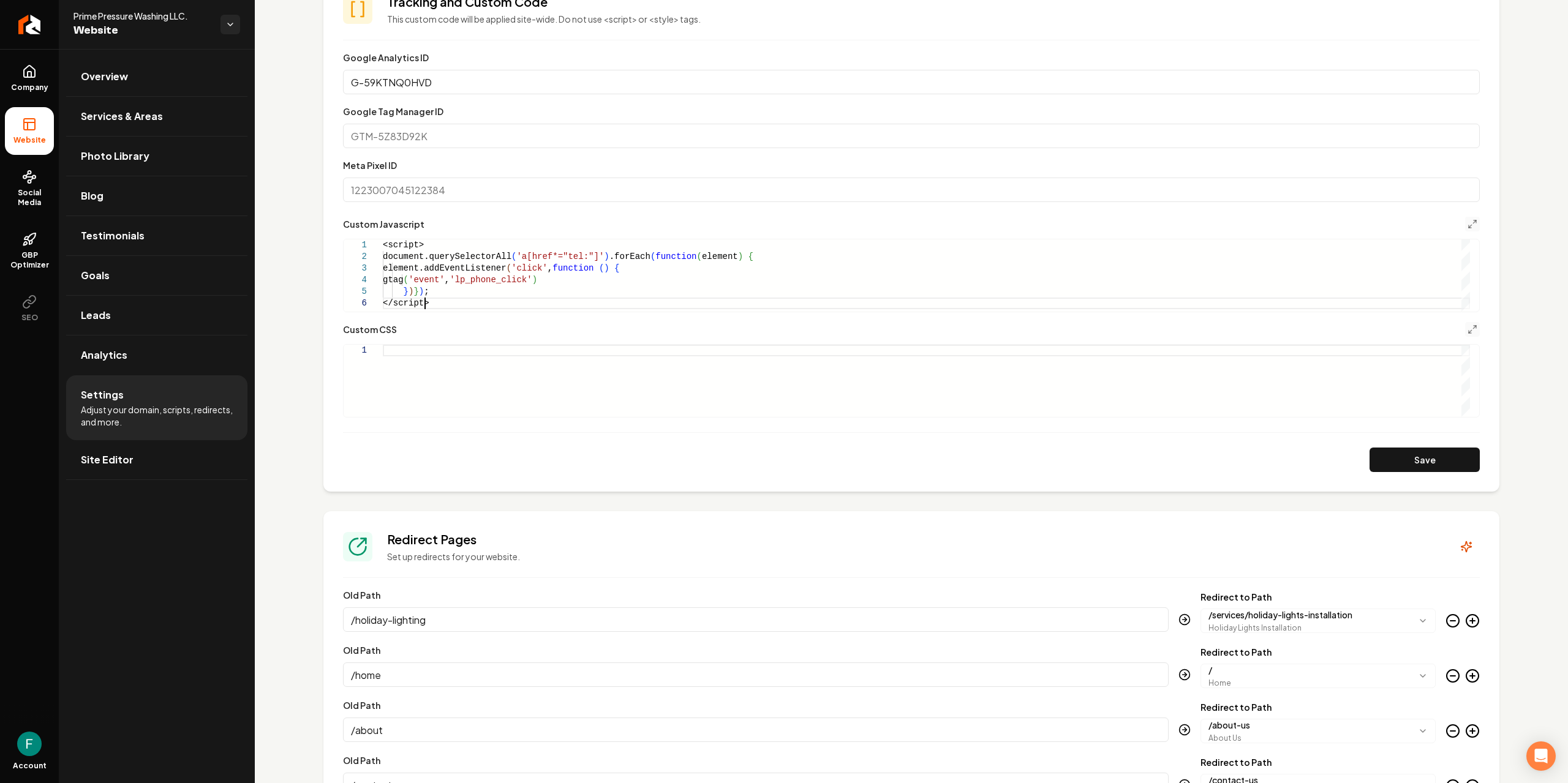
scroll to position [0, 42]
drag, startPoint x: 448, startPoint y: 303, endPoint x: 370, endPoint y: 234, distance: 104.1
click at [383, 240] on div "<script> document.querySelectorAll ( 'a[href*="tel:"]' ) .forEach ( function ( …" at bounding box center [927, 276] width 1087 height 72
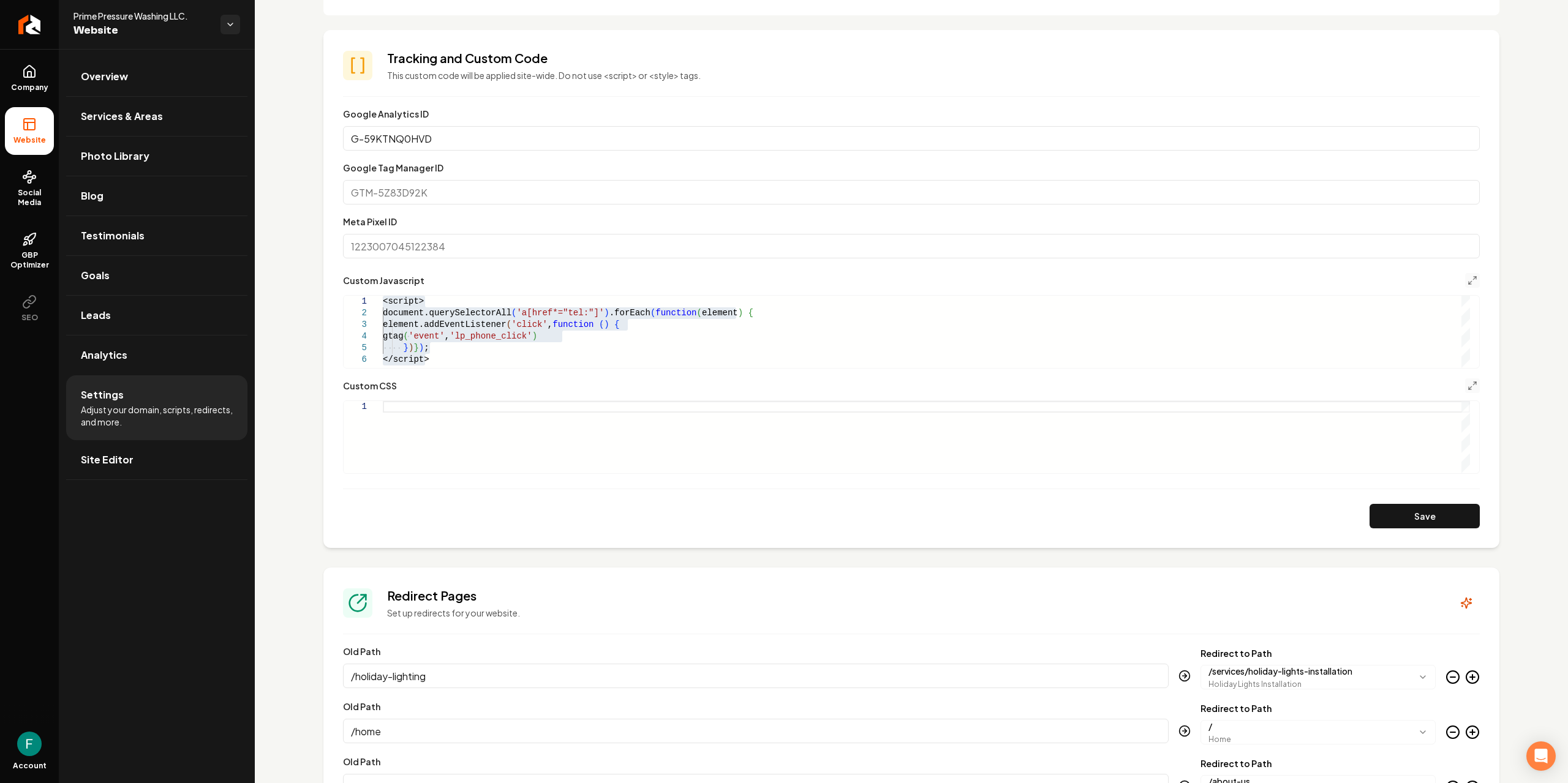
scroll to position [490, 0]
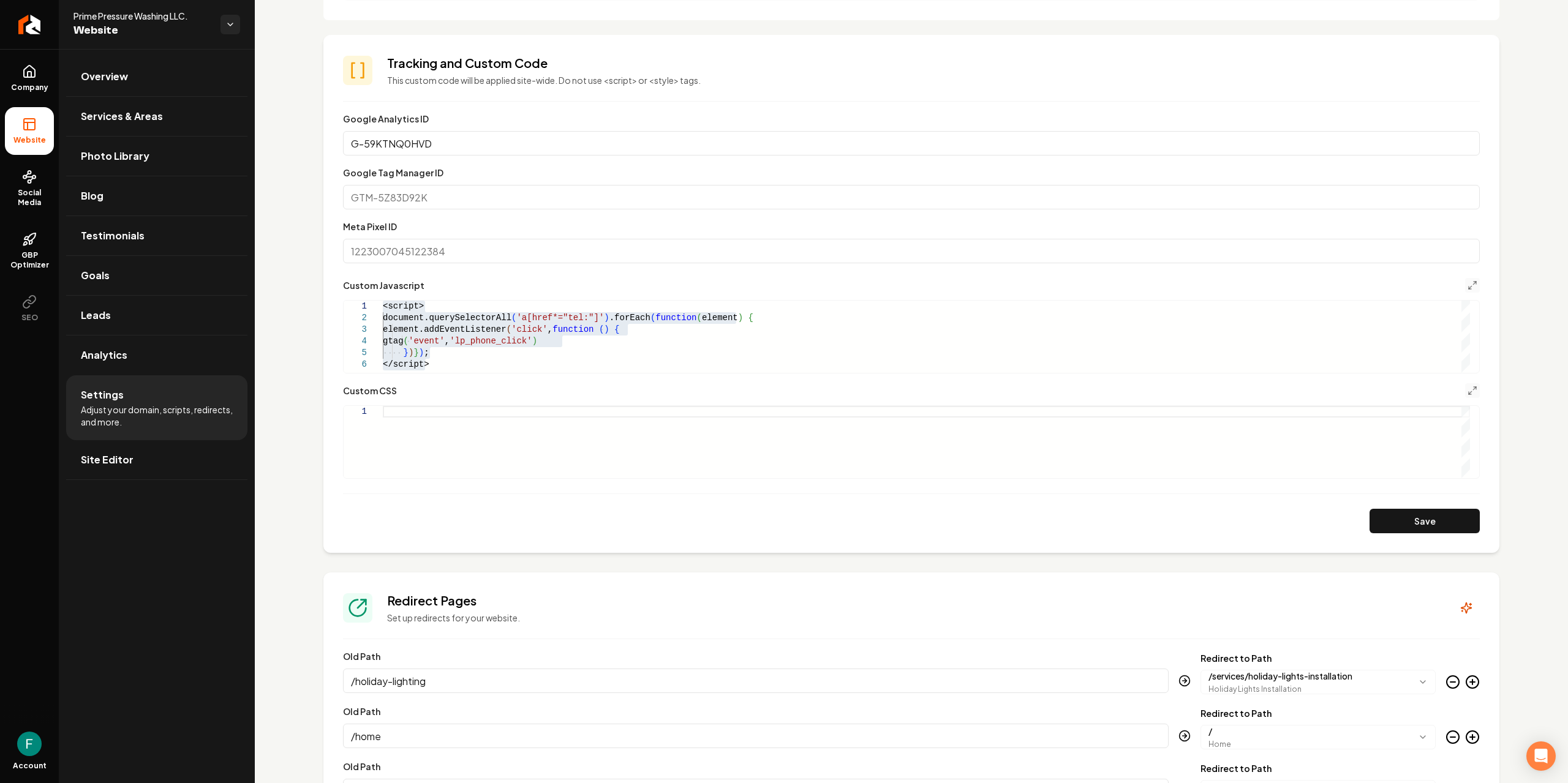
click at [504, 367] on div "<script> document.querySelectorAll ( 'a[href*="tel:"]' ) .forEach ( function ( …" at bounding box center [927, 336] width 1087 height 72
click at [515, 458] on div "Main content area" at bounding box center [927, 442] width 1087 height 72
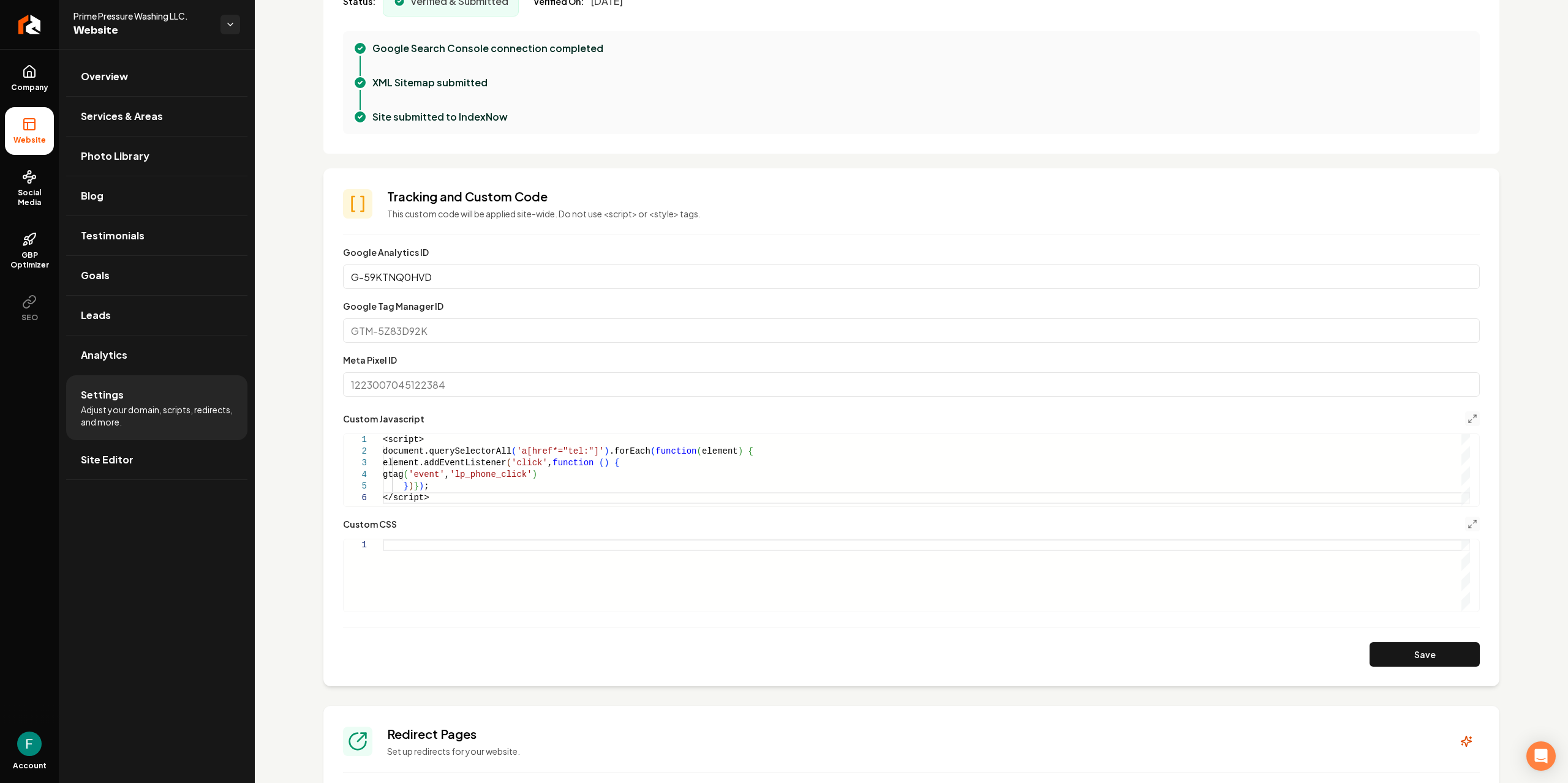
scroll to position [321, 0]
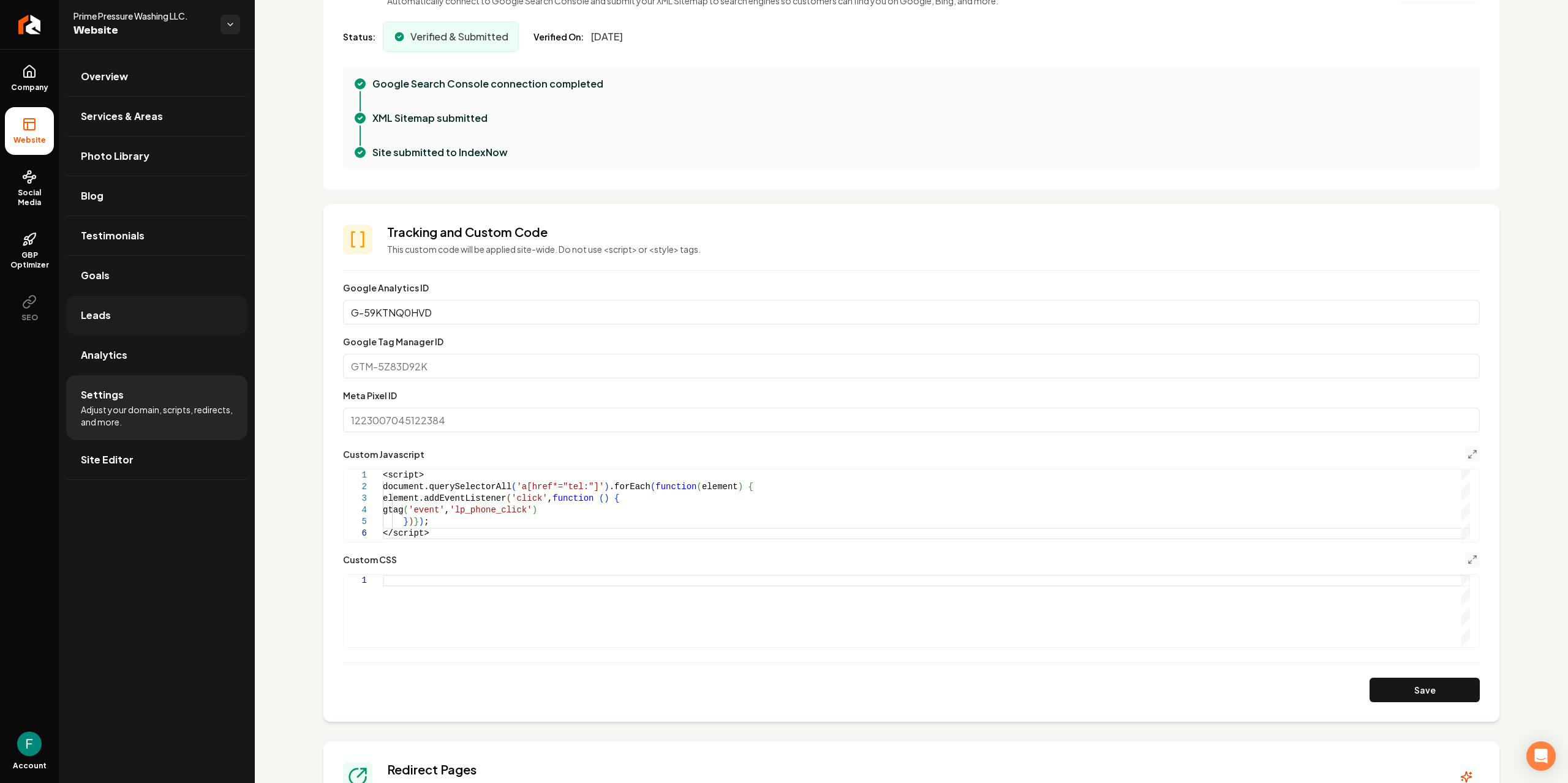
click at [158, 329] on link "Leads" at bounding box center [157, 315] width 181 height 39
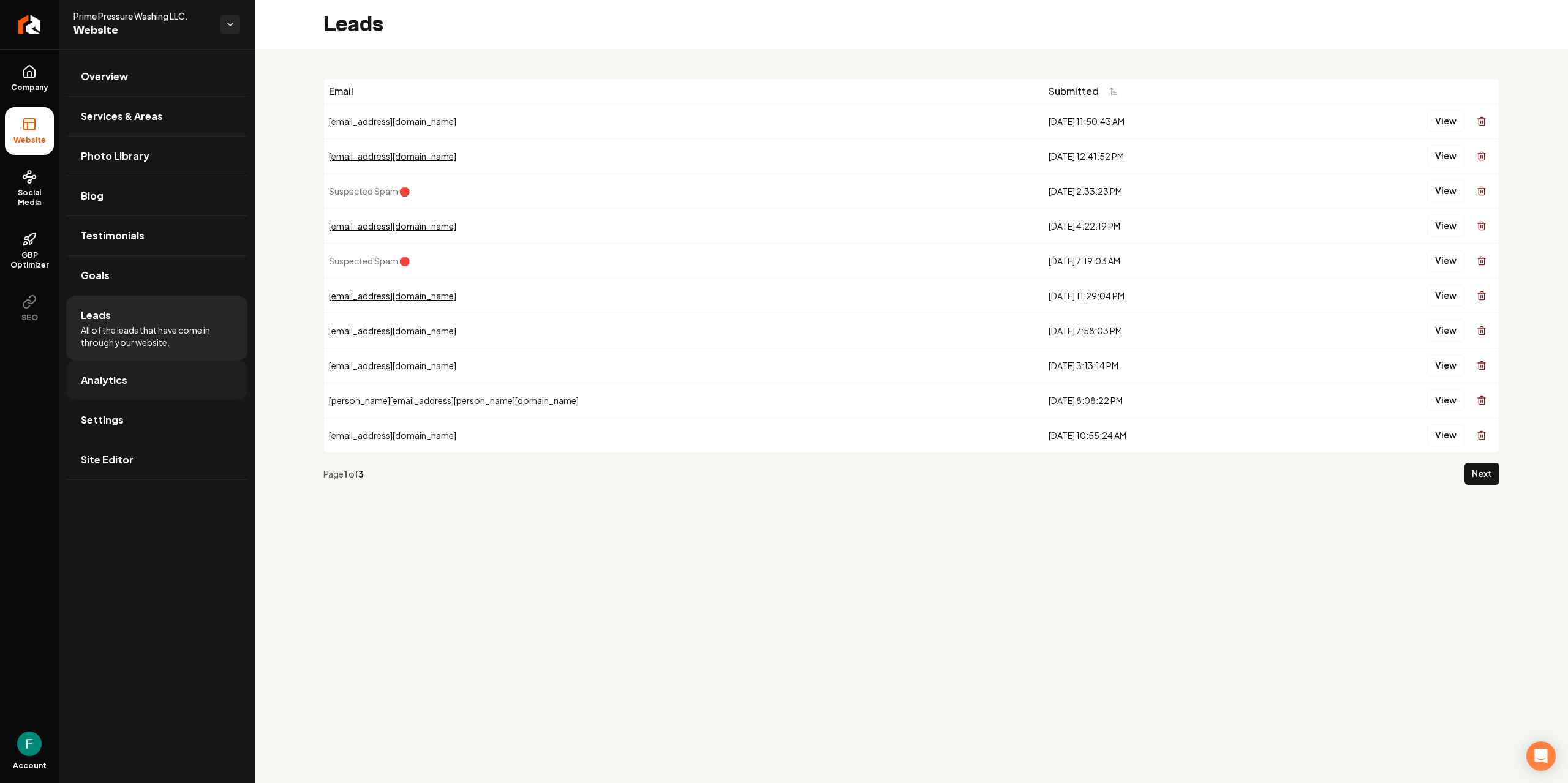
click at [168, 384] on link "Analytics" at bounding box center [157, 379] width 181 height 39
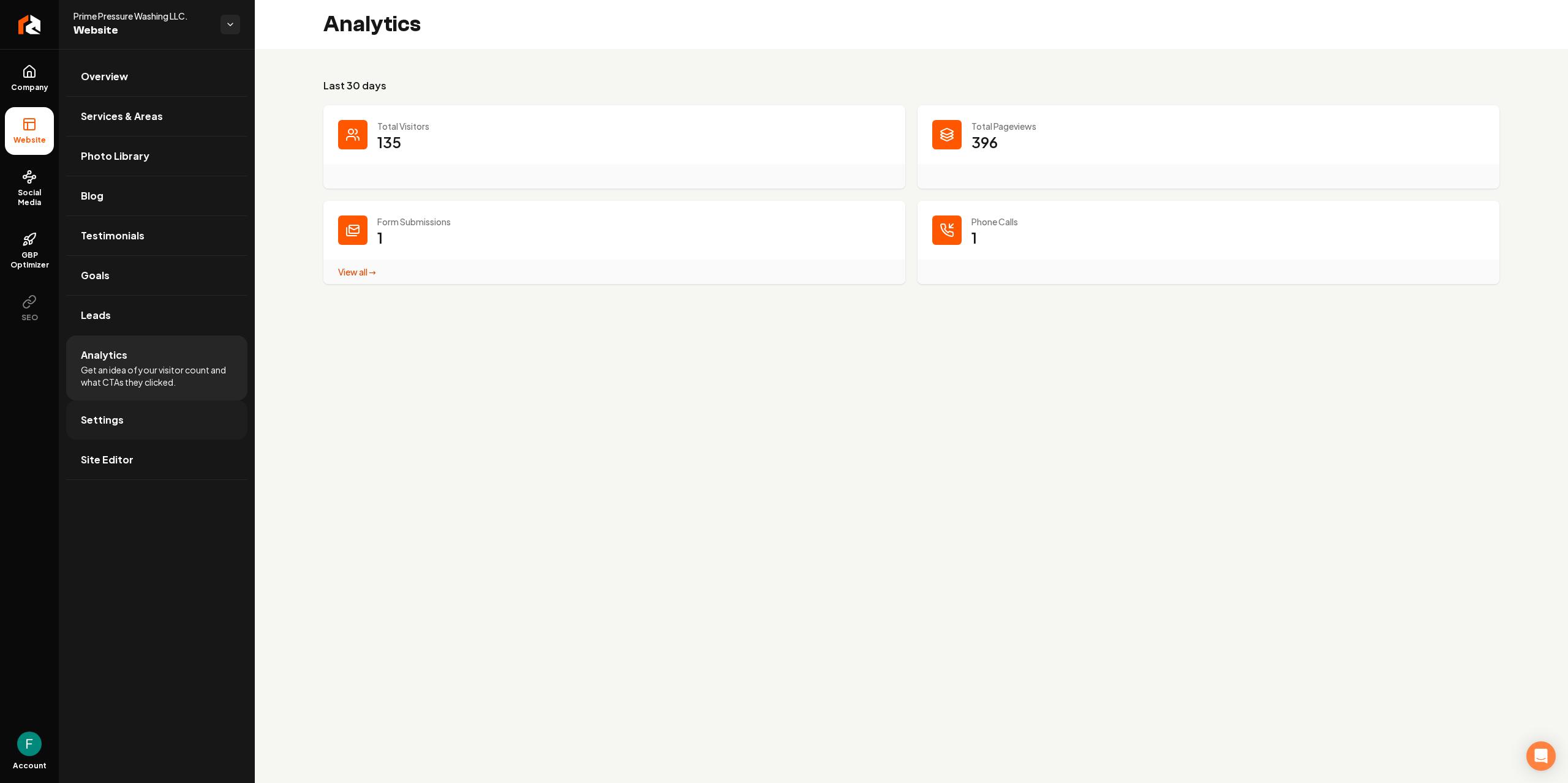
click at [163, 411] on link "Settings" at bounding box center [157, 420] width 181 height 39
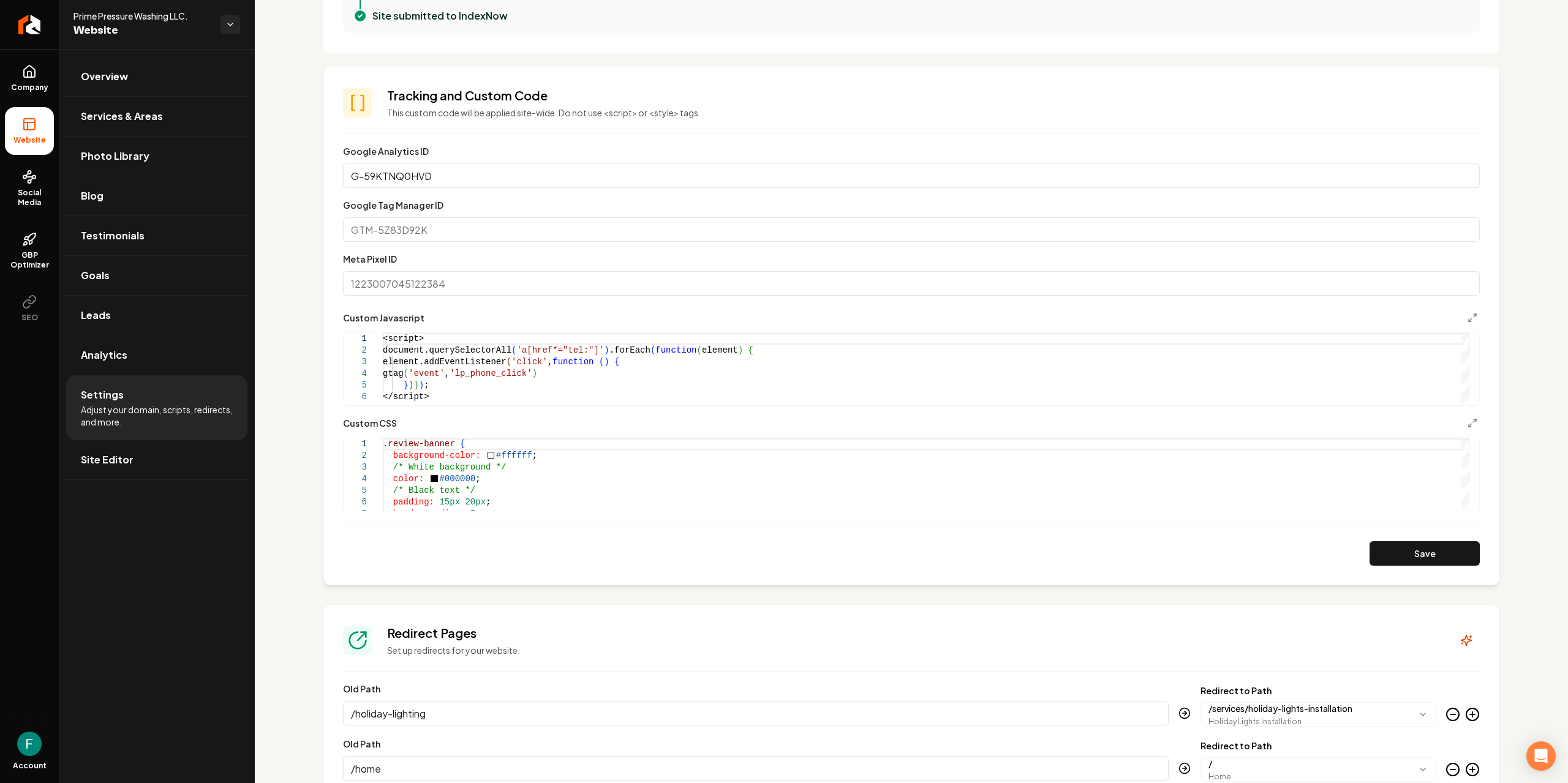
scroll to position [490, 0]
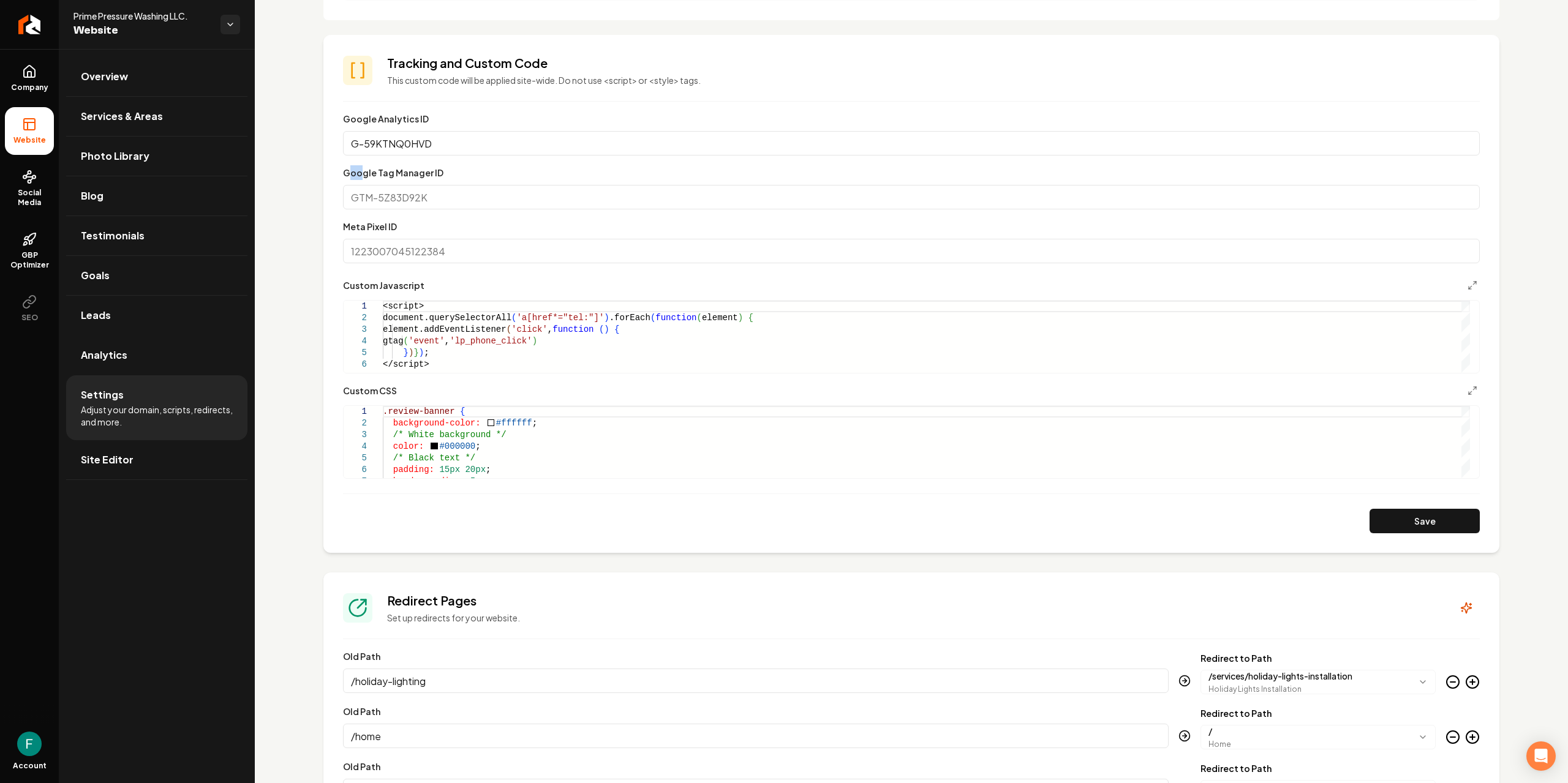
drag, startPoint x: 349, startPoint y: 176, endPoint x: 361, endPoint y: 175, distance: 12.0
click at [361, 175] on label "Google Tag Manager ID" at bounding box center [393, 173] width 100 height 11
click at [341, 173] on section "**********" at bounding box center [912, 293] width 1176 height 518
drag, startPoint x: 341, startPoint y: 172, endPoint x: 444, endPoint y: 175, distance: 103.0
click at [444, 175] on section "**********" at bounding box center [912, 293] width 1176 height 518
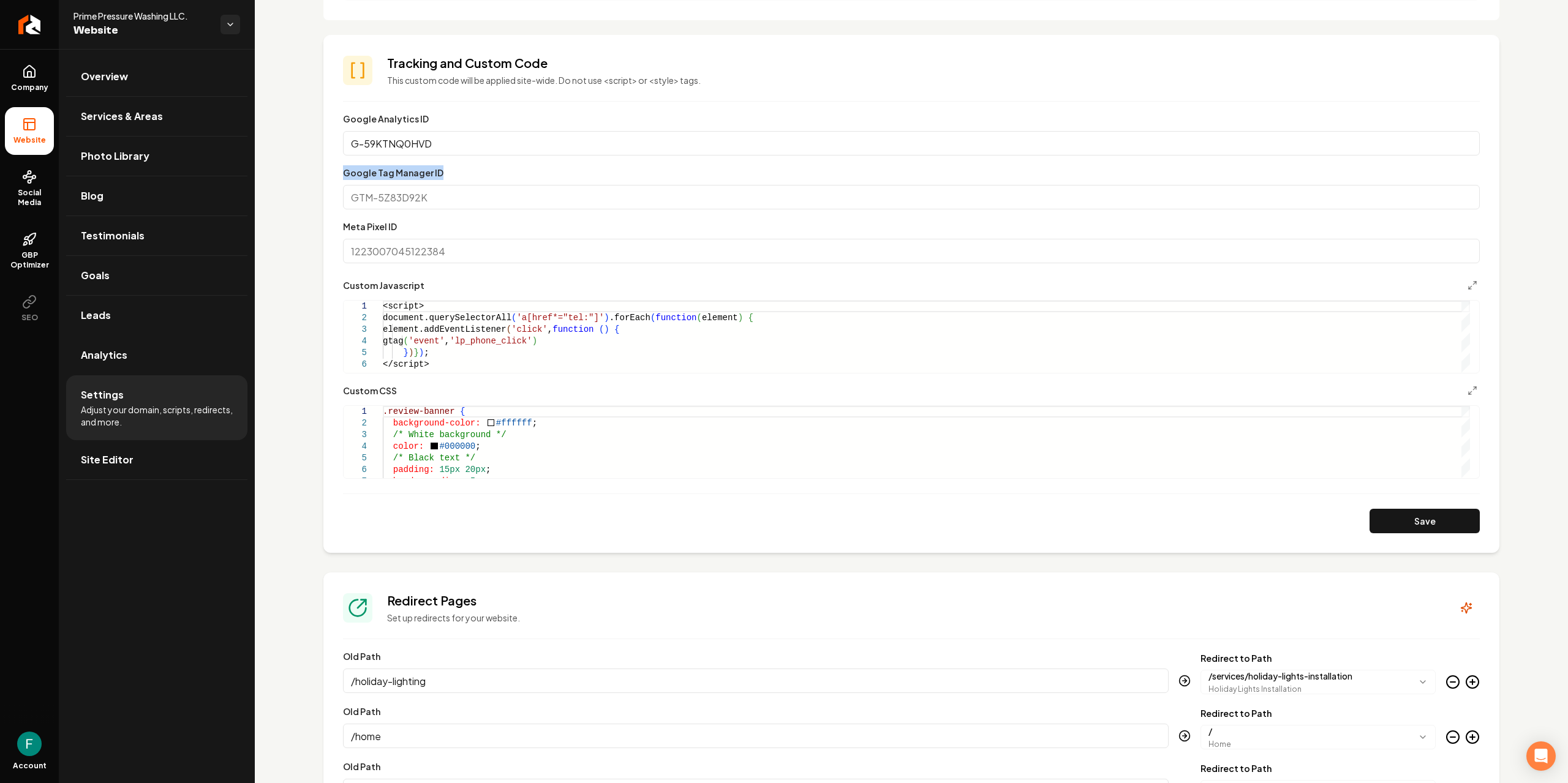
click at [417, 172] on label "Google Tag Manager ID" at bounding box center [393, 173] width 100 height 11
click at [417, 185] on input "Google Tag Manager ID" at bounding box center [911, 197] width 1137 height 25
click at [417, 170] on label "Google Tag Manager ID" at bounding box center [393, 173] width 100 height 11
click at [417, 185] on input "Google Tag Manager ID" at bounding box center [911, 197] width 1137 height 25
click at [417, 170] on label "Google Tag Manager ID" at bounding box center [393, 173] width 100 height 11
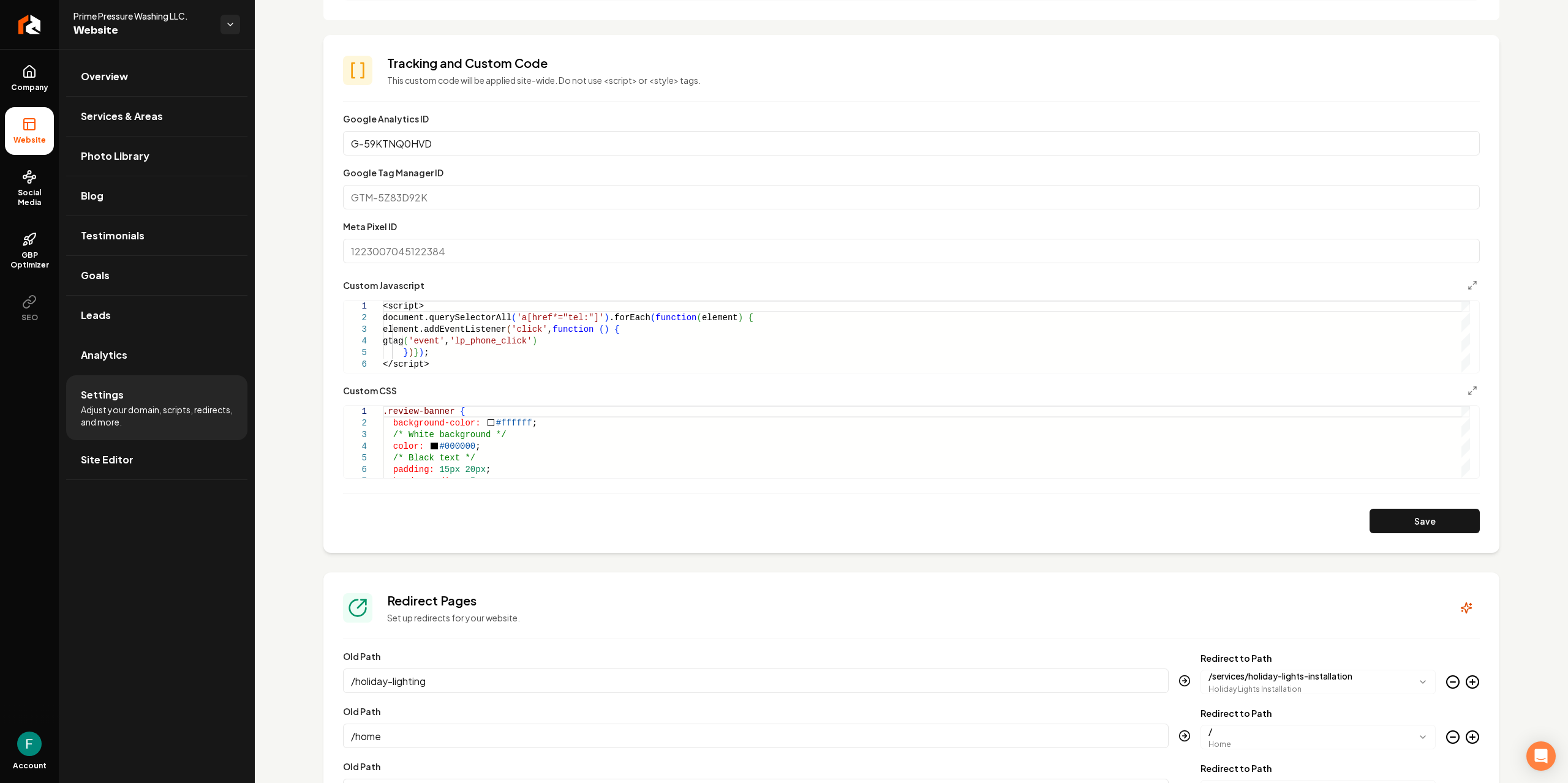
click at [417, 185] on input "Google Tag Manager ID" at bounding box center [911, 197] width 1137 height 25
click at [417, 172] on label "Google Tag Manager ID" at bounding box center [393, 173] width 100 height 11
click at [417, 185] on input "Google Tag Manager ID" at bounding box center [911, 197] width 1137 height 25
drag, startPoint x: 439, startPoint y: 170, endPoint x: 341, endPoint y: 179, distance: 98.4
click at [341, 179] on section "**********" at bounding box center [912, 293] width 1176 height 518
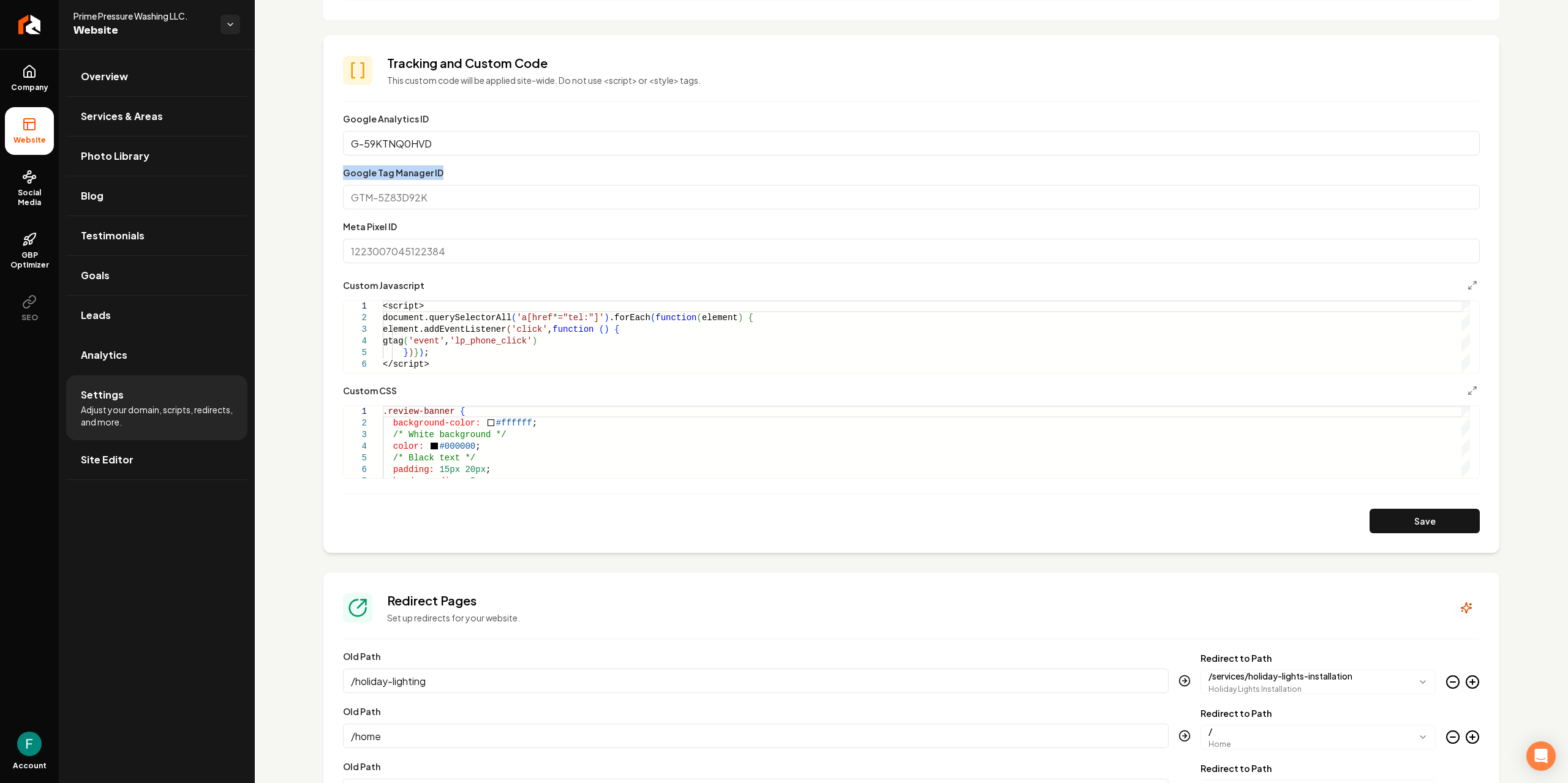
copy label "Google Tag Manager ID"
click at [641, 570] on div "Custom domain Connect and configure a custom domain. Domain Connected primeaugu…" at bounding box center [911, 423] width 1314 height 1729
click at [25, 30] on icon "Return to dashboard" at bounding box center [30, 25] width 20 height 20
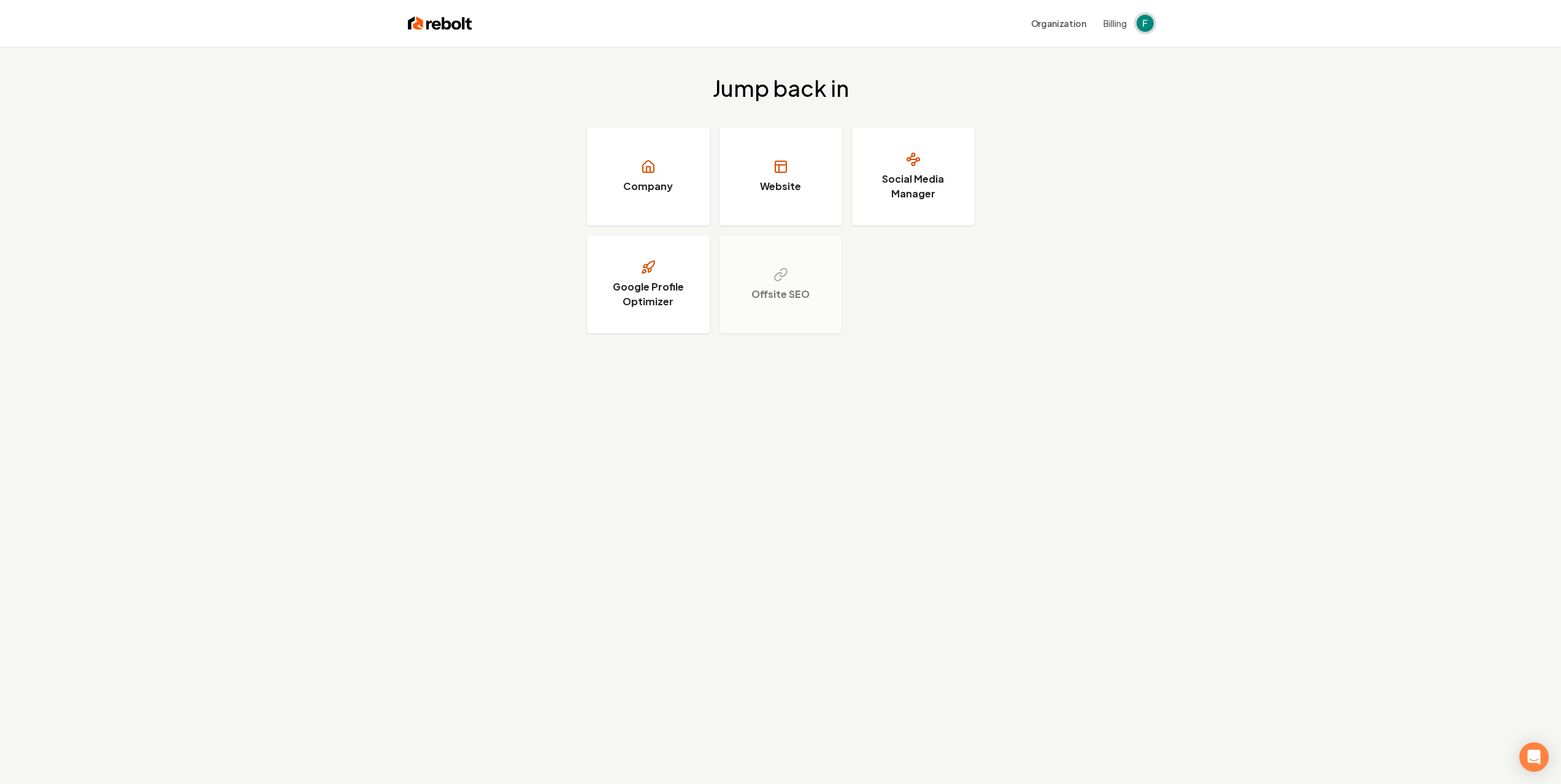
click at [1150, 25] on img "Open user button" at bounding box center [1145, 23] width 17 height 17
click at [678, 142] on link "Company" at bounding box center [648, 176] width 122 height 98
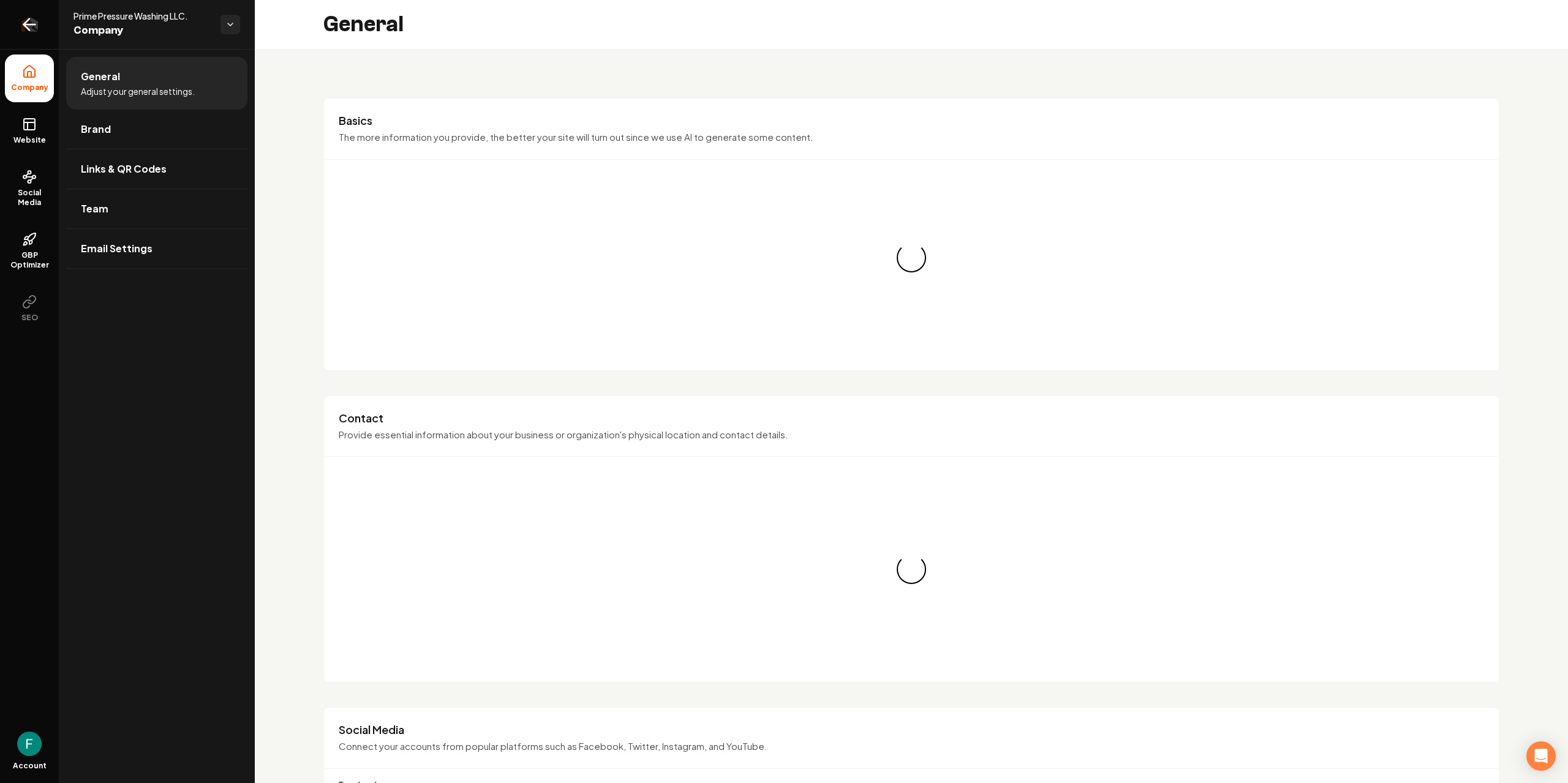
click at [34, 25] on icon "Return to dashboard" at bounding box center [30, 25] width 11 height 0
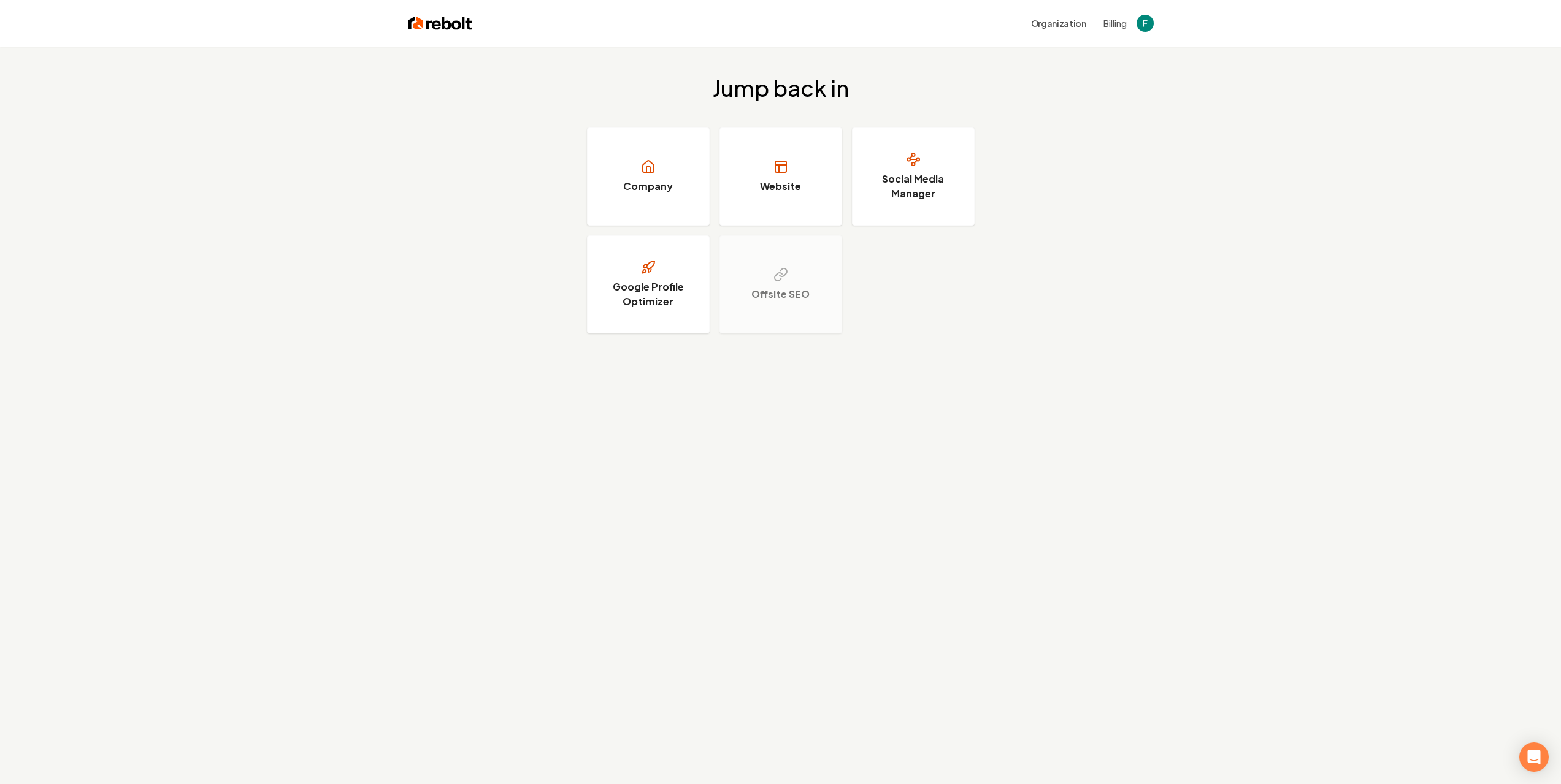
click at [464, 39] on div "Organization Billing" at bounding box center [781, 23] width 785 height 47
click at [460, 25] on img at bounding box center [440, 23] width 64 height 17
click at [908, 171] on link "Social Media Manager" at bounding box center [913, 176] width 122 height 98
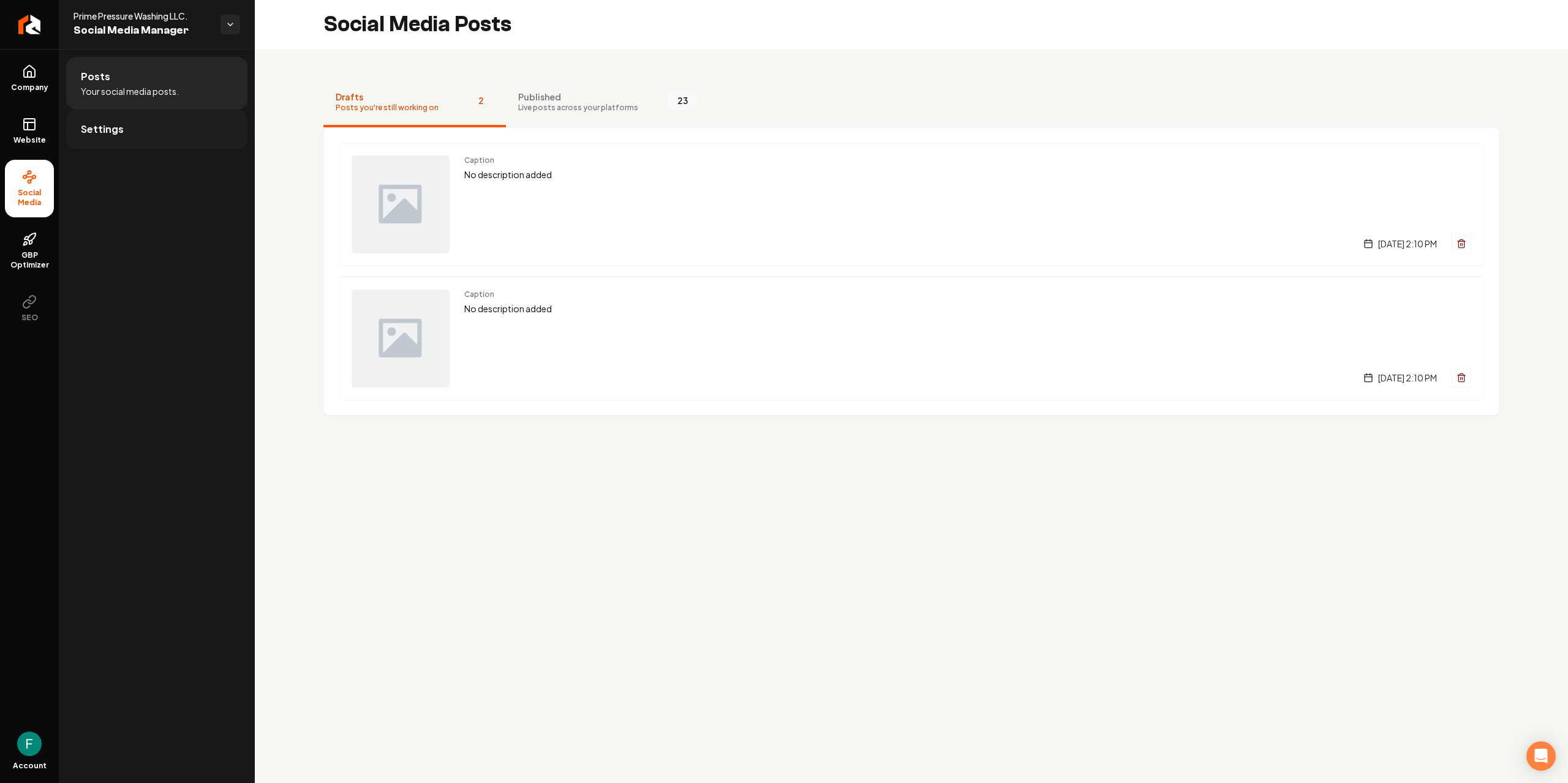
click at [165, 144] on link "Settings" at bounding box center [157, 129] width 181 height 39
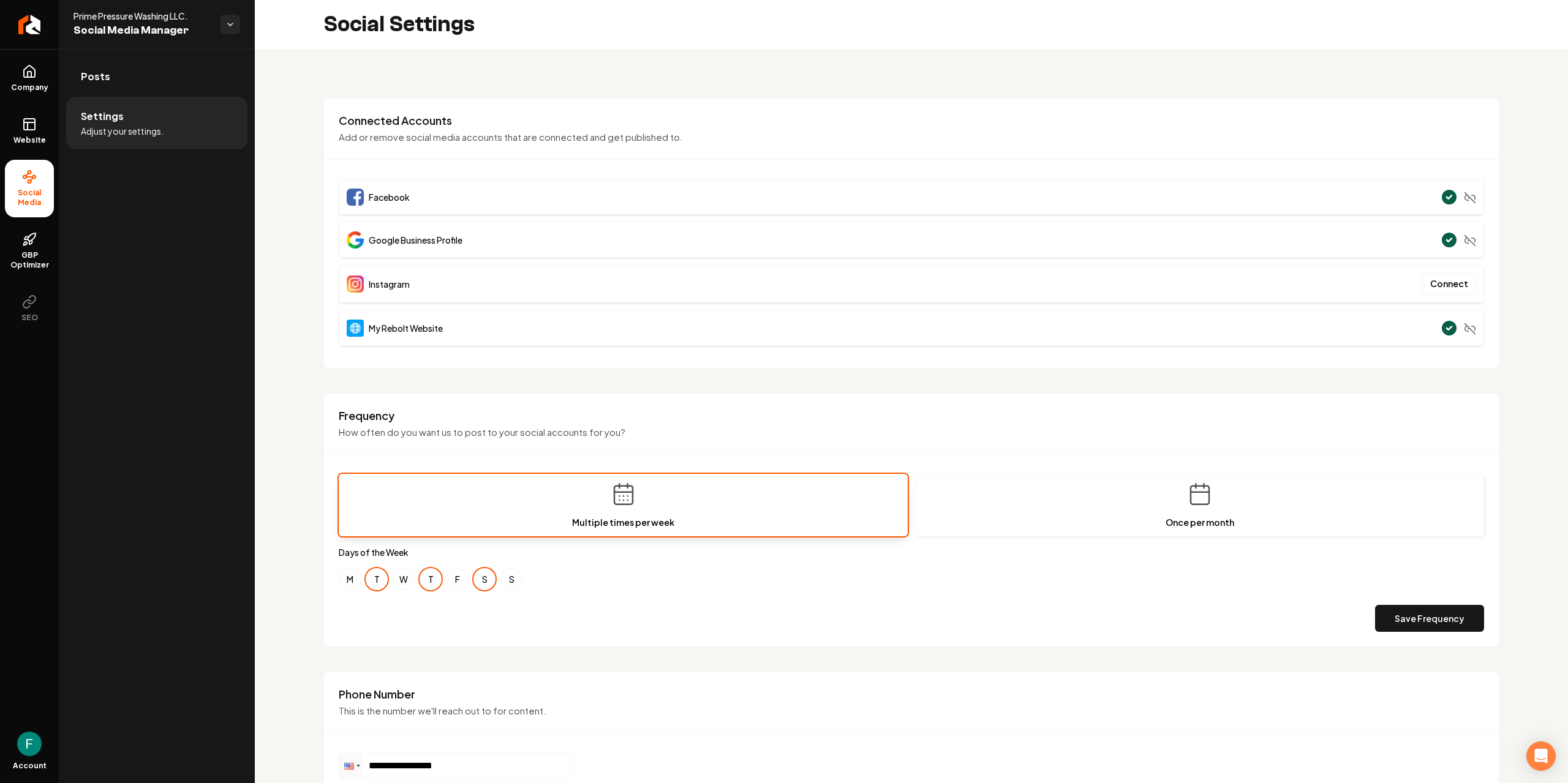
click at [168, 66] on link "Posts" at bounding box center [157, 76] width 181 height 39
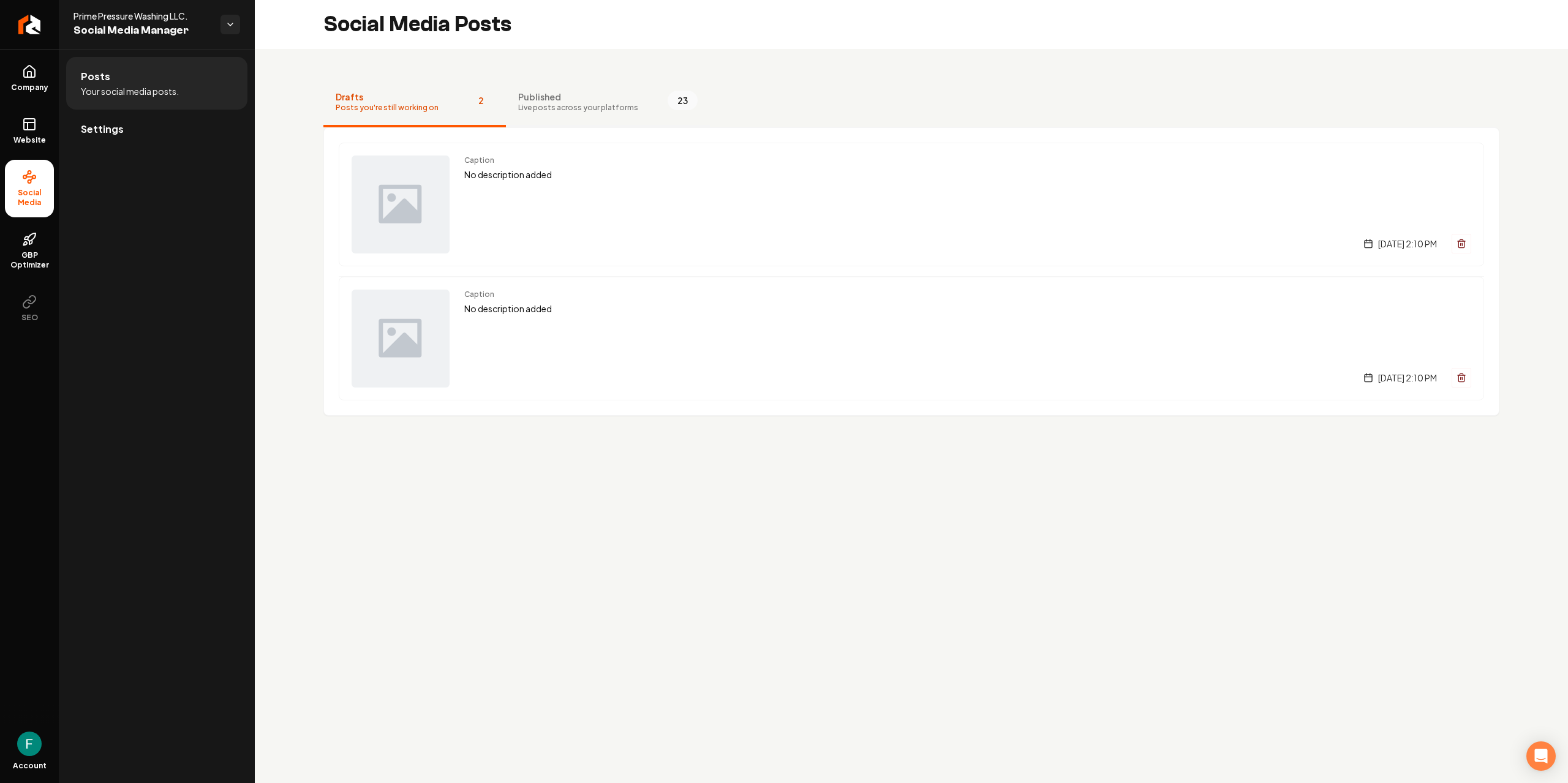
click at [599, 117] on button "Published Live posts across your platforms 23" at bounding box center [608, 102] width 204 height 49
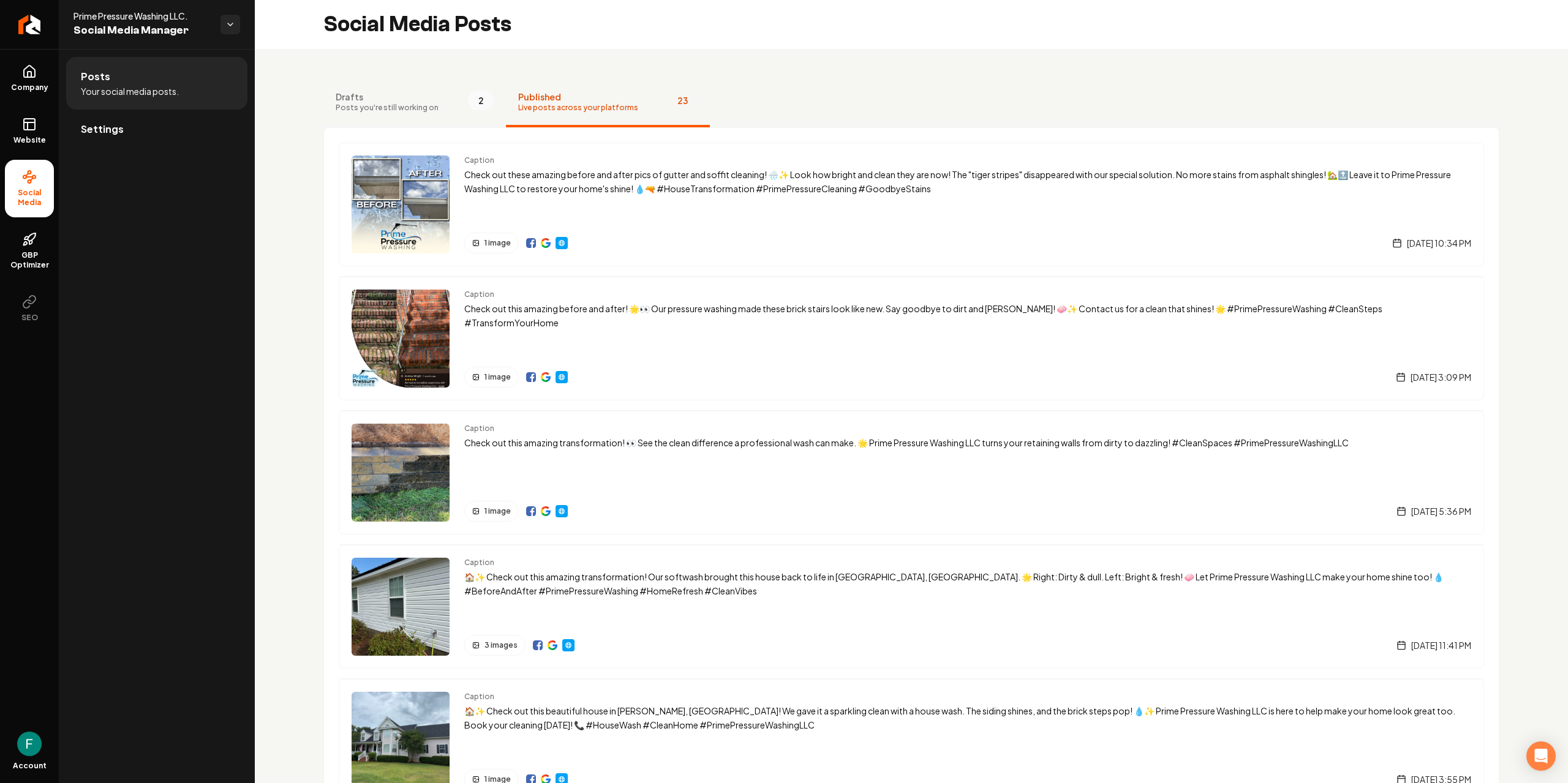
click at [380, 102] on div "Drafts Posts you're still working on" at bounding box center [387, 101] width 103 height 22
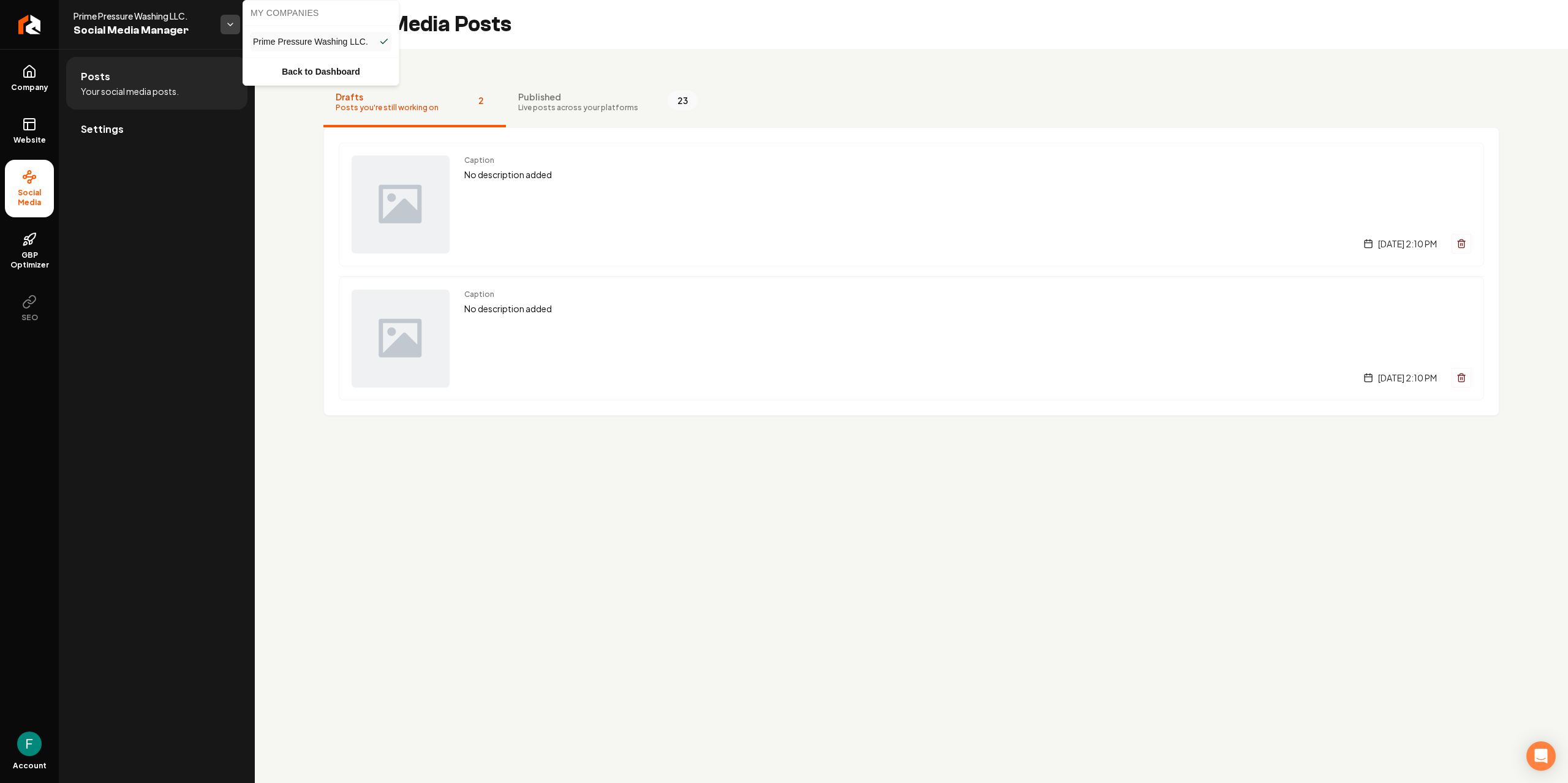
click at [225, 27] on html "Company Website Social Media GBP Optimizer SEO Account Prime Pressure Washing L…" at bounding box center [784, 392] width 1568 height 783
click at [172, 143] on html "Company Website Social Media GBP Optimizer SEO Account Prime Pressure Washing L…" at bounding box center [784, 392] width 1568 height 783
click at [42, 139] on span "Website" at bounding box center [30, 141] width 42 height 10
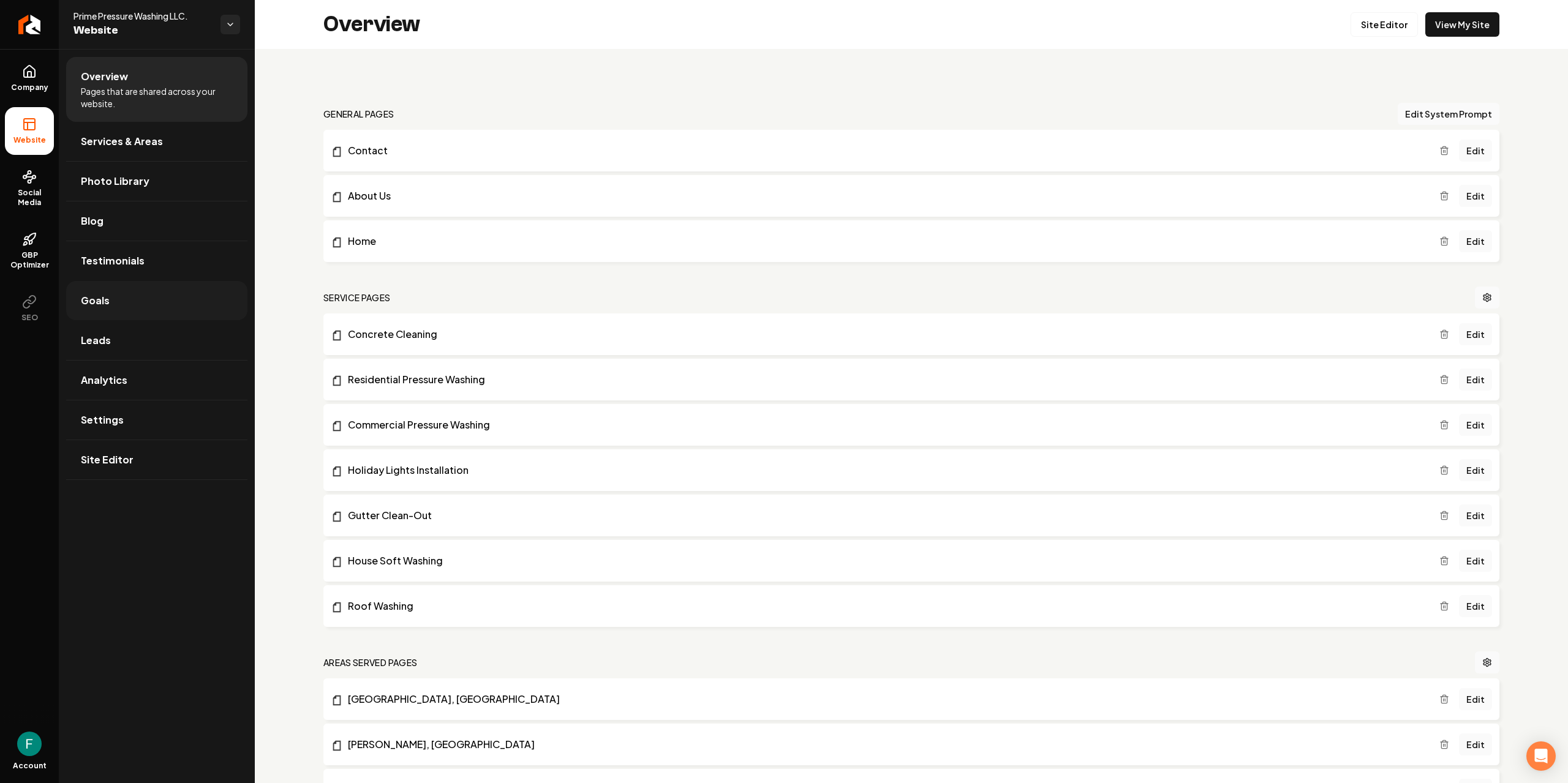
click at [148, 289] on link "Goals" at bounding box center [157, 300] width 181 height 39
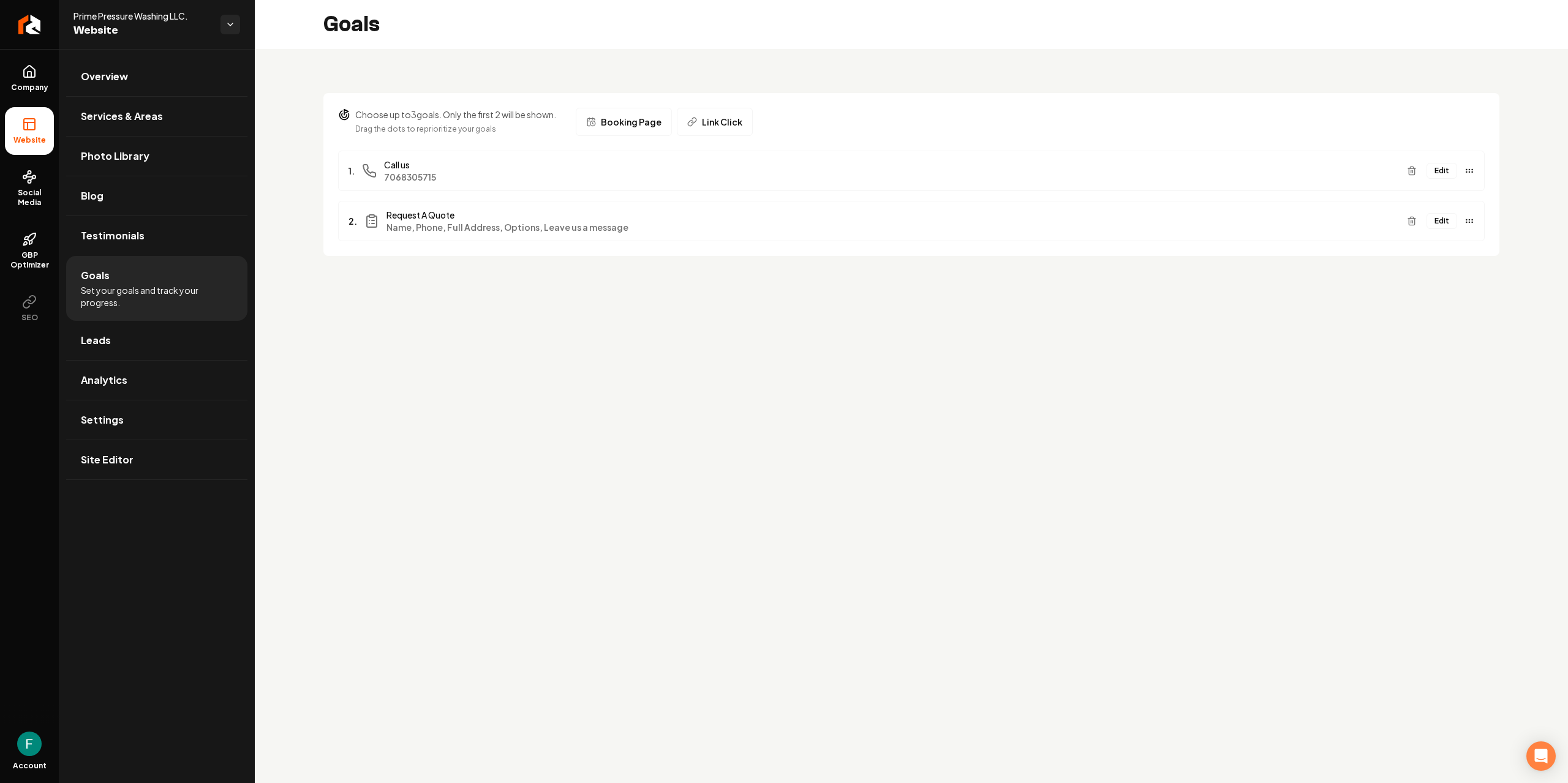
click at [1449, 220] on button "Edit" at bounding box center [1441, 221] width 30 height 16
click at [1440, 223] on button "Edit" at bounding box center [1441, 221] width 30 height 16
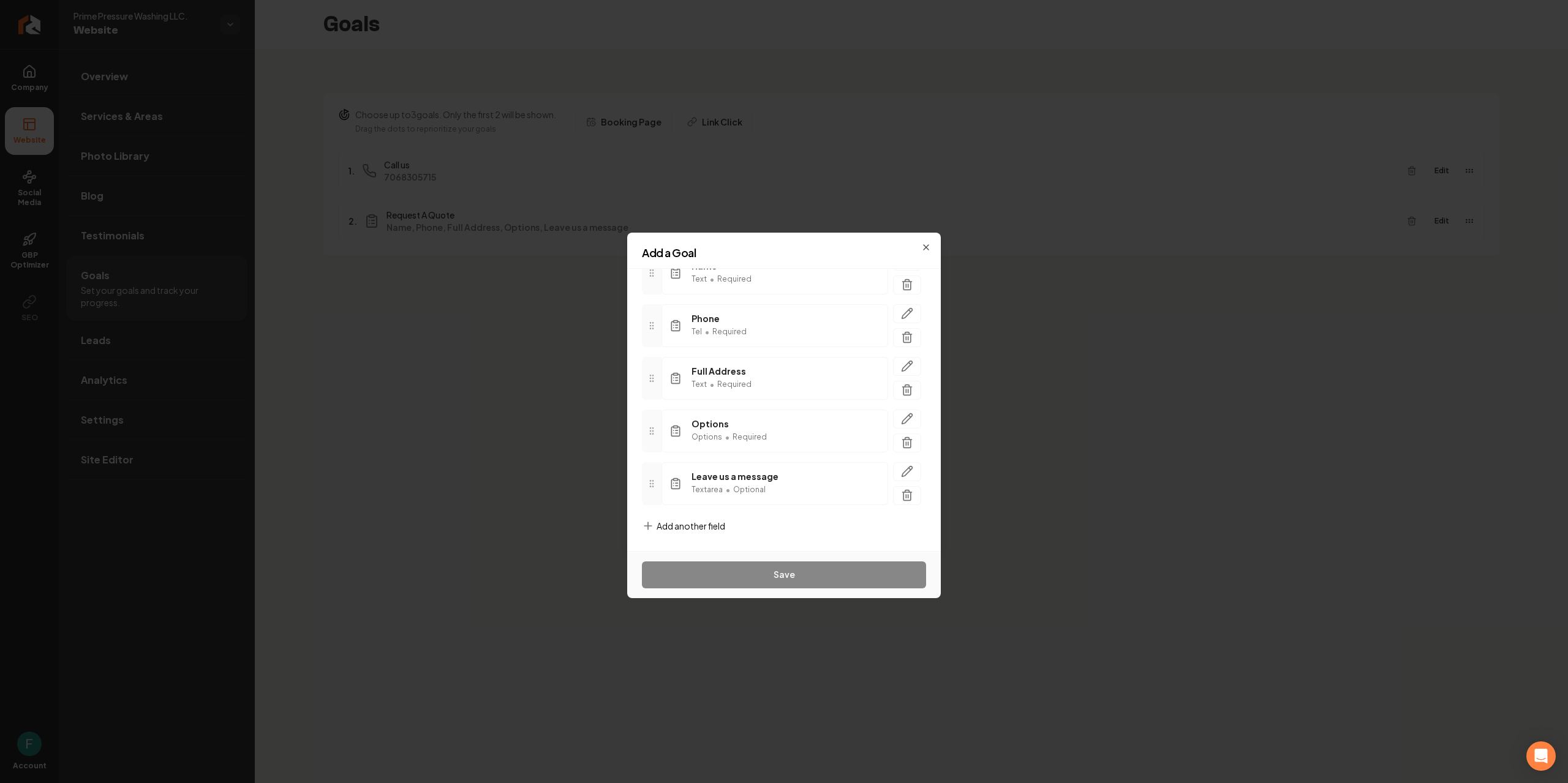
scroll to position [111, 0]
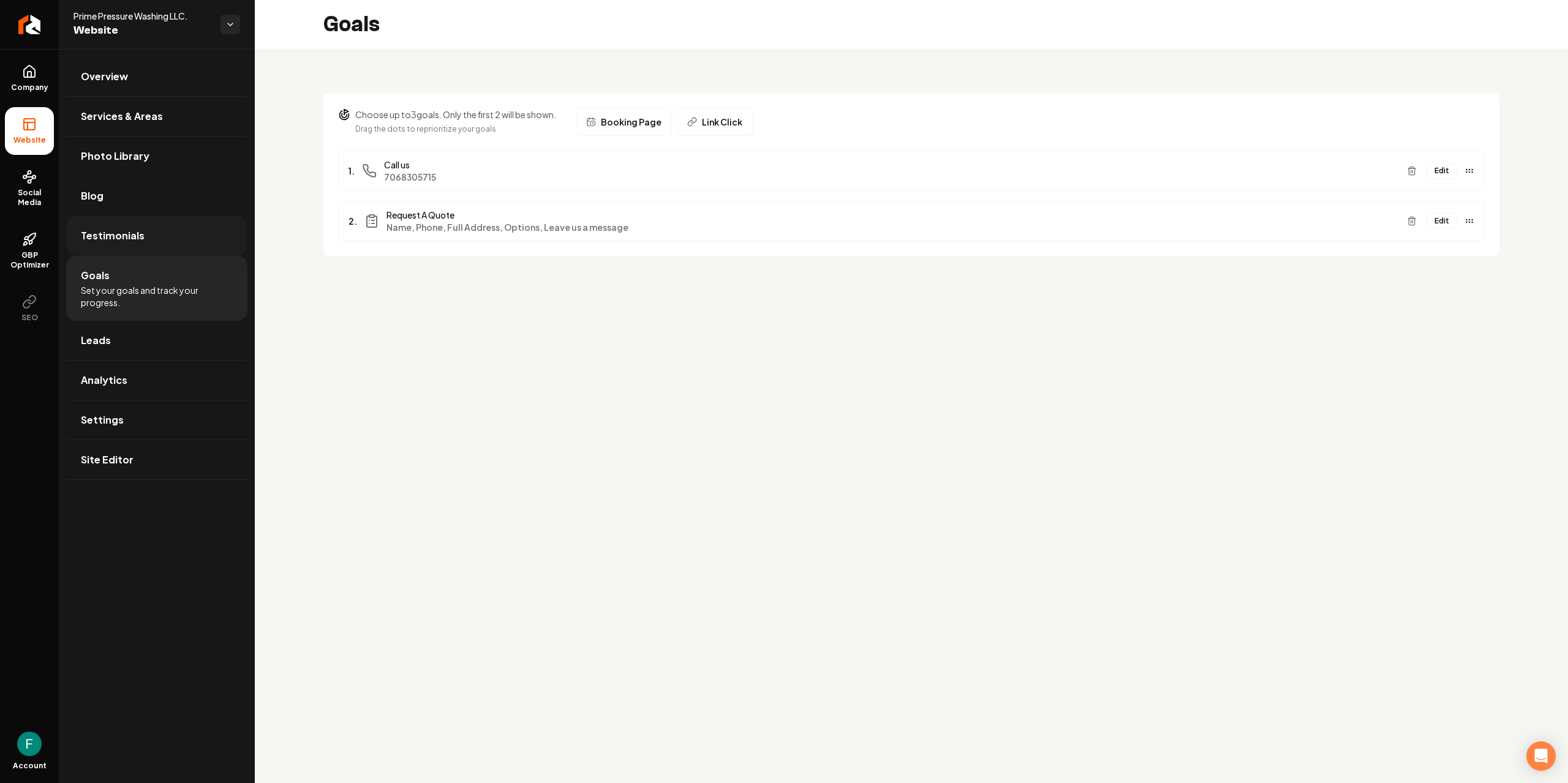
click at [180, 226] on link "Testimonials" at bounding box center [157, 235] width 181 height 39
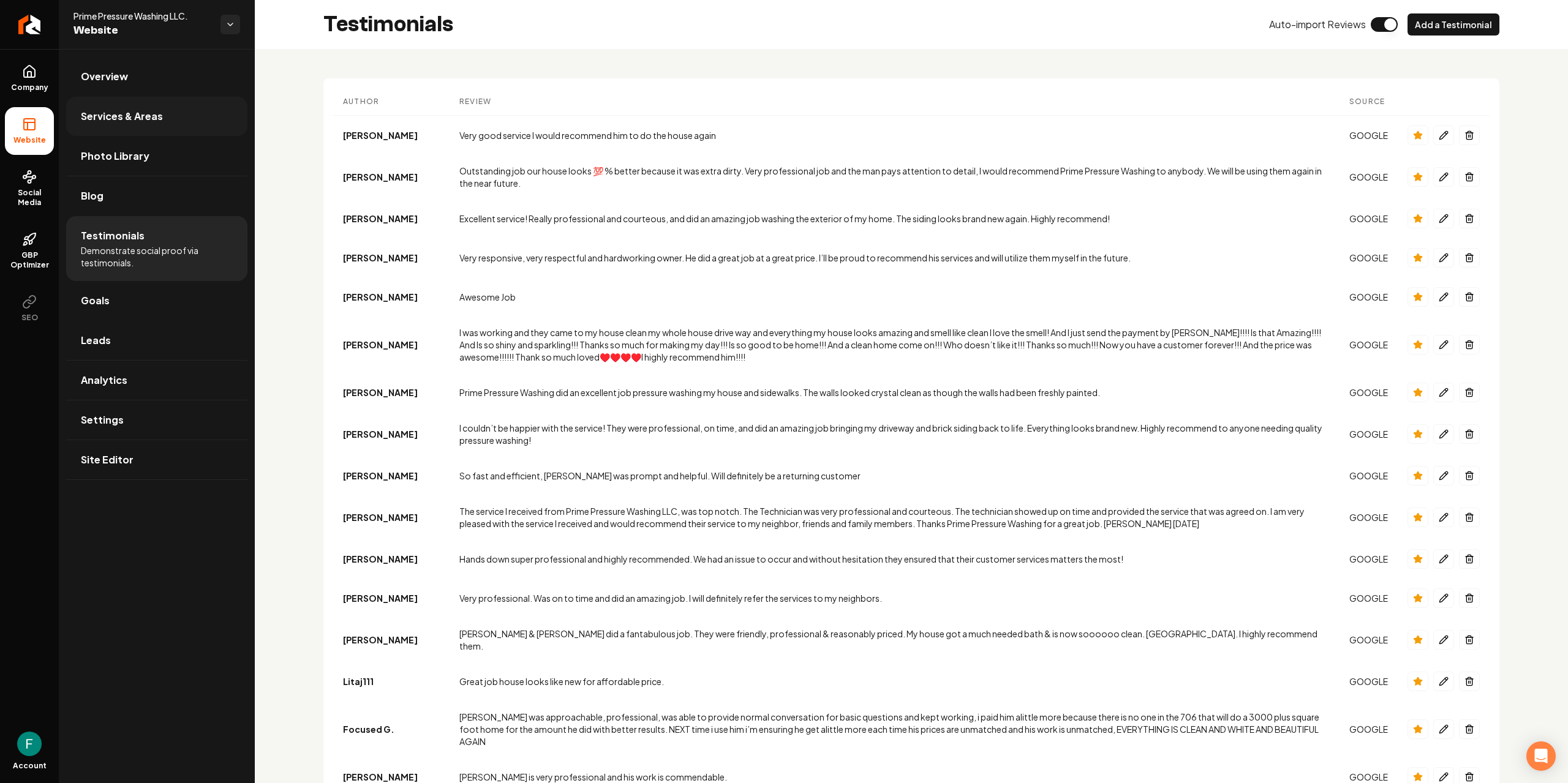
click at [163, 102] on link "Services & Areas" at bounding box center [157, 116] width 181 height 39
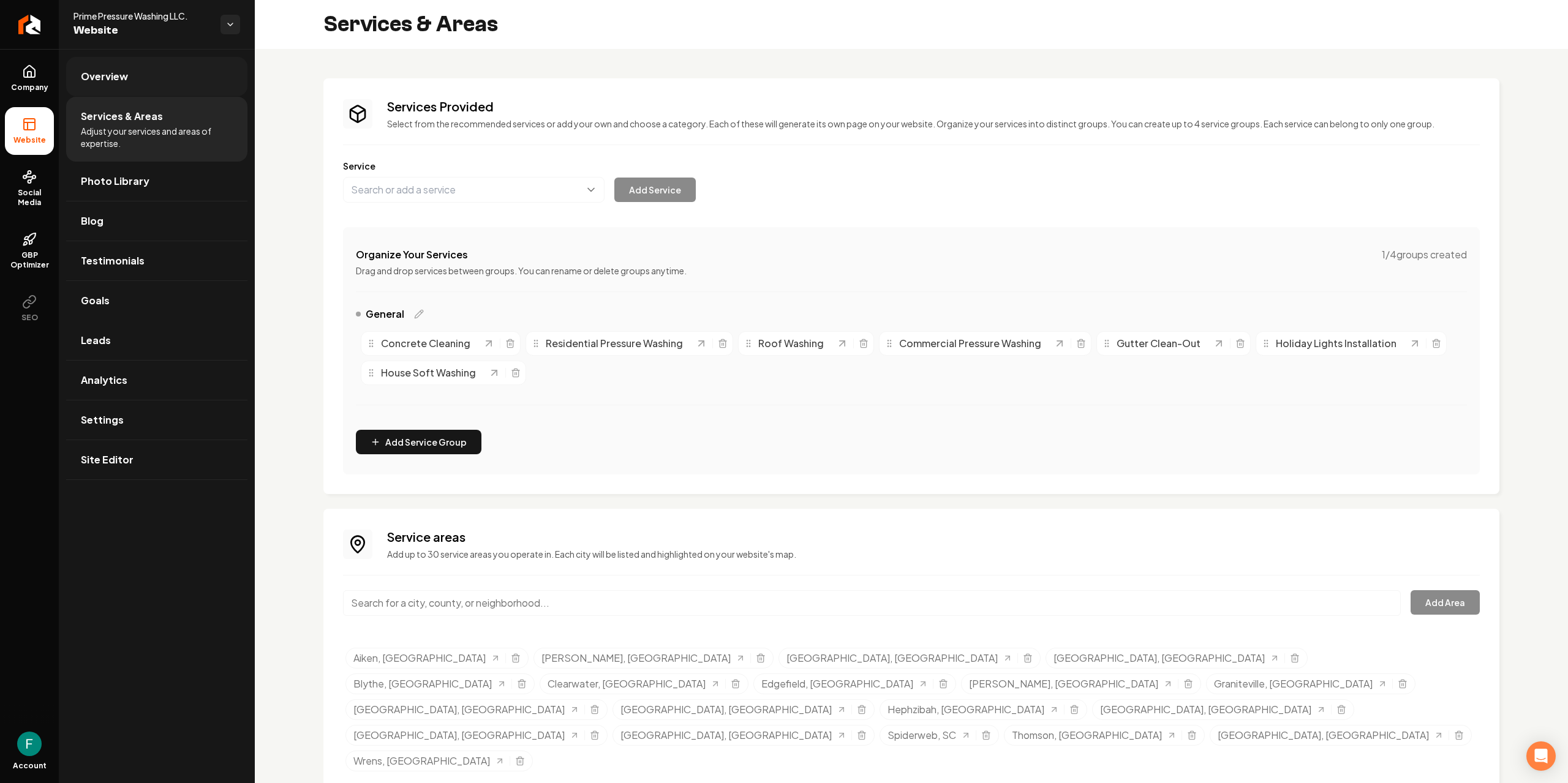
click at [165, 81] on link "Overview" at bounding box center [157, 76] width 181 height 39
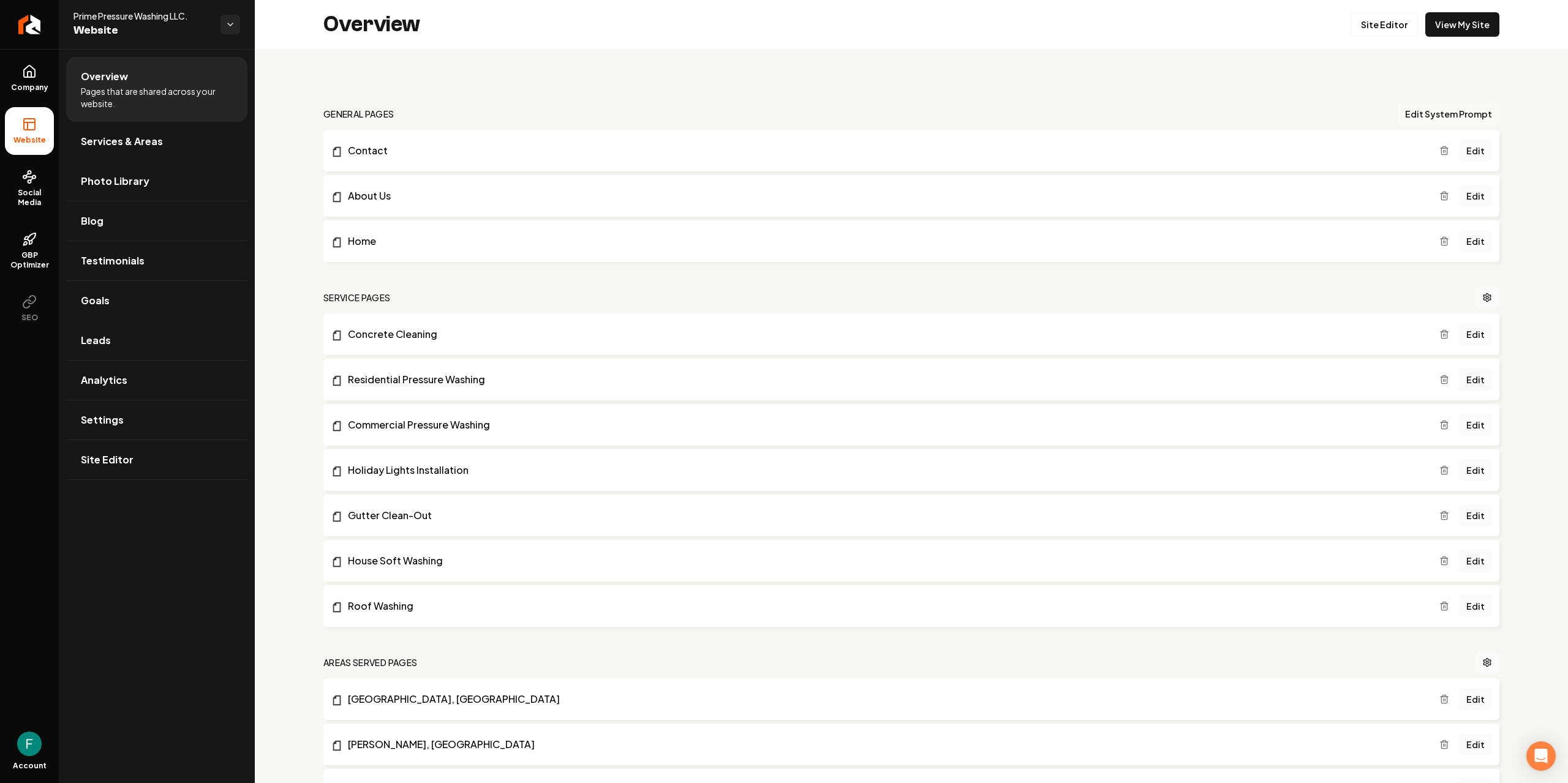
click at [1417, 116] on button "Edit System Prompt" at bounding box center [1449, 114] width 102 height 22
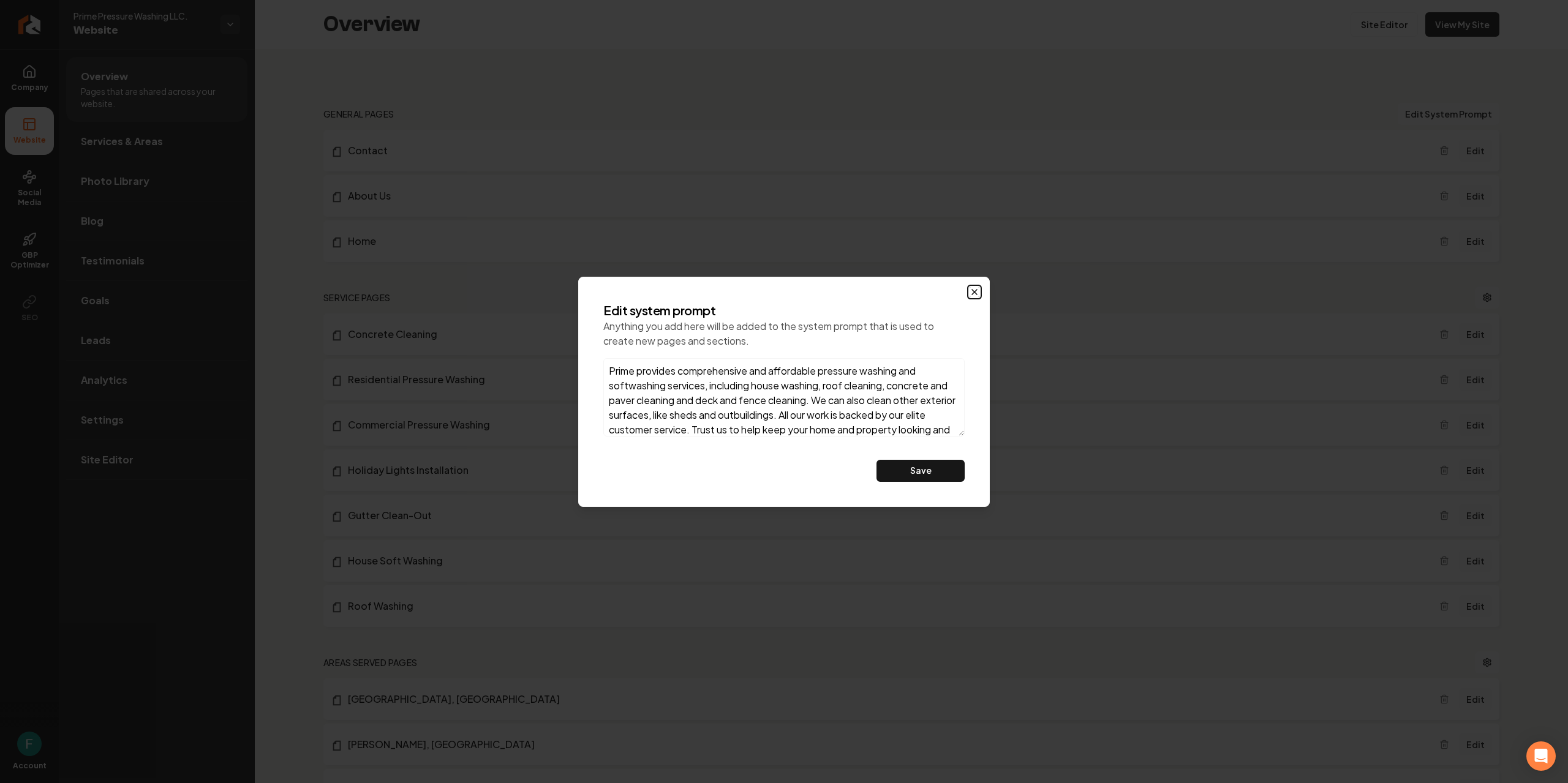
click at [976, 293] on icon "button" at bounding box center [974, 292] width 5 height 5
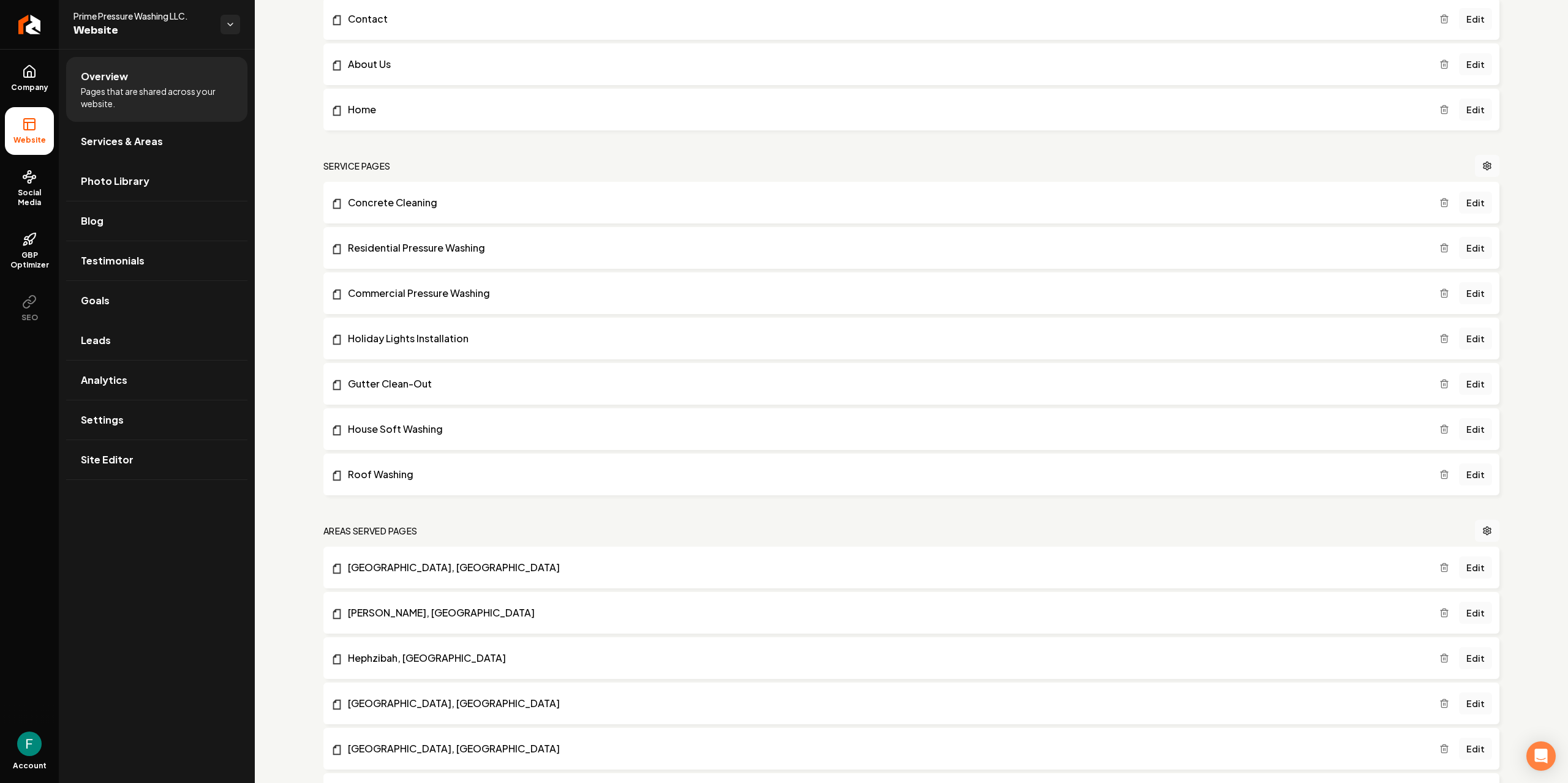
scroll to position [122, 0]
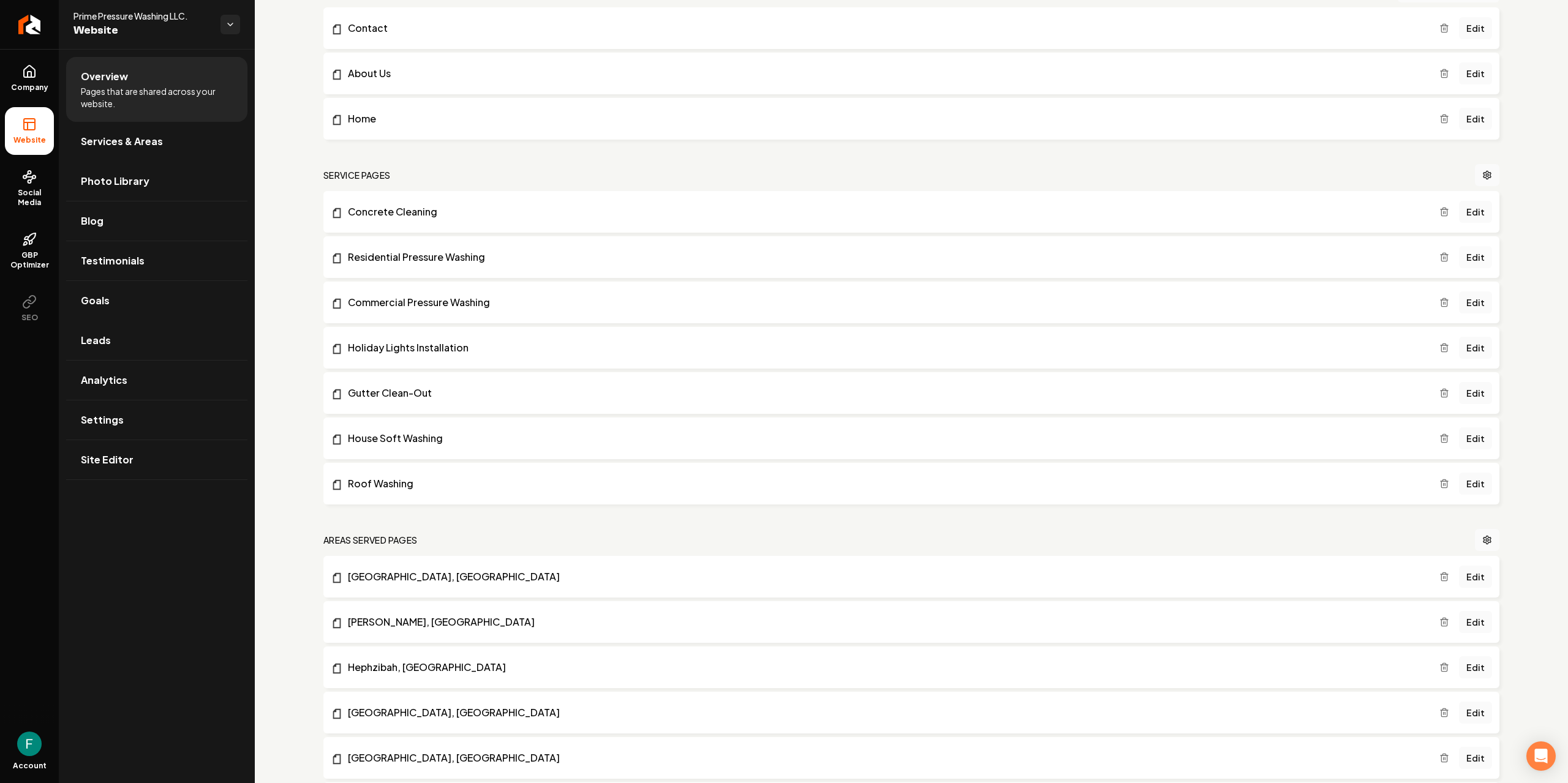
click at [1478, 264] on link "Edit" at bounding box center [1475, 257] width 33 height 22
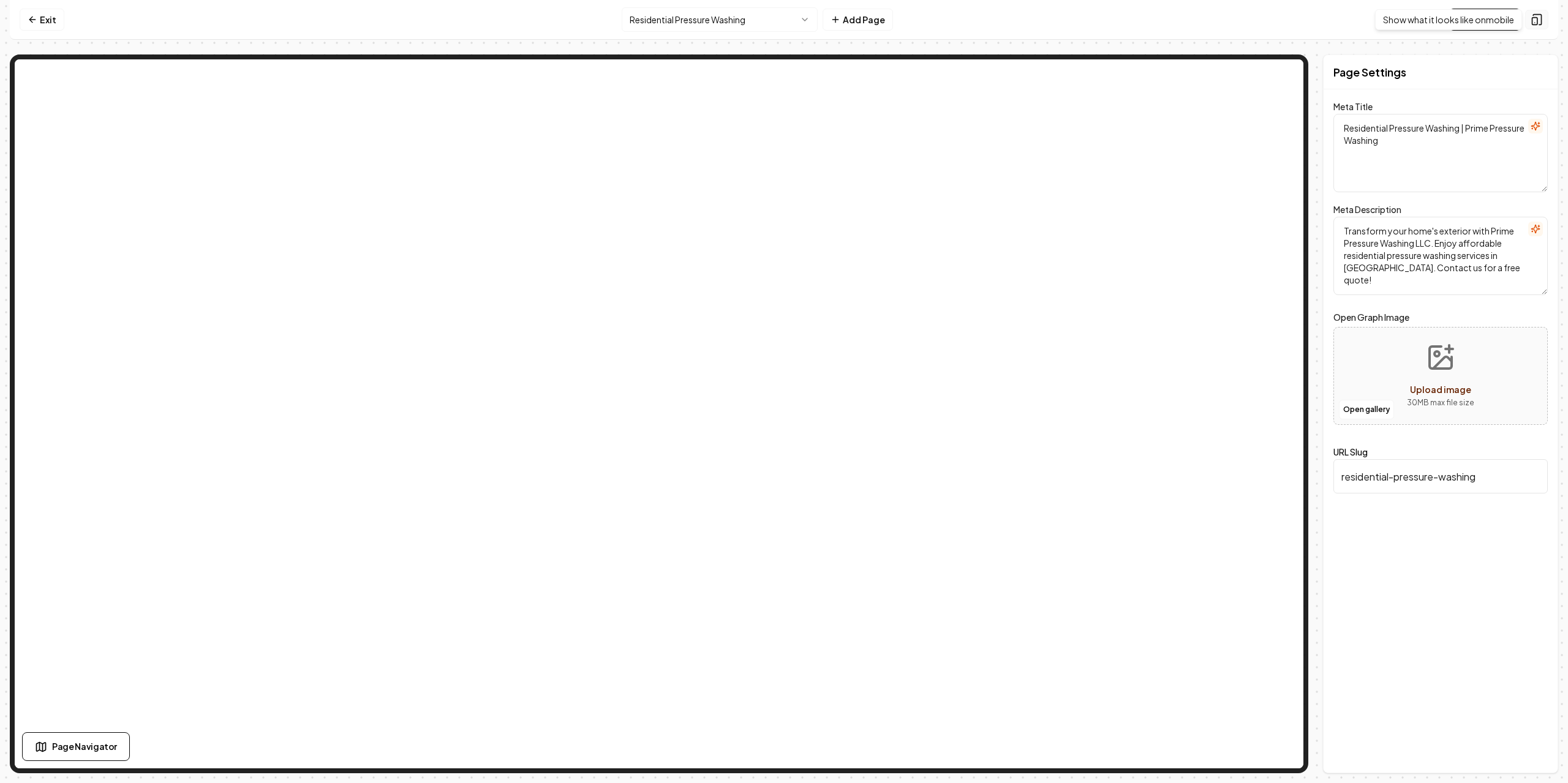
click at [1536, 18] on icon at bounding box center [1536, 19] width 12 height 12
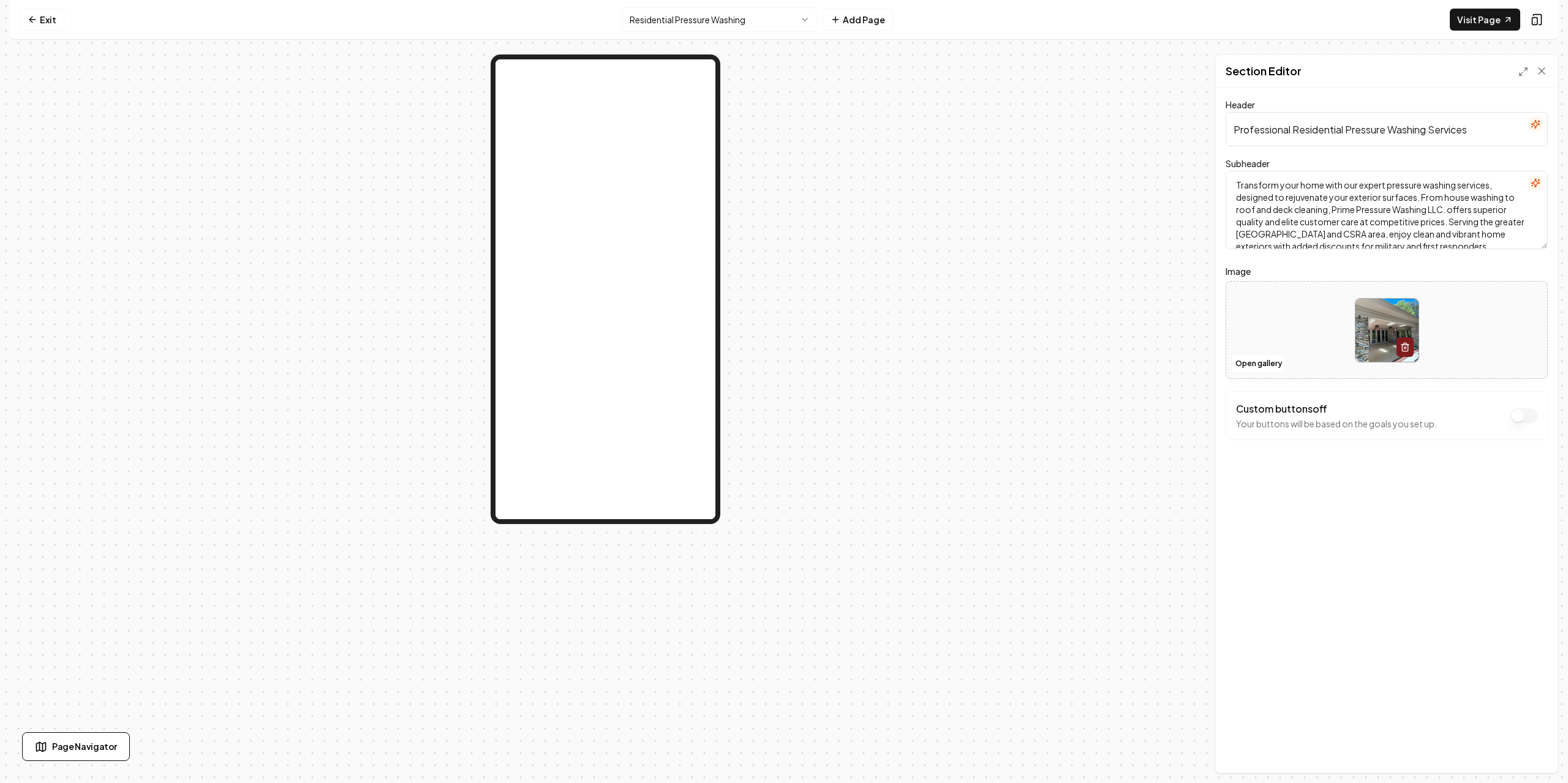
drag, startPoint x: 1502, startPoint y: 240, endPoint x: 1159, endPoint y: 155, distance: 353.4
click at [1159, 155] on div "Page Settings Section Editor Header Professional Residential Pressure Washing S…" at bounding box center [784, 413] width 1549 height 719
click at [1503, 242] on textarea "Transform your home with our expert pressure washing services, designed to reju…" at bounding box center [1387, 210] width 322 height 78
drag, startPoint x: 1503, startPoint y: 242, endPoint x: 1136, endPoint y: 141, distance: 380.6
click at [1137, 142] on div "Page Settings Section Editor Header Professional Residential Pressure Washing S…" at bounding box center [784, 413] width 1549 height 719
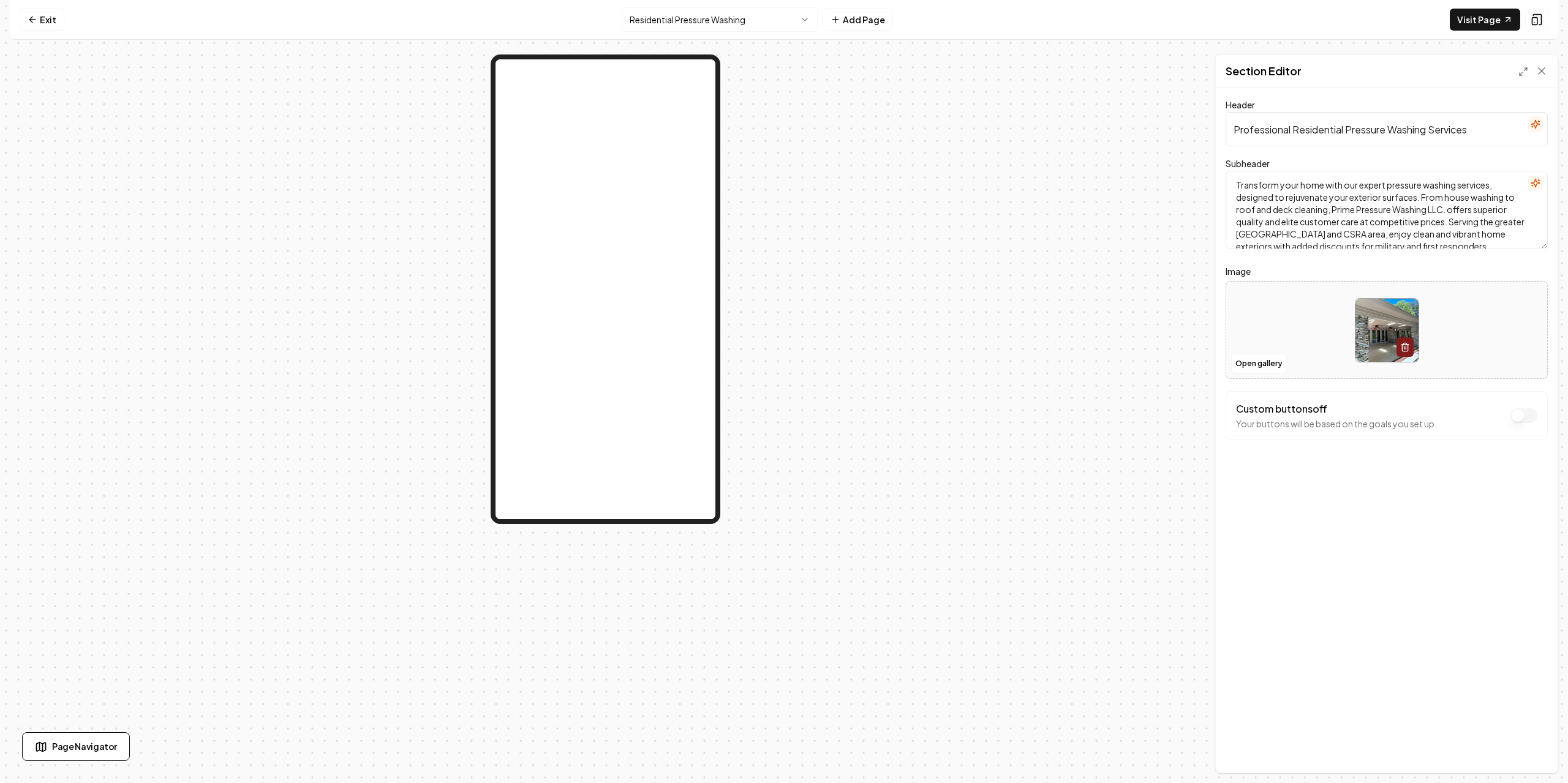
paste textarea "Prime Pressure Washing LLC's expert pressure washing services in Augusta and CS…"
type textarea "Transform your home with Prime Pressure Washing LLC's expert pressure washing s…"
click at [1526, 748] on button "Save" at bounding box center [1530, 752] width 36 height 22
click at [1422, 234] on textarea "Transform your home with Prime Pressure Washing LLC's expert pressure washing s…" at bounding box center [1387, 210] width 322 height 78
click at [1400, 235] on textarea "Transform your home with Prime Pressure Washing LLC's expert pressure washing s…" at bounding box center [1387, 210] width 322 height 78
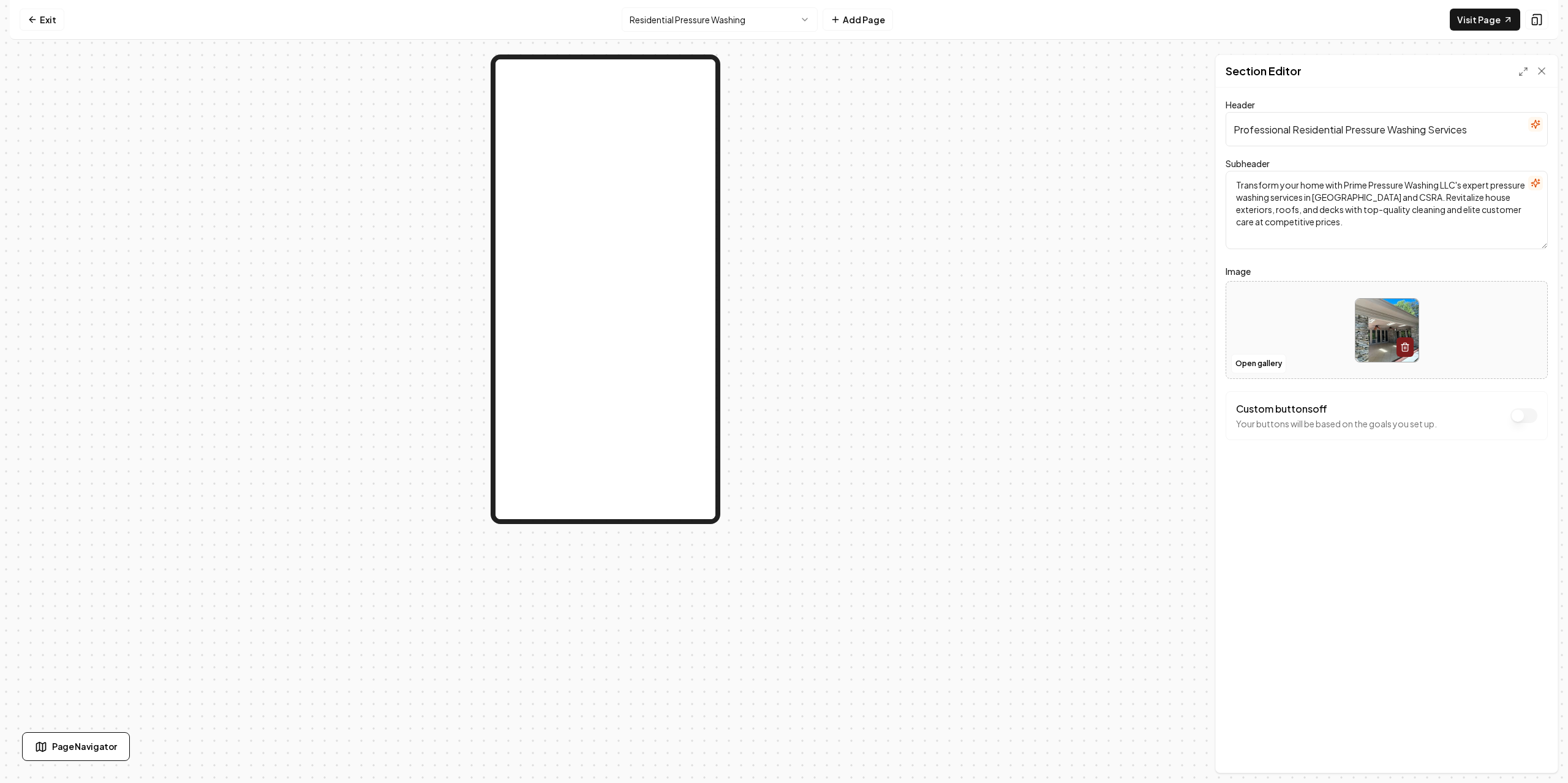
drag, startPoint x: 1398, startPoint y: 245, endPoint x: 1390, endPoint y: 245, distance: 8.0
click at [1397, 245] on textarea "Transform your home with Prime Pressure Washing LLC's expert pressure washing s…" at bounding box center [1387, 210] width 322 height 78
click at [1384, 244] on textarea "Transform your home with Prime Pressure Washing LLC's expert pressure washing s…" at bounding box center [1387, 210] width 322 height 78
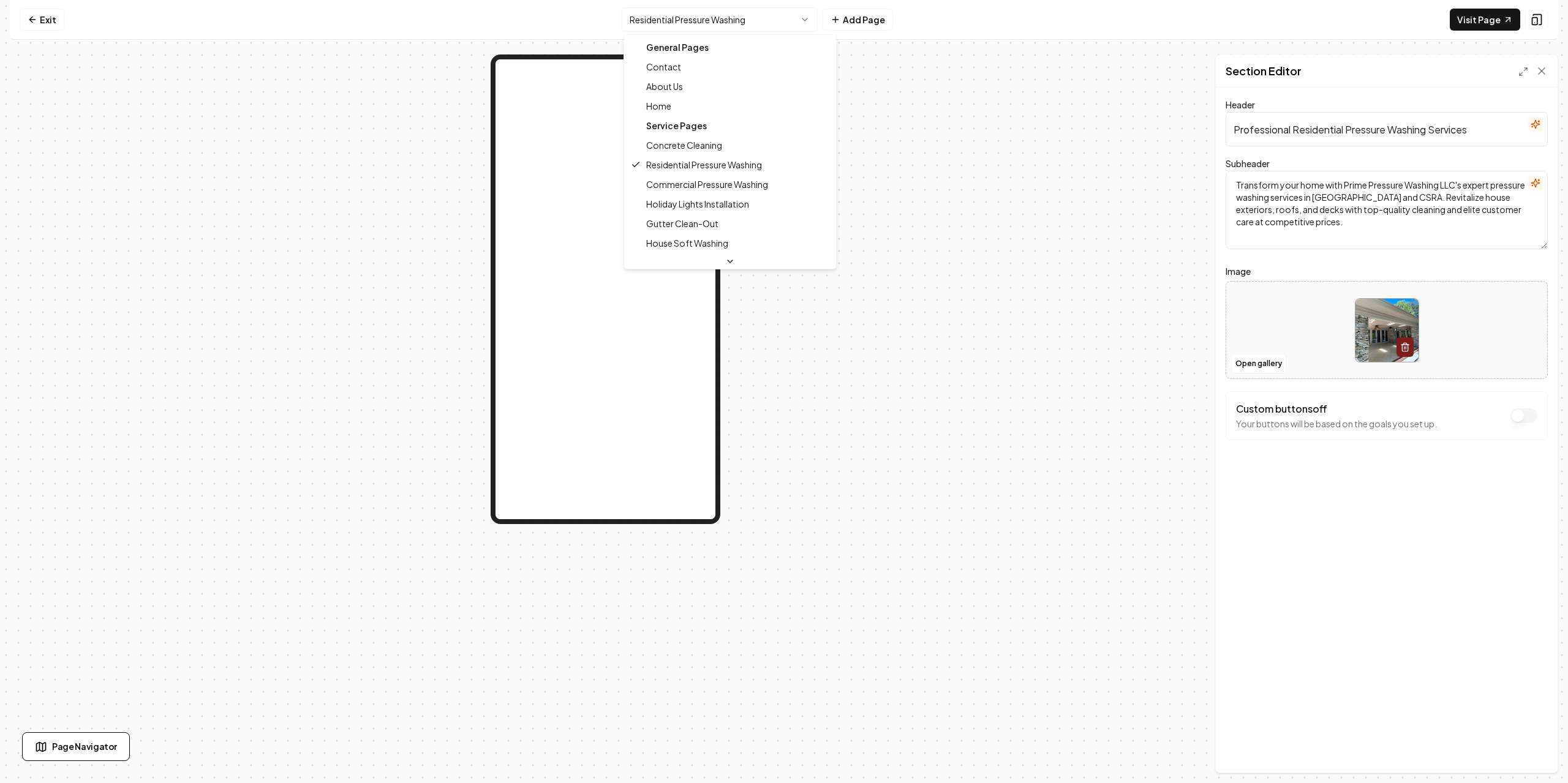
click at [721, 18] on html "Computer Required This feature is only available on a computer. Please switch t…" at bounding box center [784, 392] width 1568 height 783
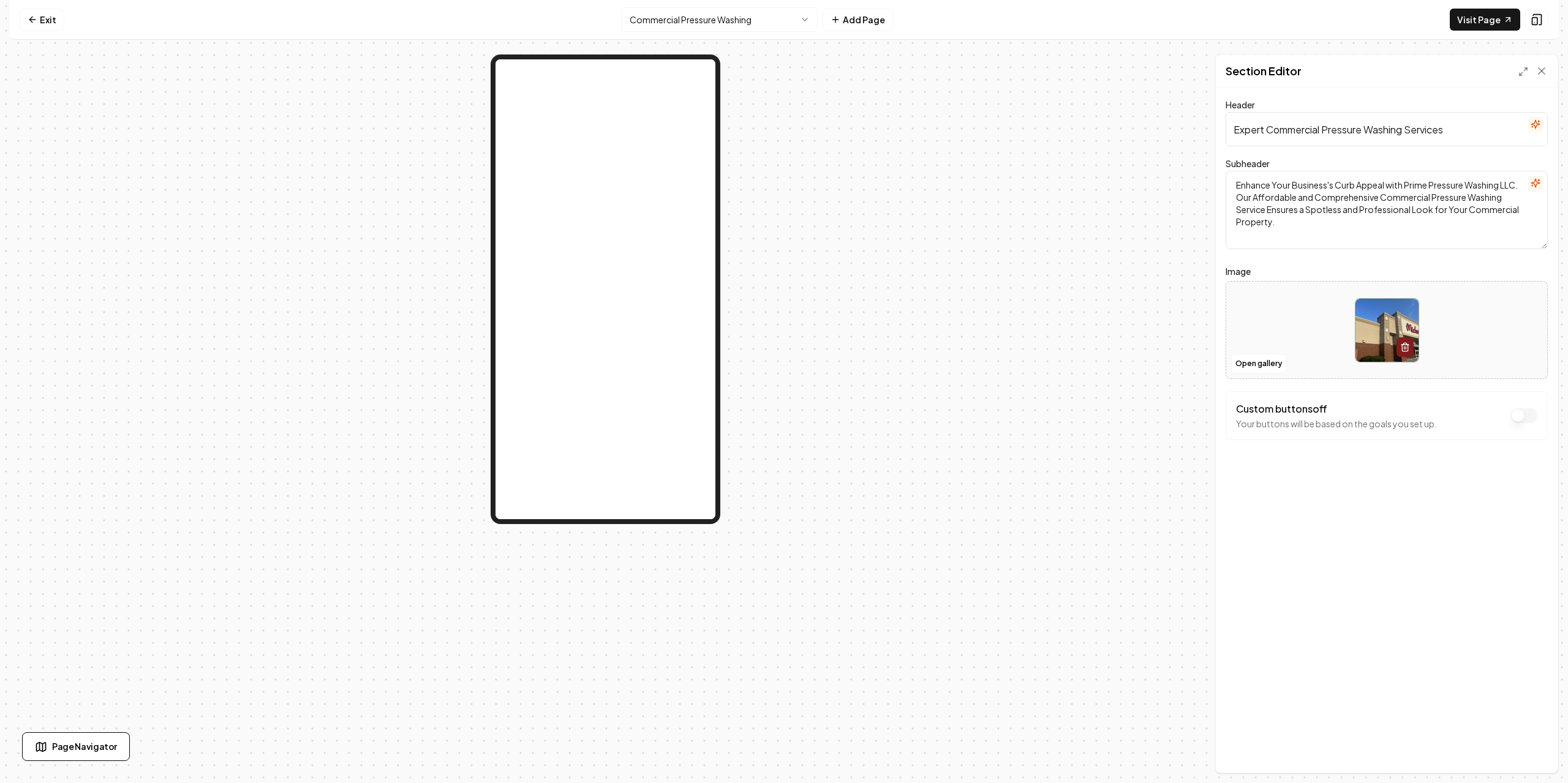
click at [1529, 419] on button "Custom buttons off" at bounding box center [1524, 416] width 27 height 15
click at [1528, 421] on button "Custom buttons on" at bounding box center [1524, 416] width 27 height 15
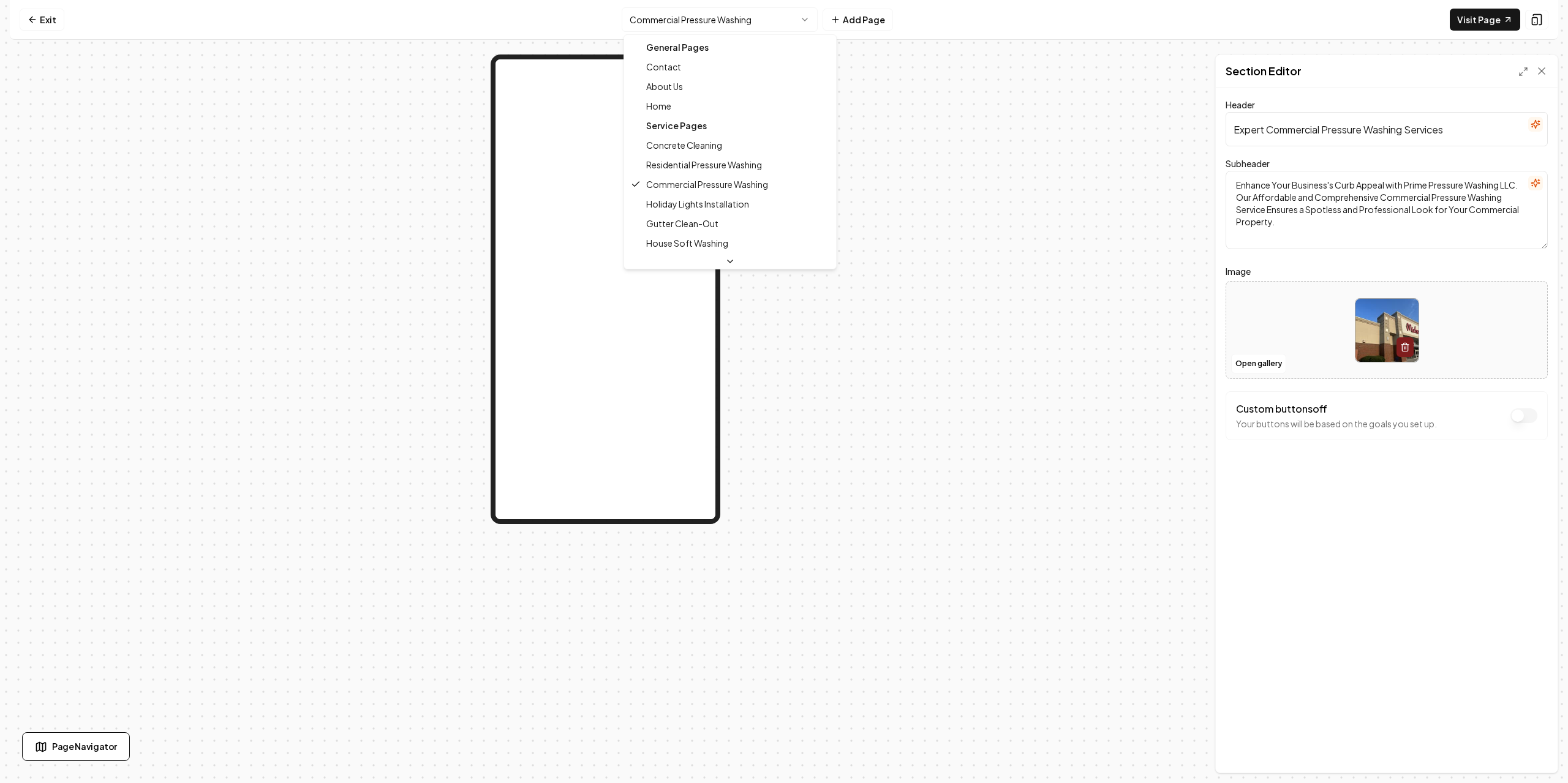
click at [723, 16] on html "Computer Required This feature is only available on a computer. Please switch t…" at bounding box center [784, 392] width 1568 height 783
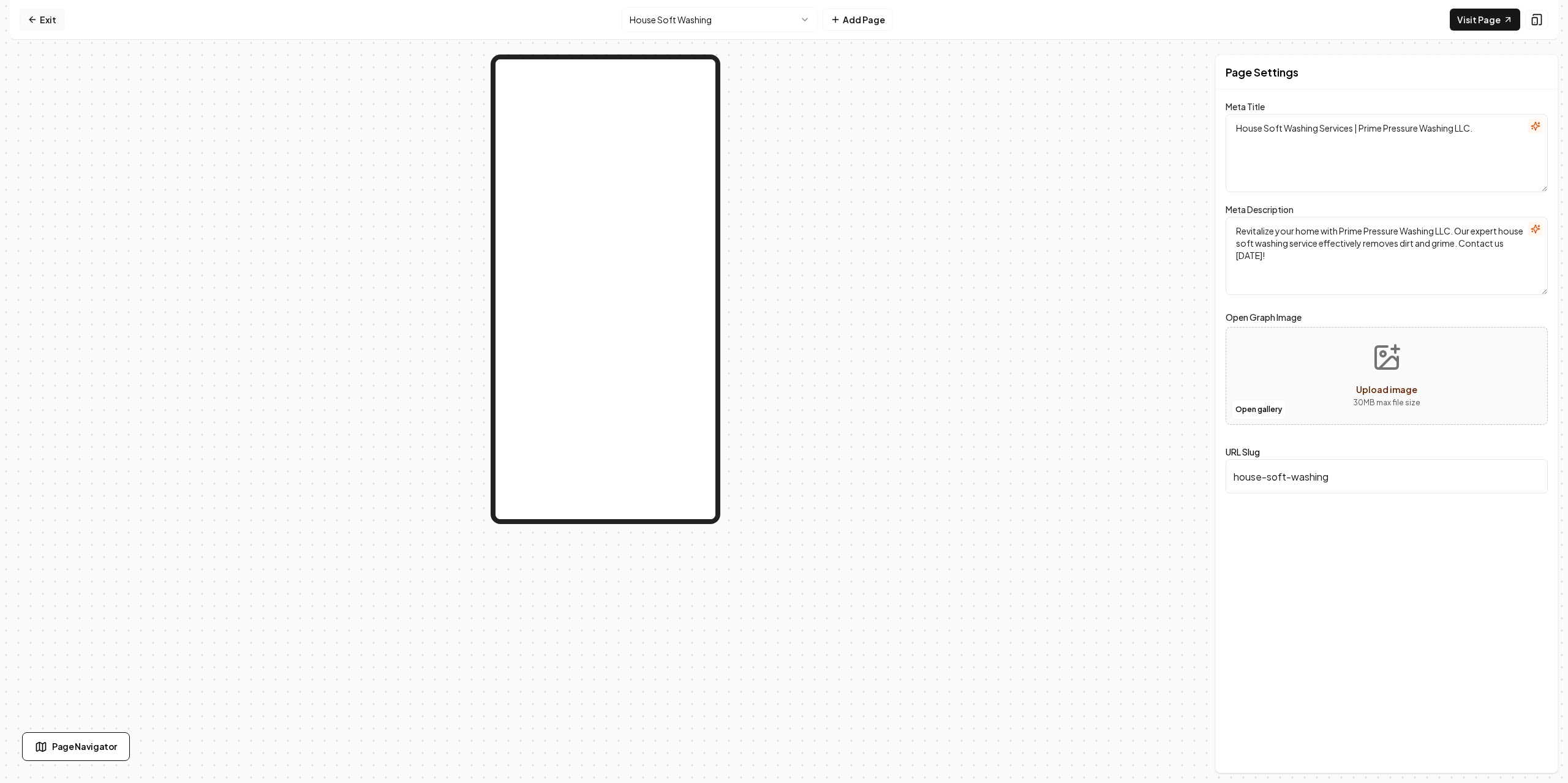
click at [58, 18] on link "Exit" at bounding box center [42, 19] width 45 height 22
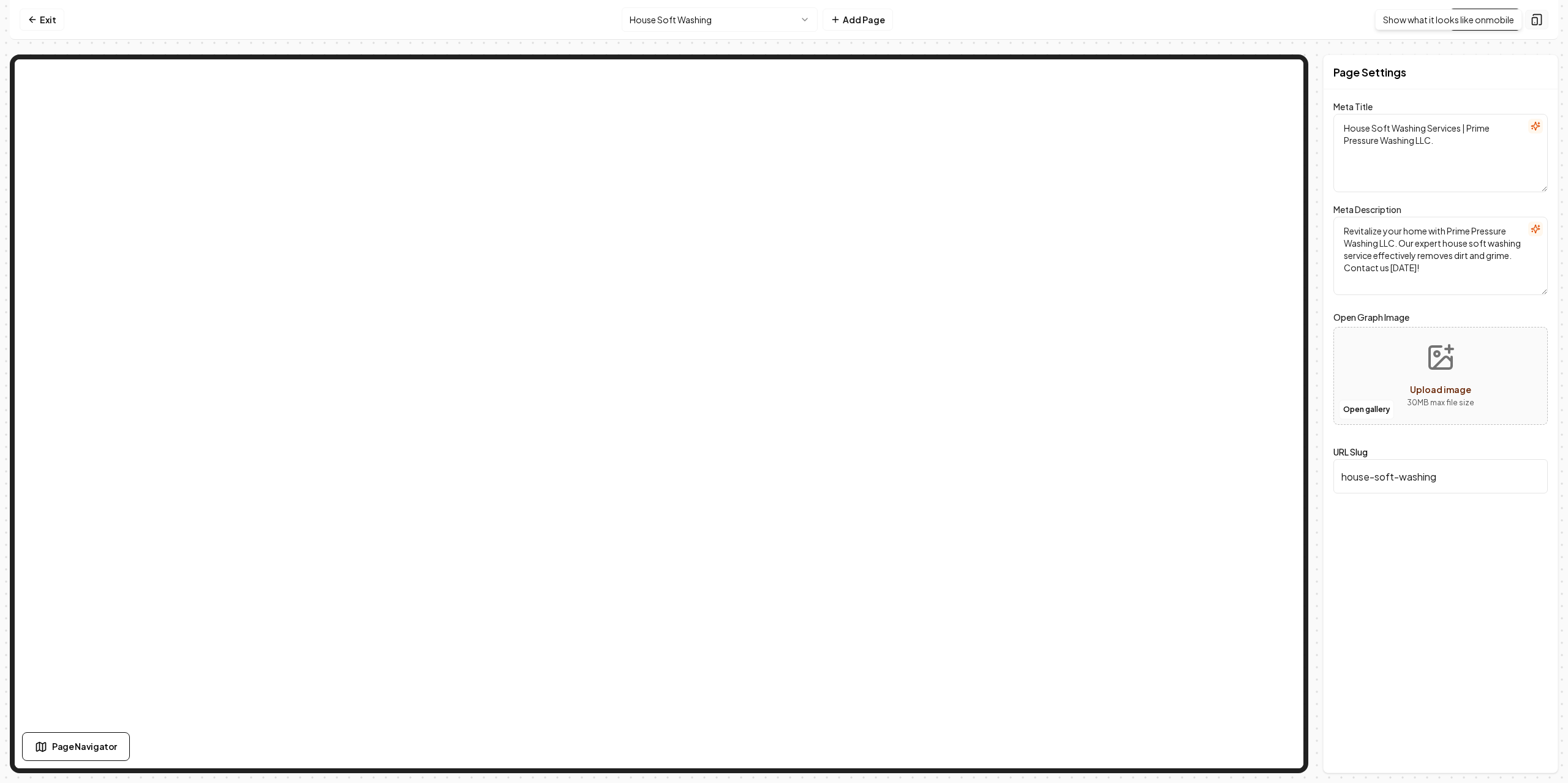
click at [1535, 18] on rect at bounding box center [1535, 21] width 5 height 7
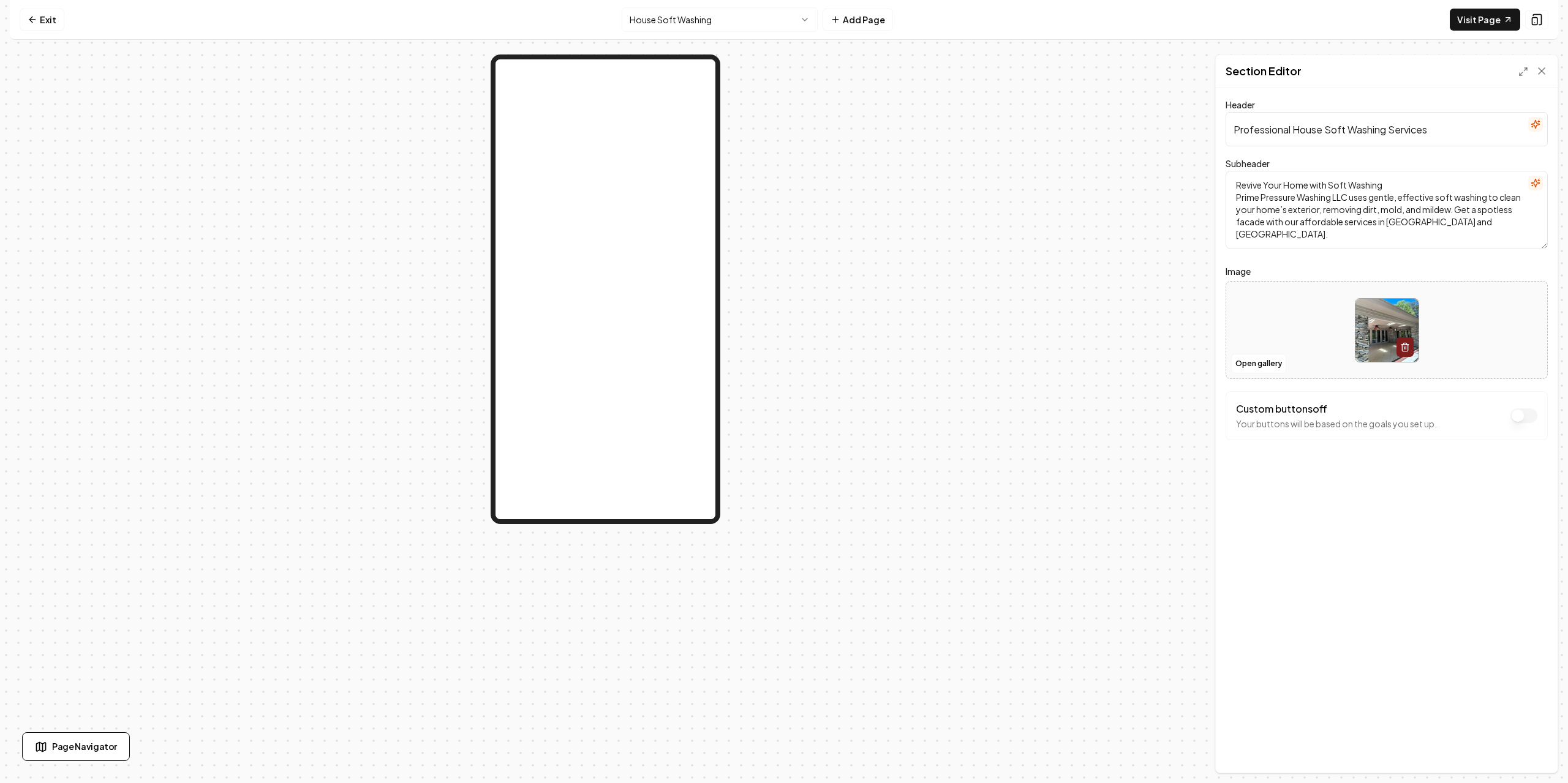
click at [1518, 417] on button "Custom buttons off" at bounding box center [1524, 416] width 27 height 15
click at [1521, 449] on icon "button" at bounding box center [1518, 446] width 12 height 12
click at [1512, 628] on button "button" at bounding box center [1519, 631] width 28 height 13
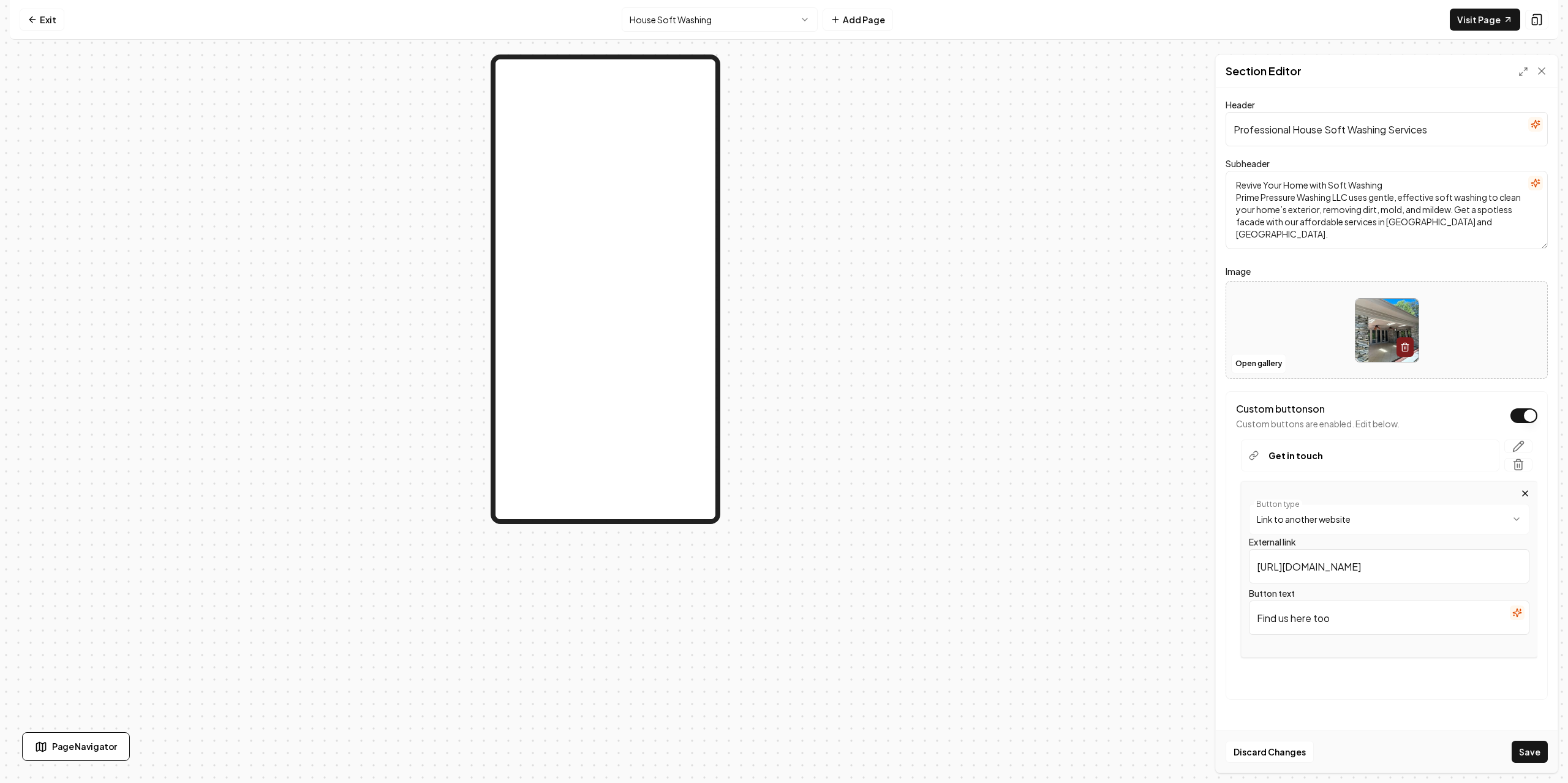
click at [1080, 509] on div at bounding box center [605, 413] width 1191 height 719
click at [1531, 497] on div "**********" at bounding box center [1389, 570] width 296 height 177
click at [1528, 495] on icon "button" at bounding box center [1526, 493] width 10 height 10
click at [1533, 746] on button "Save" at bounding box center [1530, 752] width 36 height 22
click at [1296, 453] on p "Get in touch" at bounding box center [1310, 455] width 54 height 12
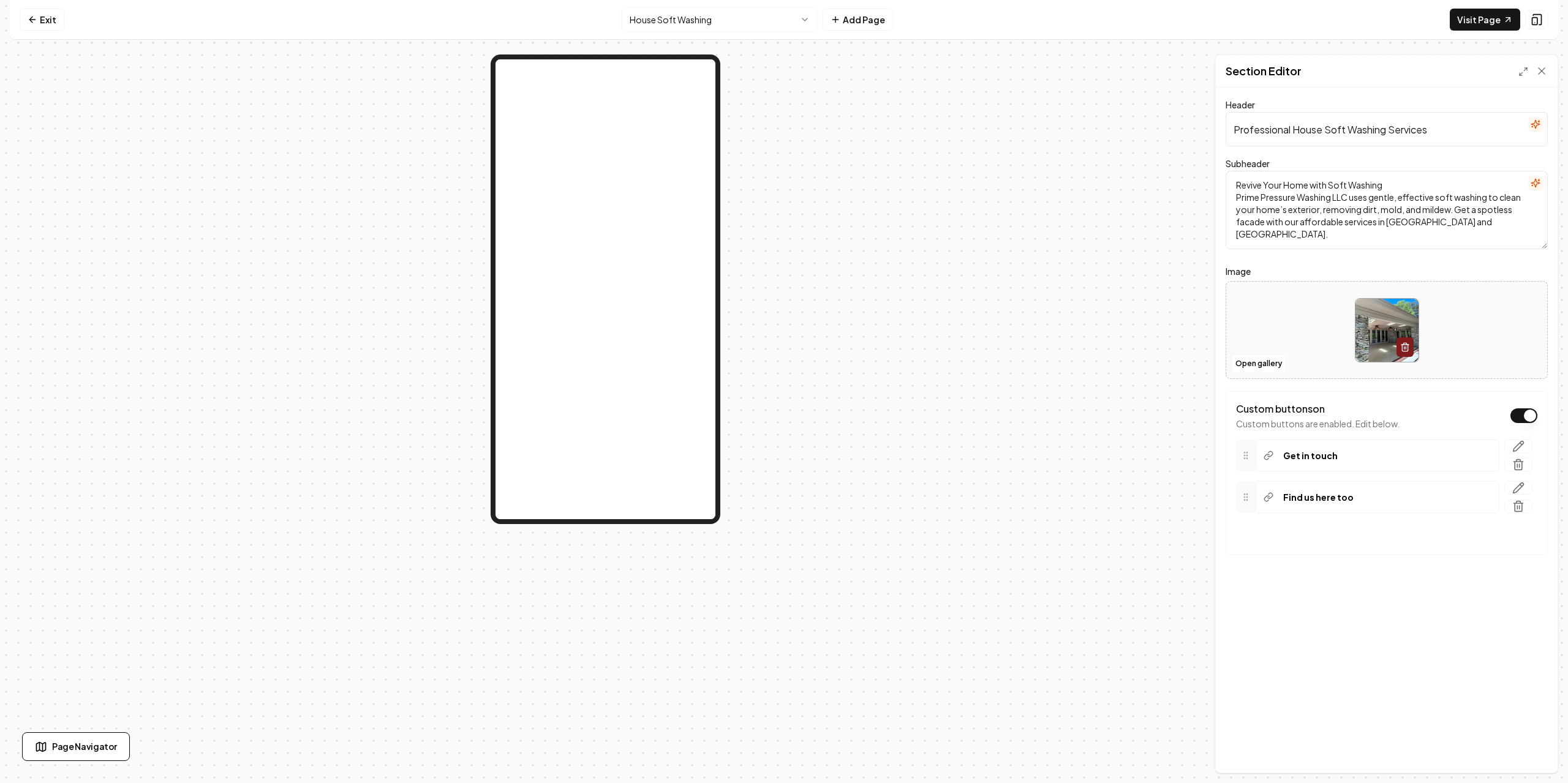
click at [1250, 452] on icon at bounding box center [1246, 456] width 10 height 10
click at [1254, 494] on div at bounding box center [1246, 497] width 20 height 32
click at [1322, 474] on div "Get in touch Find us here too To pick up a draggable item, press the space bar.…" at bounding box center [1387, 476] width 301 height 93
click at [1317, 490] on div "Find us here too" at bounding box center [1377, 497] width 244 height 32
click at [1318, 496] on p "Find us here too" at bounding box center [1318, 497] width 71 height 12
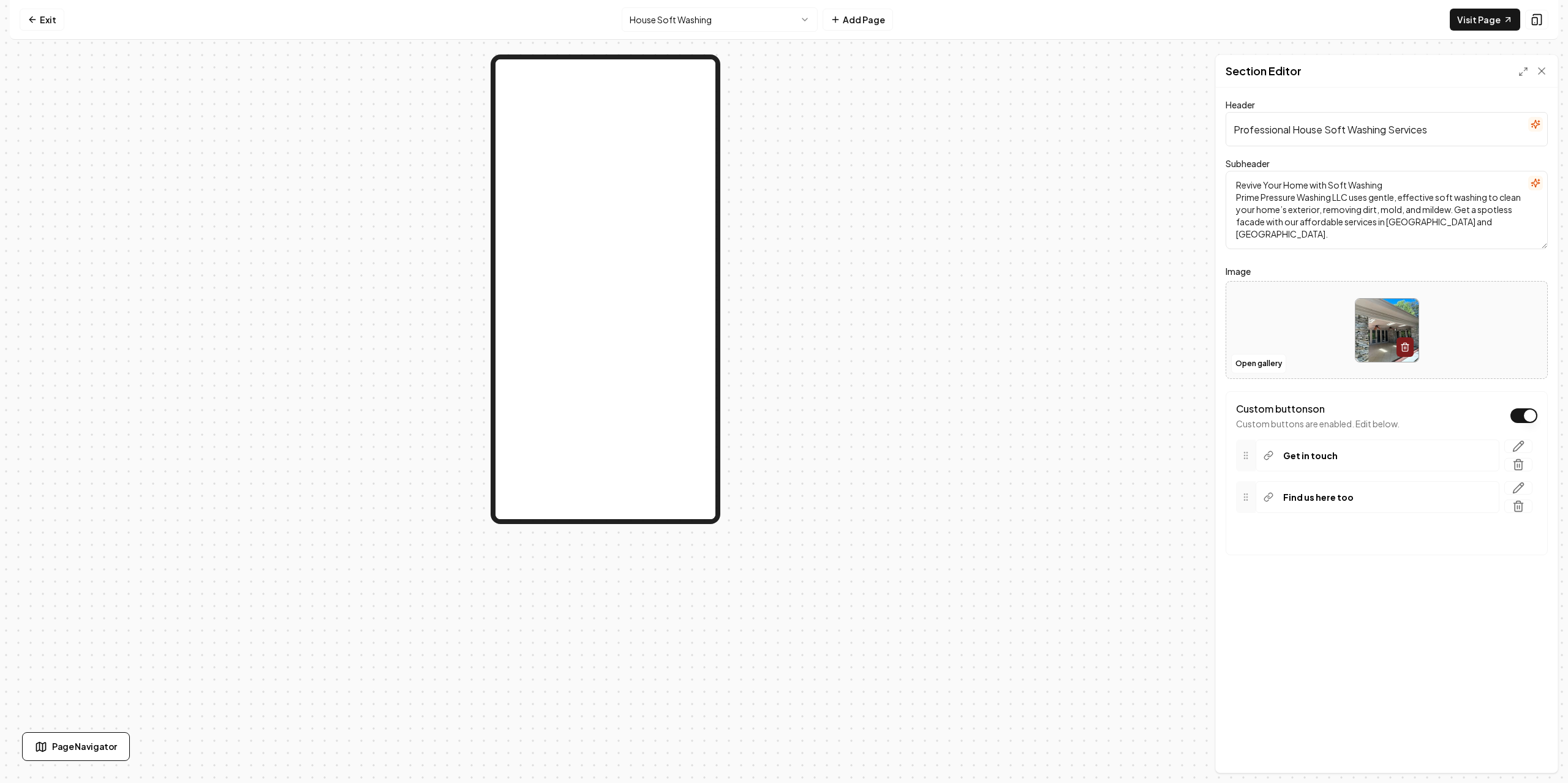
drag, startPoint x: 1403, startPoint y: 483, endPoint x: 1424, endPoint y: 484, distance: 21.0
click at [1403, 483] on div "Find us here too" at bounding box center [1377, 497] width 244 height 32
click at [1370, 454] on div "Get in touch" at bounding box center [1377, 455] width 244 height 32
click at [1519, 445] on icon "button" at bounding box center [1519, 447] width 11 height 11
click at [1434, 466] on html "**********" at bounding box center [784, 392] width 1568 height 783
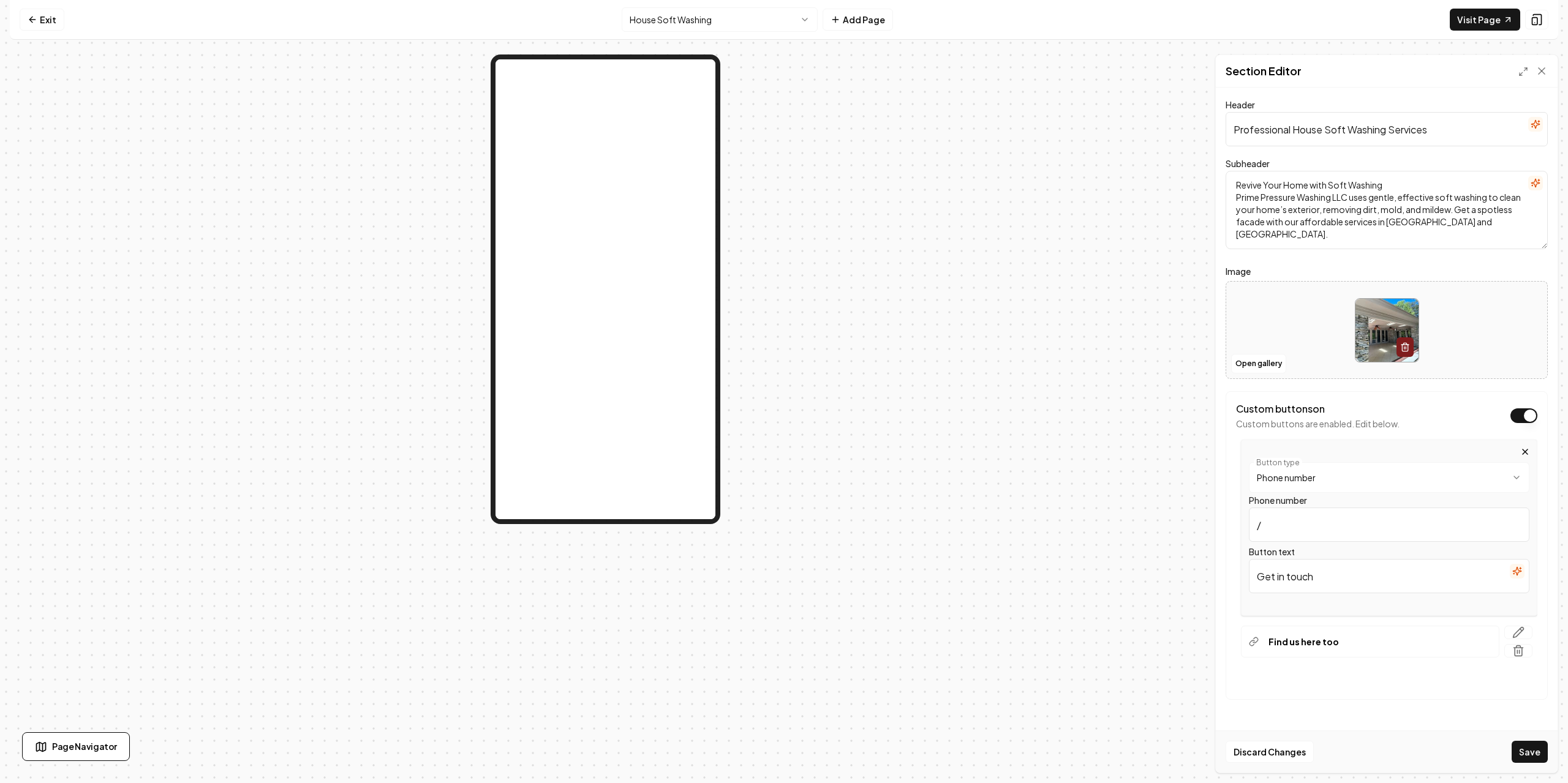
click at [1318, 530] on input "/" at bounding box center [1389, 524] width 281 height 35
drag, startPoint x: 1305, startPoint y: 526, endPoint x: 1183, endPoint y: 512, distance: 122.8
click at [1183, 512] on div "**********" at bounding box center [784, 413] width 1549 height 719
type input "706-830-5715"
click at [1171, 533] on div at bounding box center [605, 413] width 1191 height 719
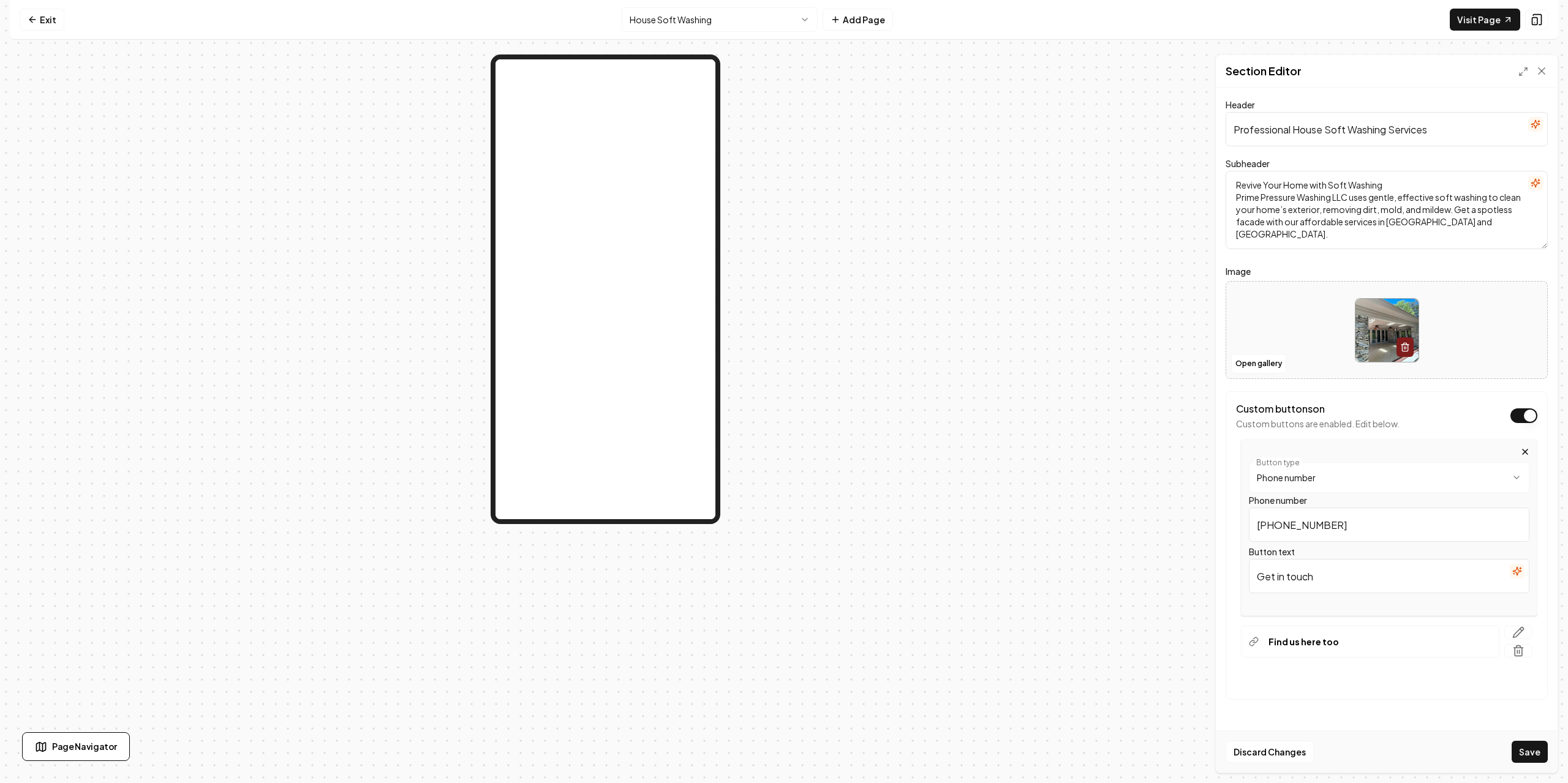
click at [1374, 680] on button "+ Add Button" at bounding box center [1387, 678] width 301 height 22
click at [1398, 712] on form "**********" at bounding box center [1387, 423] width 322 height 652
click at [1526, 414] on button "Custom buttons on" at bounding box center [1524, 416] width 27 height 15
click at [1527, 750] on button "Save" at bounding box center [1530, 752] width 36 height 22
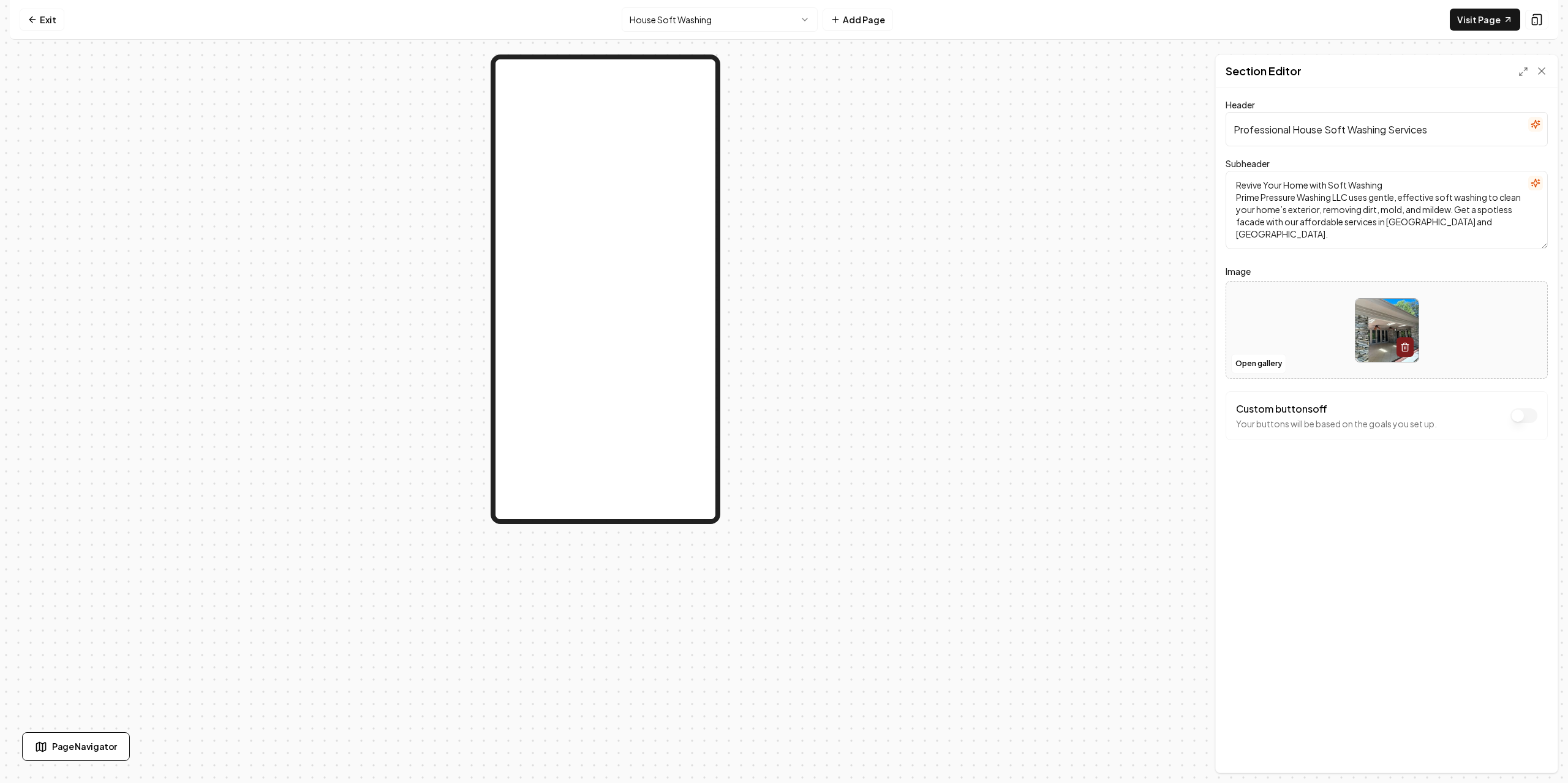
click at [1518, 417] on button "Custom buttons off" at bounding box center [1524, 416] width 27 height 15
click at [1398, 525] on button "+ Add Button" at bounding box center [1387, 534] width 301 height 22
click at [1317, 520] on div "Get in touch Find us here too To pick up a draggable item, press the space bar.…" at bounding box center [1387, 476] width 301 height 93
click at [1289, 461] on p "Get in touch" at bounding box center [1310, 455] width 54 height 12
drag, startPoint x: 1250, startPoint y: 454, endPoint x: 1268, endPoint y: 524, distance: 72.3
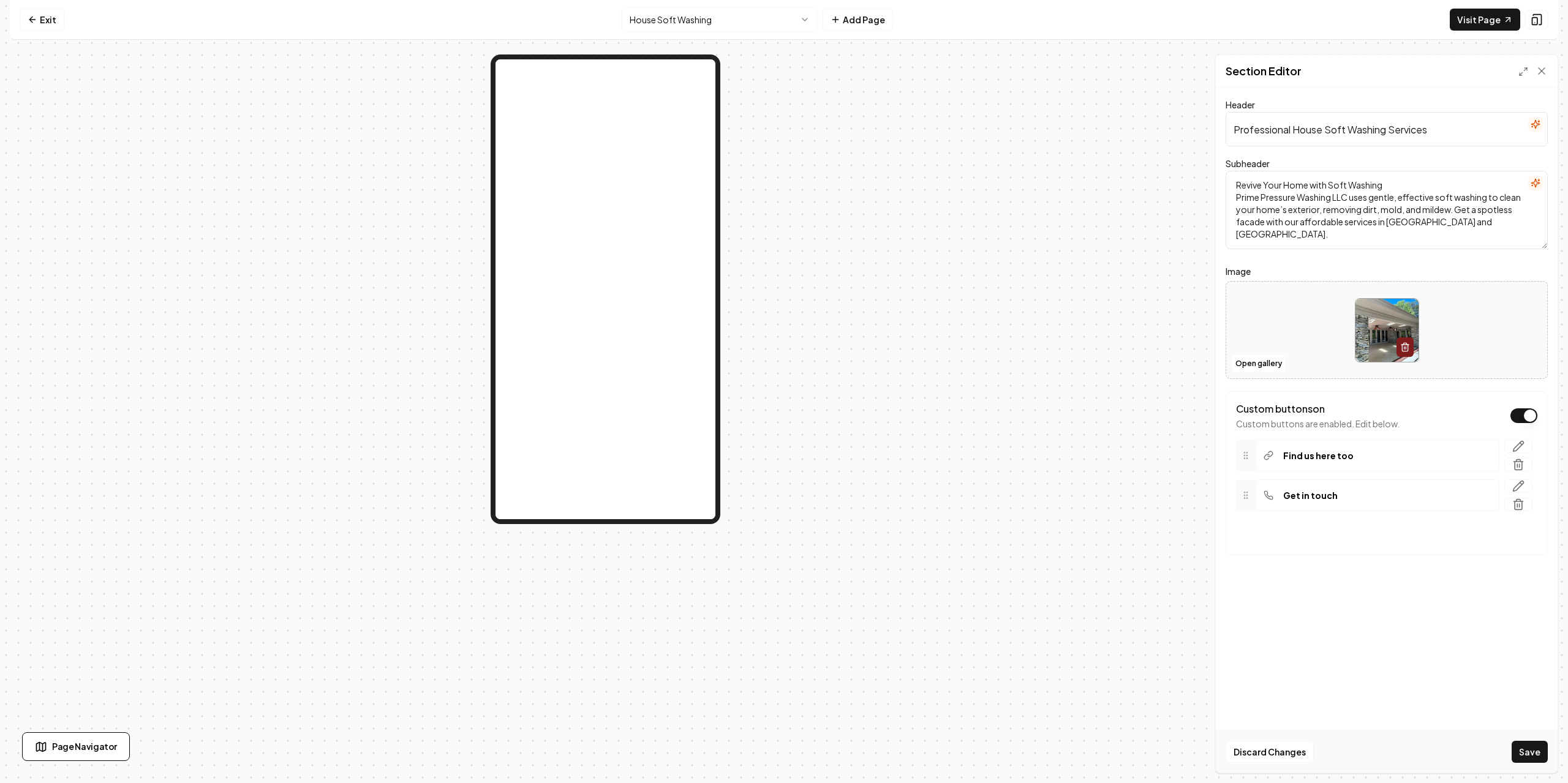
drag, startPoint x: 1253, startPoint y: 493, endPoint x: 1256, endPoint y: 466, distance: 27.2
click at [1302, 465] on div "Get in touch" at bounding box center [1377, 455] width 244 height 32
click at [1517, 485] on icon "button" at bounding box center [1518, 488] width 12 height 12
click at [1520, 493] on div "**********" at bounding box center [1389, 517] width 281 height 57
click at [1521, 493] on icon "button" at bounding box center [1526, 493] width 10 height 10
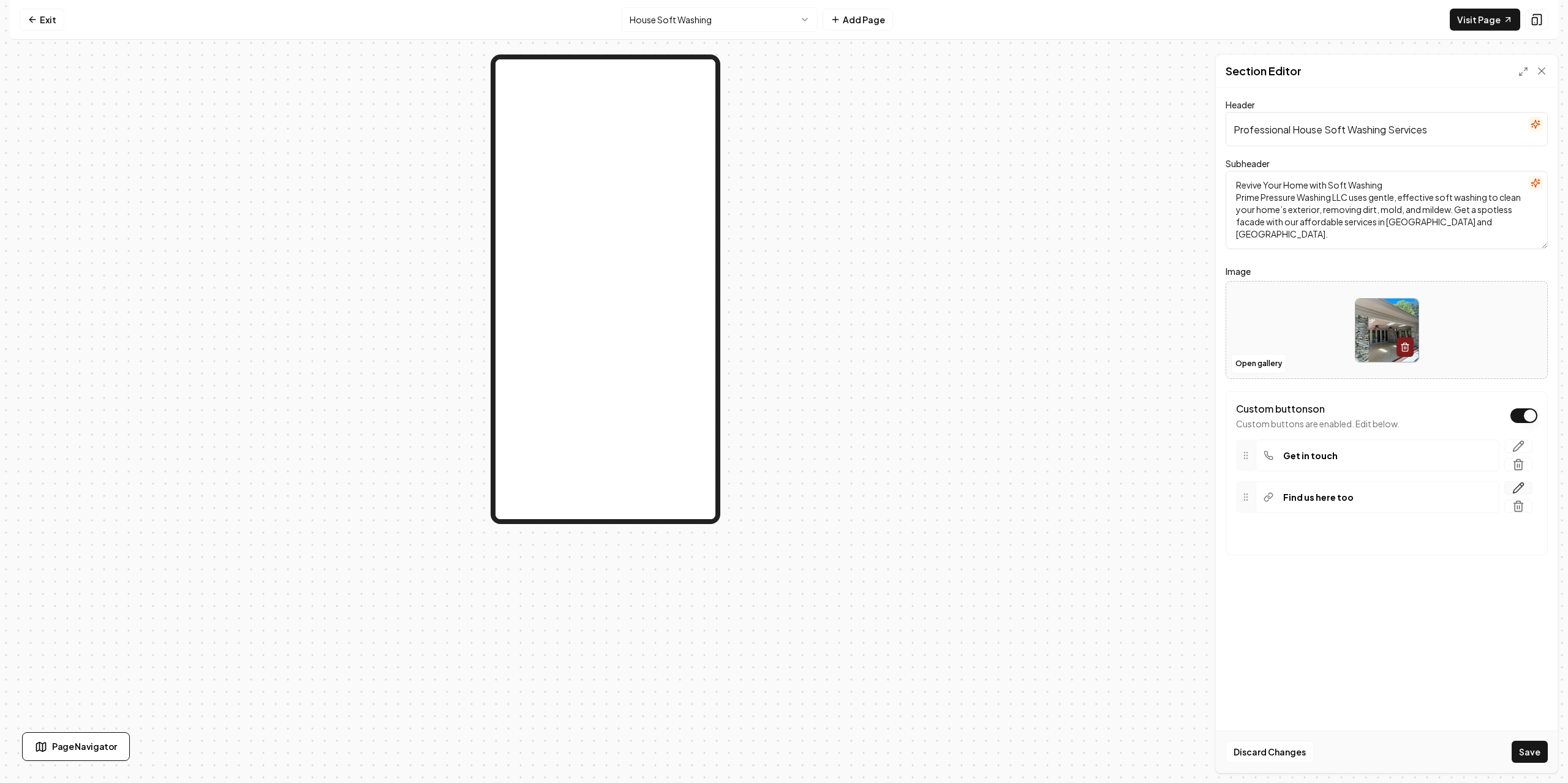
click at [1519, 493] on icon "button" at bounding box center [1518, 488] width 12 height 12
click at [1528, 489] on icon "button" at bounding box center [1526, 493] width 10 height 10
click at [1526, 416] on button "Custom buttons on" at bounding box center [1524, 416] width 27 height 15
click at [1413, 425] on p "Your buttons will be based on the goals you set up." at bounding box center [1337, 423] width 201 height 12
click at [1532, 755] on button "Save" at bounding box center [1530, 752] width 36 height 22
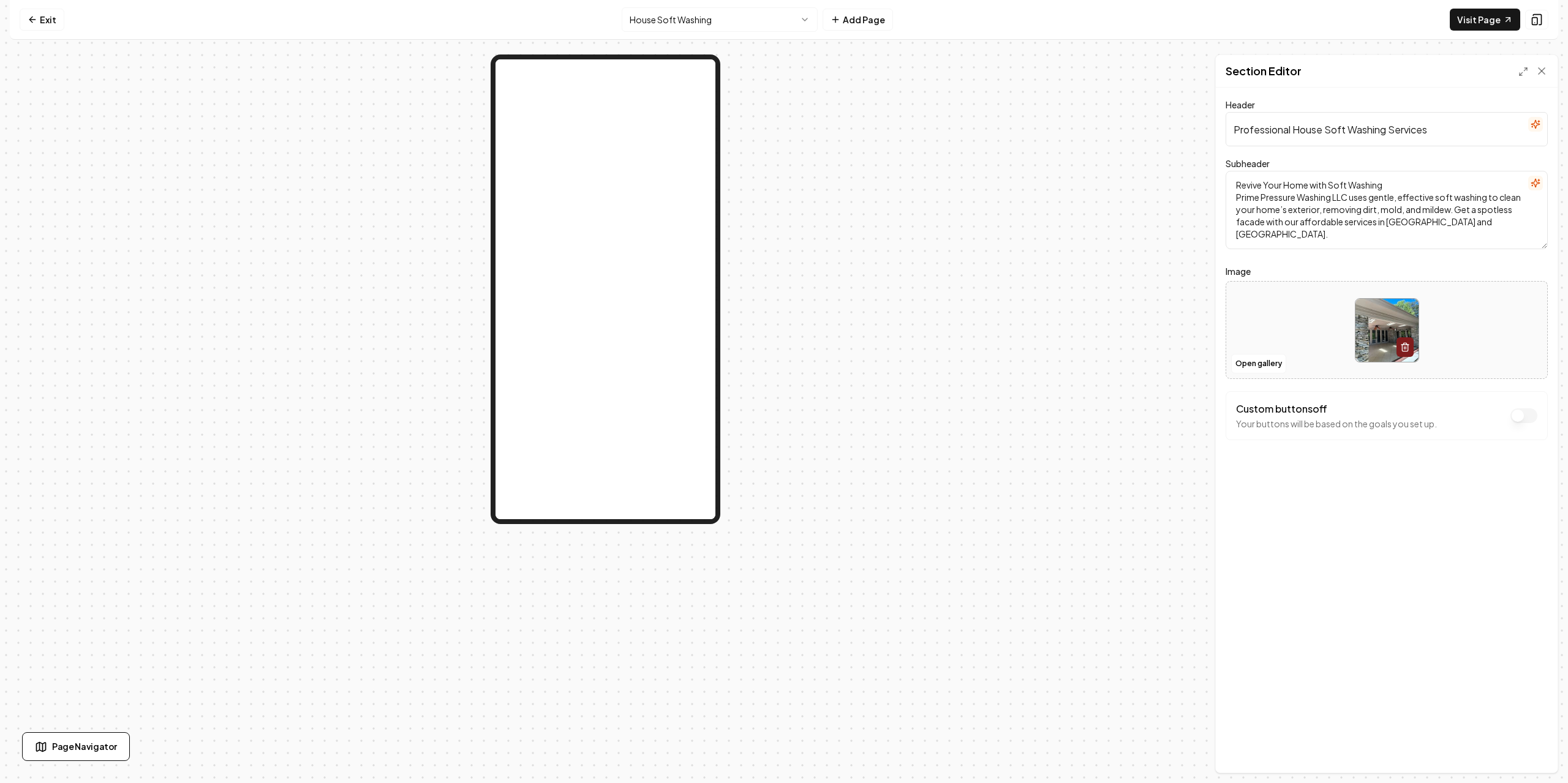
click at [1538, 78] on div "Section Editor" at bounding box center [1387, 71] width 342 height 33
drag, startPoint x: 1535, startPoint y: 77, endPoint x: 1540, endPoint y: 74, distance: 5.8
click at [1536, 77] on div at bounding box center [1533, 71] width 30 height 12
click at [1540, 74] on icon at bounding box center [1541, 71] width 12 height 12
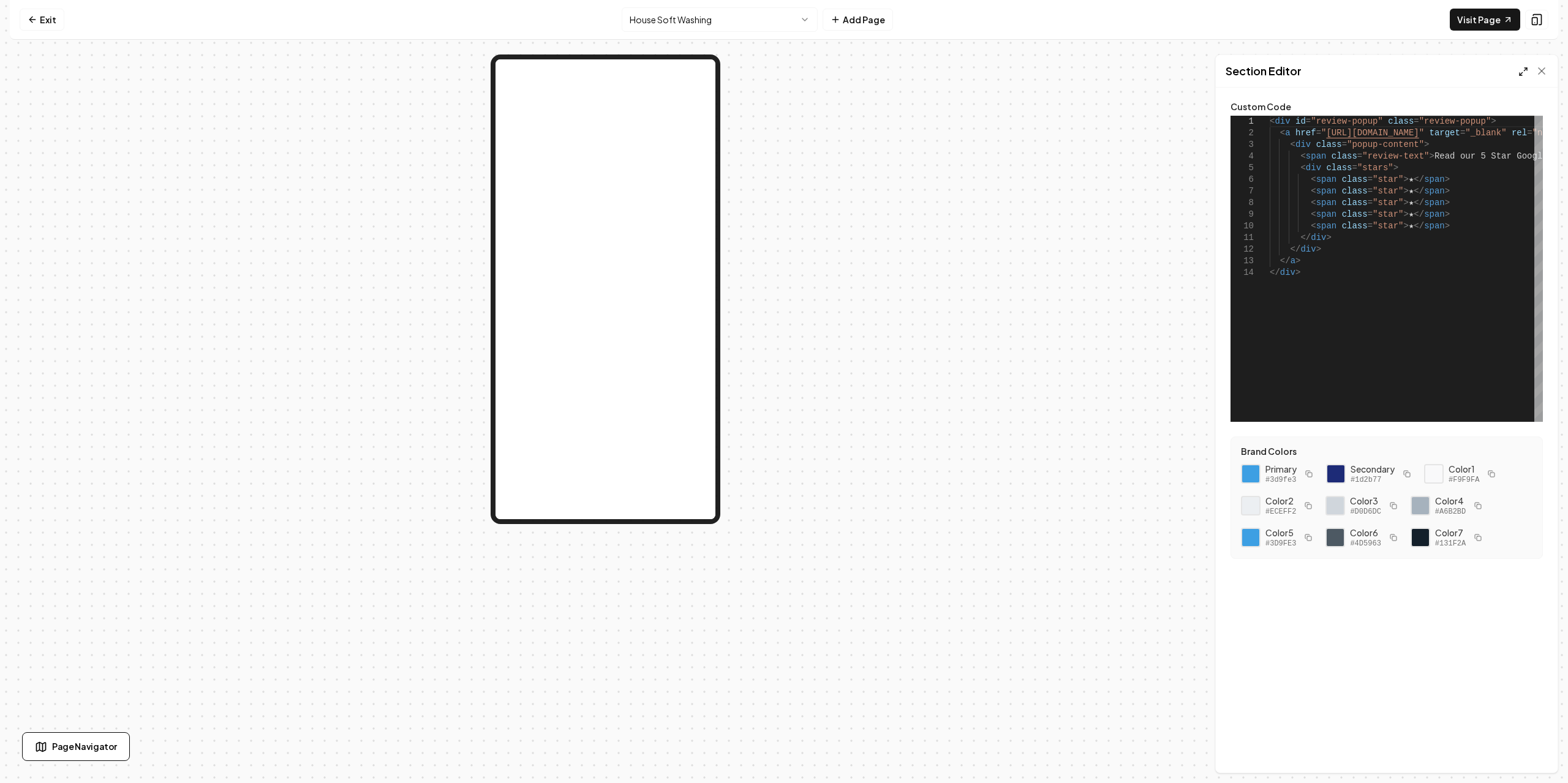
click at [1519, 69] on icon at bounding box center [1523, 71] width 10 height 10
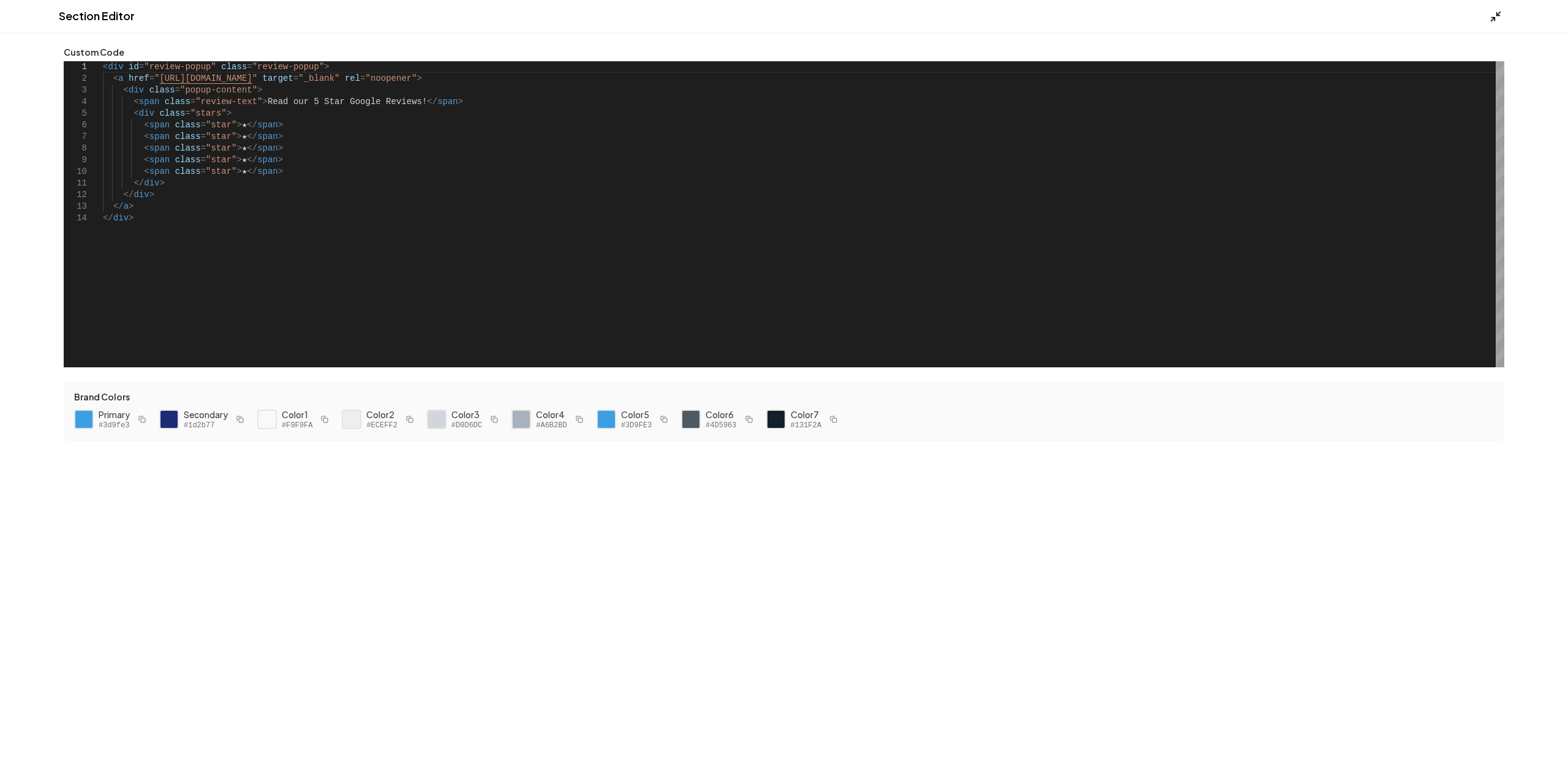
click at [1494, 16] on icon at bounding box center [1495, 16] width 12 height 12
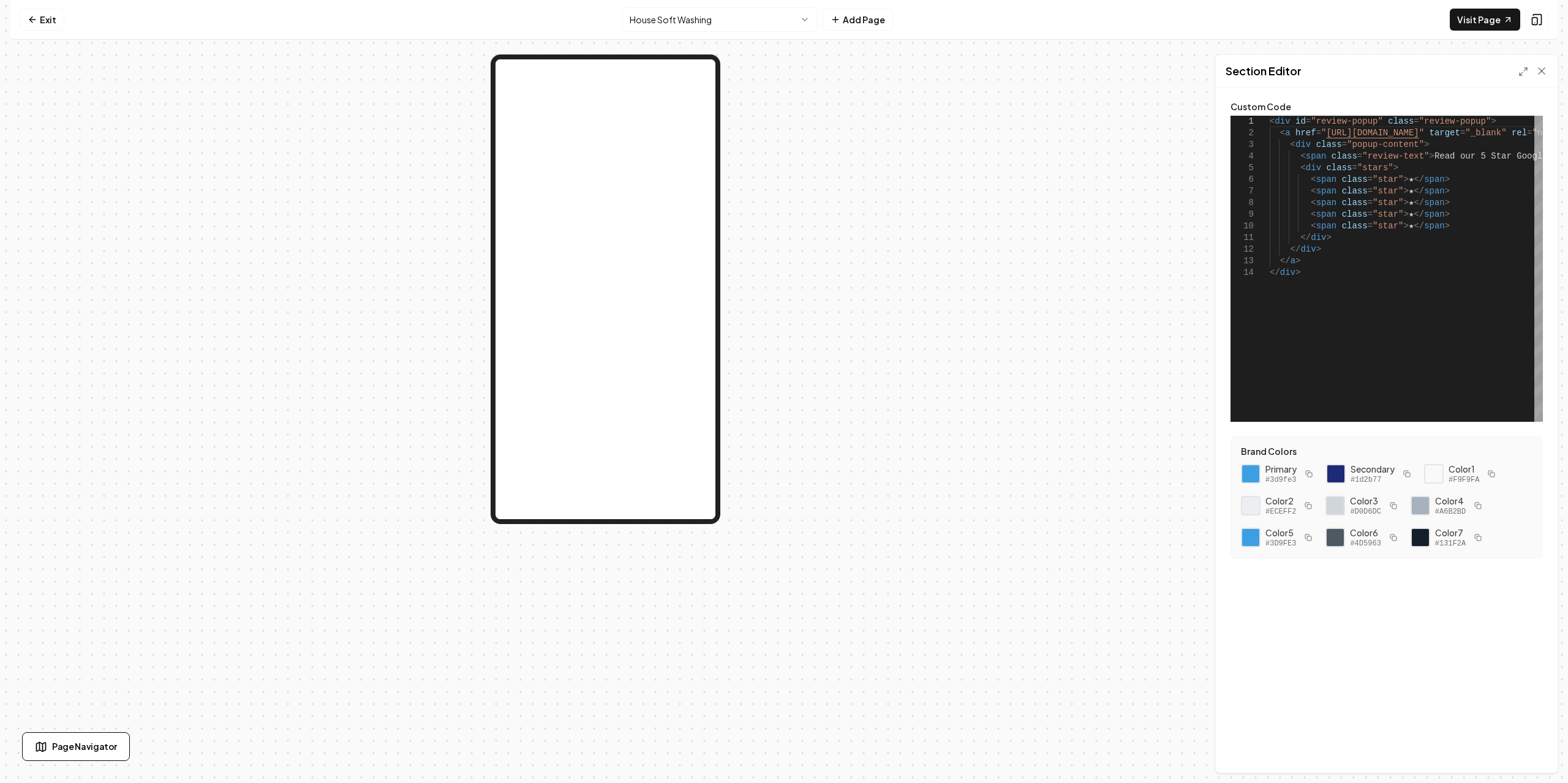
click at [919, 228] on div at bounding box center [605, 413] width 1191 height 719
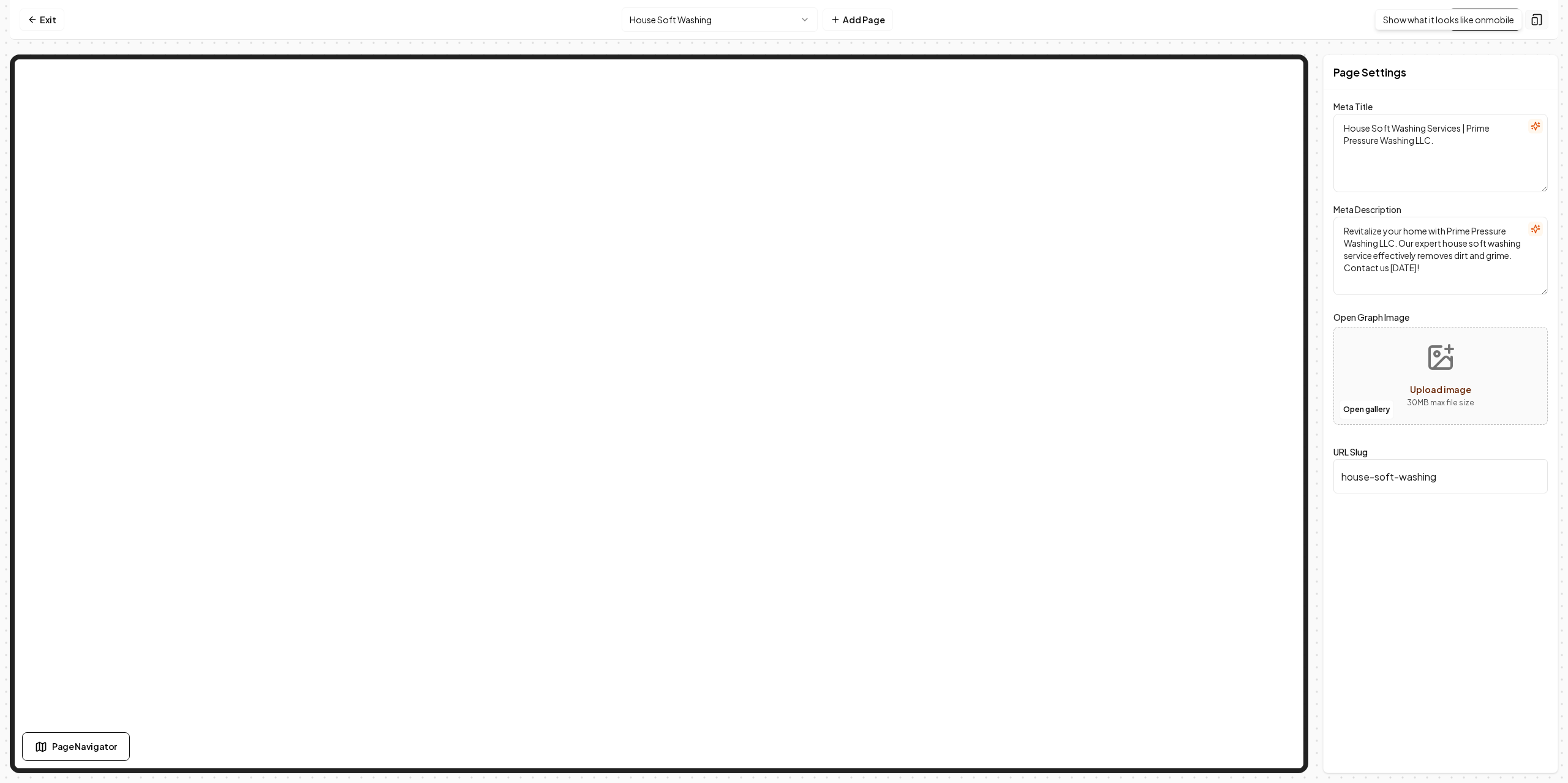
click at [1533, 23] on rect at bounding box center [1535, 21] width 5 height 7
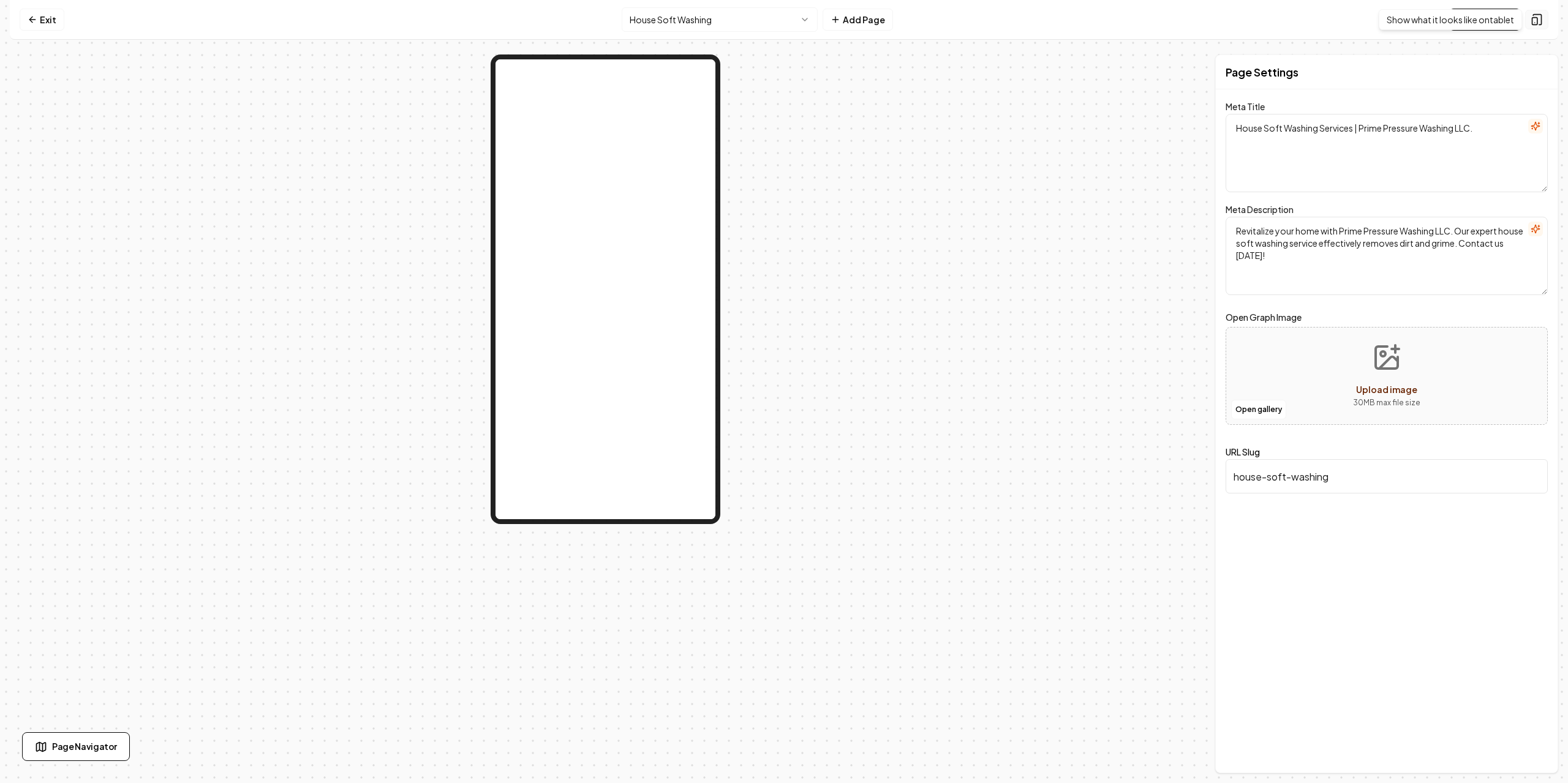
click at [1545, 15] on button at bounding box center [1537, 20] width 23 height 20
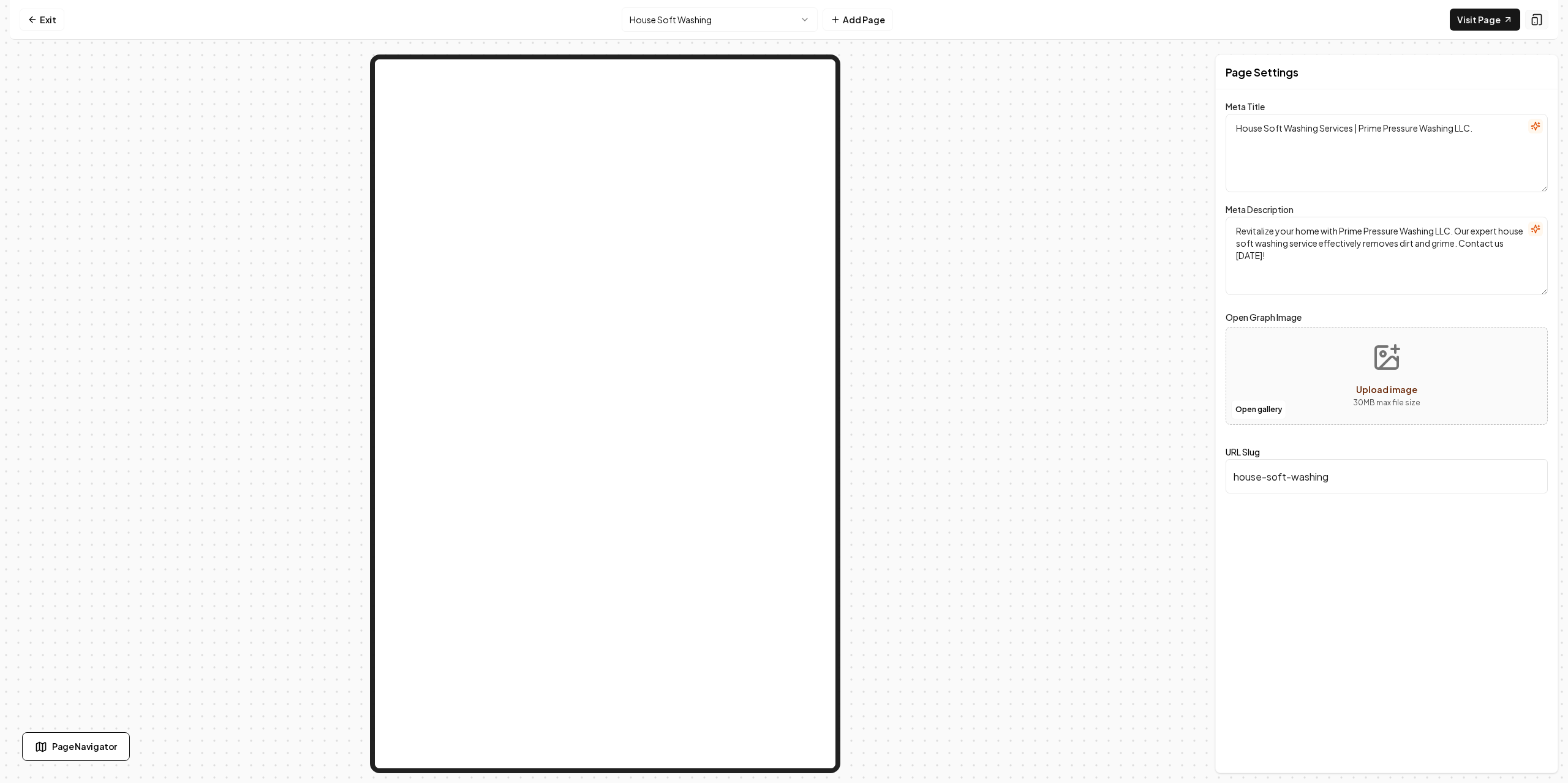
click at [1544, 15] on button at bounding box center [1537, 20] width 23 height 20
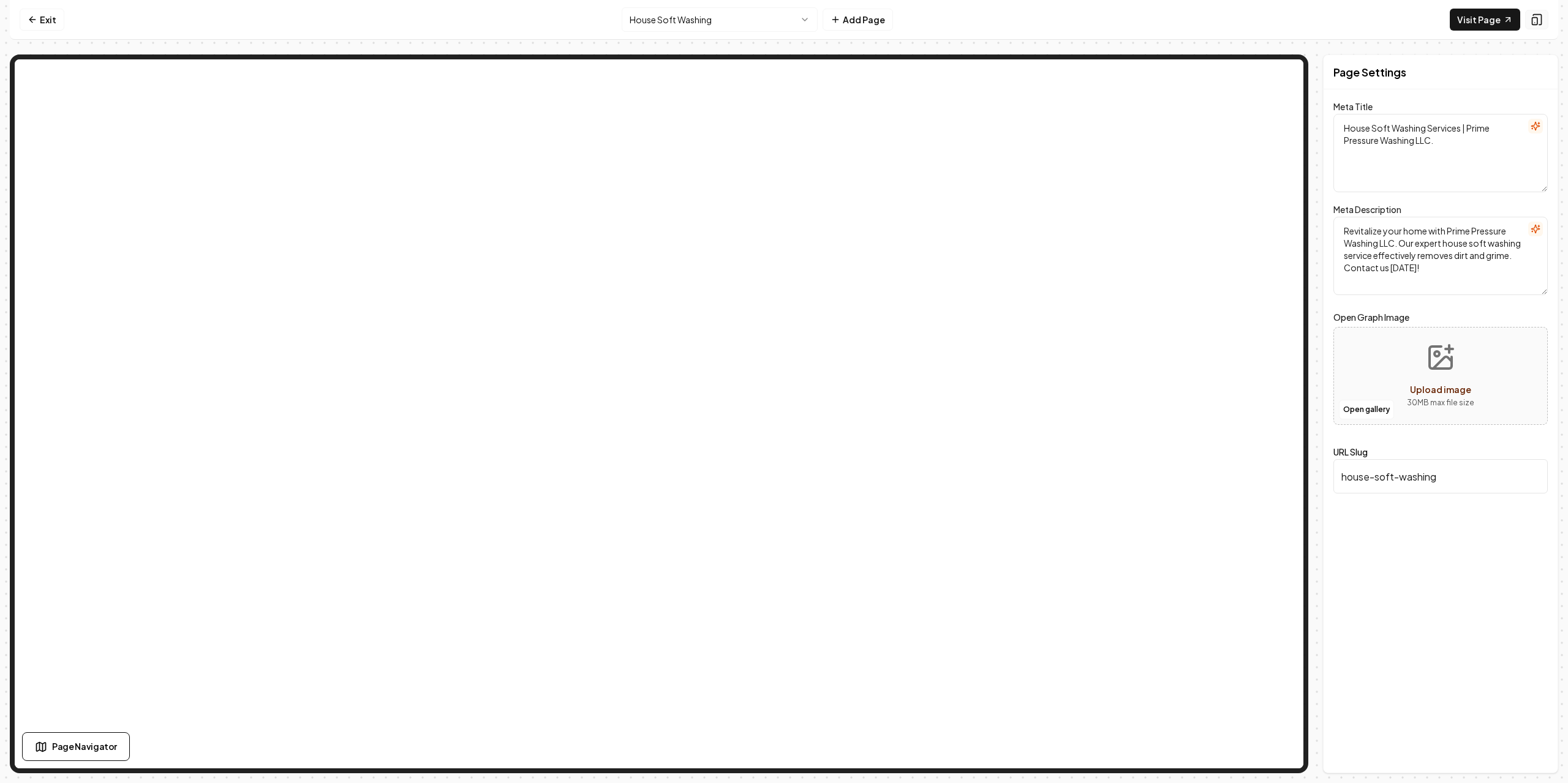
click at [1543, 15] on button at bounding box center [1537, 20] width 23 height 20
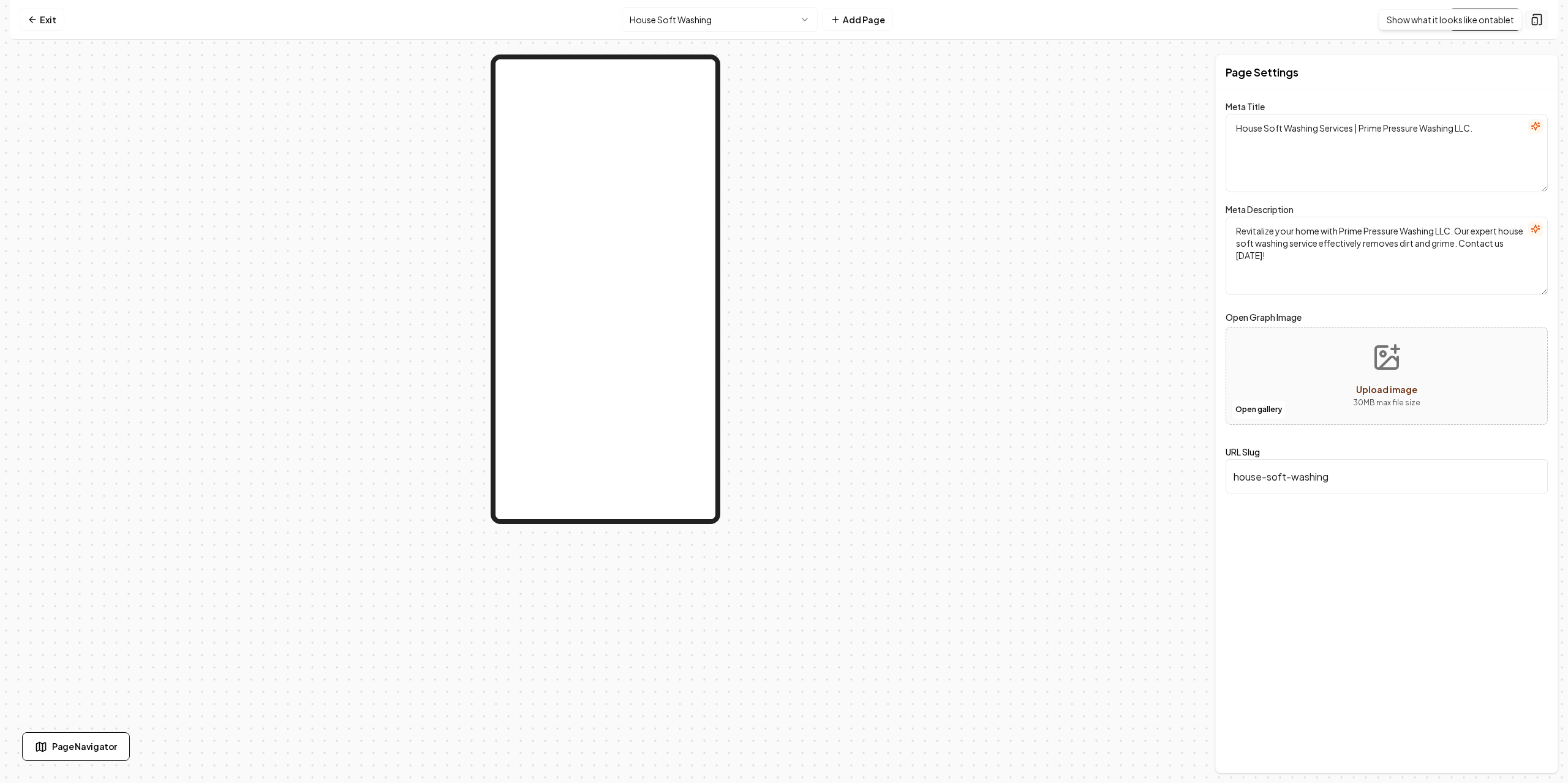
click at [1538, 25] on icon at bounding box center [1536, 19] width 12 height 12
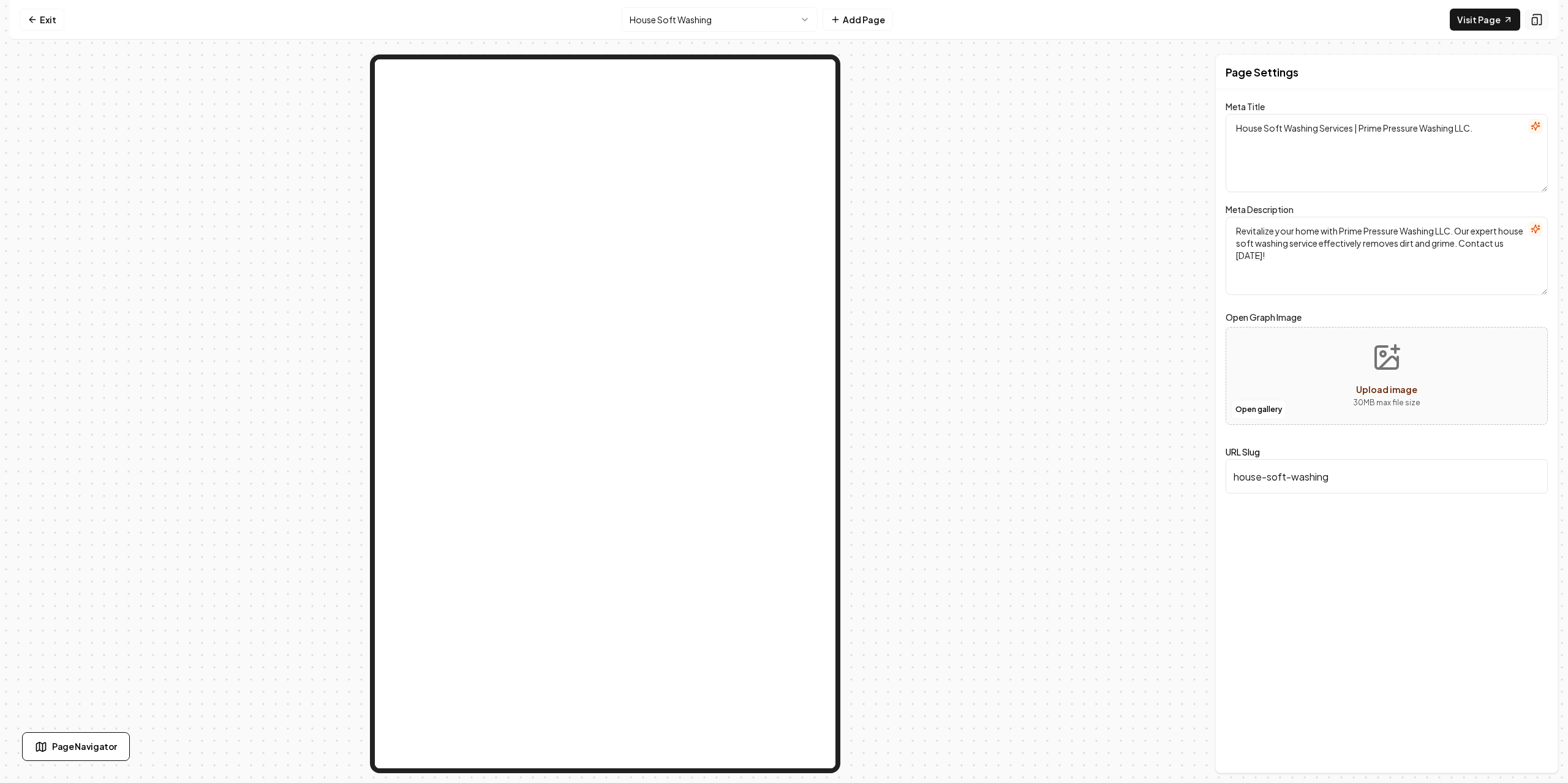
click at [1540, 24] on icon at bounding box center [1536, 19] width 12 height 12
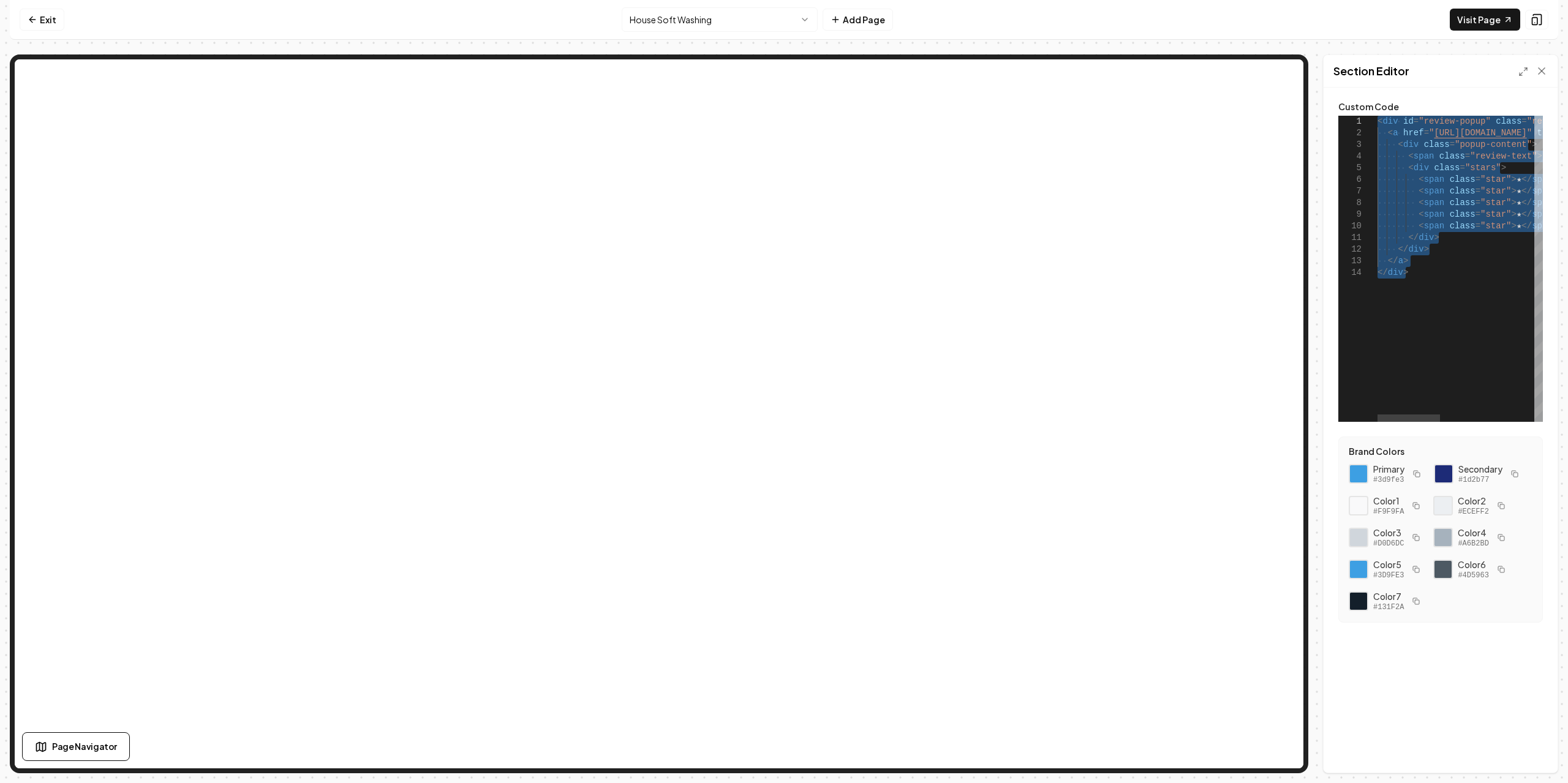
drag, startPoint x: 1442, startPoint y: 279, endPoint x: 1292, endPoint y: 102, distance: 232.0
click at [1378, 116] on div "< div id = "review-popup" class = "review-popup" > < a href = " [URL][DOMAIN_NA…" at bounding box center [1584, 269] width 414 height 306
type textarea "**********"
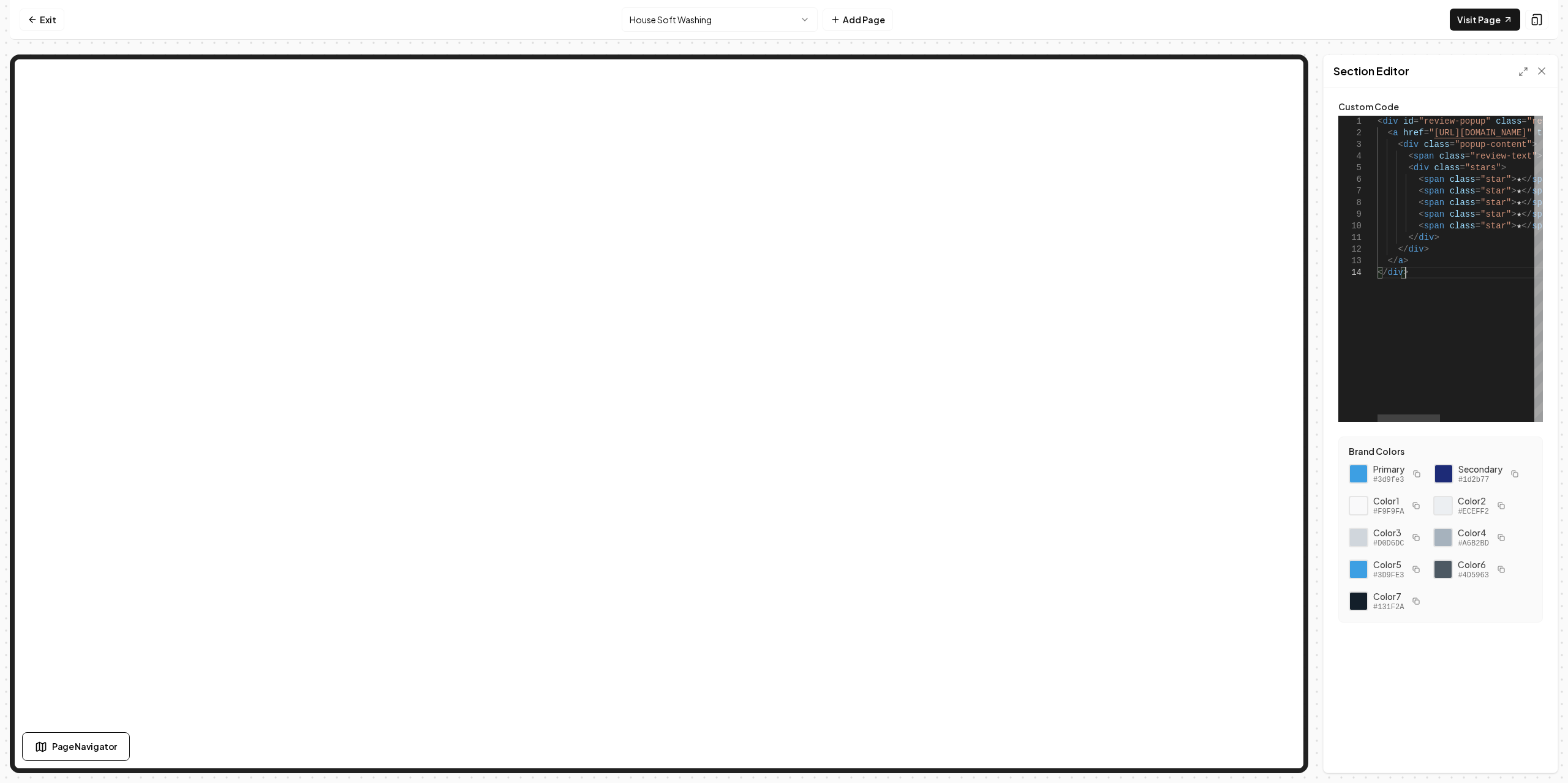
click at [1431, 292] on div "< div id = "review-popup" class = "review-popup" > < a href = " [URL][DOMAIN_NA…" at bounding box center [1584, 269] width 414 height 306
click at [1429, 291] on div "< div id = "review-popup" class = "review-popup" > < a href = " [URL][DOMAIN_NA…" at bounding box center [1584, 269] width 414 height 306
click at [1427, 250] on div "< div id = "review-popup" class = "review-popup" > < a href = " [URL][DOMAIN_NA…" at bounding box center [1584, 269] width 414 height 306
click at [1431, 277] on div "< div id = "review-popup" class = "review-popup" > < a href = " [URL][DOMAIN_NA…" at bounding box center [1584, 269] width 414 height 306
type textarea "**********"
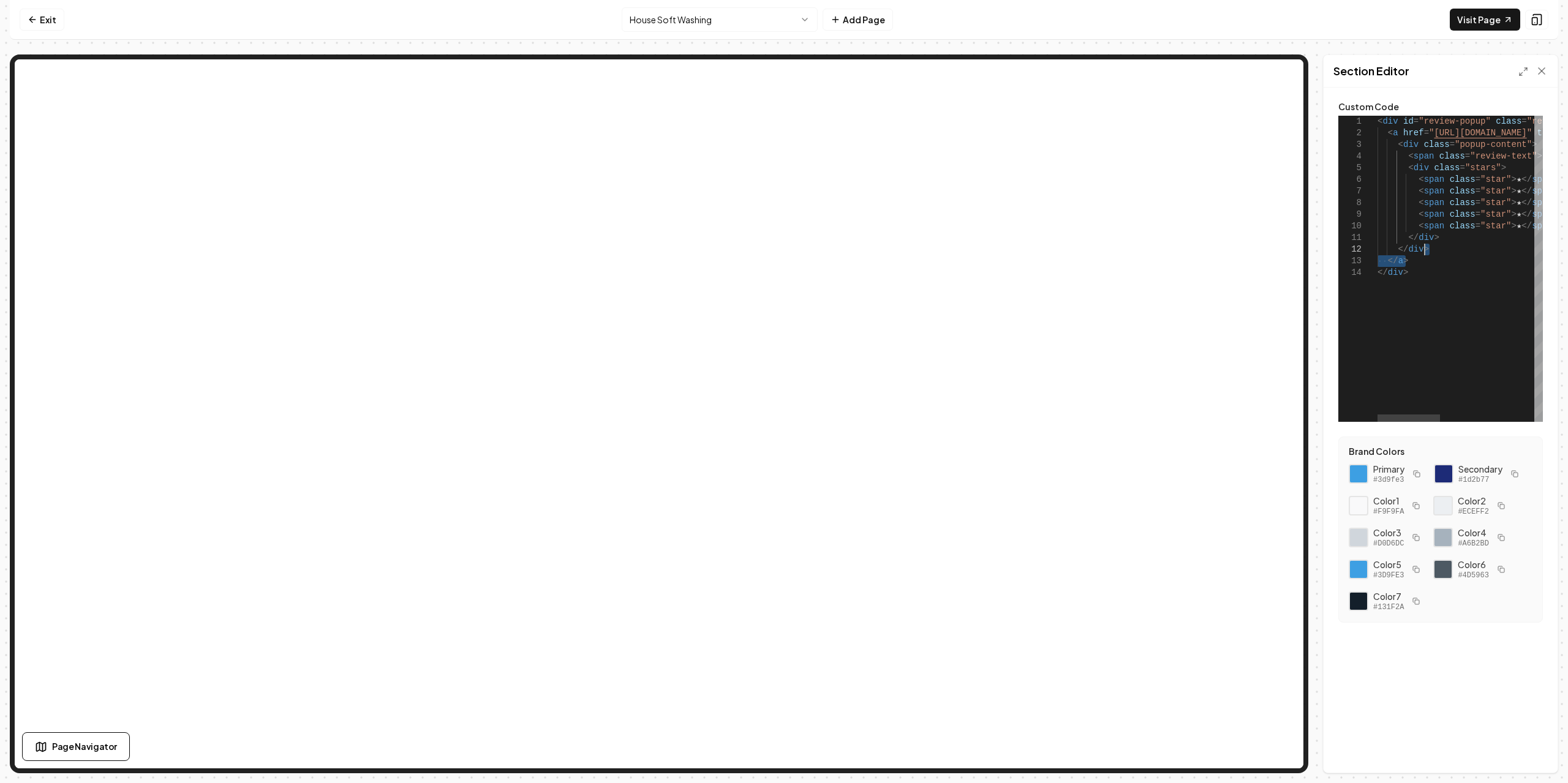
drag, startPoint x: 1444, startPoint y: 262, endPoint x: 1550, endPoint y: 246, distance: 107.2
click at [1560, 245] on div "< div id = "review-popup" class = "review-popup" > < a href = " [URL][DOMAIN_NA…" at bounding box center [1584, 269] width 414 height 306
click at [1527, 76] on icon at bounding box center [1523, 71] width 10 height 10
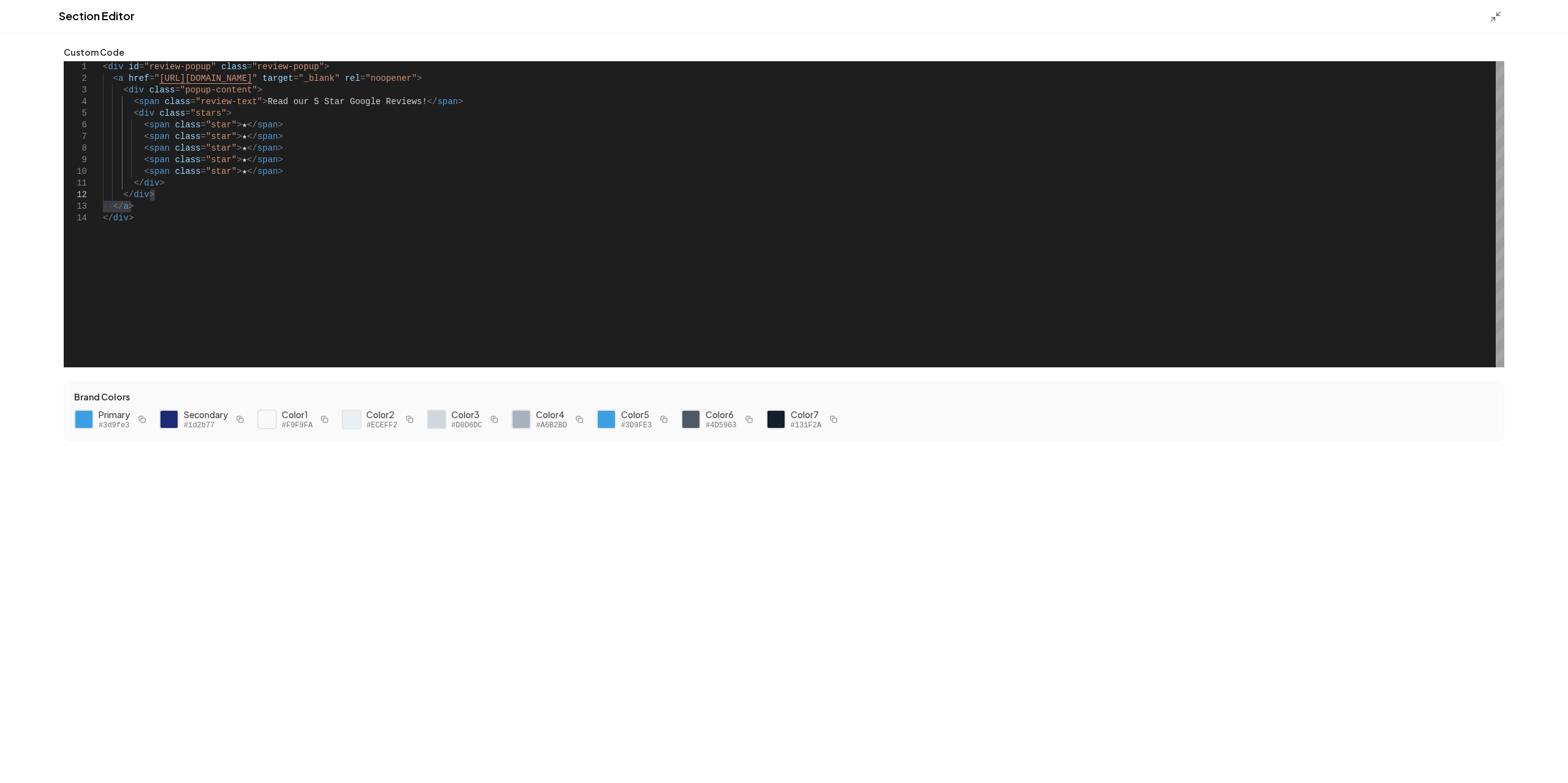
click at [990, 515] on div "**********" at bounding box center [784, 408] width 1568 height 750
click at [1494, 20] on polyline at bounding box center [1493, 19] width 3 height 3
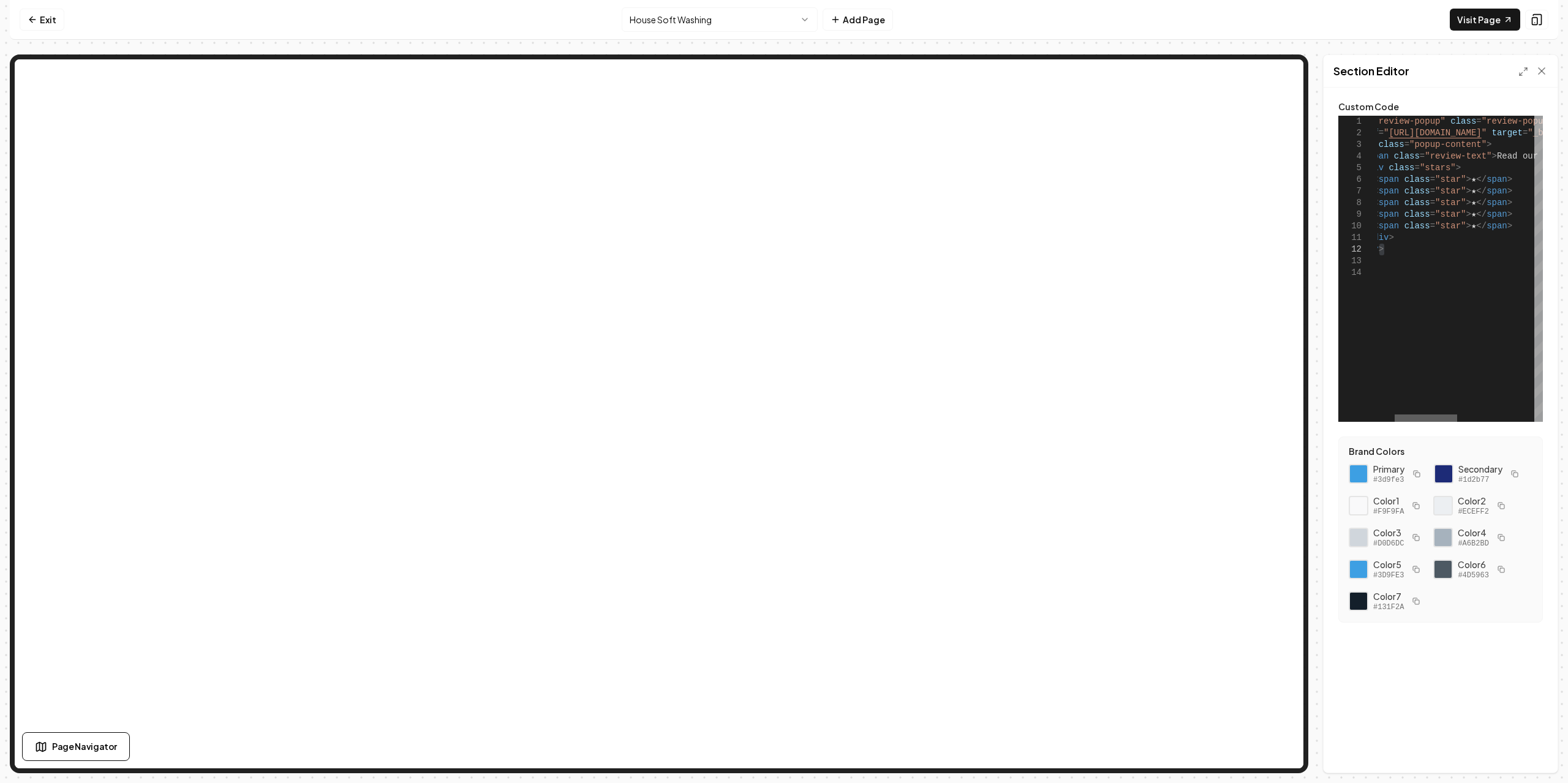
click at [1396, 415] on div at bounding box center [1426, 418] width 62 height 7
click at [1546, 65] on icon at bounding box center [1541, 71] width 12 height 12
click at [1378, 415] on div at bounding box center [1409, 418] width 62 height 7
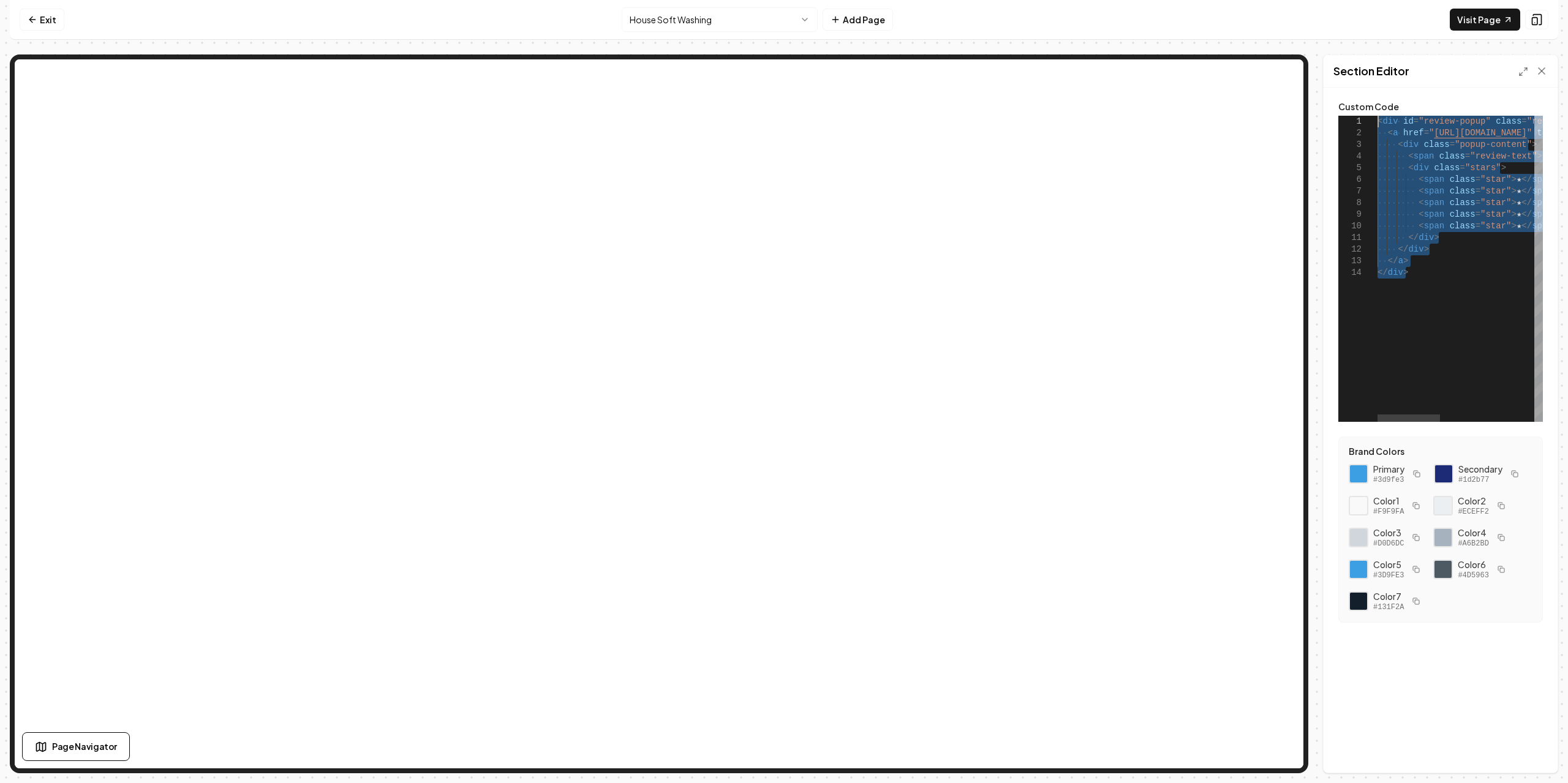
drag, startPoint x: 1441, startPoint y: 278, endPoint x: 1218, endPoint y: 81, distance: 297.6
click at [1378, 116] on div "< div id = "review-popup" class = "review-popup" > < a href = " [URL][DOMAIN_NA…" at bounding box center [1584, 269] width 414 height 306
type textarea "**********"
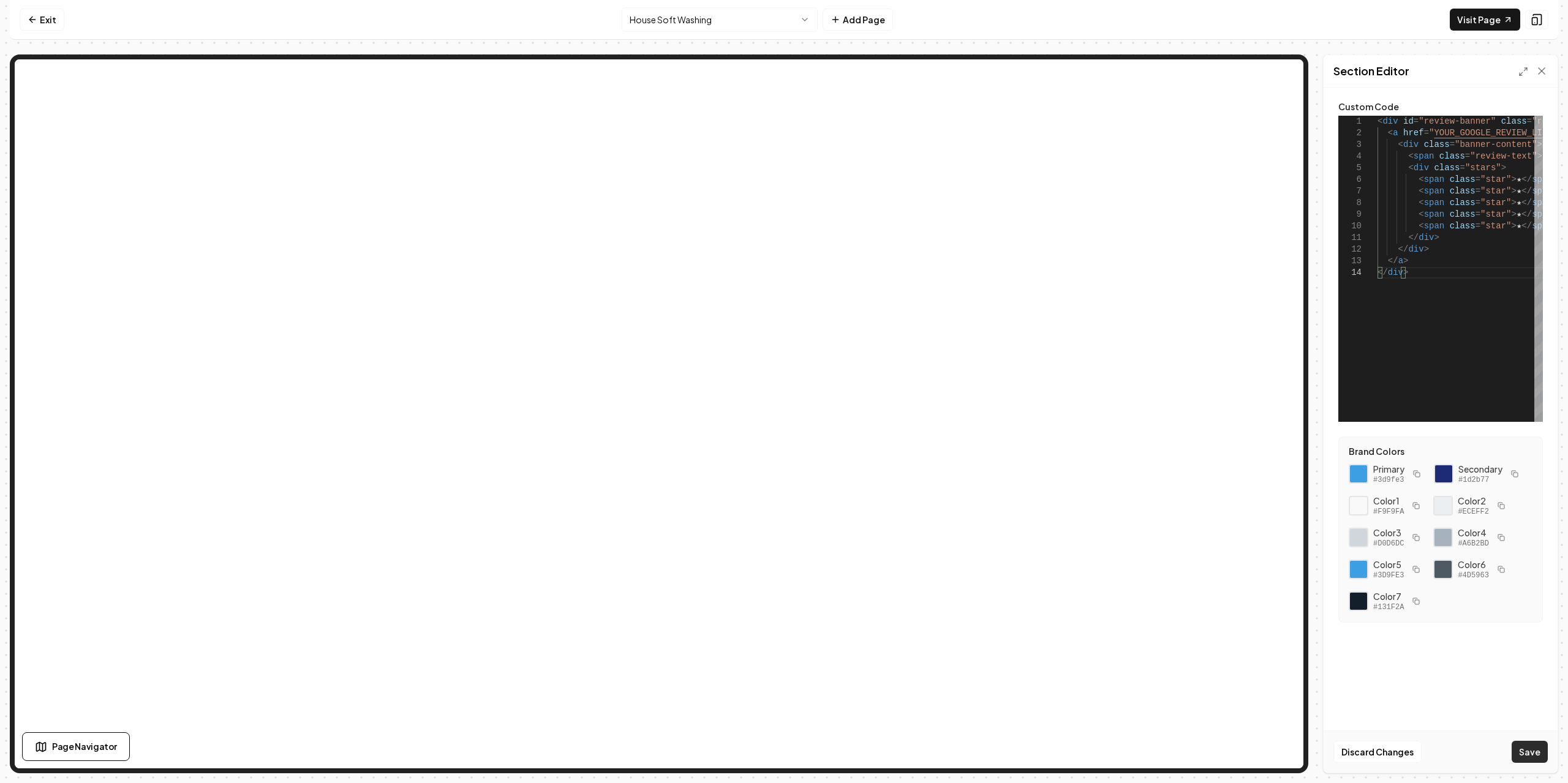
click at [1526, 748] on button "Save" at bounding box center [1530, 752] width 36 height 22
click at [725, 20] on html "**********" at bounding box center [784, 392] width 1568 height 783
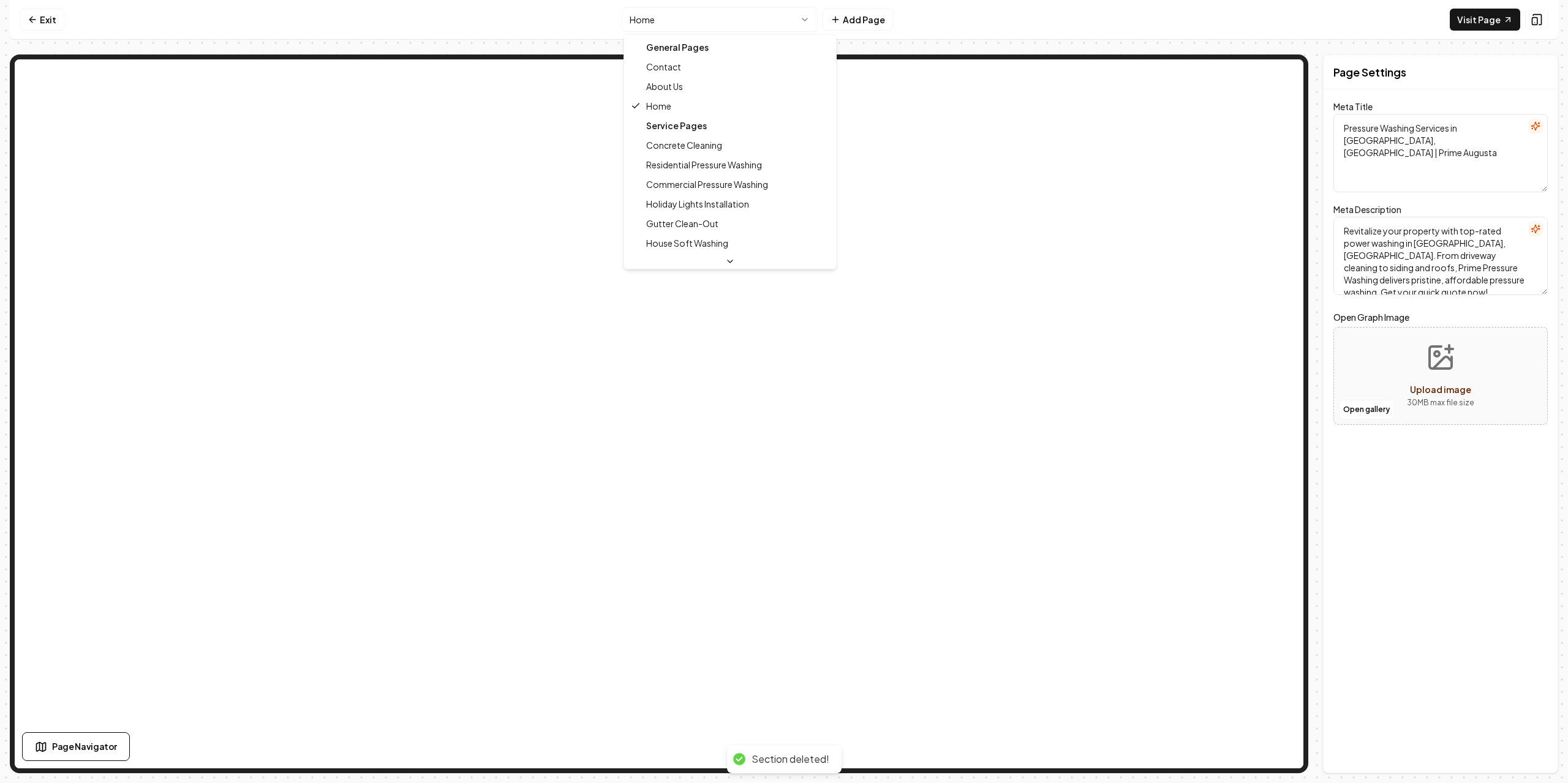
click at [747, 23] on html "Computer Required This feature is only available on a computer. Please switch t…" at bounding box center [784, 392] width 1568 height 783
type textarea "House Soft Washing Services | Prime Pressure Washing LLC."
type textarea "Revitalize your home with Prime Pressure Washing LLC. Our expert house soft was…"
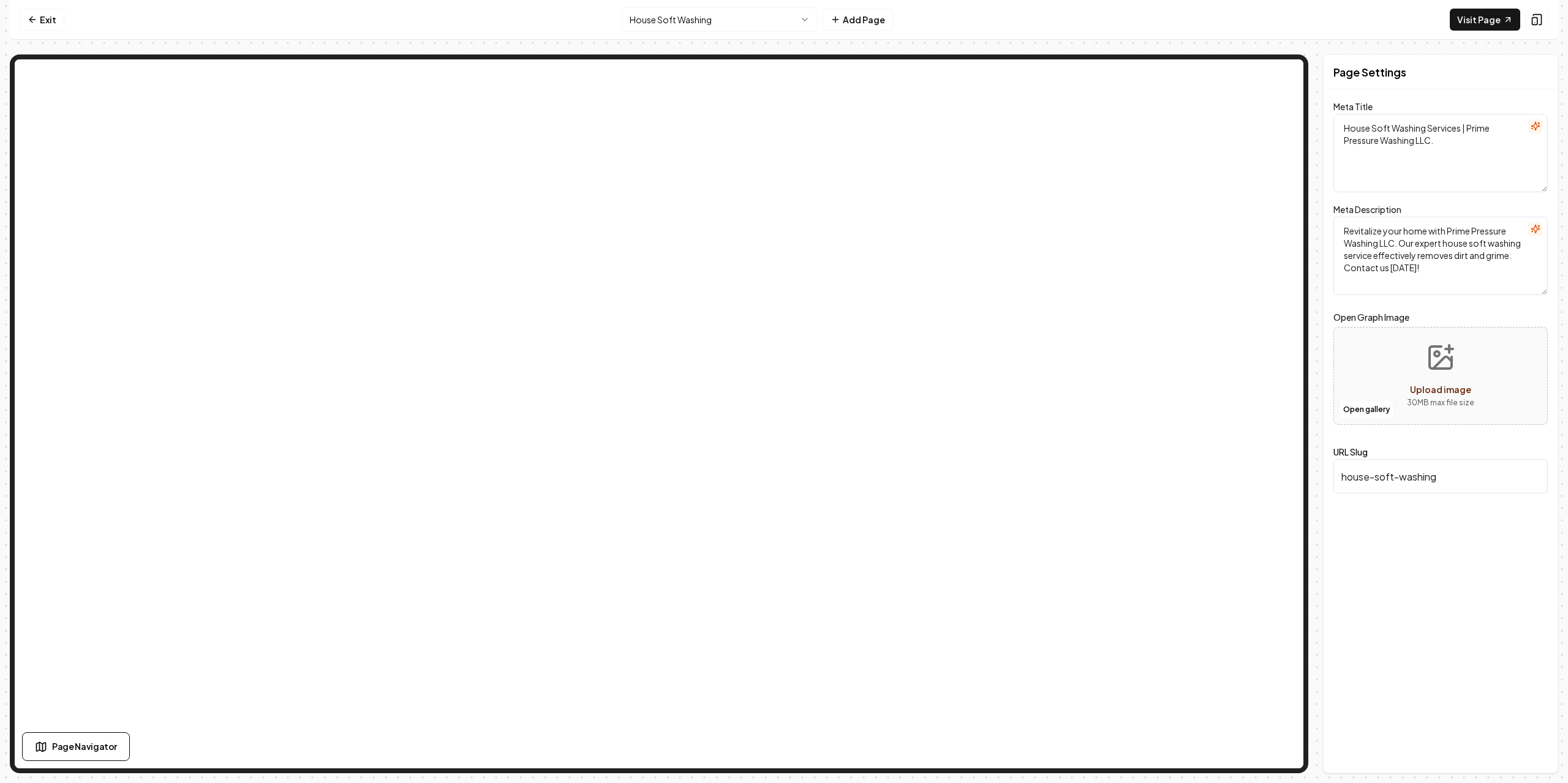
click at [998, 55] on div "Exit House Soft Washing Add Page Visit Page Page Navigator Page Settings Meta T…" at bounding box center [784, 387] width 1549 height 773
drag, startPoint x: 994, startPoint y: 59, endPoint x: 1481, endPoint y: 606, distance: 732.4
click at [1481, 606] on div "Page Settings Meta Title House Soft Washing Services | Prime Pressure Washing L…" at bounding box center [1441, 413] width 235 height 719
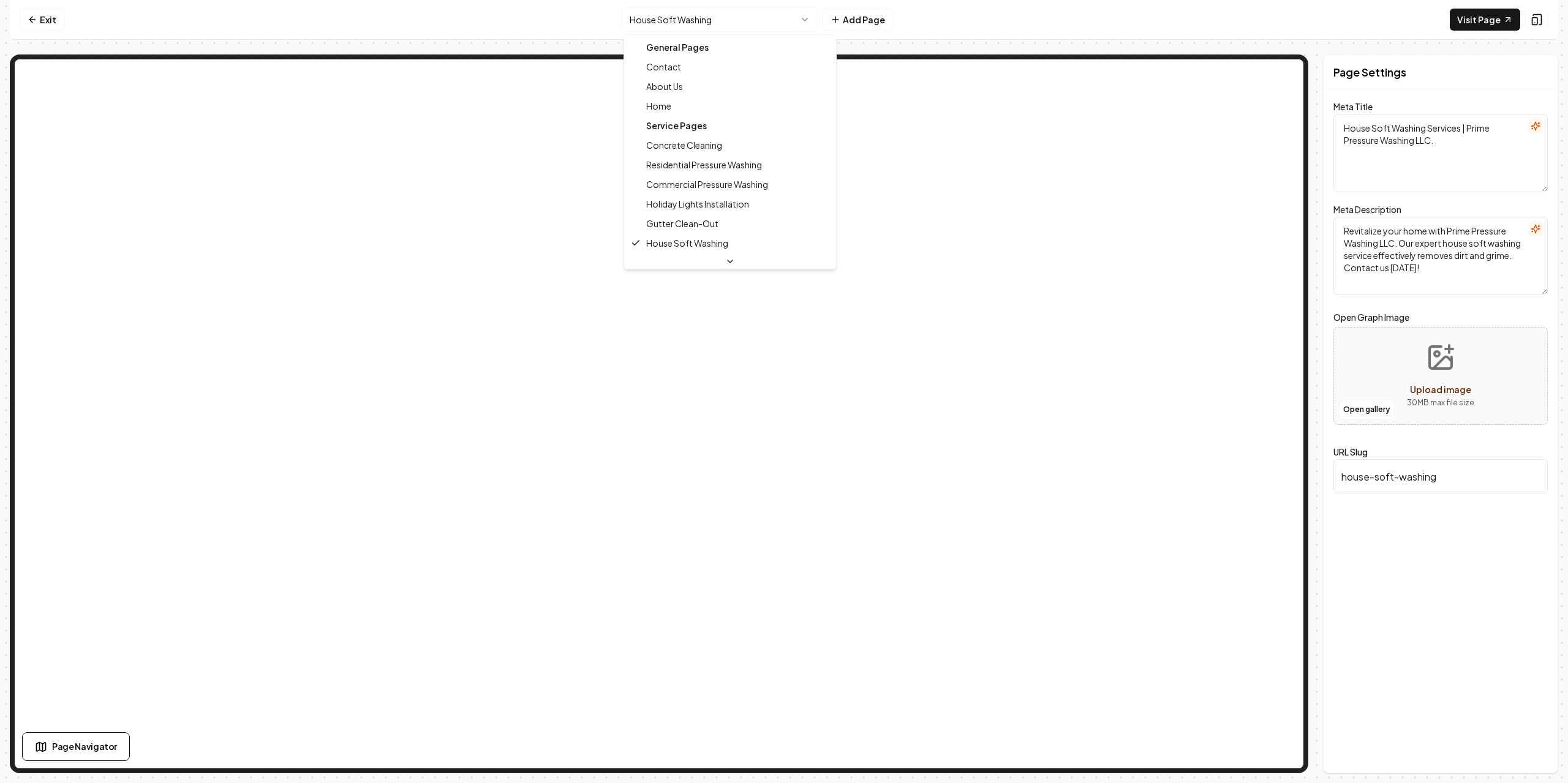
click at [719, 26] on html "Computer Required This feature is only available on a computer. Please switch t…" at bounding box center [784, 392] width 1568 height 783
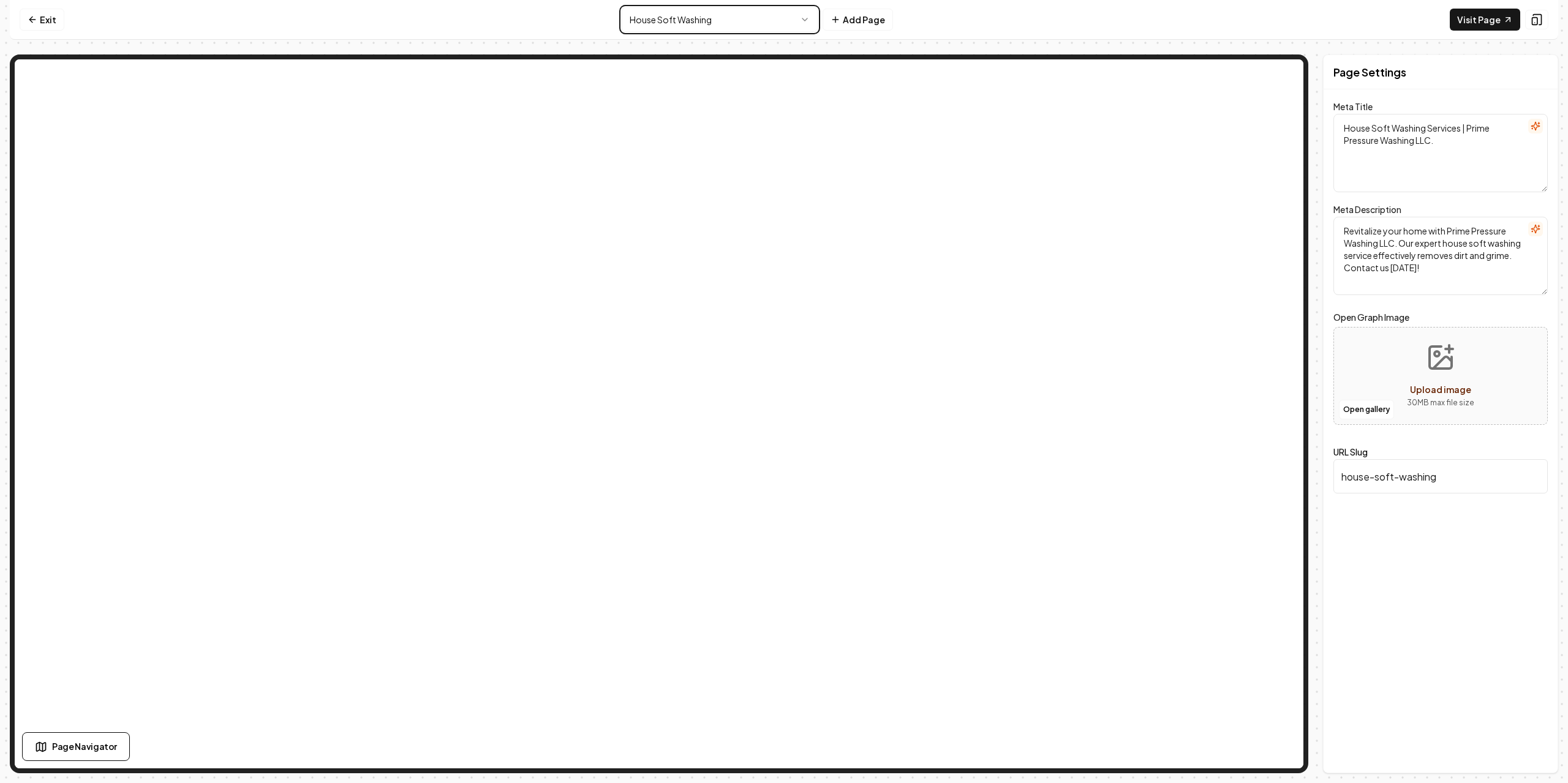
click at [1487, 621] on html "Computer Required This feature is only available on a computer. Please switch t…" at bounding box center [784, 392] width 1568 height 783
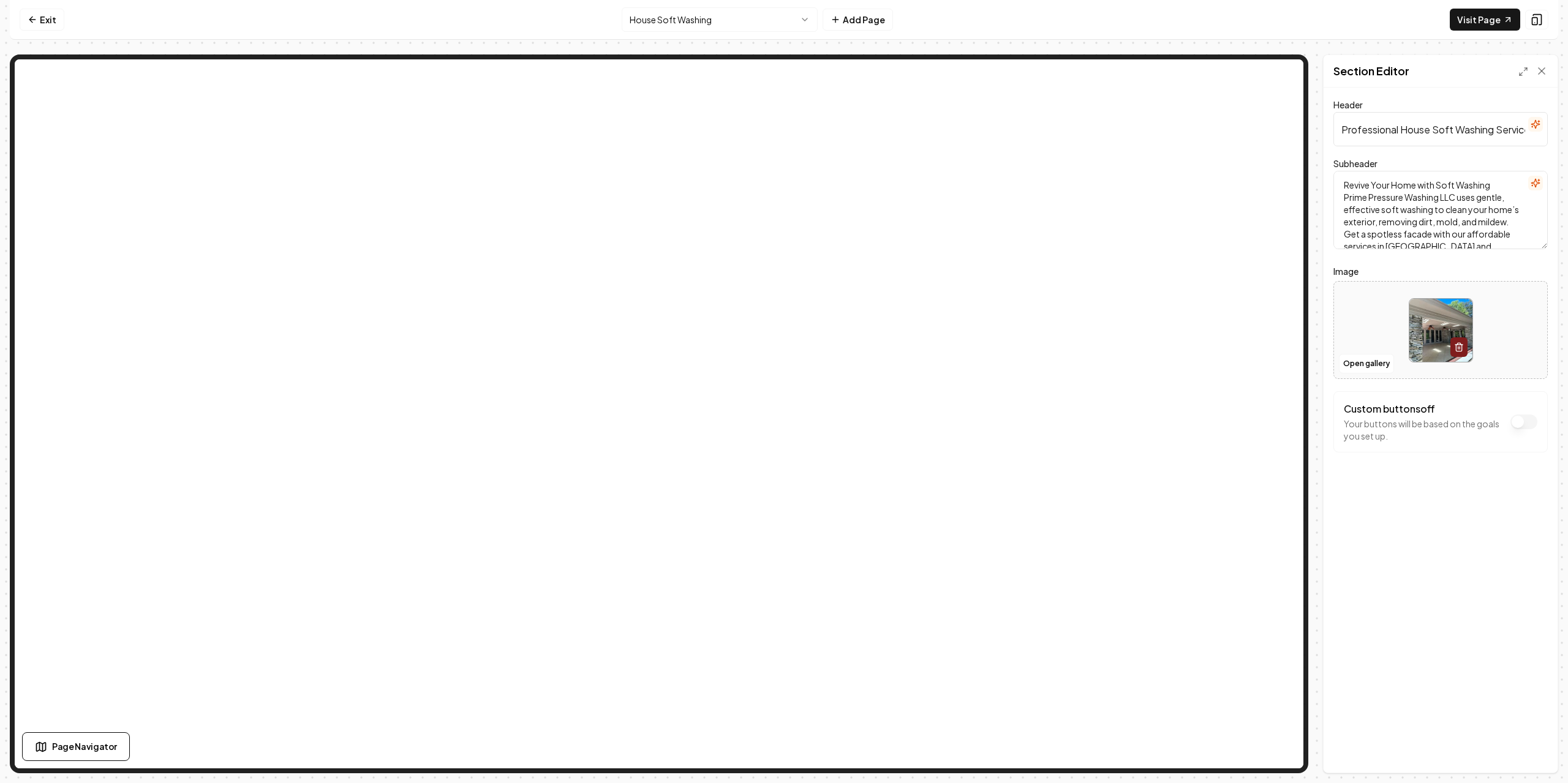
click at [739, 11] on html "Computer Required This feature is only available on a computer. Please switch t…" at bounding box center [784, 392] width 1568 height 783
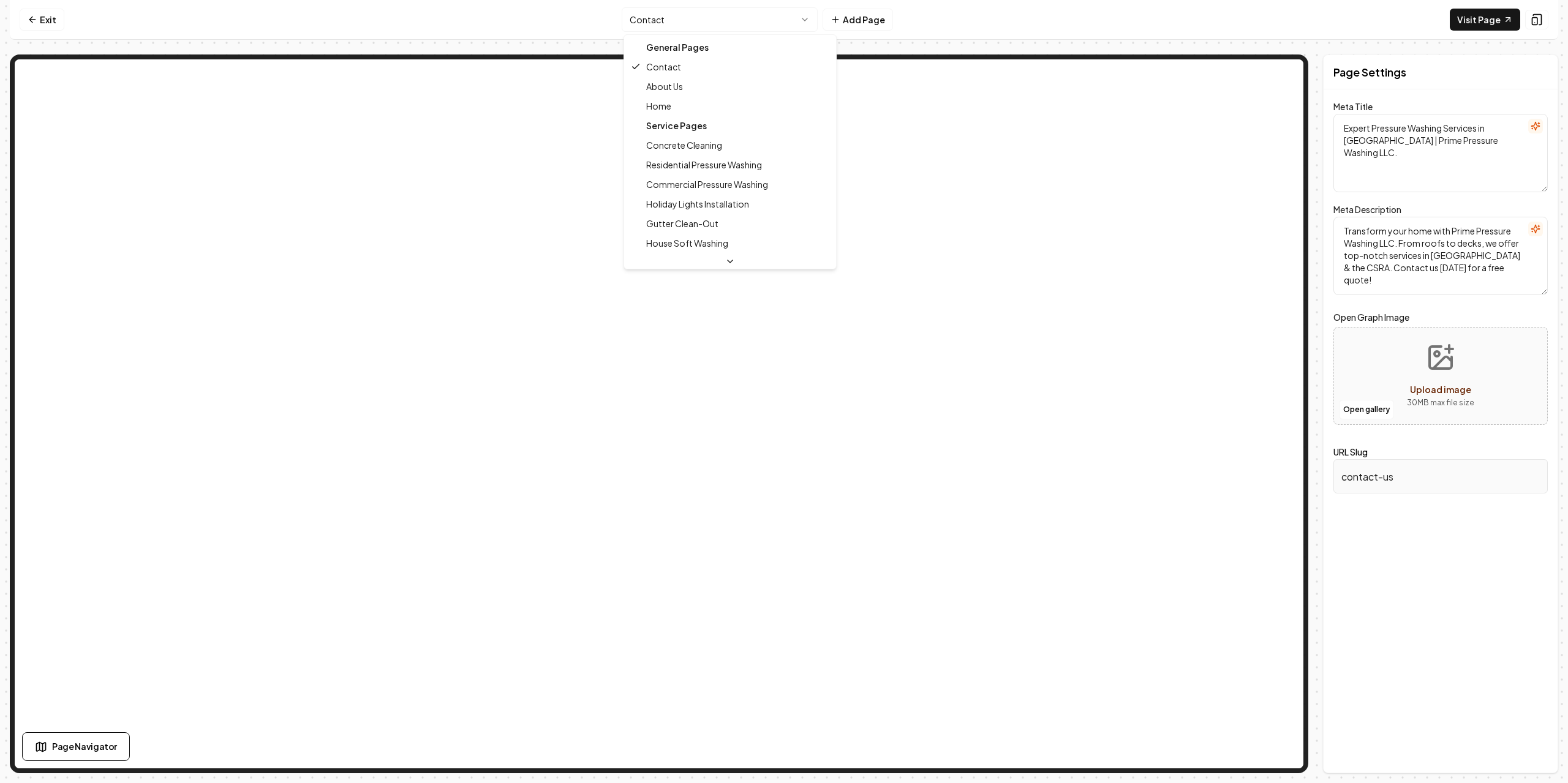
click at [720, 23] on html "Computer Required This feature is only available on a computer. Please switch t…" at bounding box center [784, 392] width 1568 height 783
type textarea "Pressure Washing Services in [GEOGRAPHIC_DATA], [GEOGRAPHIC_DATA] | Prime Augus…"
type textarea "Revitalize your property with top-rated power washing in [GEOGRAPHIC_DATA], [GE…"
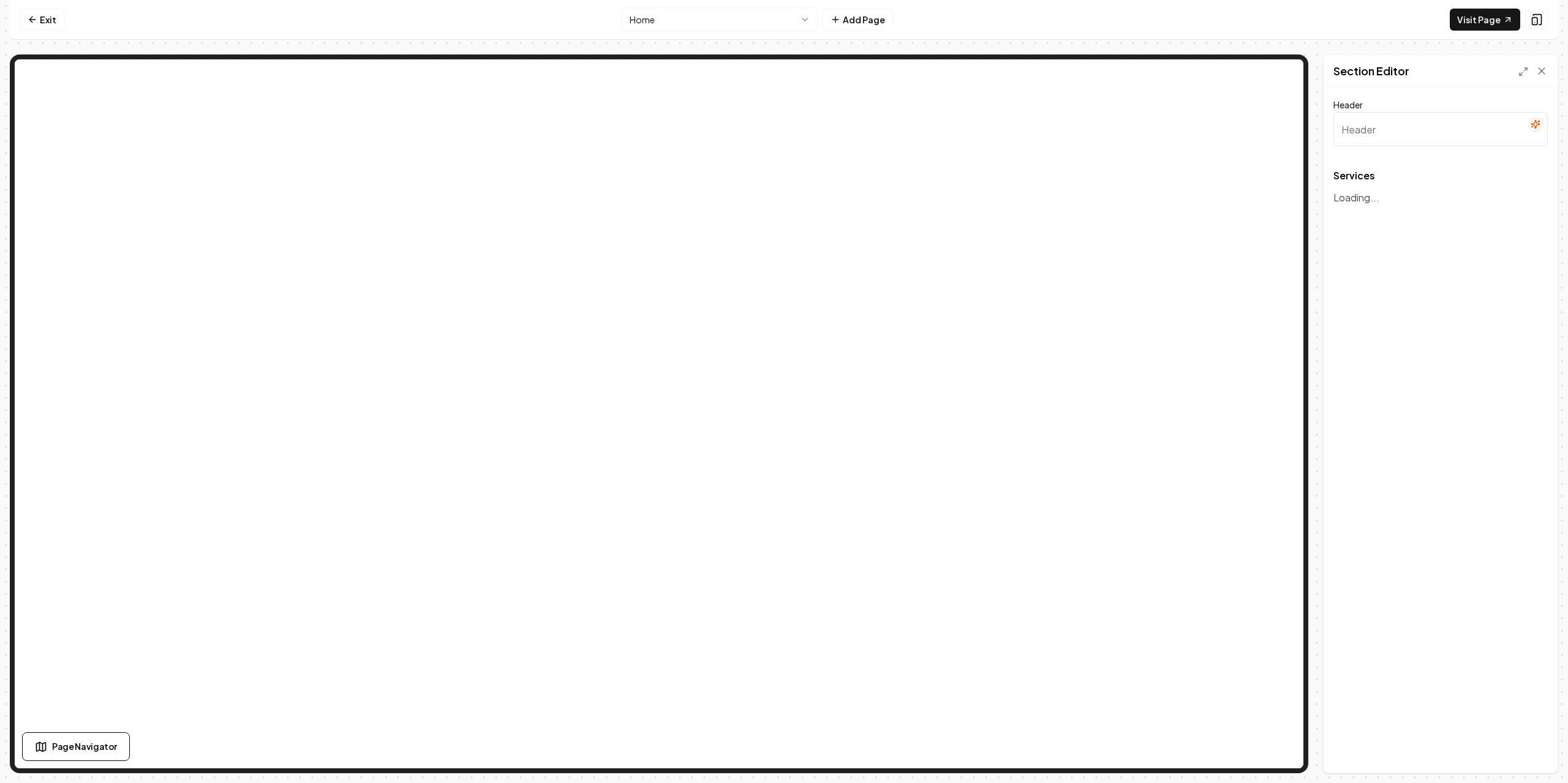
type input "Our Comprehensive Pressure Washing Services"
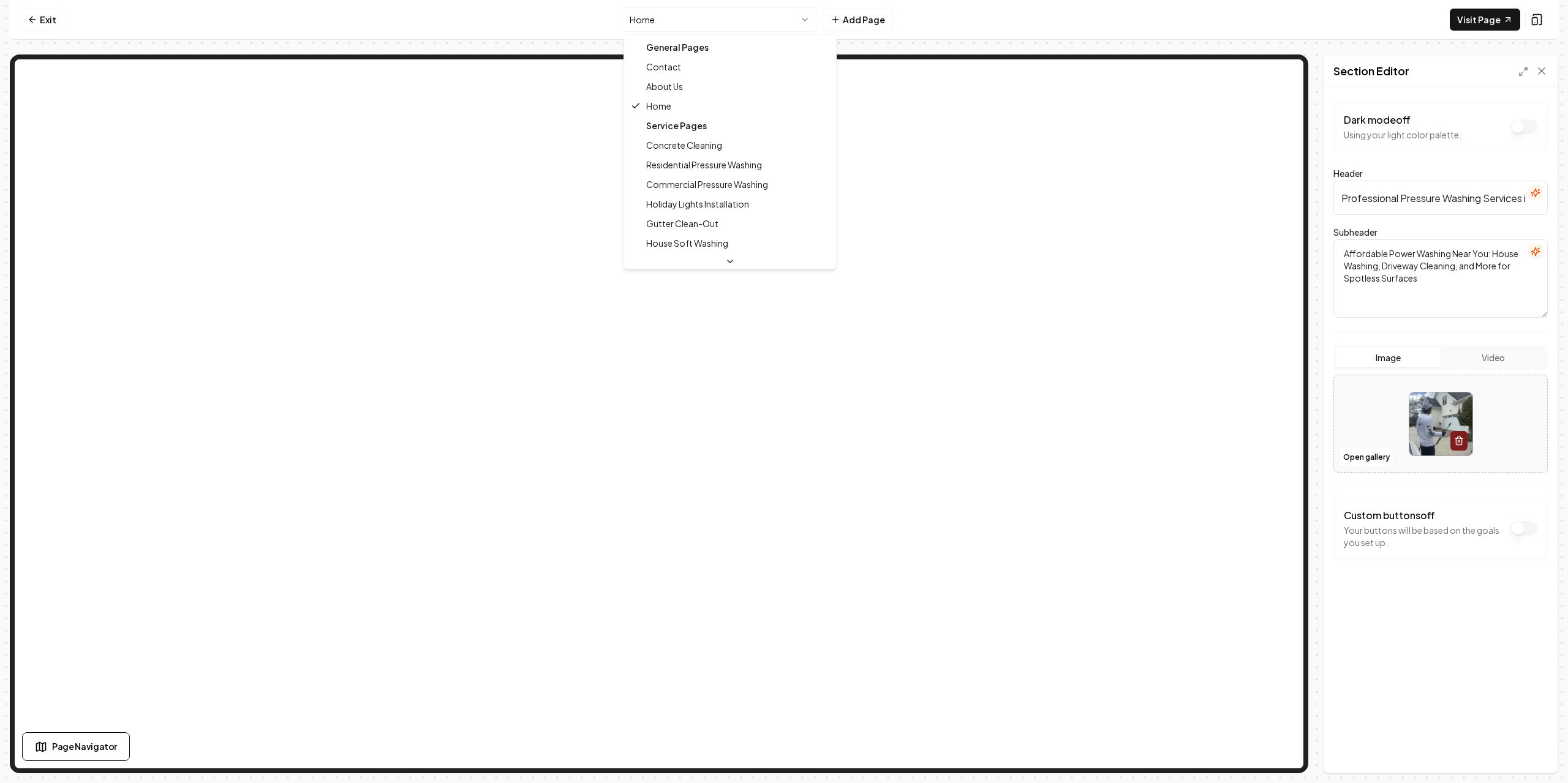
click at [727, 20] on html "Computer Required This feature is only available on a computer. Please switch t…" at bounding box center [784, 392] width 1568 height 783
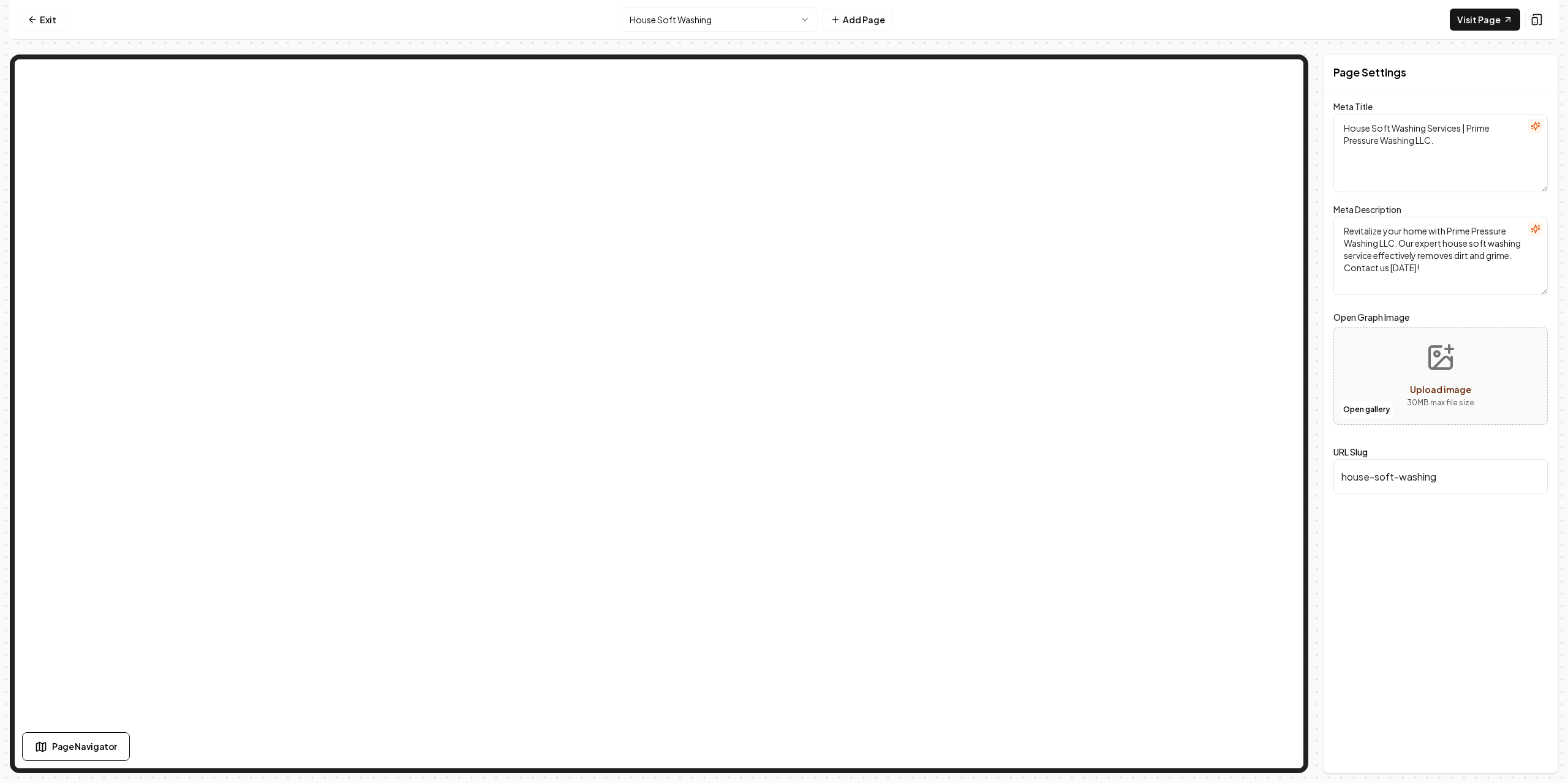
click at [1462, 572] on div "Page Settings Meta Title House Soft Washing Services | Prime Pressure Washing L…" at bounding box center [1441, 413] width 235 height 719
click at [1384, 404] on button "Open gallery" at bounding box center [1367, 410] width 55 height 20
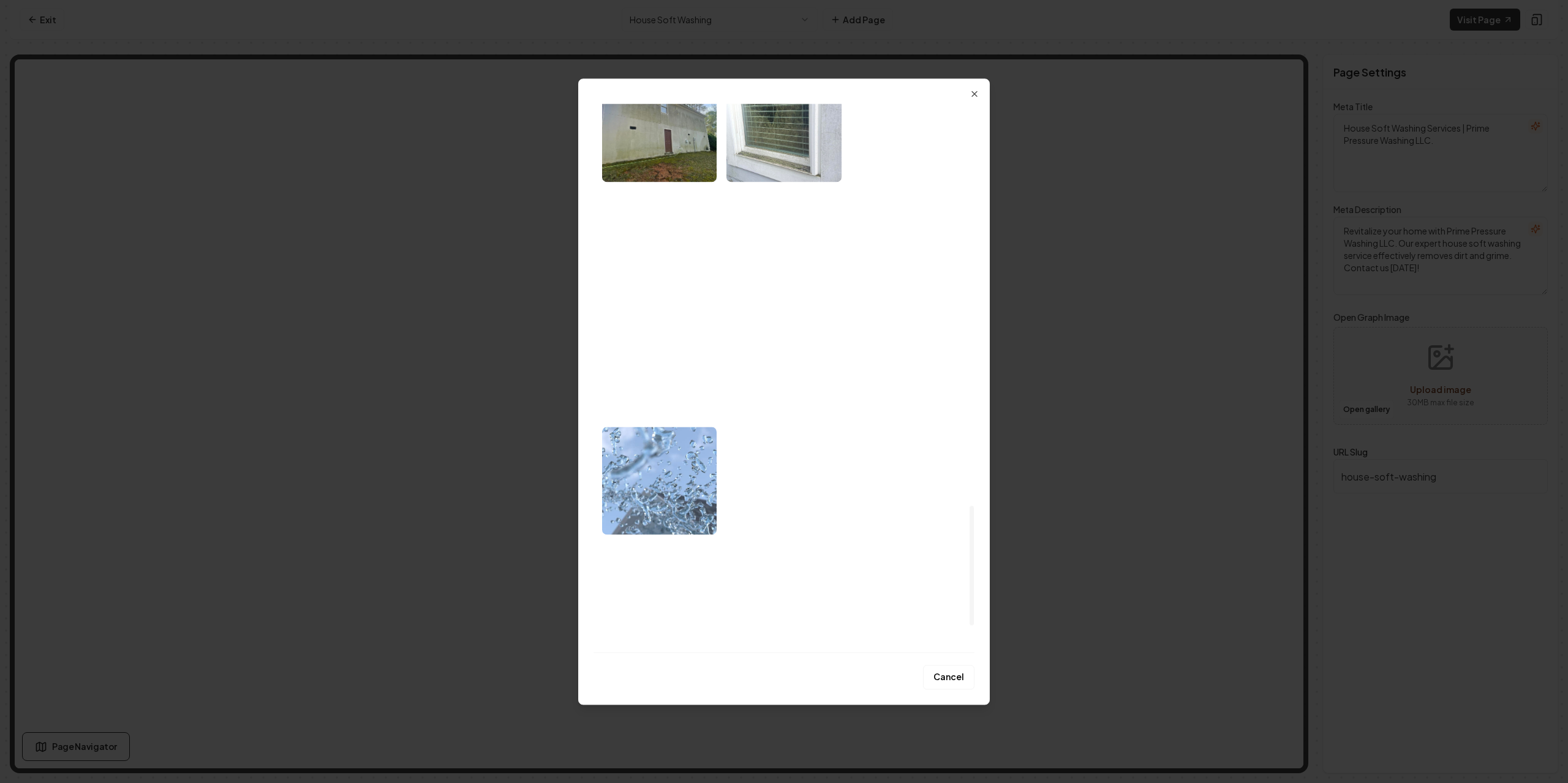
scroll to position [1955, 0]
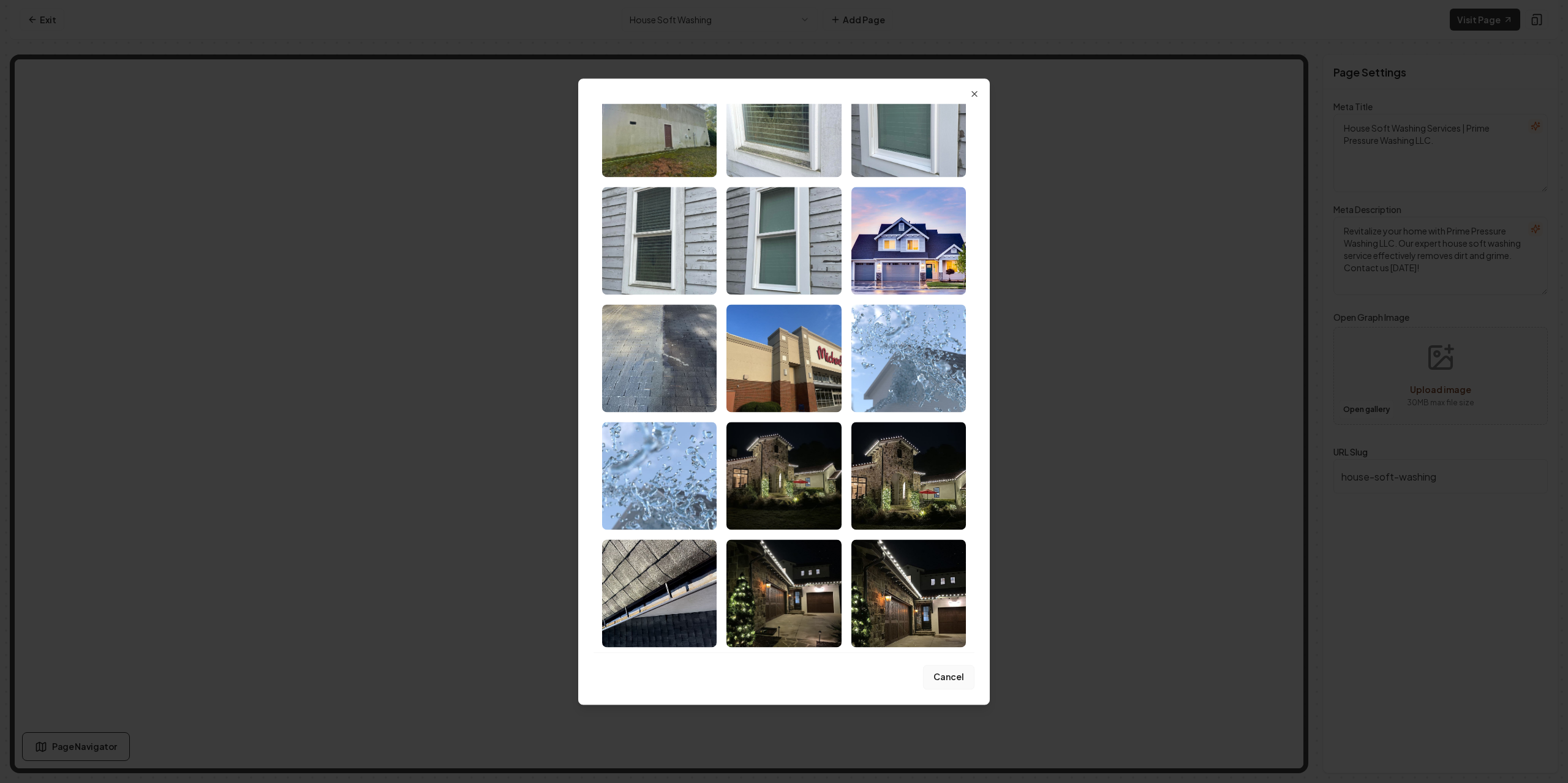
click at [957, 678] on button "Cancel" at bounding box center [949, 677] width 52 height 25
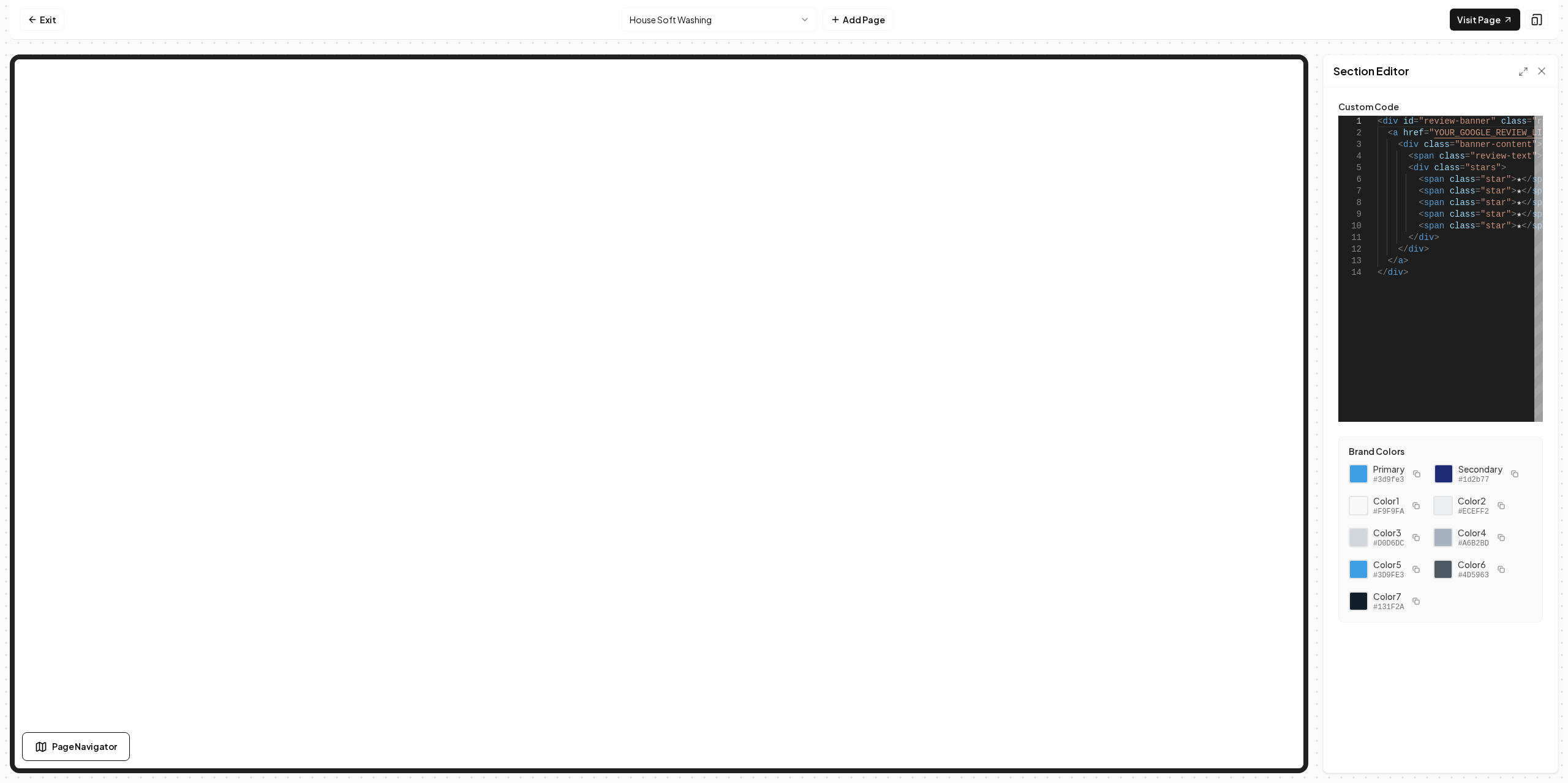
click at [1513, 72] on div "Section Editor" at bounding box center [1441, 71] width 234 height 33
click at [1517, 71] on div "Section Editor" at bounding box center [1441, 71] width 234 height 33
click at [1521, 71] on icon at bounding box center [1523, 71] width 10 height 10
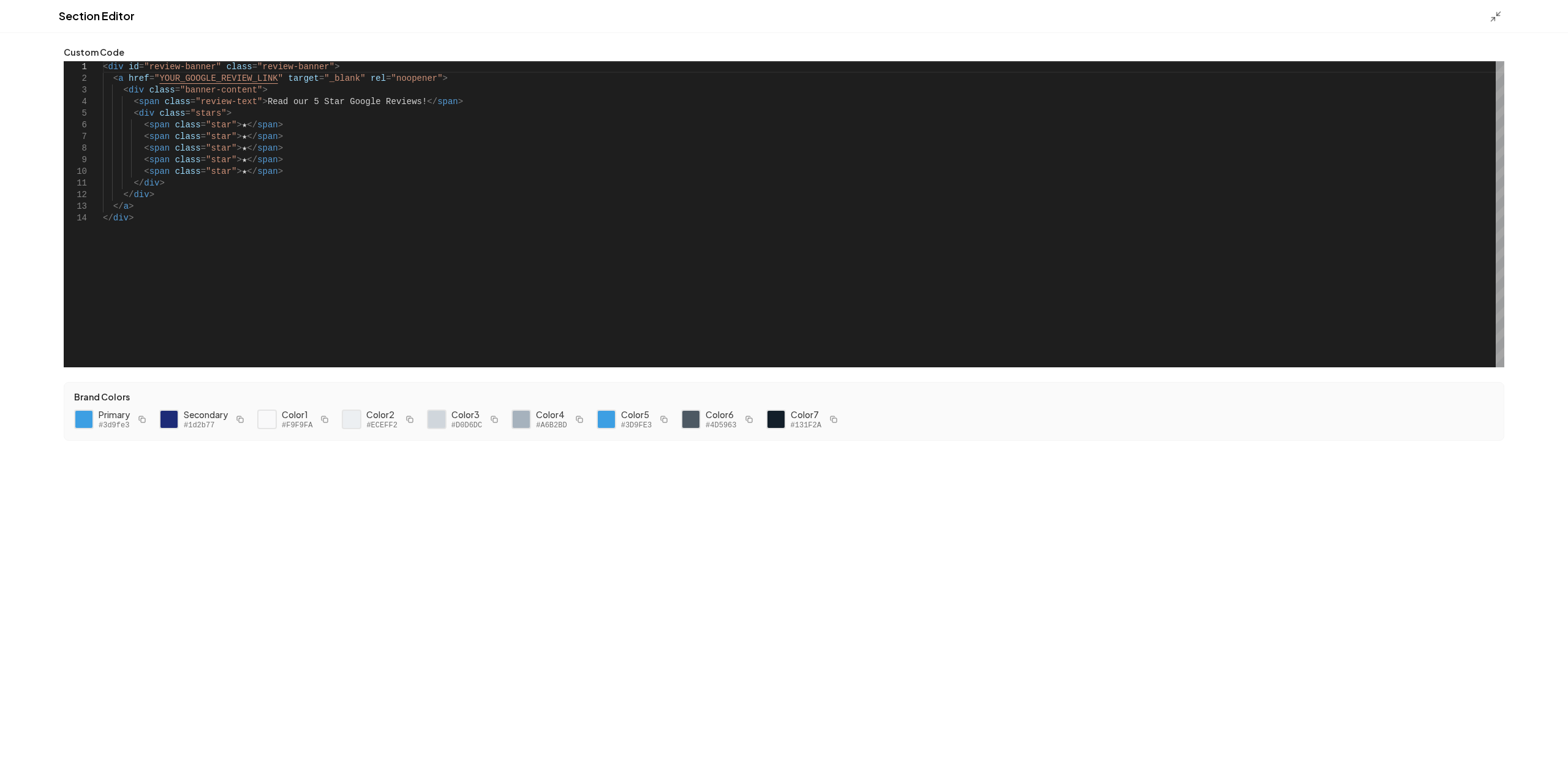
scroll to position [0, 0]
drag, startPoint x: 263, startPoint y: 79, endPoint x: 156, endPoint y: 81, distance: 107.0
click at [156, 81] on div "< div id = "review-banner" class = "review-banner" > < a href = " YOUR_GOOGLE_R…" at bounding box center [804, 214] width 1402 height 306
type textarea "**********"
click at [1535, 761] on button "Save" at bounding box center [1540, 762] width 36 height 22
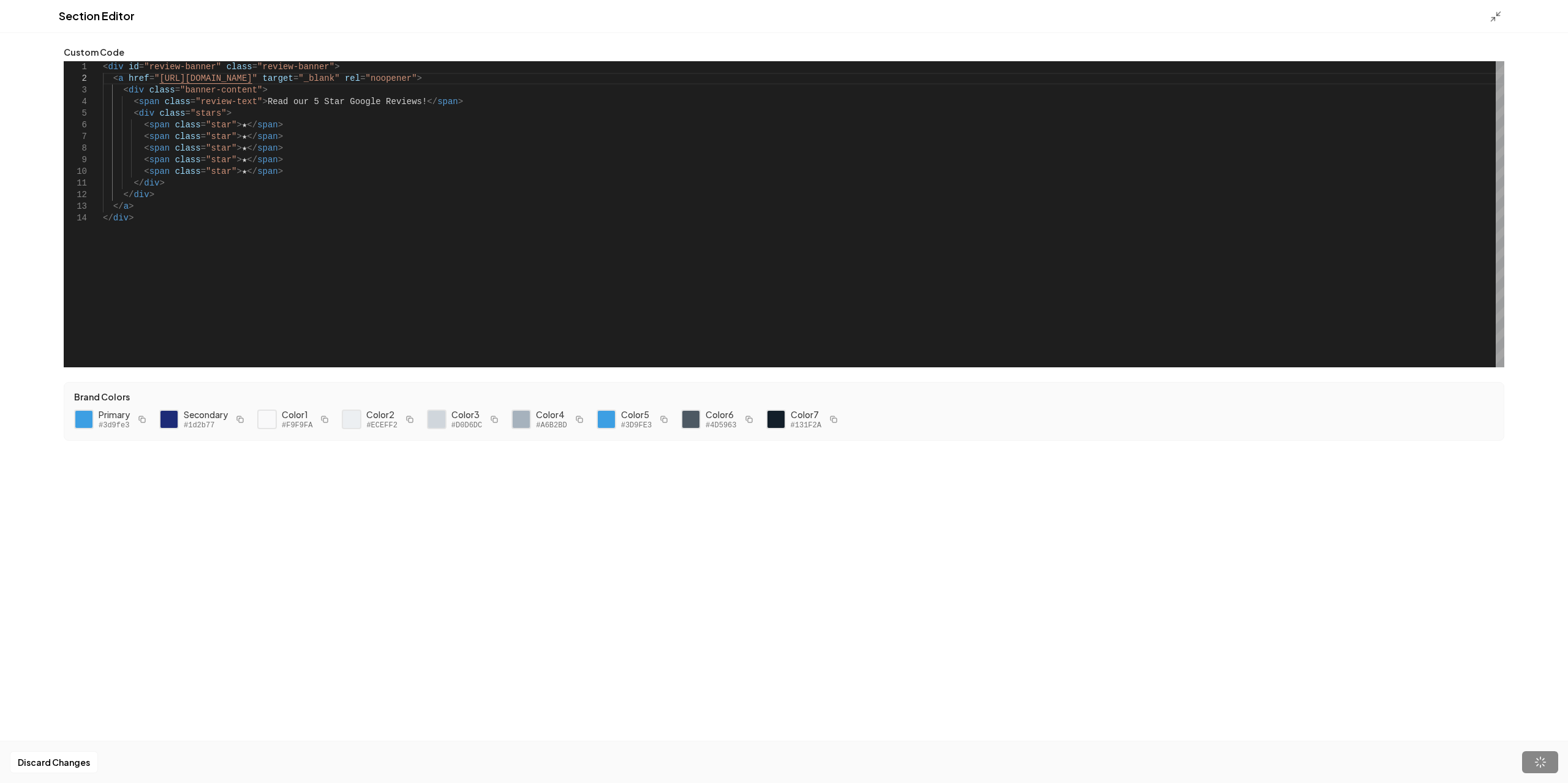
click at [1499, 26] on div "Section Editor" at bounding box center [784, 16] width 1568 height 33
click at [1494, 21] on icon at bounding box center [1495, 16] width 12 height 12
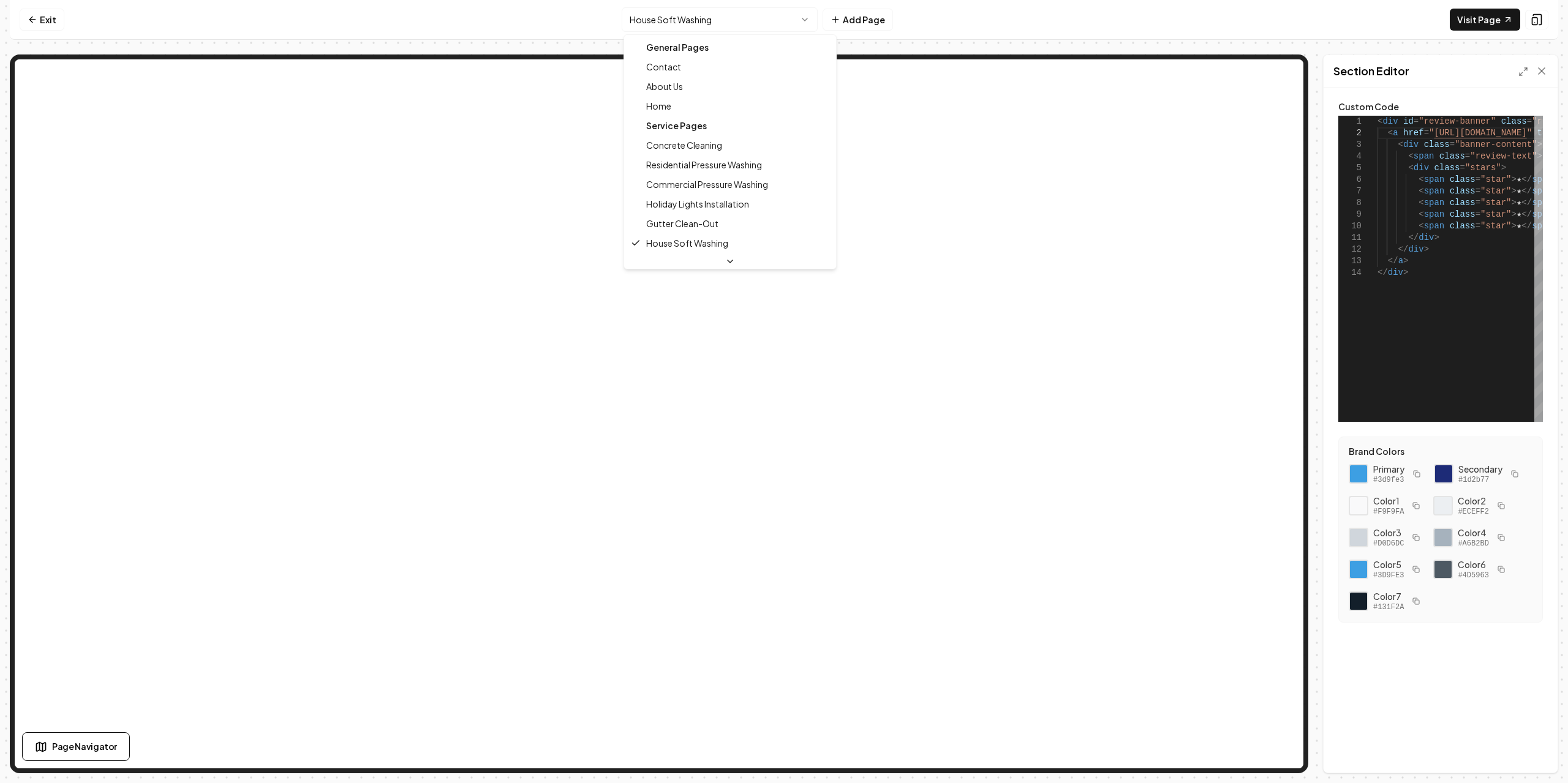
click at [730, 16] on html "Computer Required This feature is only available on a computer. Please switch t…" at bounding box center [784, 392] width 1568 height 783
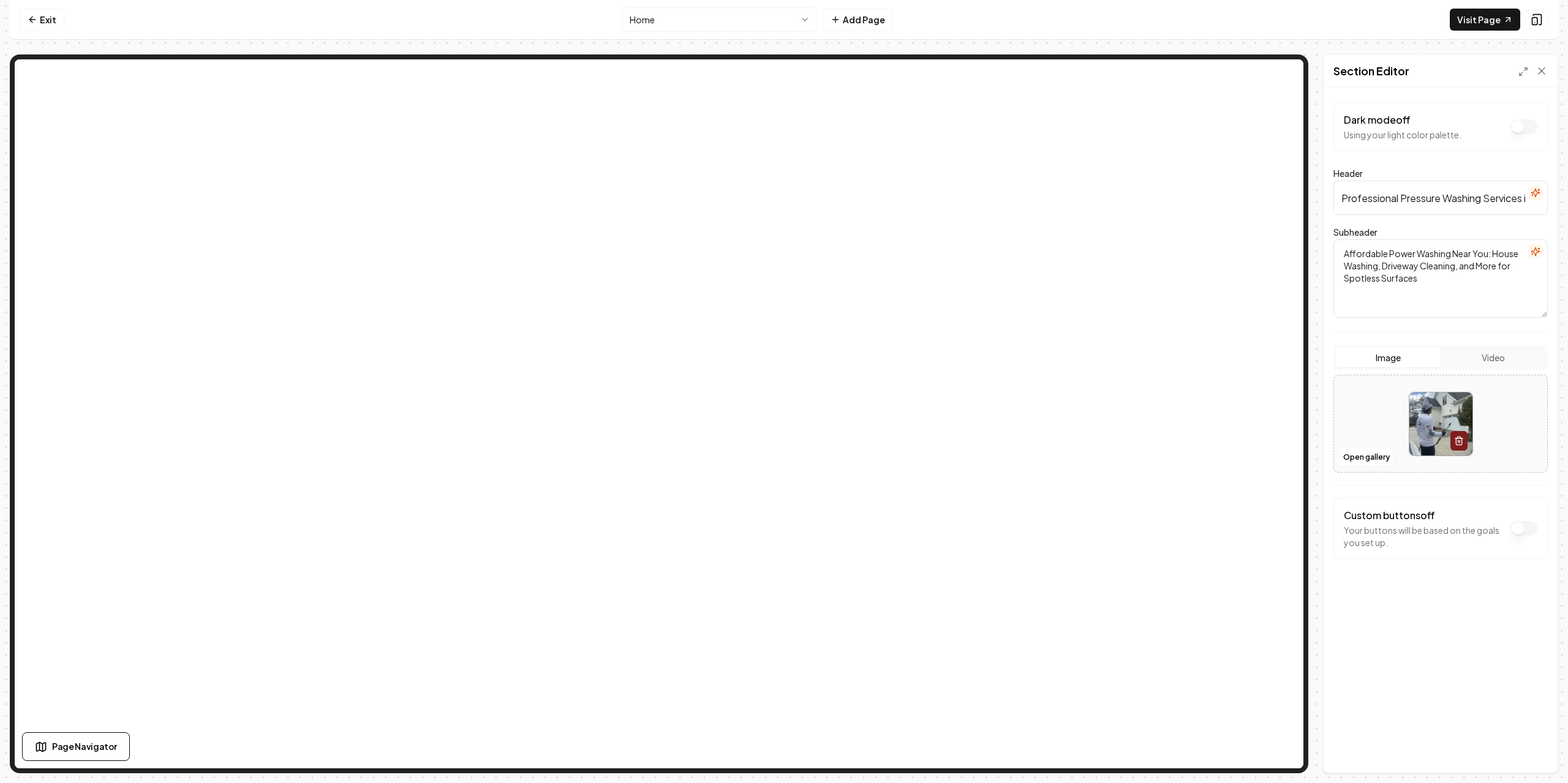
click at [679, 8] on html "Computer Required This feature is only available on a computer. Please switch t…" at bounding box center [784, 392] width 1568 height 783
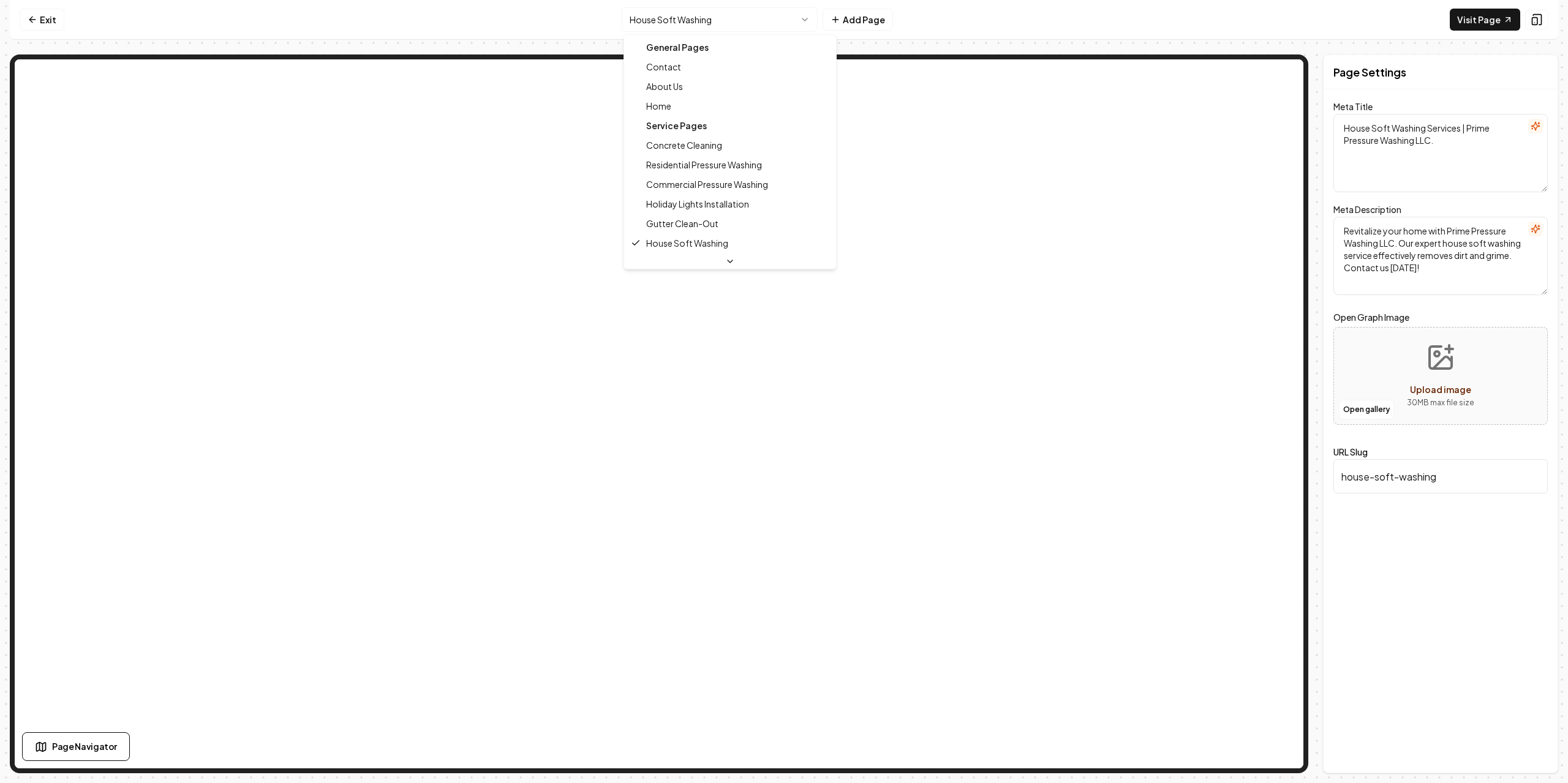
click at [742, 20] on html "Computer Required This feature is only available on a computer. Please switch t…" at bounding box center [784, 392] width 1568 height 783
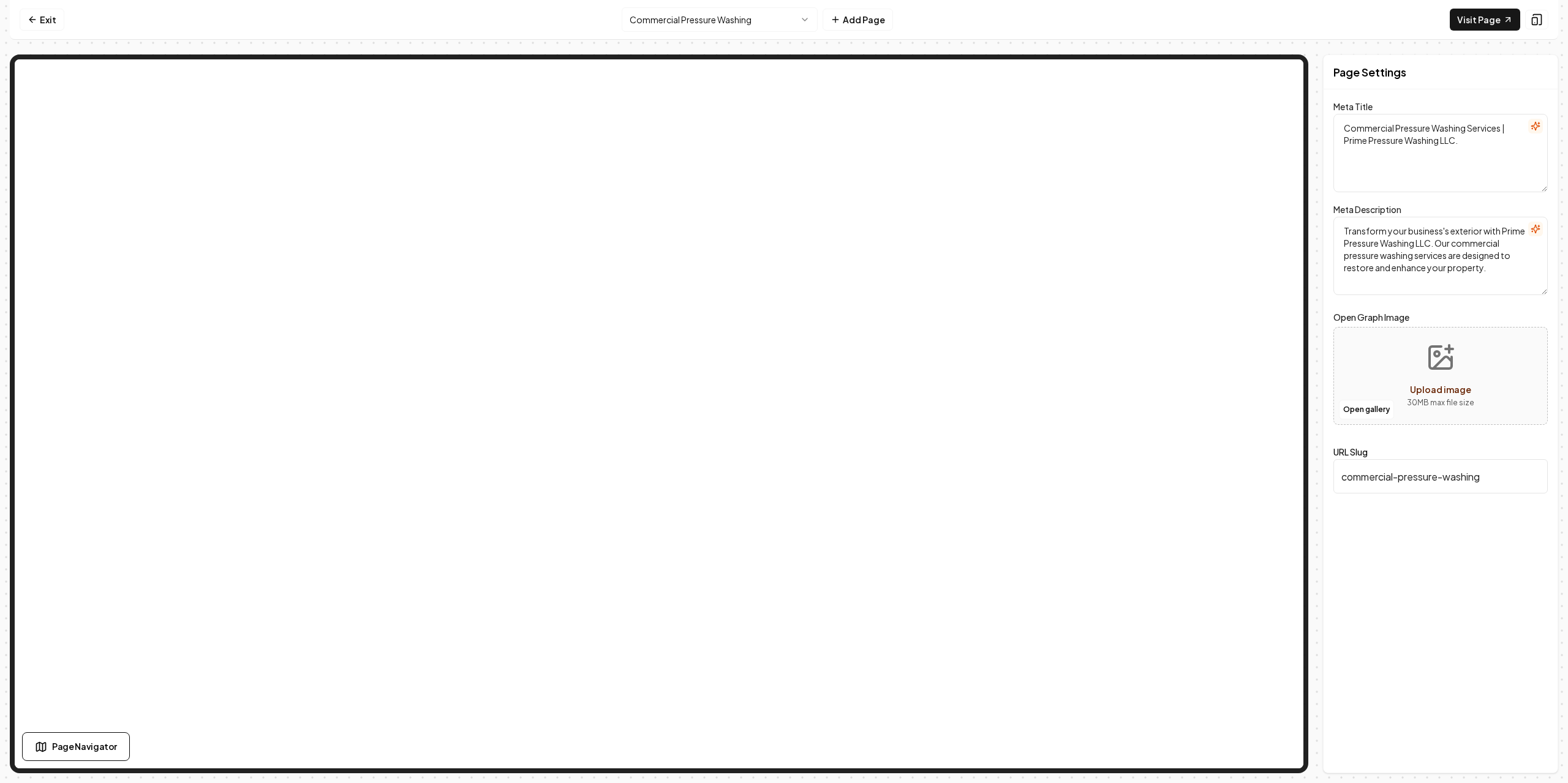
click at [737, 25] on html "Computer Required This feature is only available on a computer. Please switch t…" at bounding box center [784, 392] width 1568 height 783
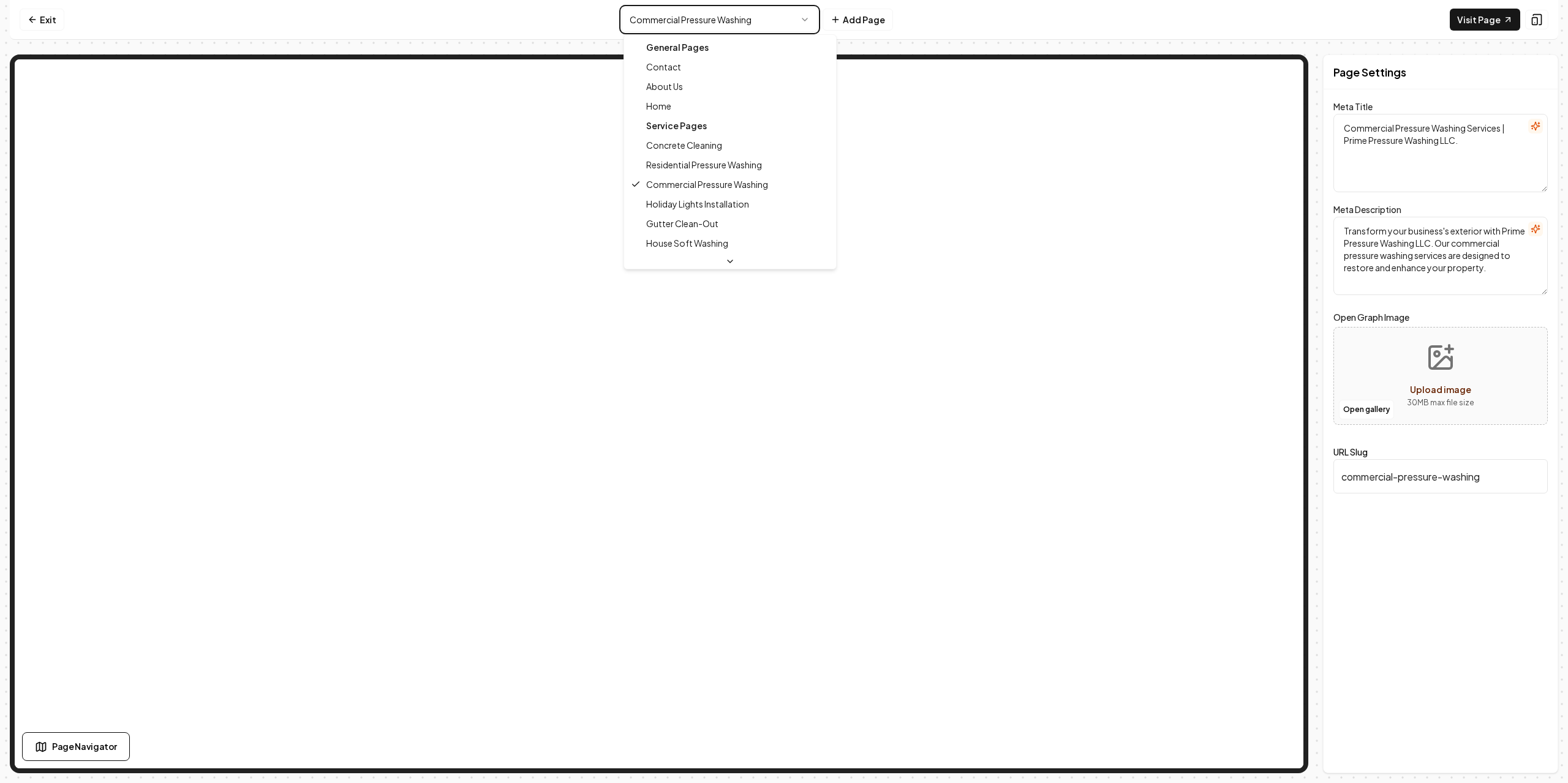
type textarea "House Soft Washing Services | Prime Pressure Washing LLC."
type textarea "Revitalize your home with Prime Pressure Washing LLC. Our expert house soft was…"
type input "house-soft-washing"
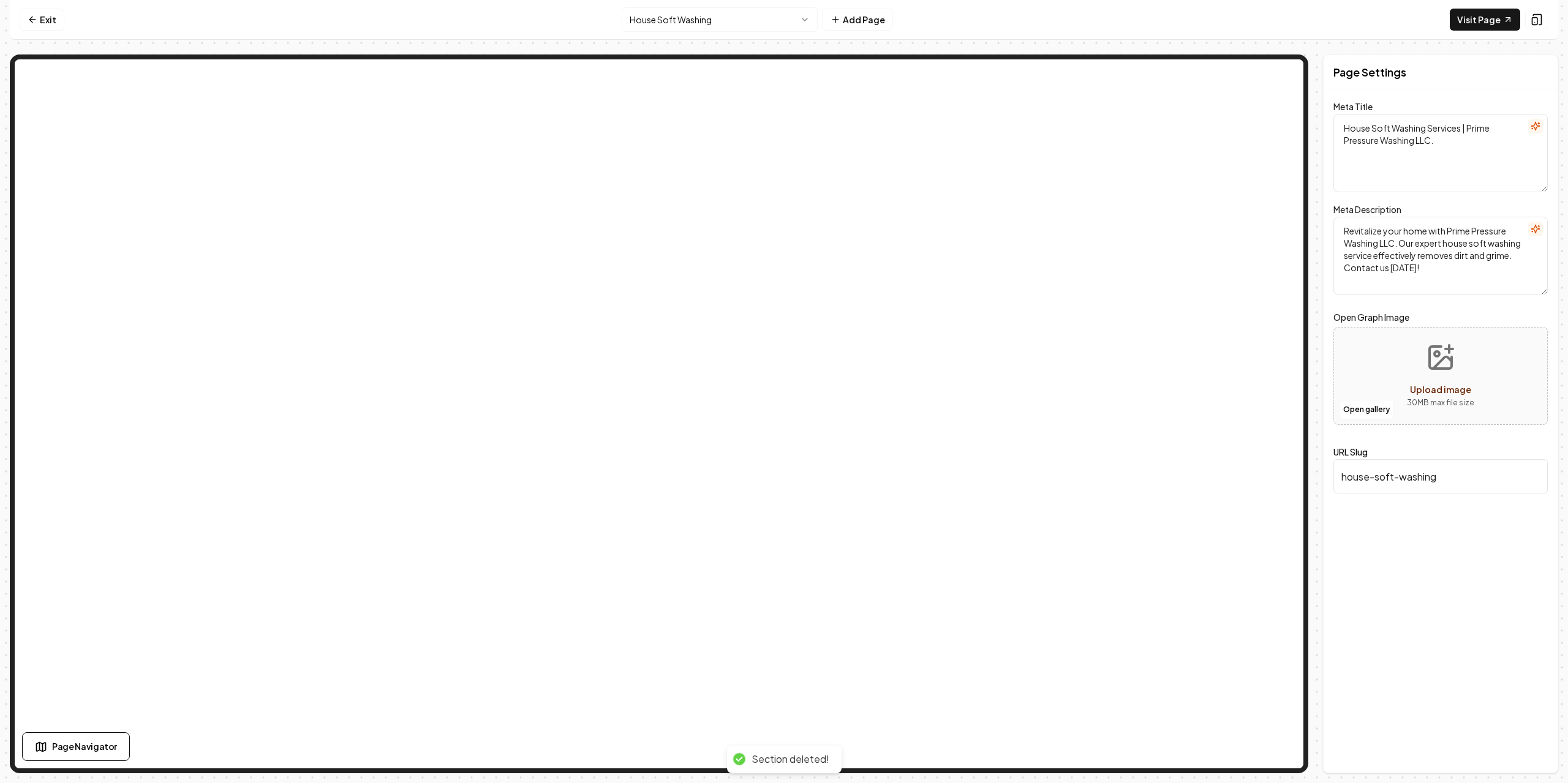
click at [65, 20] on nav "Exit House Soft Washing Add Page Visit Page" at bounding box center [784, 20] width 1549 height 40
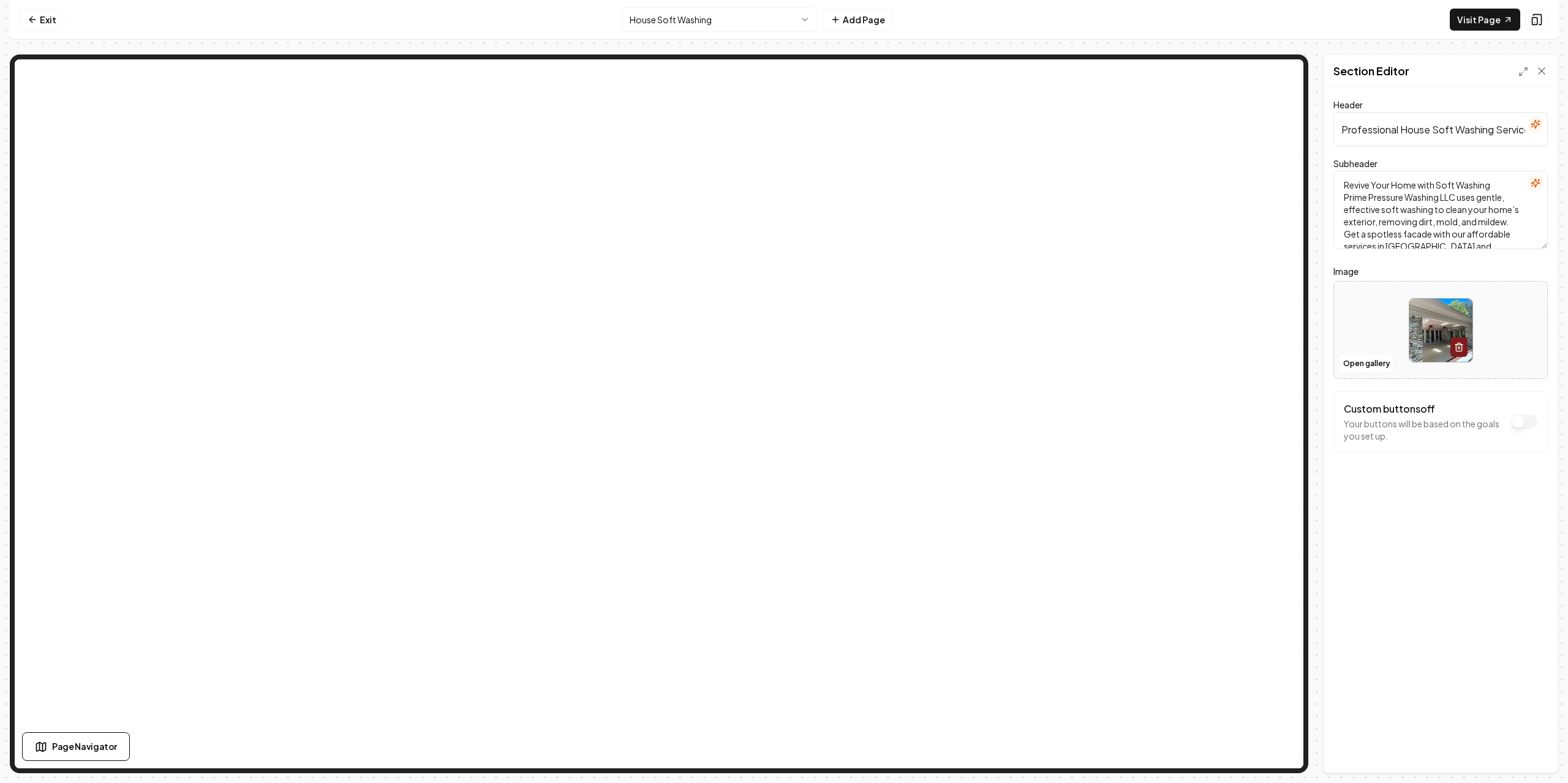
click at [1493, 530] on div "Header Professional House Soft Washing Services Subheader Revive Your Home with…" at bounding box center [1441, 430] width 234 height 685
click at [1451, 514] on div "Header Professional House Soft Washing Services Subheader Revive Your Home with…" at bounding box center [1441, 430] width 234 height 685
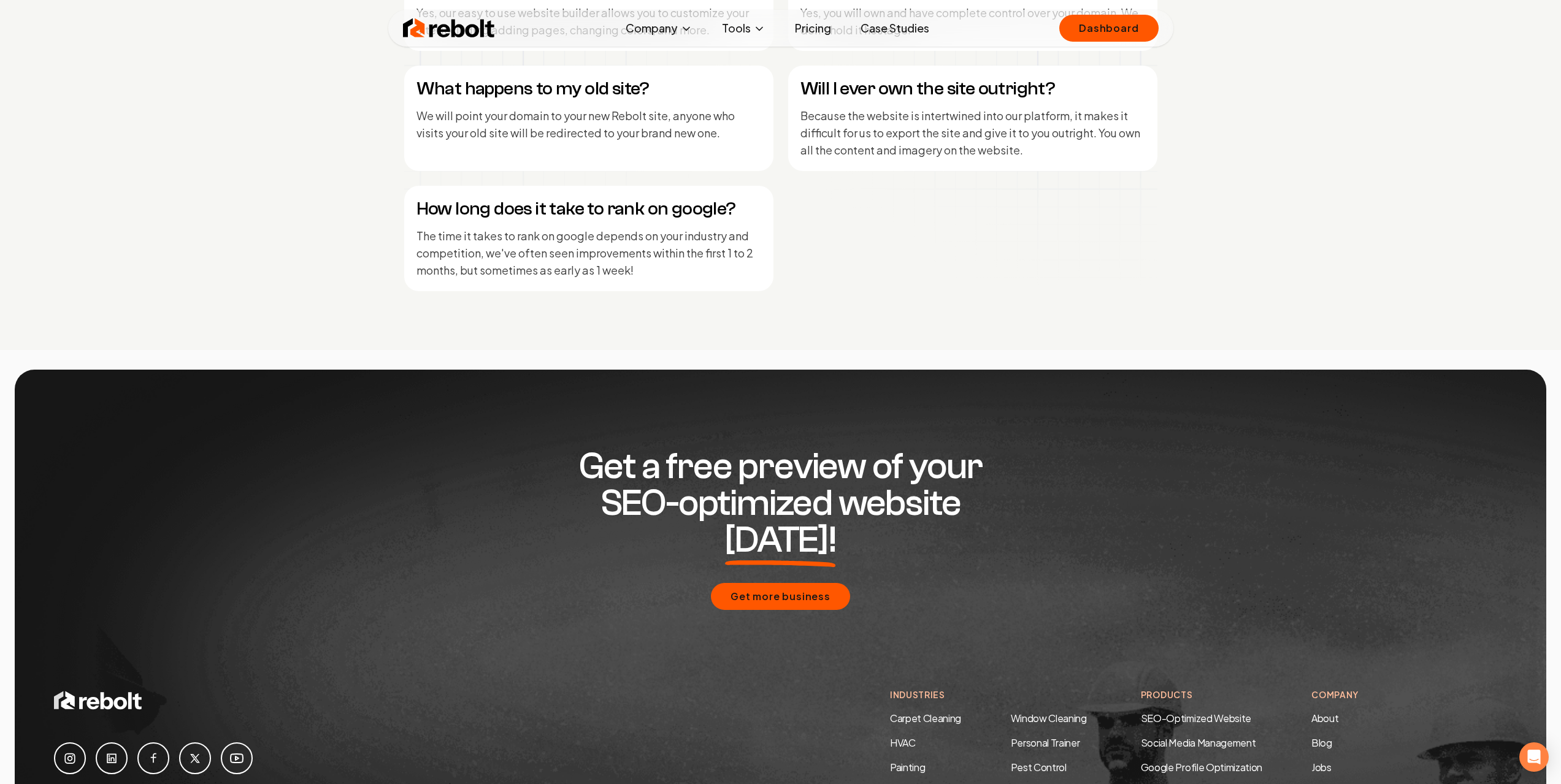
scroll to position [5892, 0]
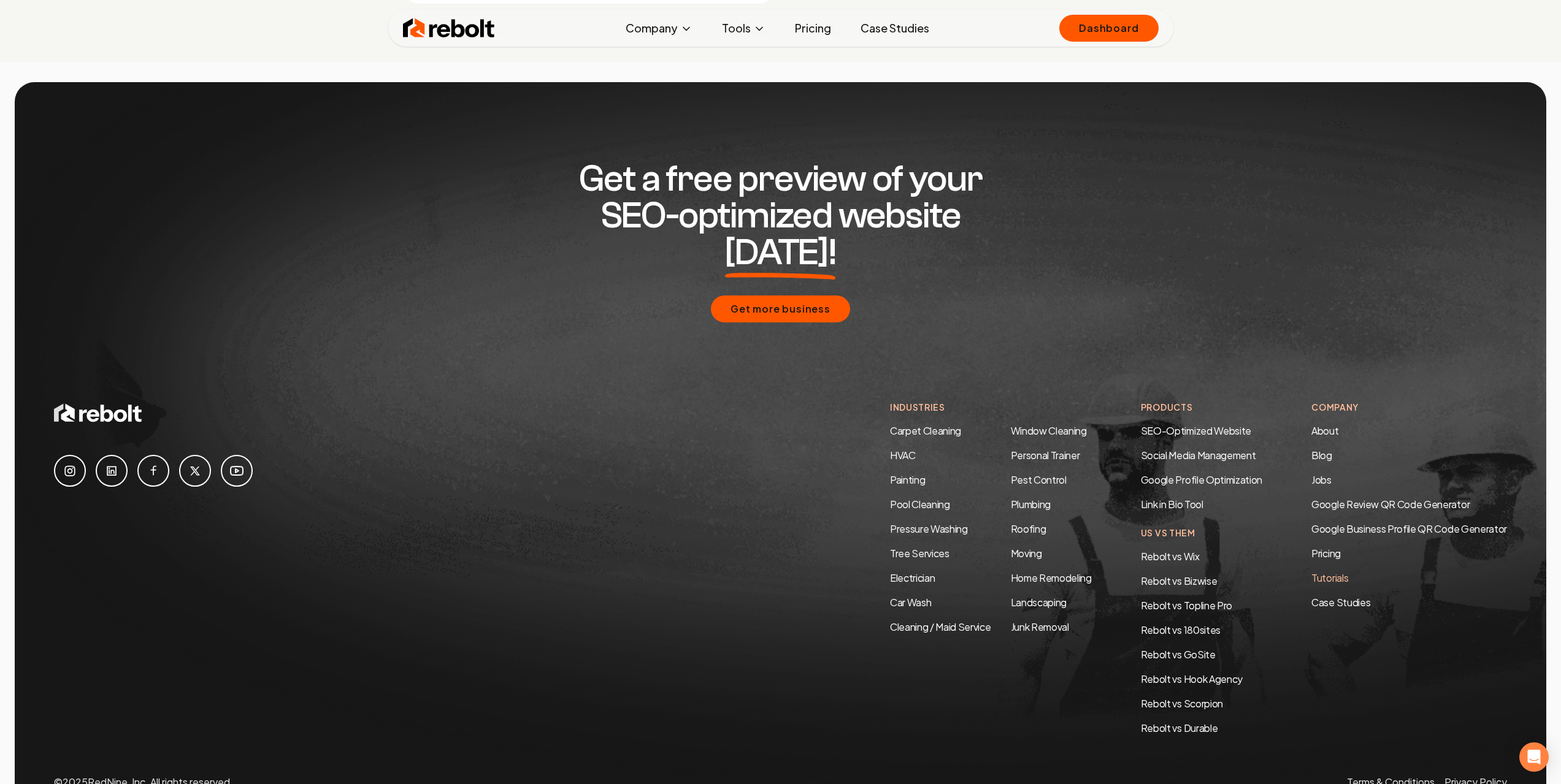
click at [1329, 571] on link "Tutorials" at bounding box center [1410, 578] width 195 height 15
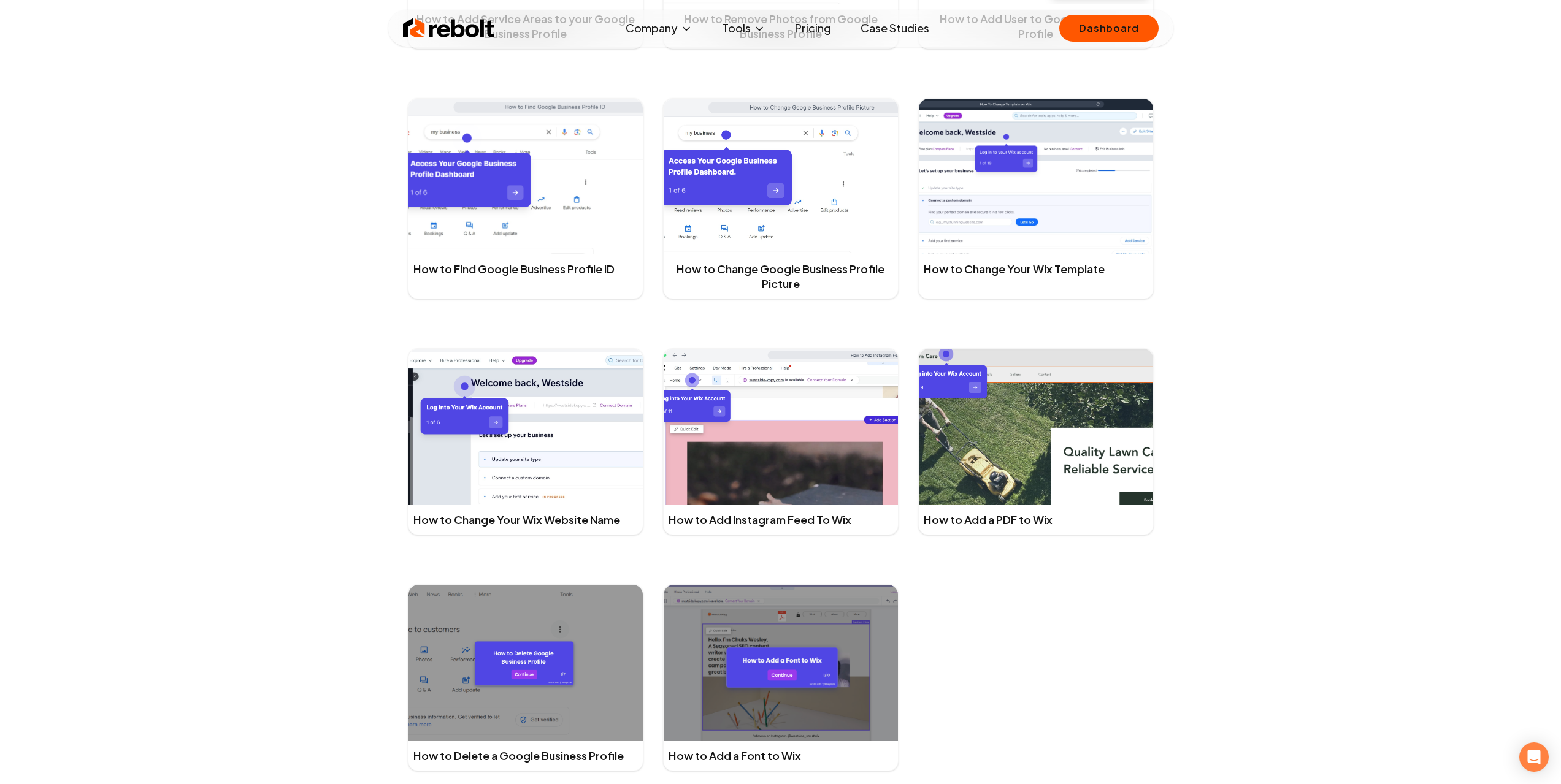
scroll to position [2636, 0]
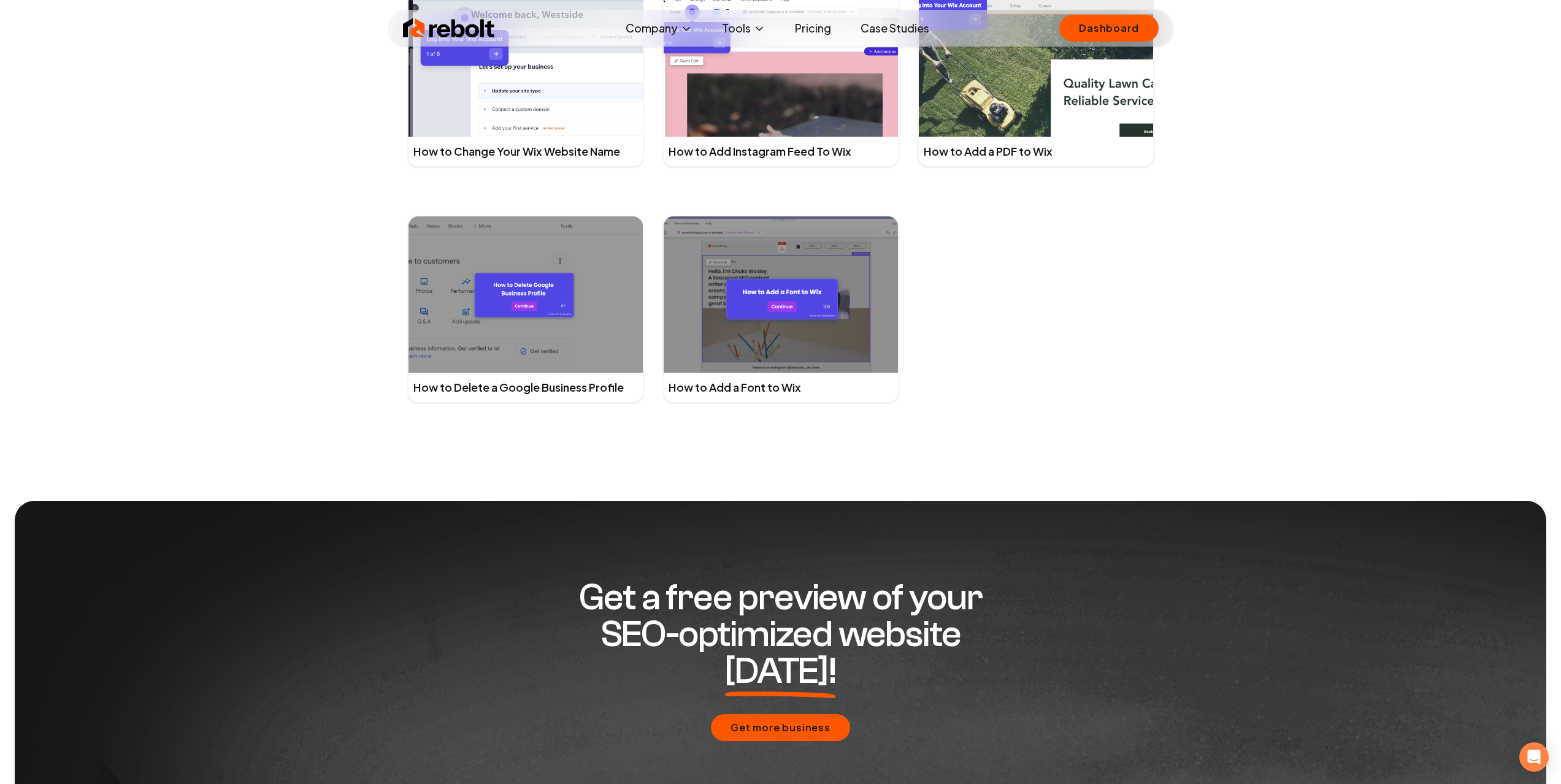
drag, startPoint x: 260, startPoint y: 498, endPoint x: 255, endPoint y: 488, distance: 11.2
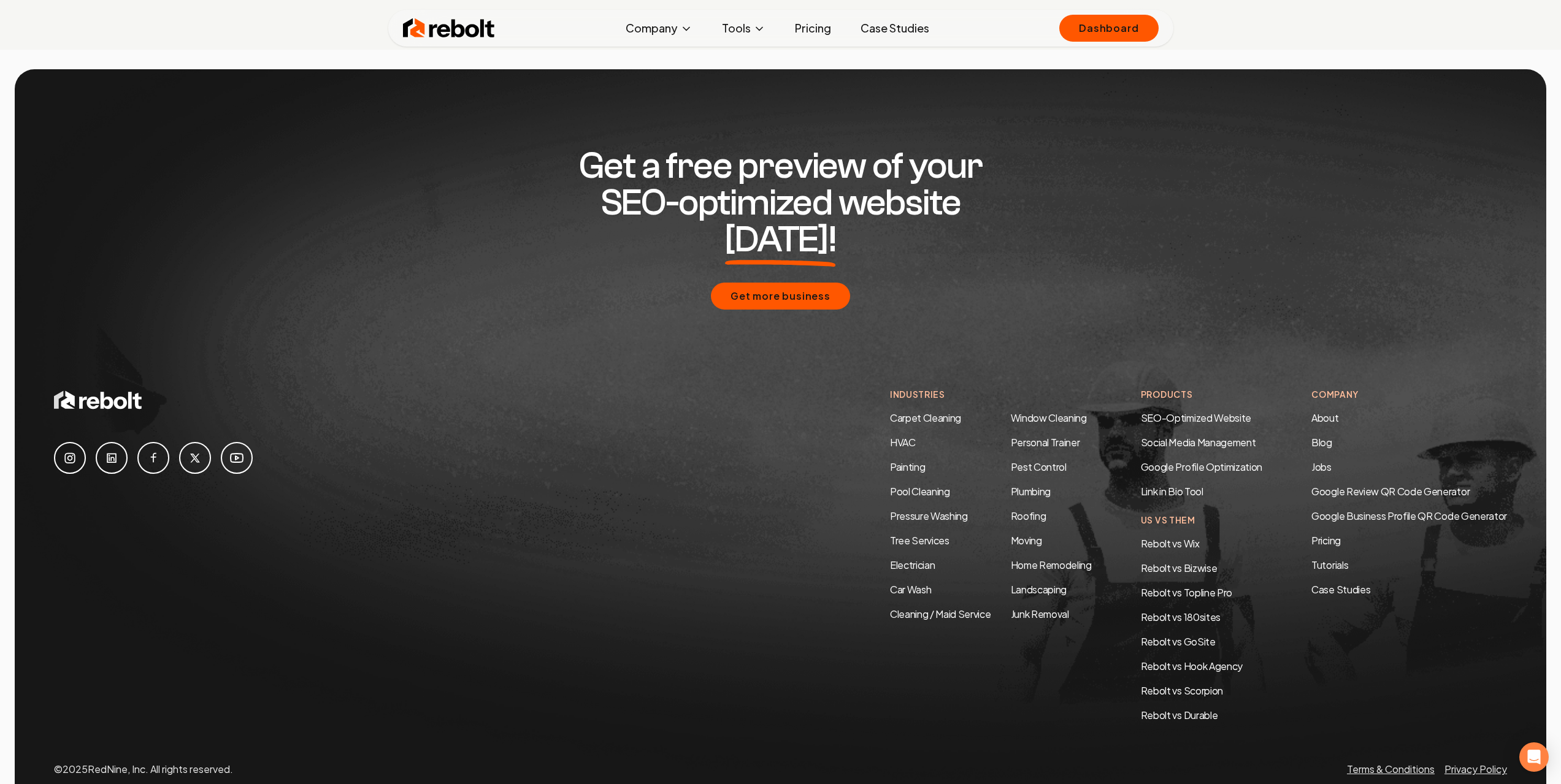
scroll to position [5915, 0]
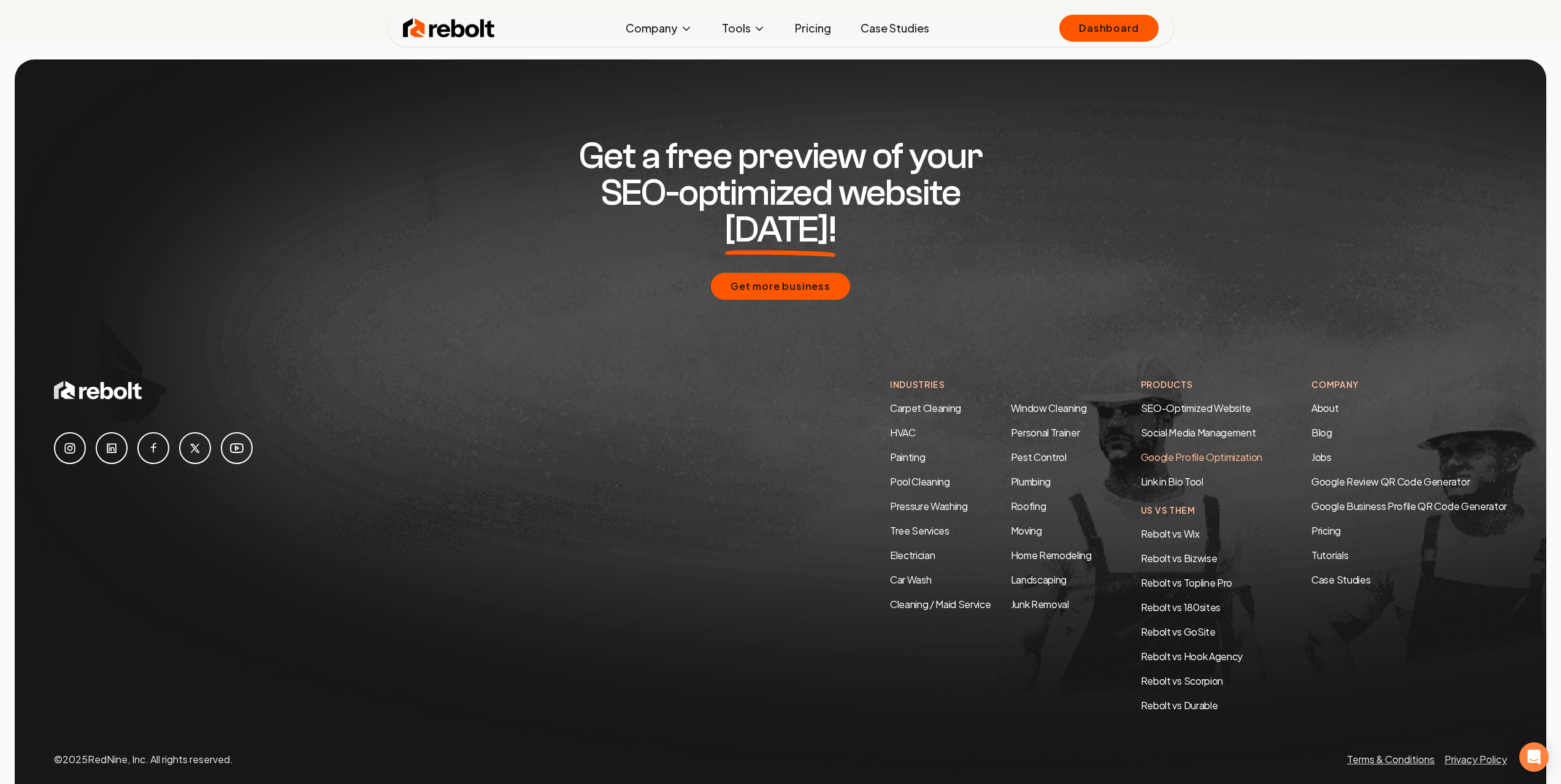
click at [1229, 451] on link "Google Profile Optimization" at bounding box center [1202, 457] width 122 height 13
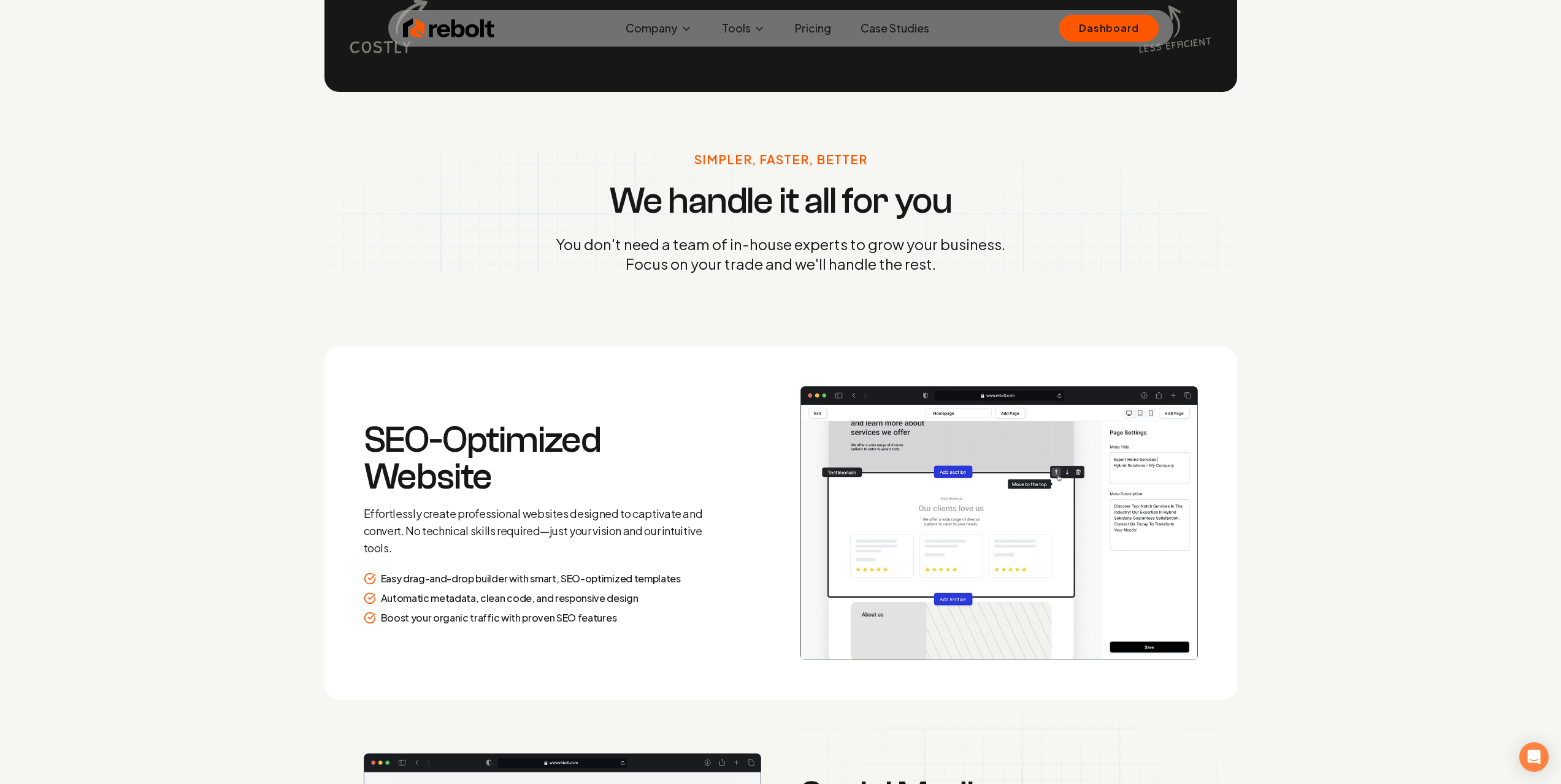
scroll to position [1321, 0]
